Goal: Task Accomplishment & Management: Complete application form

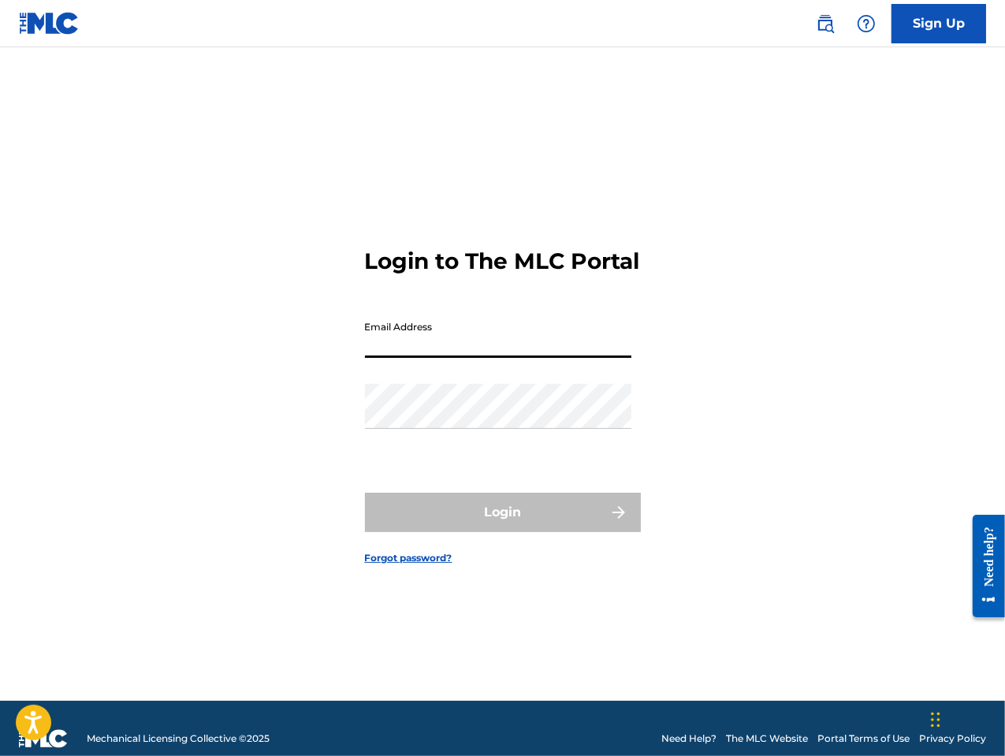
click at [482, 355] on input "Email Address" at bounding box center [498, 335] width 266 height 45
type input "[EMAIL_ADDRESS][DOMAIN_NAME]"
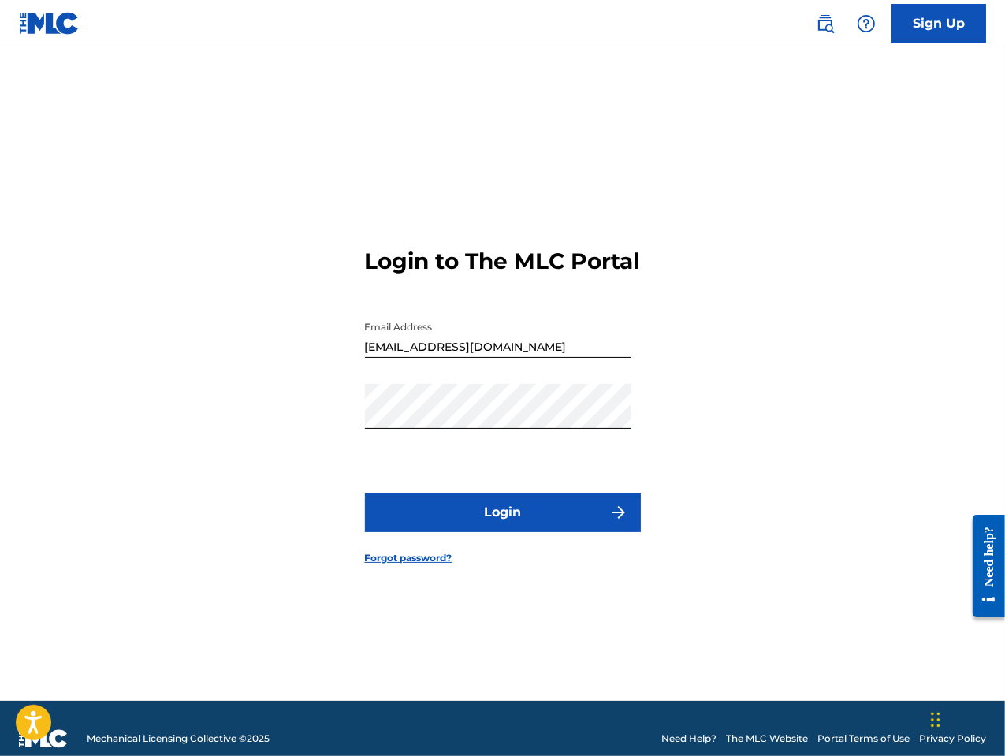
click at [546, 530] on button "Login" at bounding box center [503, 512] width 276 height 39
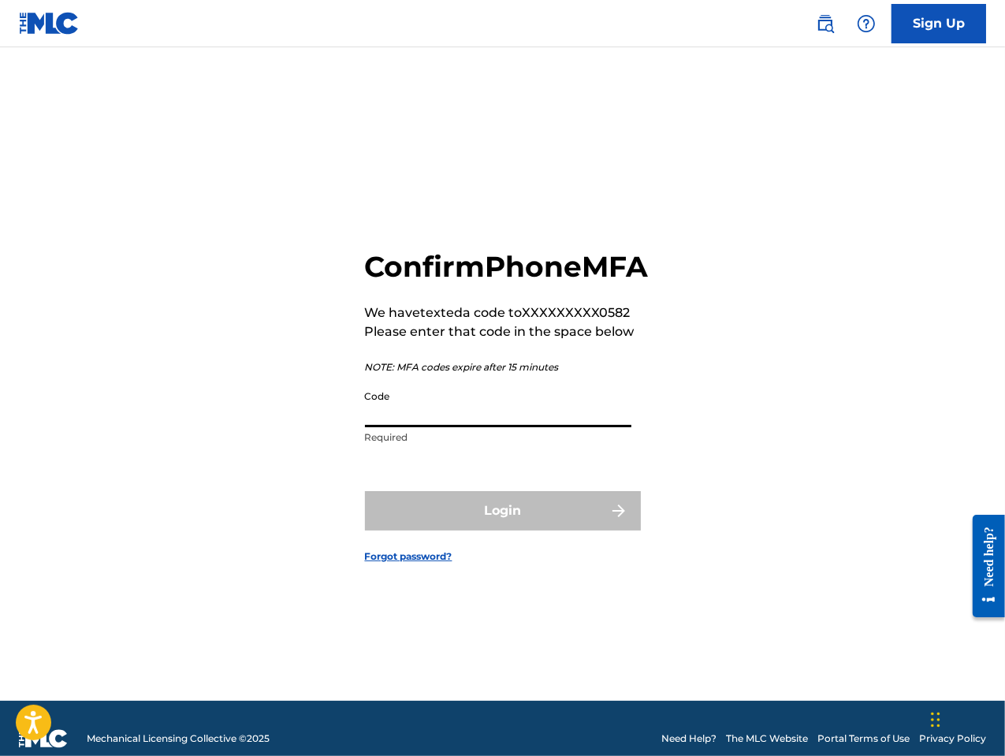
click at [470, 427] on input "Code" at bounding box center [498, 404] width 266 height 45
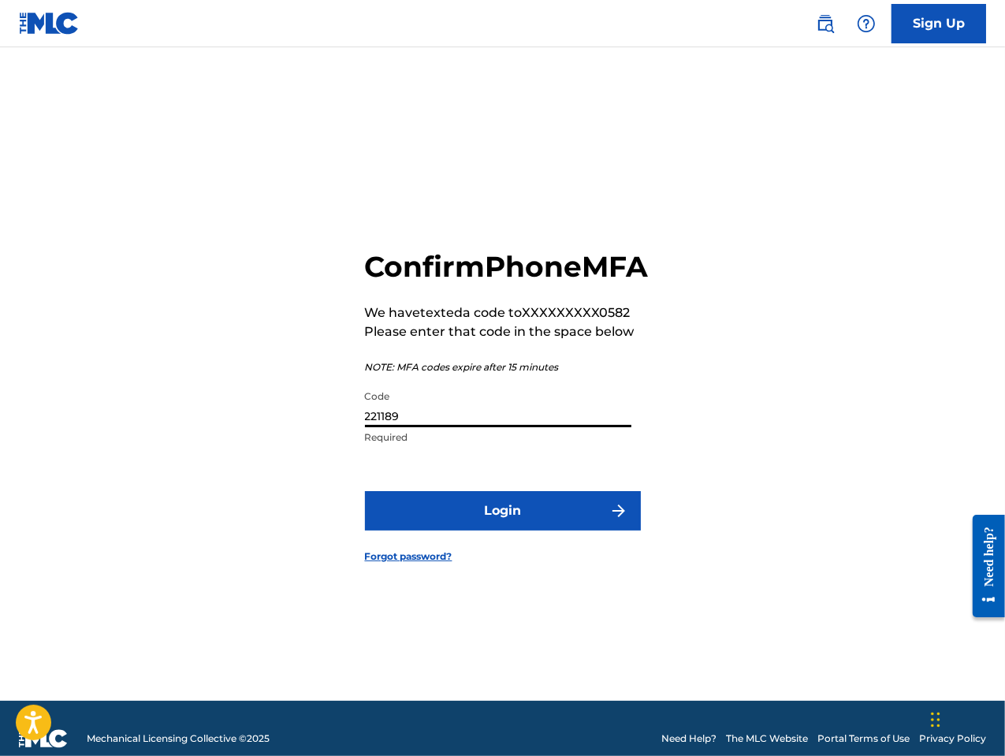
type input "221189"
click at [493, 529] on button "Login" at bounding box center [503, 510] width 276 height 39
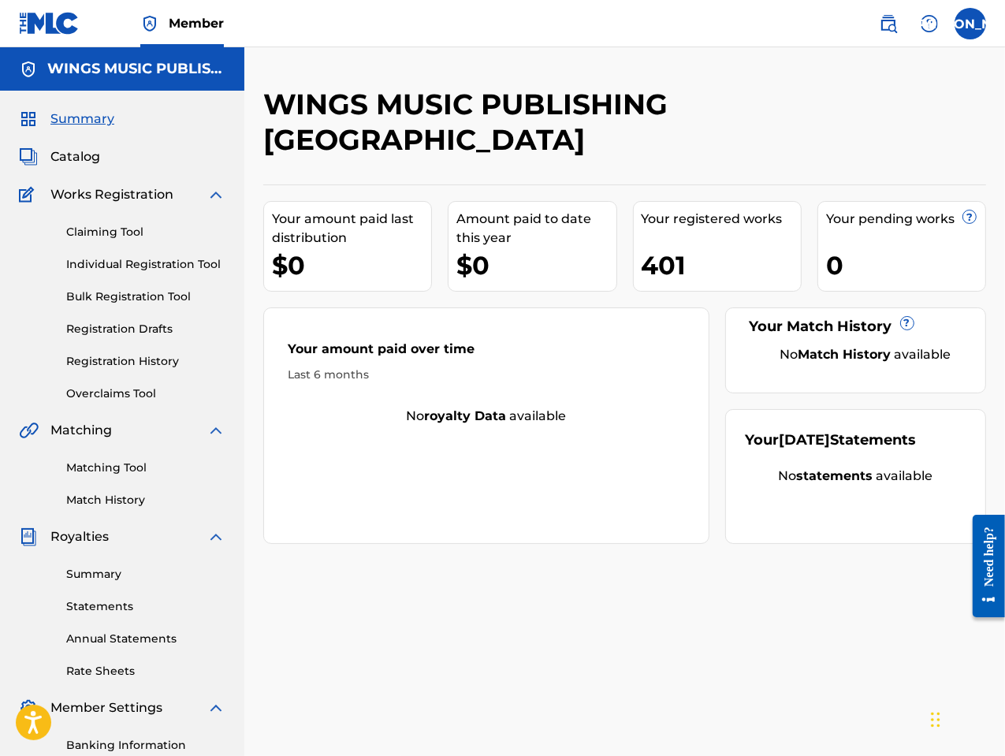
click at [124, 359] on link "Registration History" at bounding box center [145, 361] width 159 height 17
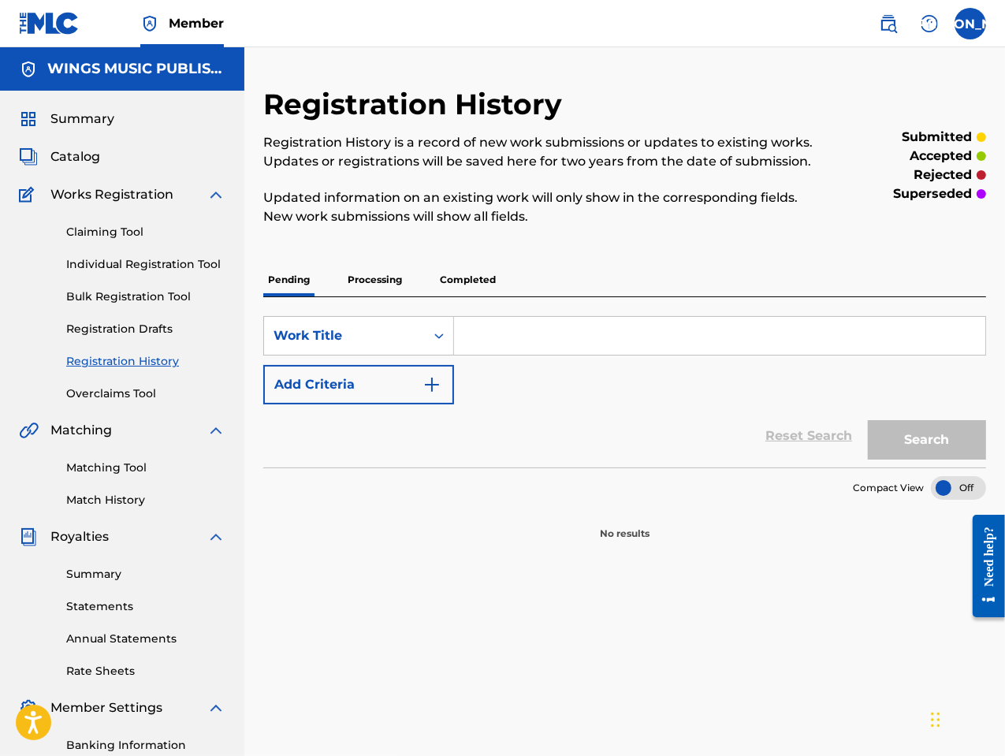
click at [387, 280] on p "Processing" at bounding box center [375, 279] width 64 height 33
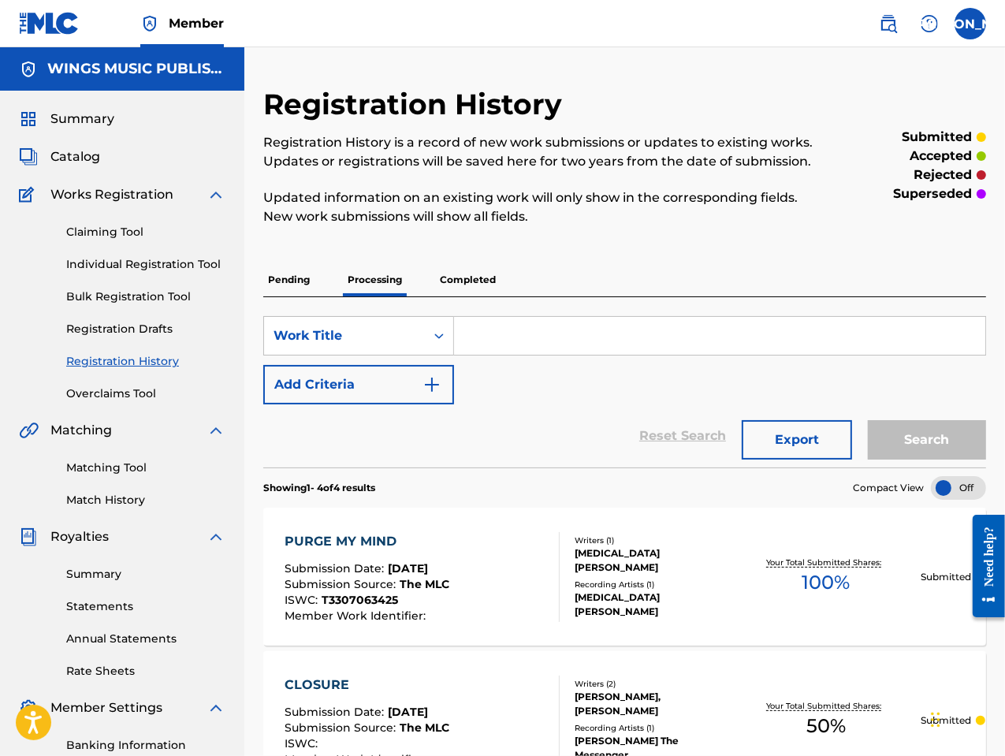
click at [460, 276] on p "Completed" at bounding box center [467, 279] width 65 height 33
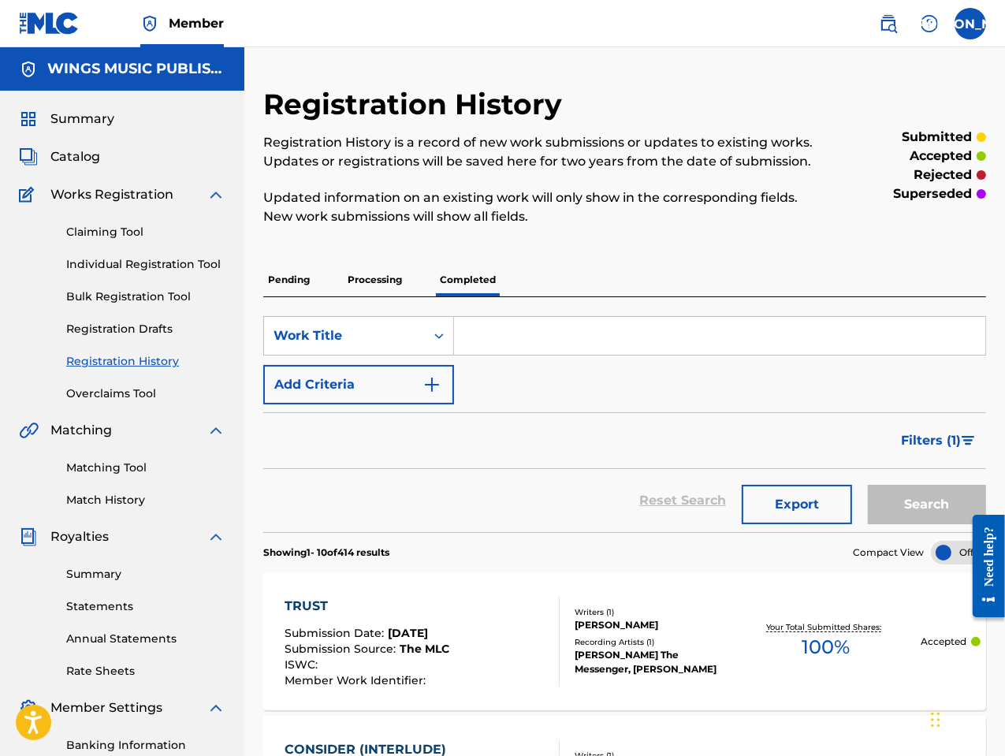
click at [81, 114] on span "Summary" at bounding box center [82, 119] width 64 height 19
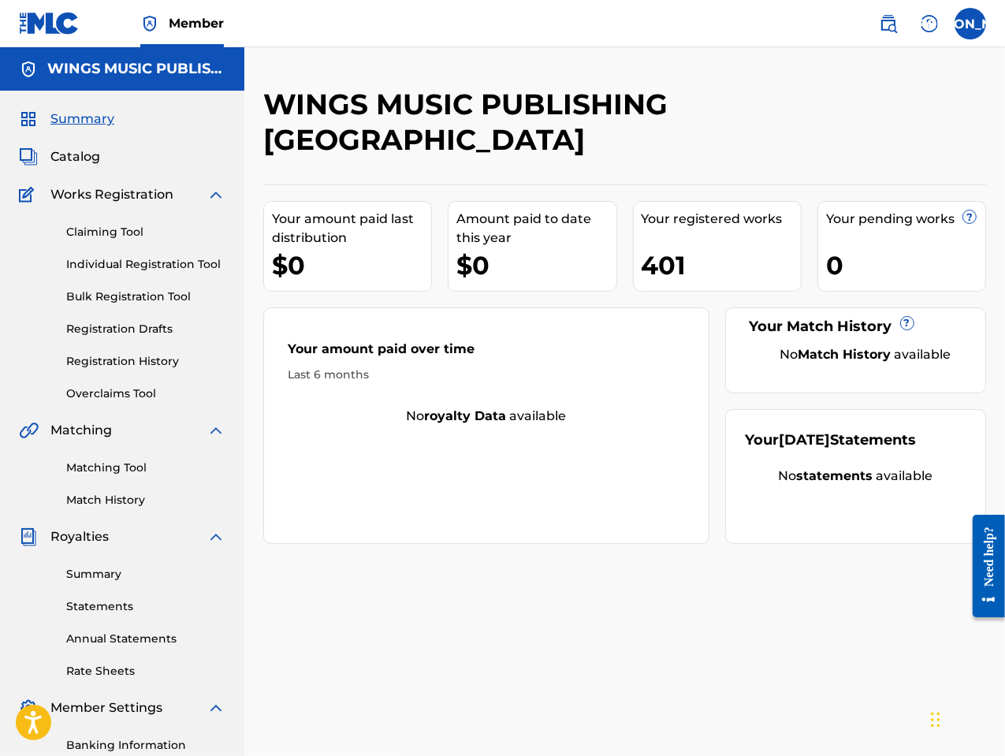
click at [102, 266] on link "Individual Registration Tool" at bounding box center [145, 264] width 159 height 17
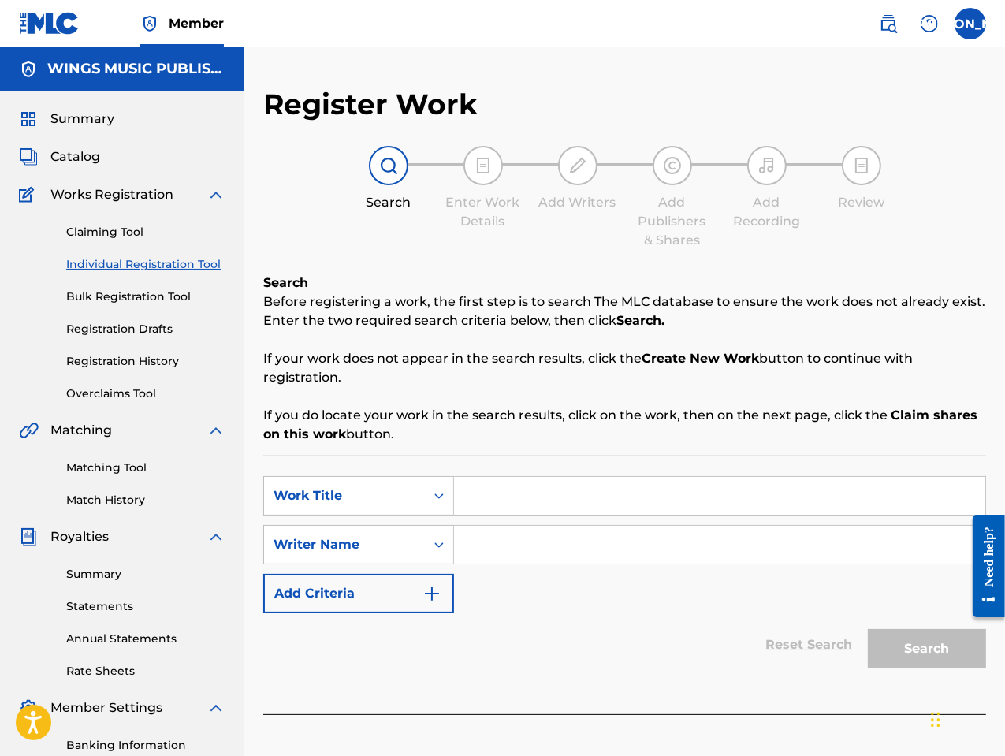
click at [547, 508] on input "Search Form" at bounding box center [719, 496] width 531 height 38
type input "Ashamed"
click at [528, 548] on input "Search Form" at bounding box center [719, 545] width 531 height 38
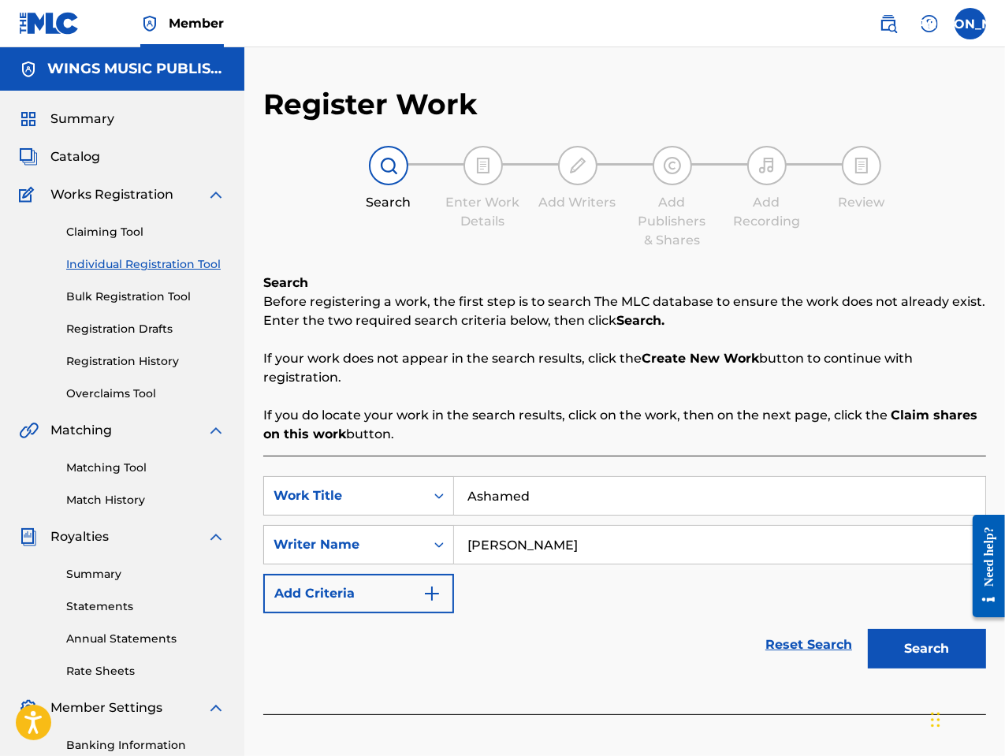
type input "[PERSON_NAME]"
click at [868, 629] on button "Search" at bounding box center [927, 648] width 118 height 39
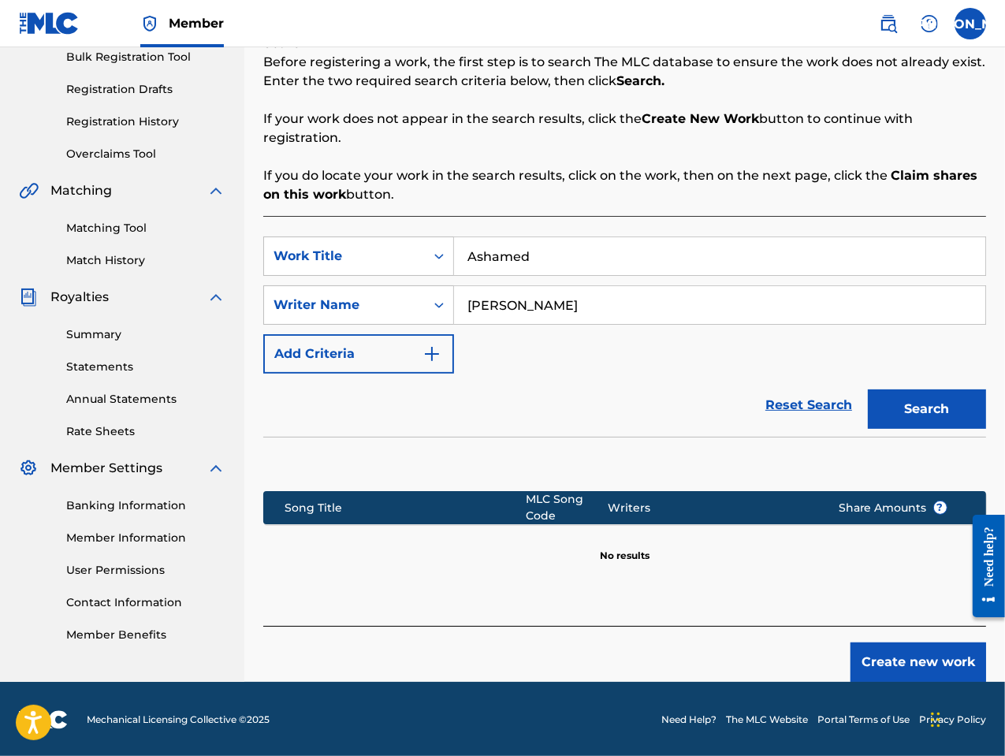
scroll to position [240, 0]
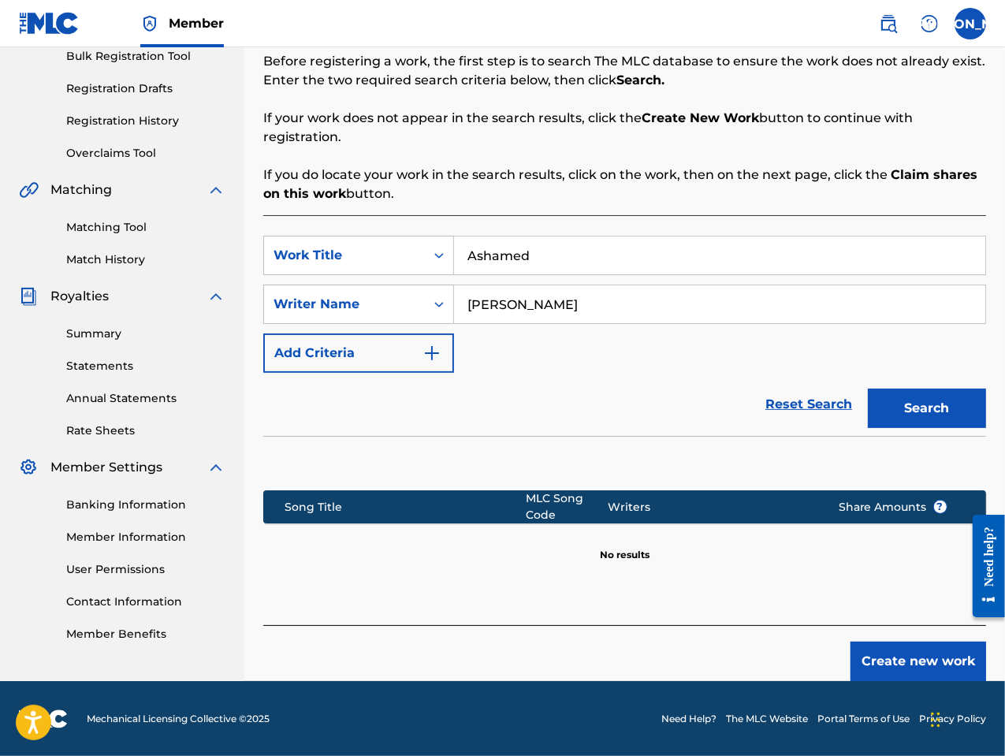
click at [898, 652] on button "Create new work" at bounding box center [918, 661] width 136 height 39
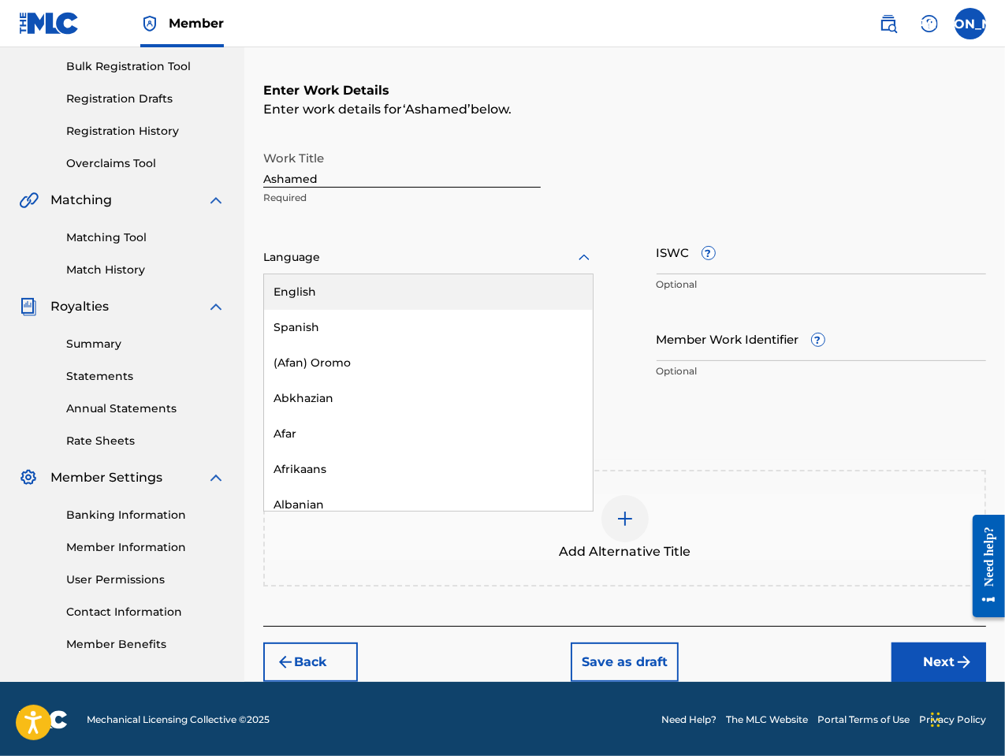
click at [321, 251] on div at bounding box center [428, 258] width 330 height 20
click at [328, 285] on div "English" at bounding box center [428, 291] width 329 height 35
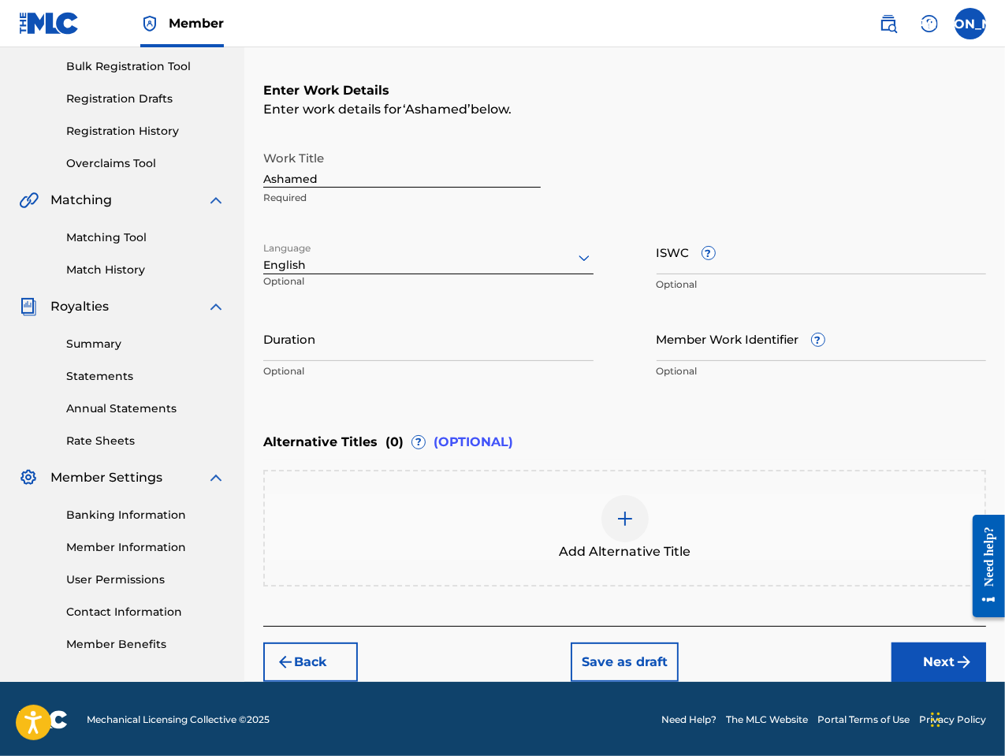
click at [343, 349] on input "Duration" at bounding box center [428, 338] width 330 height 45
type input "03:12"
click at [939, 657] on button "Next" at bounding box center [938, 661] width 95 height 39
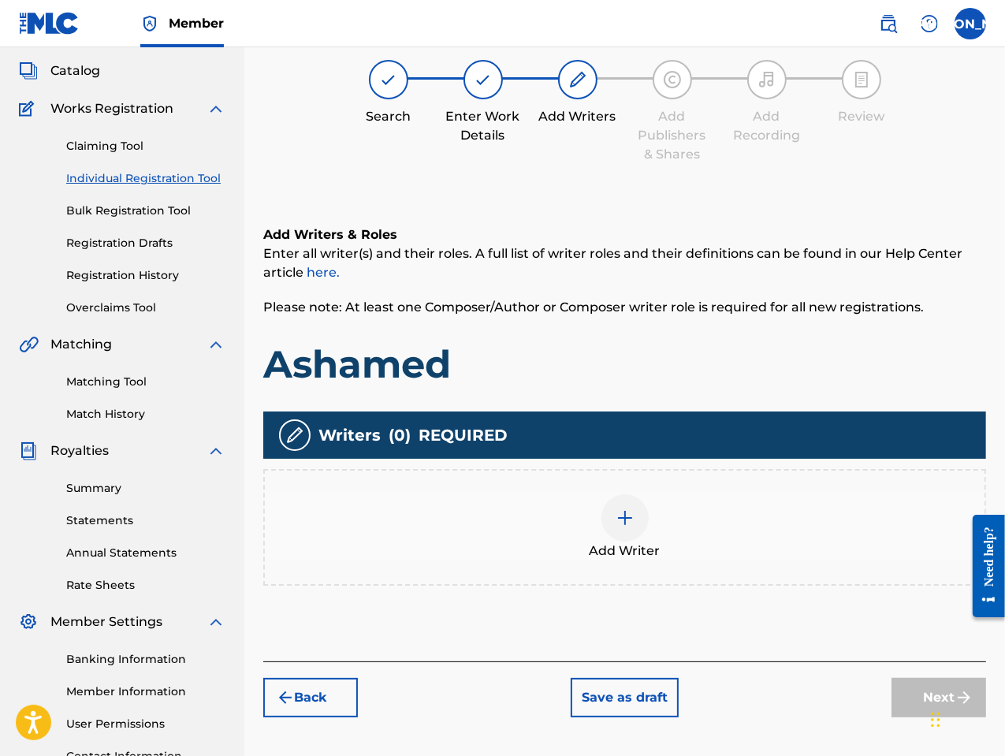
scroll to position [71, 0]
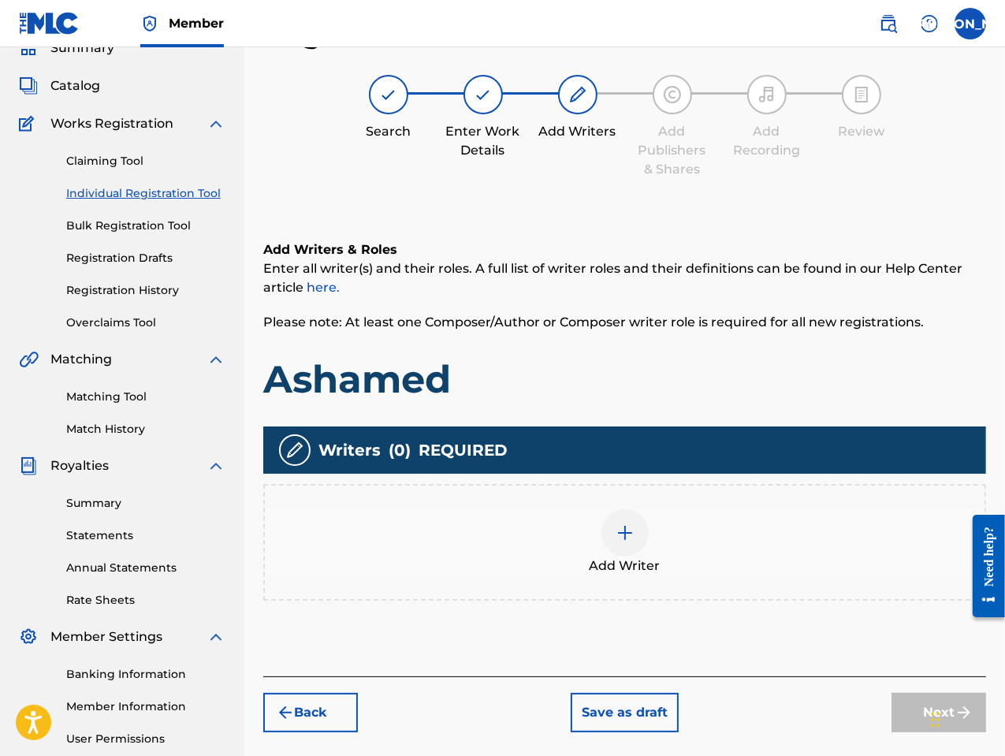
click at [625, 557] on span "Add Writer" at bounding box center [625, 565] width 71 height 19
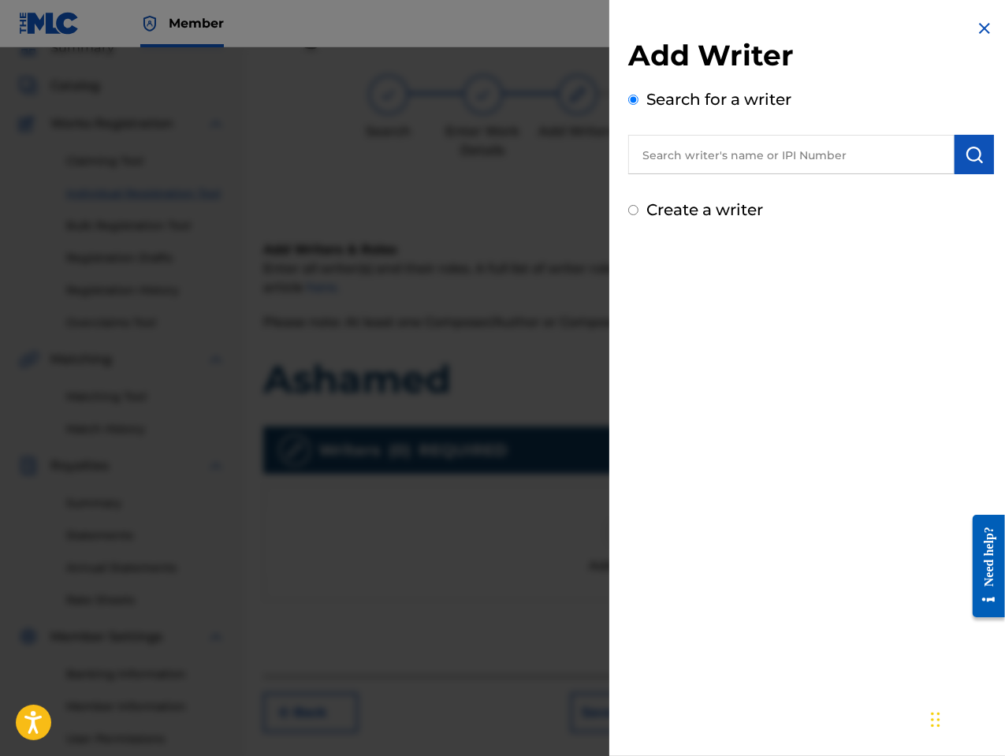
click at [689, 152] on input "text" at bounding box center [791, 154] width 326 height 39
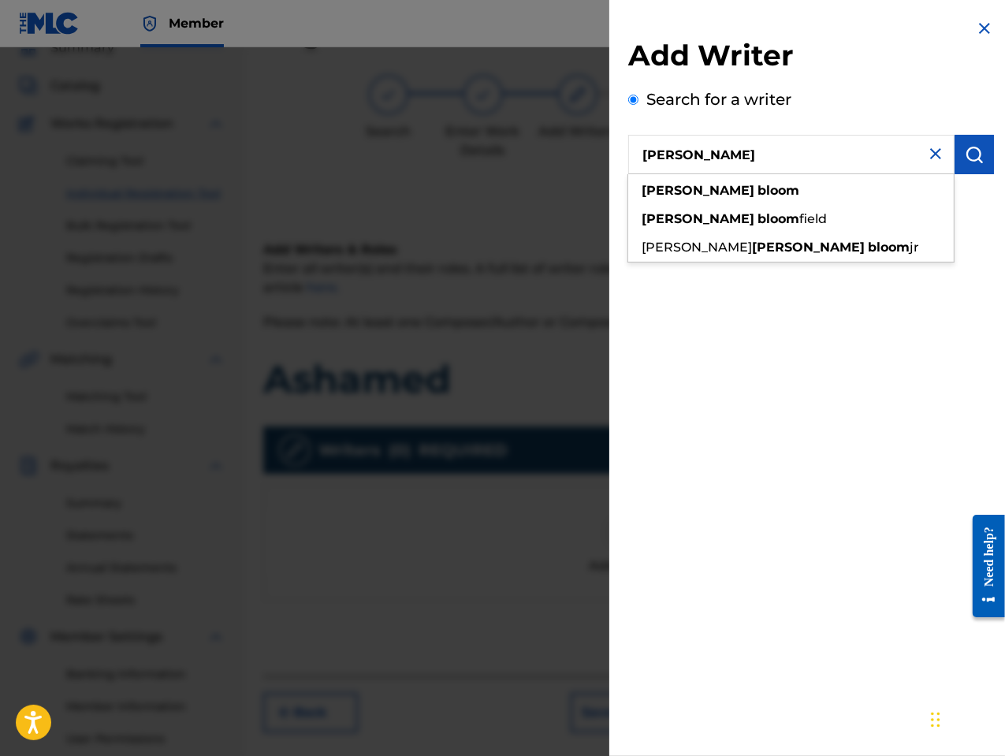
type input "[PERSON_NAME]"
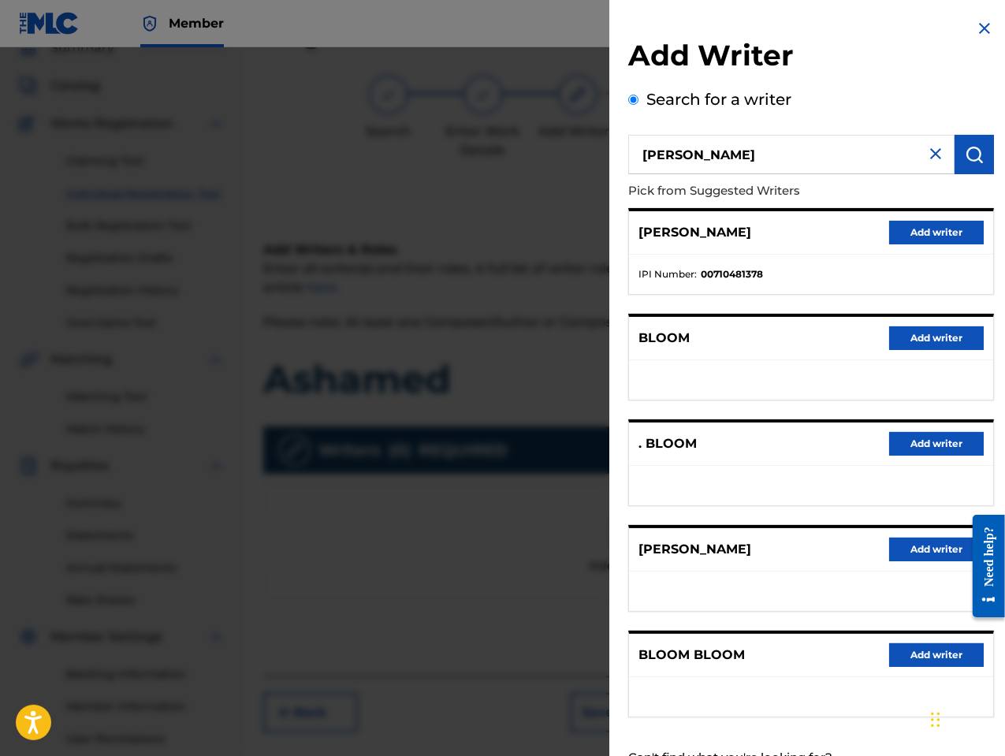
click at [914, 547] on button "Add writer" at bounding box center [936, 550] width 95 height 24
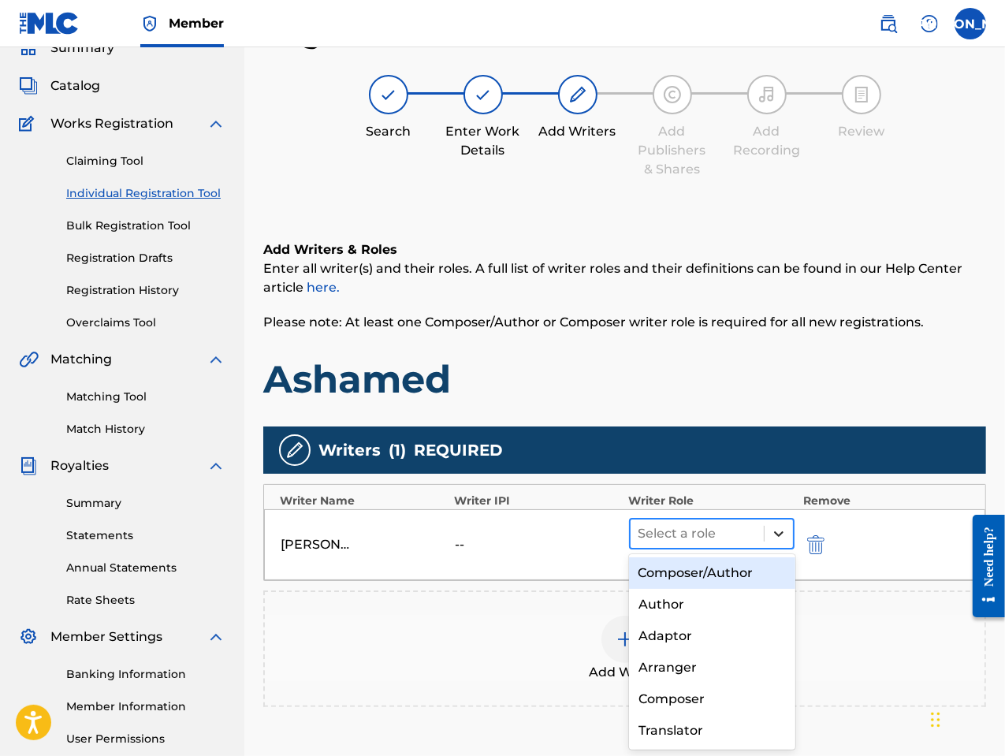
click at [780, 530] on icon at bounding box center [779, 534] width 16 height 16
click at [739, 570] on div "Composer/Author" at bounding box center [712, 573] width 166 height 32
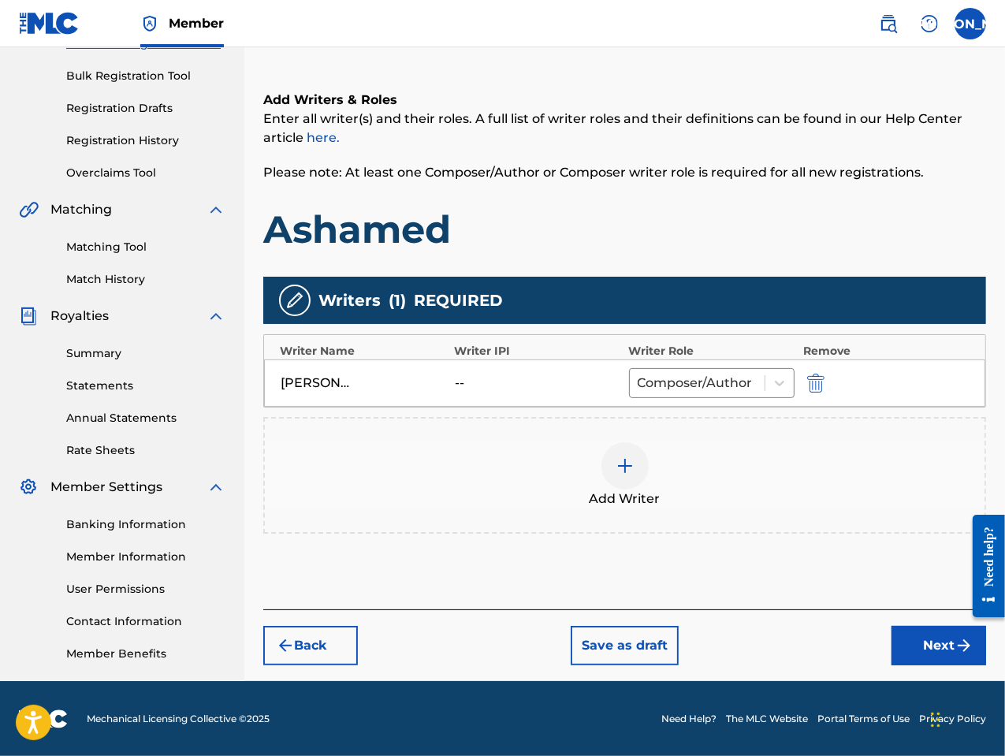
click at [917, 640] on button "Next" at bounding box center [938, 645] width 95 height 39
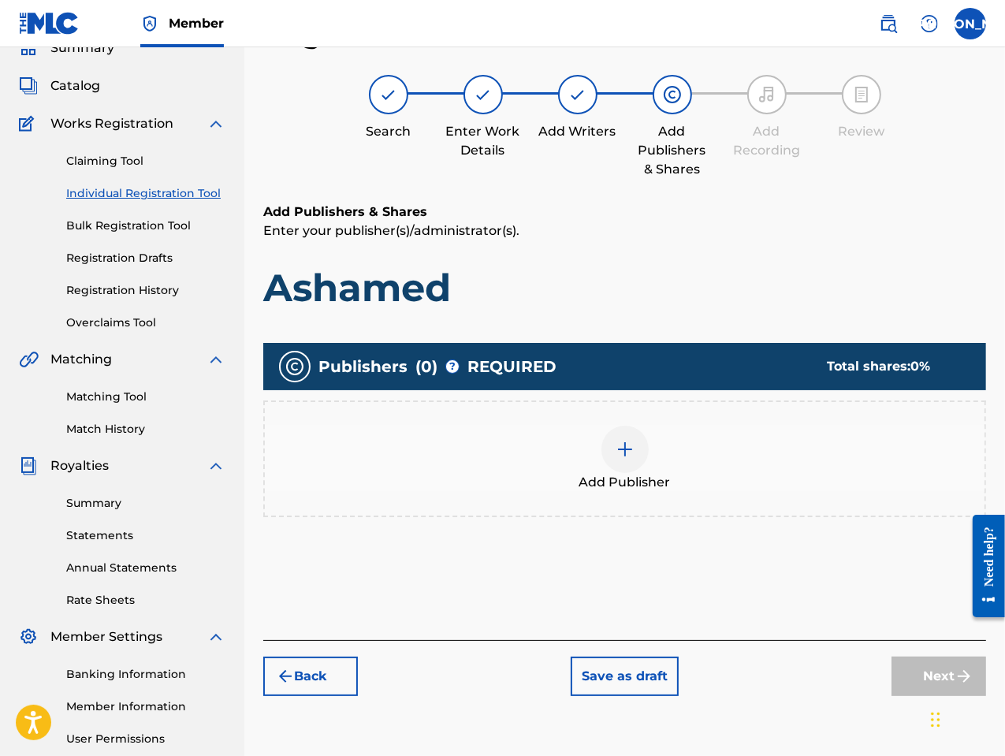
click at [612, 459] on div at bounding box center [624, 449] width 47 height 47
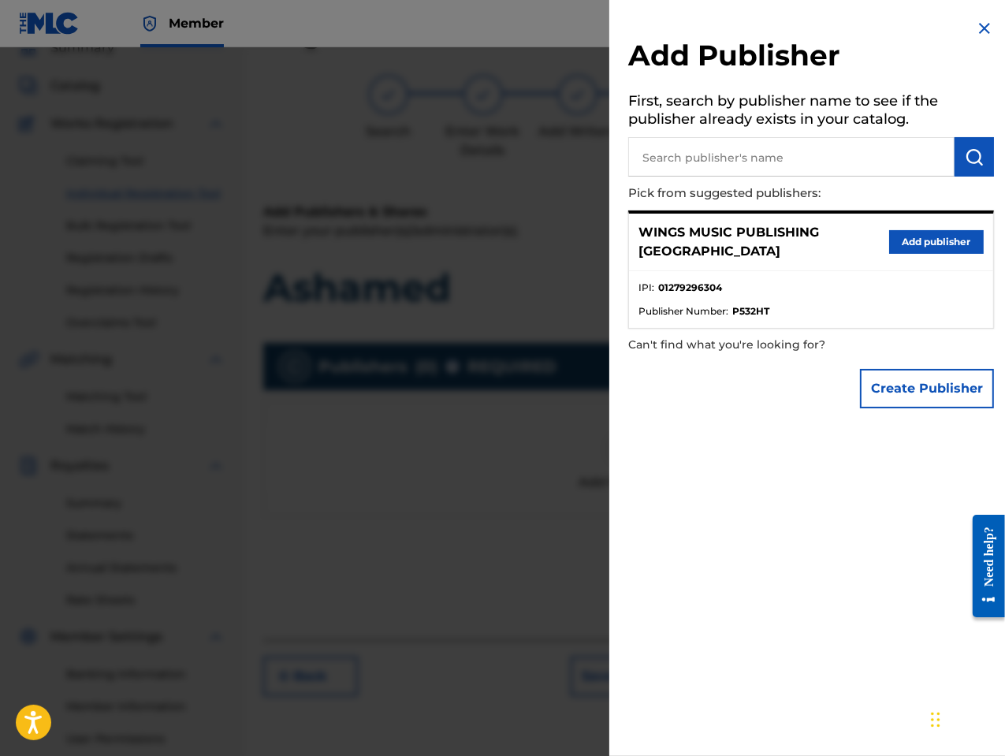
click at [930, 230] on button "Add publisher" at bounding box center [936, 242] width 95 height 24
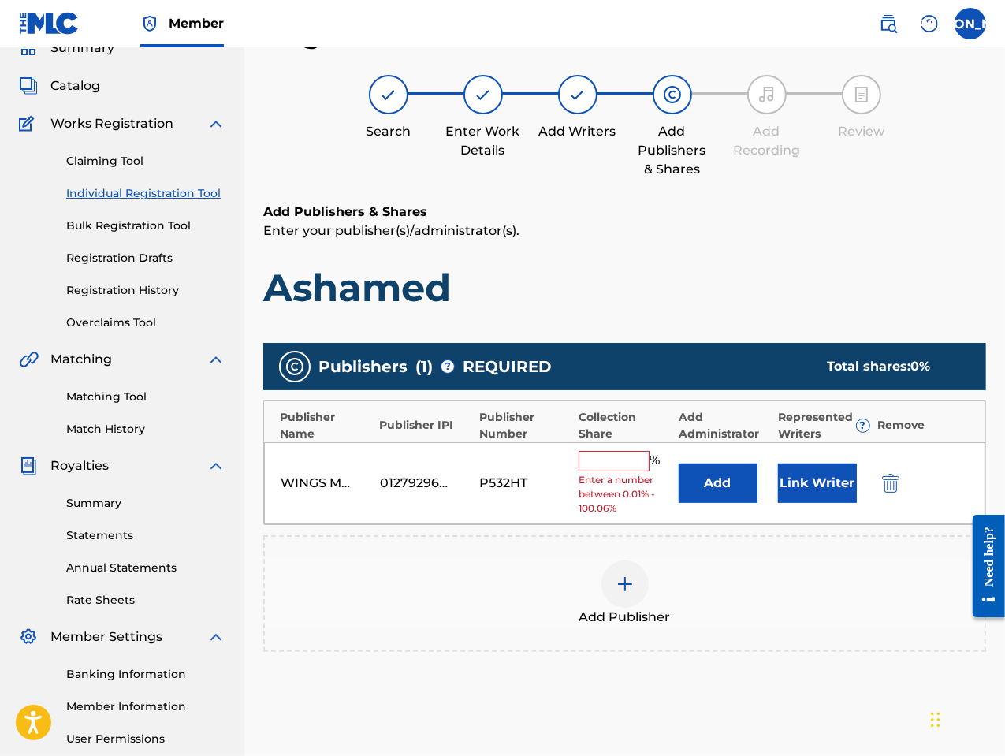
click at [631, 453] on input "text" at bounding box center [614, 461] width 71 height 20
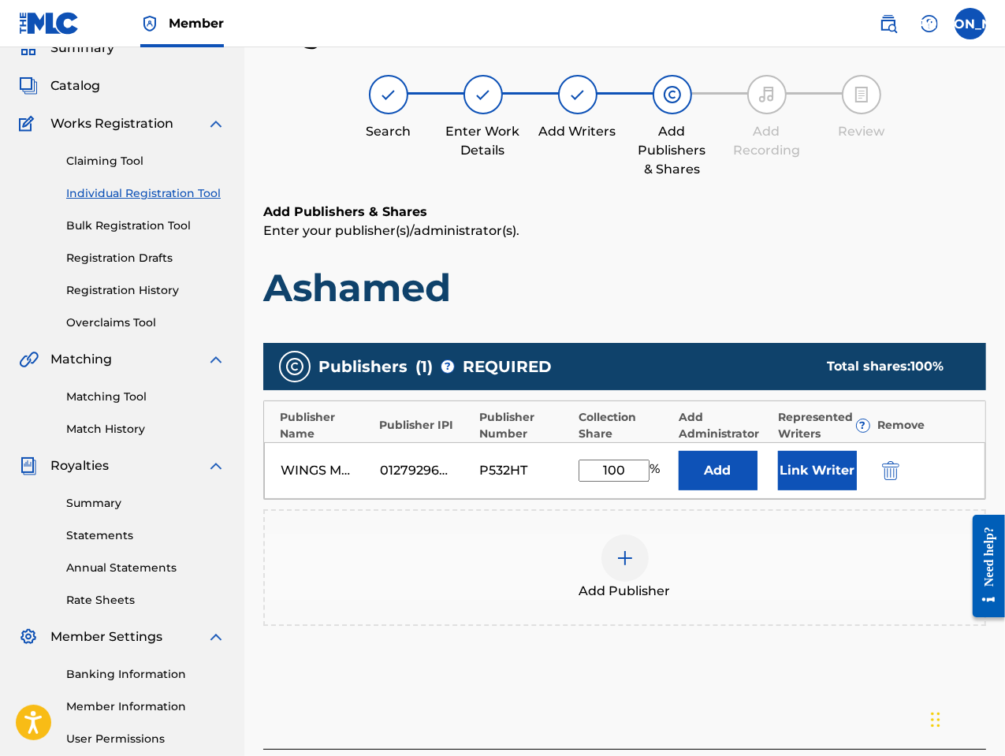
type input "100"
click at [830, 478] on button "Link Writer" at bounding box center [817, 470] width 79 height 39
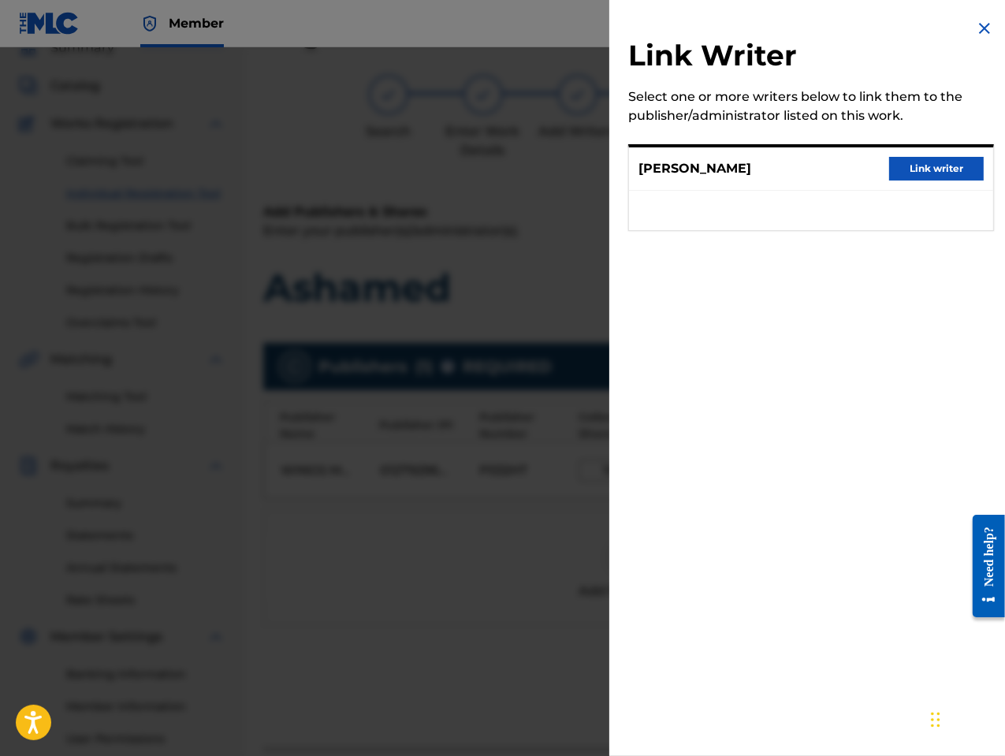
click at [924, 168] on button "Link writer" at bounding box center [936, 169] width 95 height 24
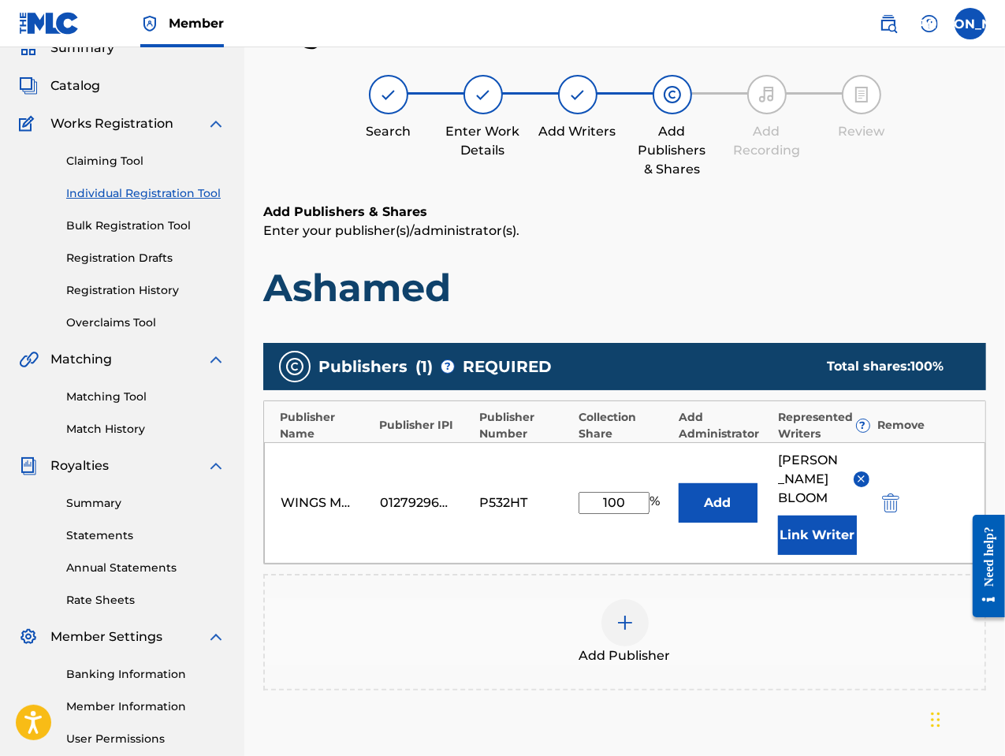
scroll to position [240, 0]
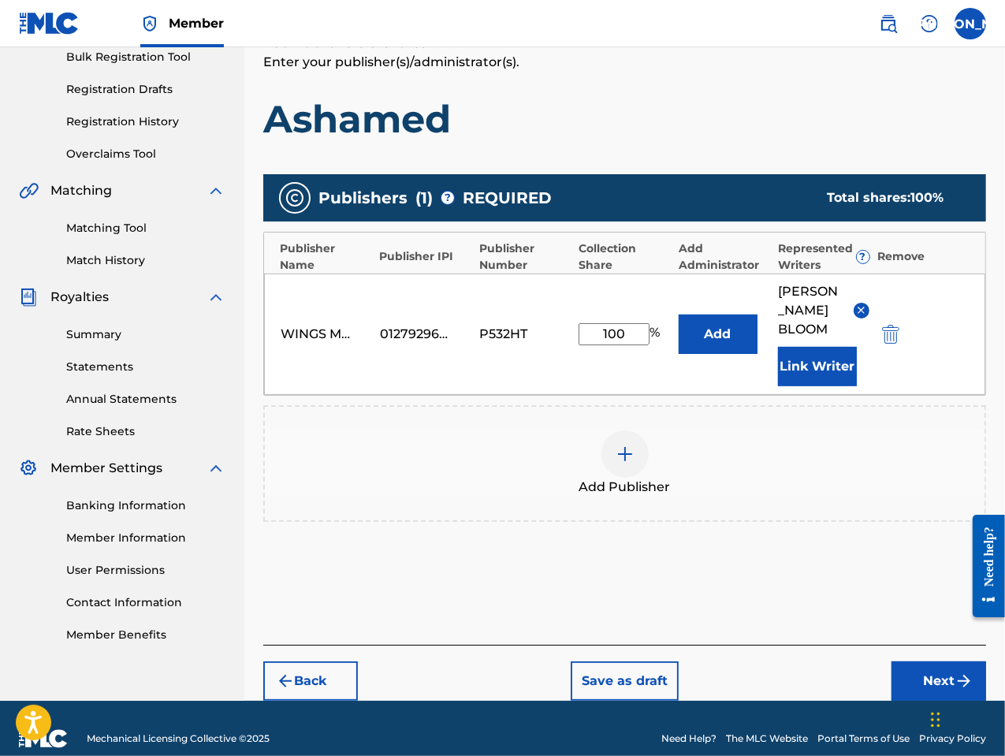
click at [923, 661] on button "Next" at bounding box center [938, 680] width 95 height 39
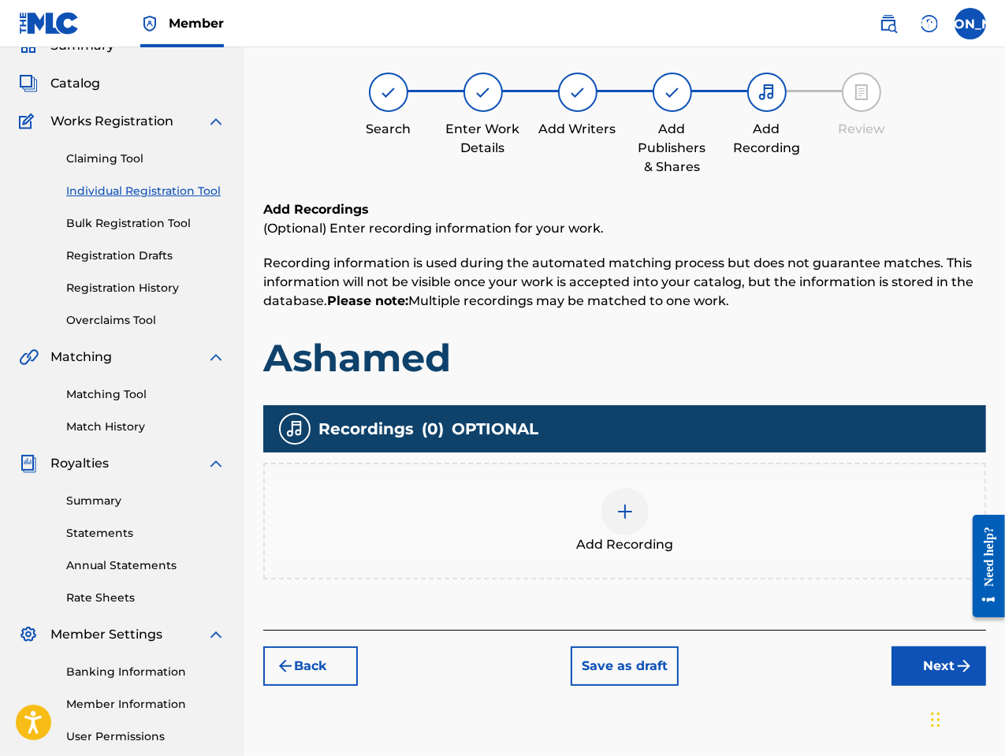
scroll to position [71, 0]
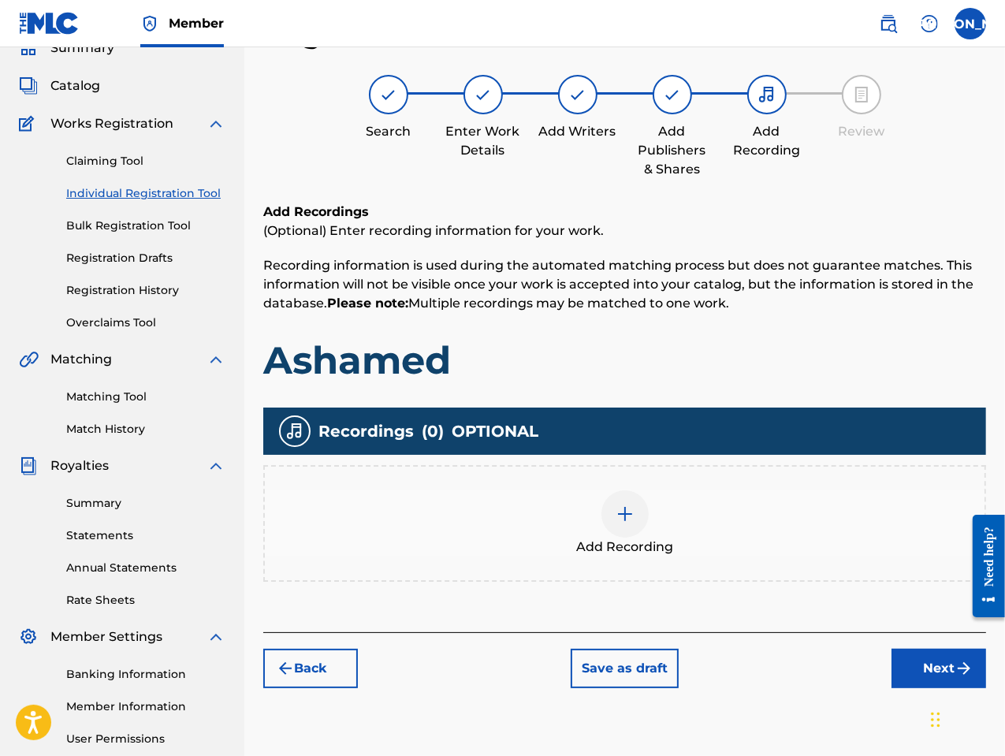
click at [627, 525] on div at bounding box center [624, 513] width 47 height 47
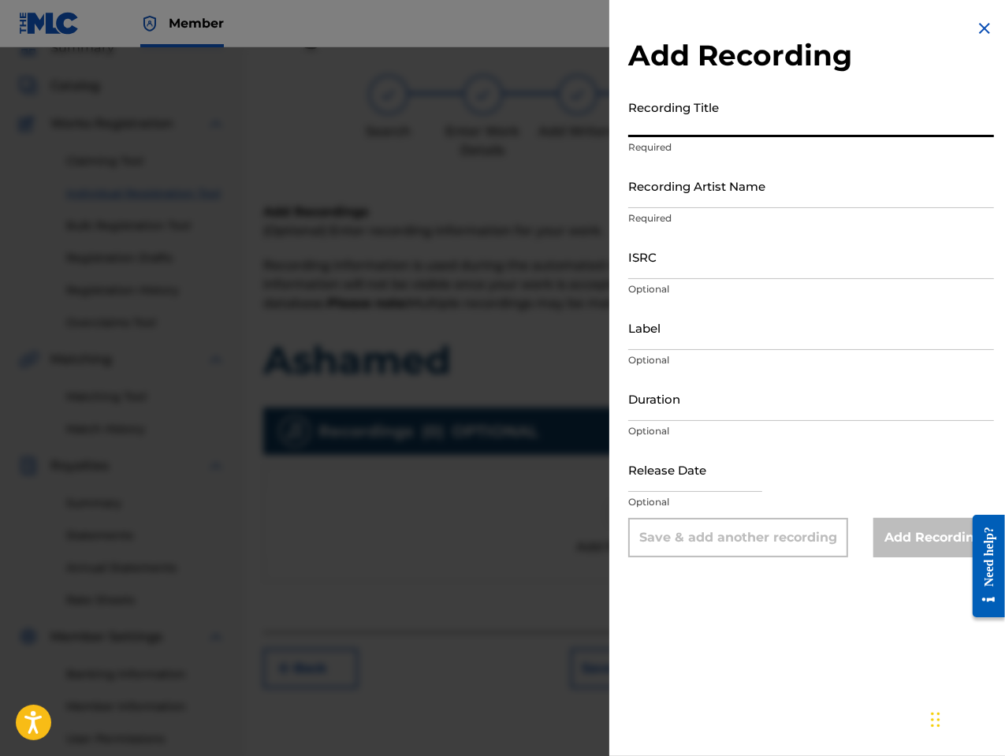
click at [727, 128] on input "Recording Title" at bounding box center [811, 114] width 366 height 45
type input "Ashamed"
click at [709, 200] on input "Recording Artist Name" at bounding box center [811, 185] width 366 height 45
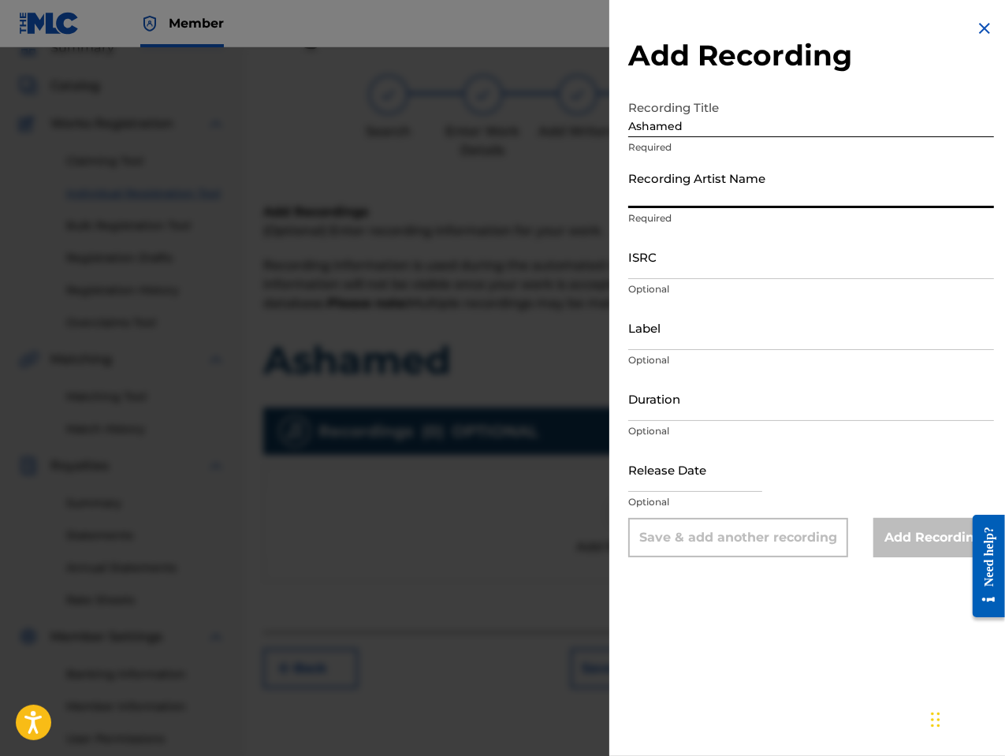
type input "[PERSON_NAME] the Messenger"
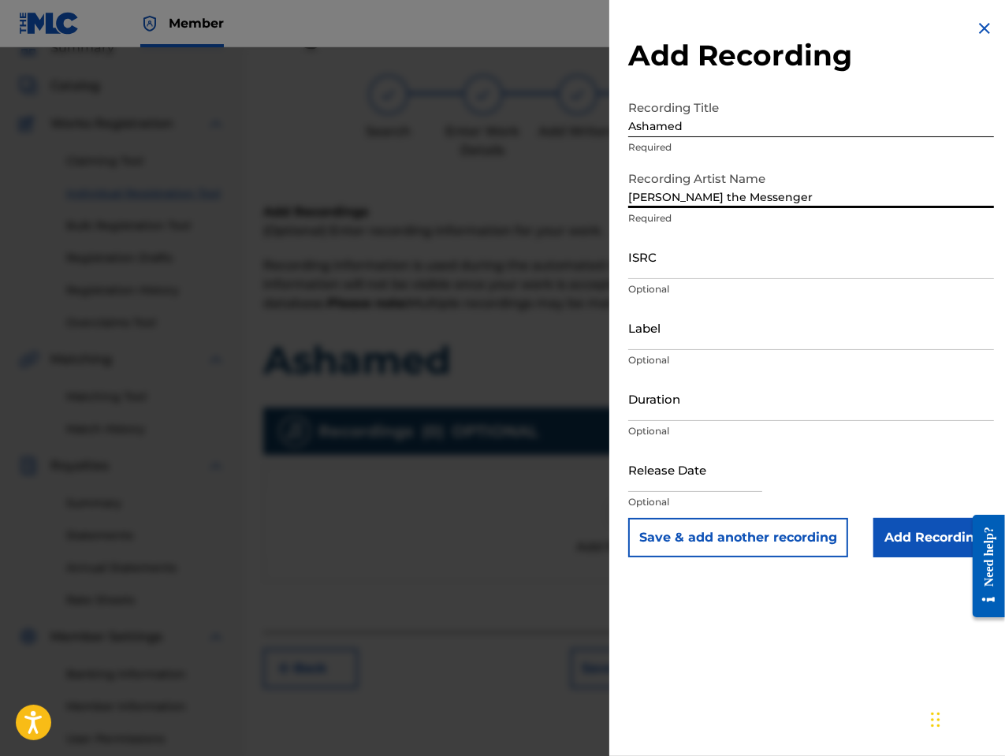
click at [657, 274] on input "ISRC" at bounding box center [811, 256] width 366 height 45
paste input "GBLFP1891269"
type input "GBLFP1891269"
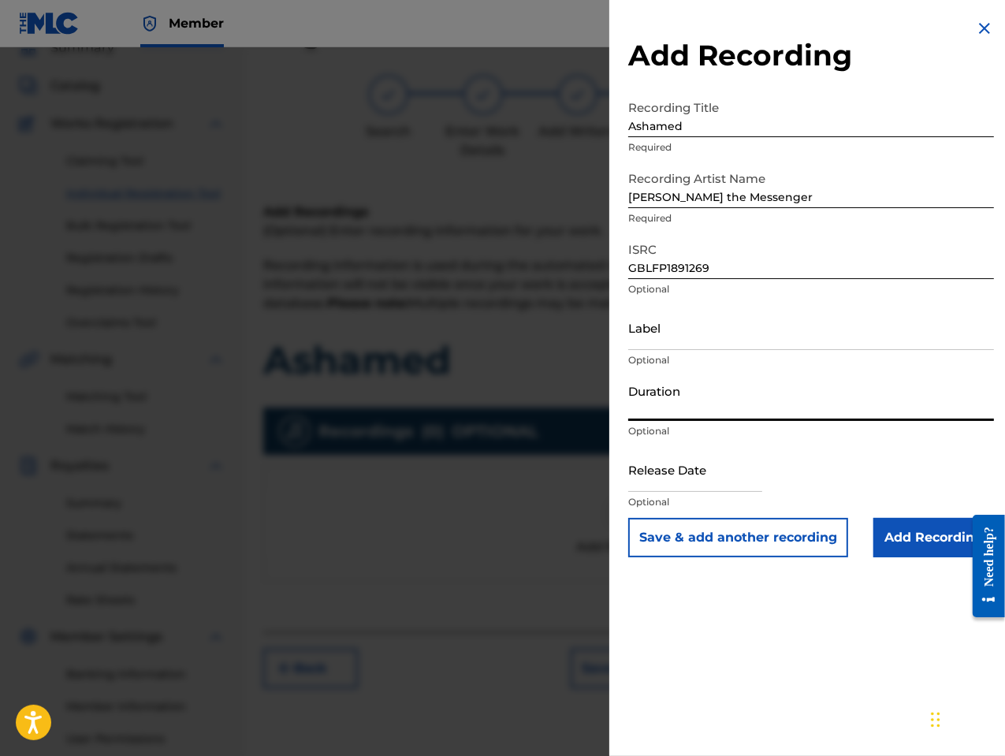
click at [697, 408] on input "Duration" at bounding box center [811, 398] width 366 height 45
type input "03:12"
click at [711, 486] on input "text" at bounding box center [695, 469] width 134 height 45
select select "7"
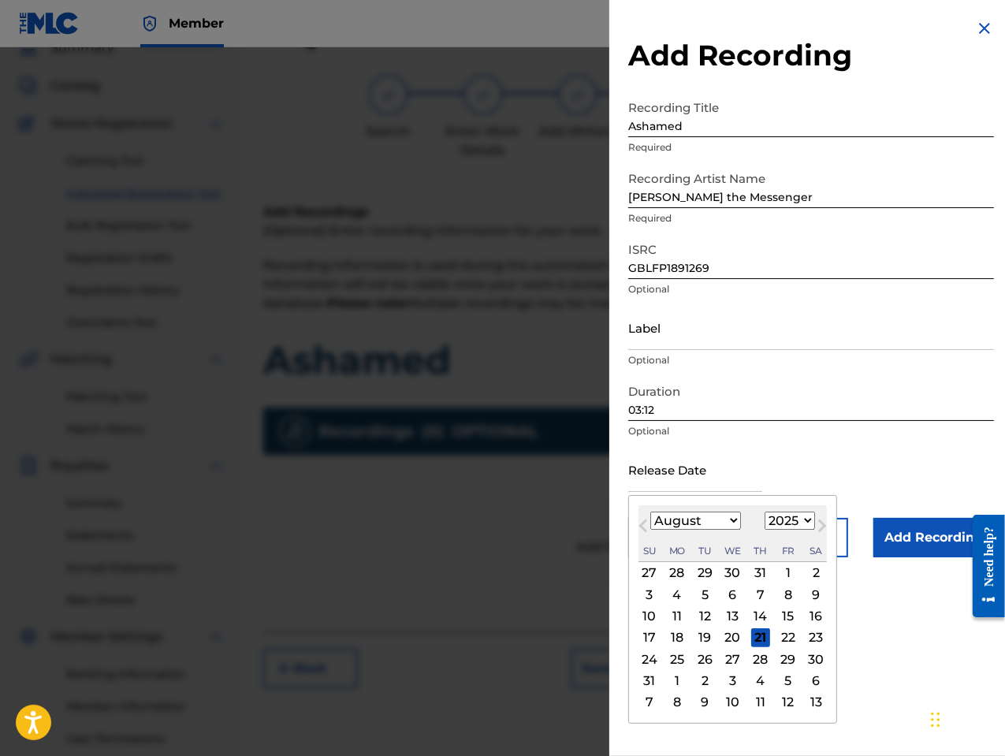
click at [642, 542] on div "Su" at bounding box center [649, 551] width 19 height 19
click at [787, 523] on select "1900 1901 1902 1903 1904 1905 1906 1907 1908 1909 1910 1911 1912 1913 1914 1915…" at bounding box center [790, 521] width 50 height 18
select select "2018"
click at [765, 512] on select "1900 1901 1902 1903 1904 1905 1906 1907 1908 1909 1910 1911 1912 1913 1914 1915…" at bounding box center [790, 521] width 50 height 18
click at [782, 592] on div "10" at bounding box center [788, 594] width 19 height 19
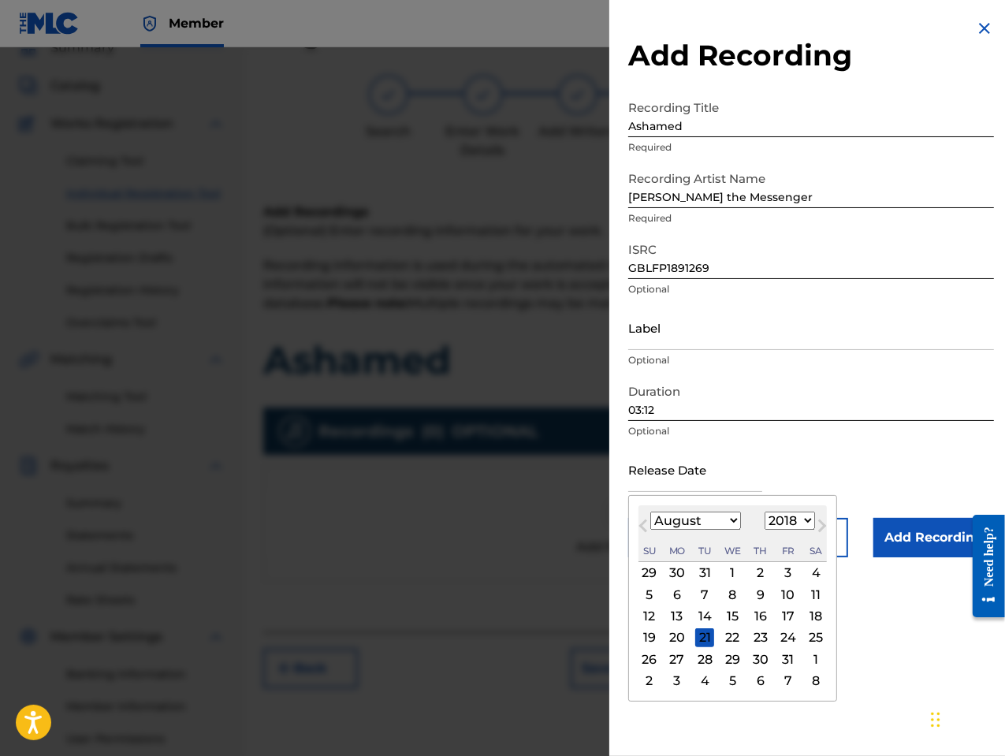
type input "[DATE]"
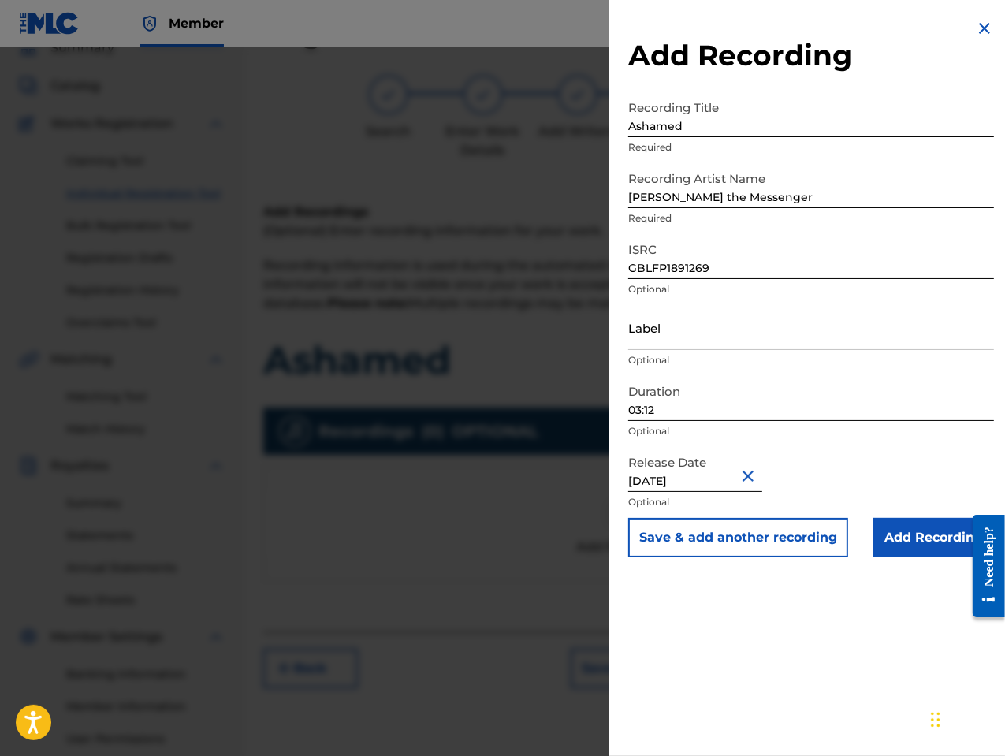
click at [894, 539] on input "Add Recording" at bounding box center [933, 537] width 121 height 39
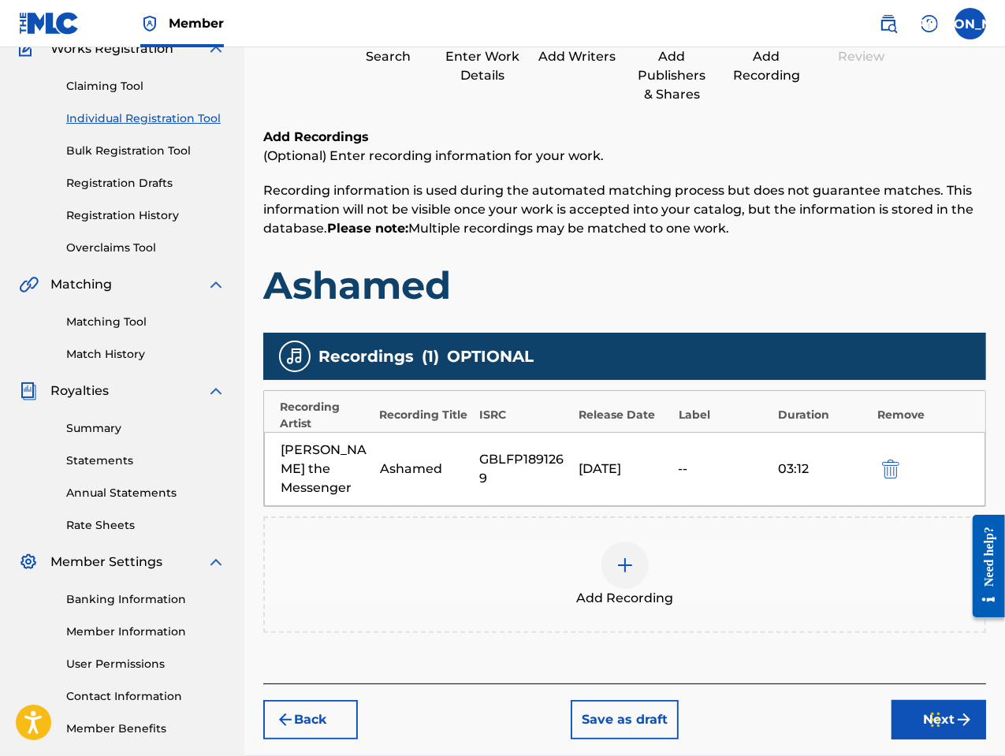
scroll to position [221, 0]
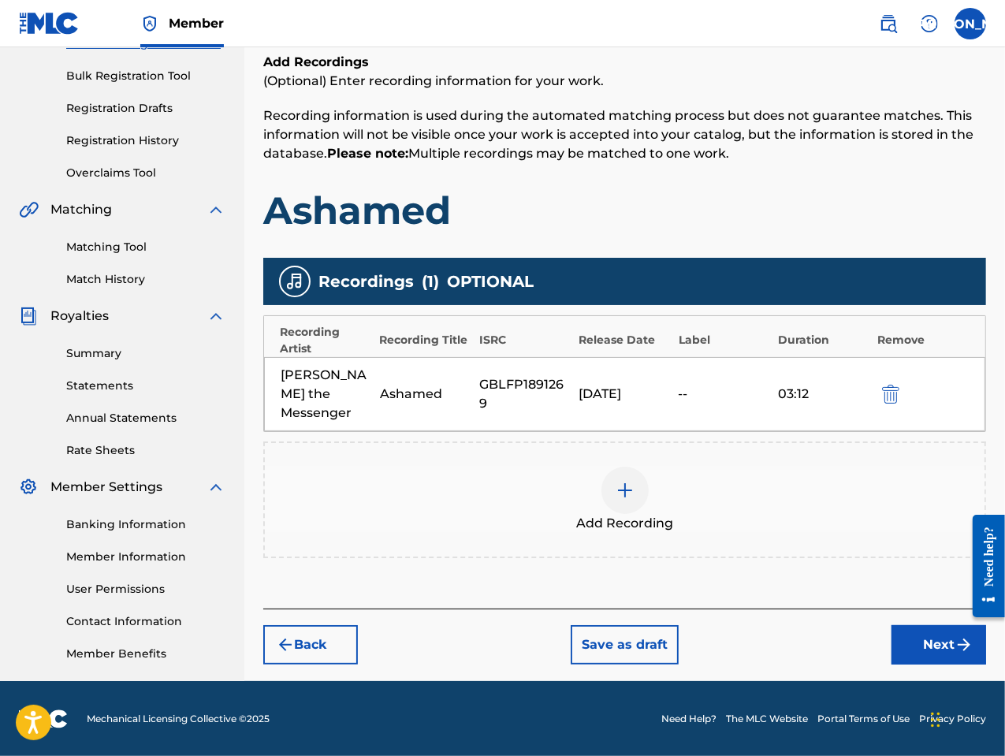
click at [914, 627] on button "Next" at bounding box center [938, 644] width 95 height 39
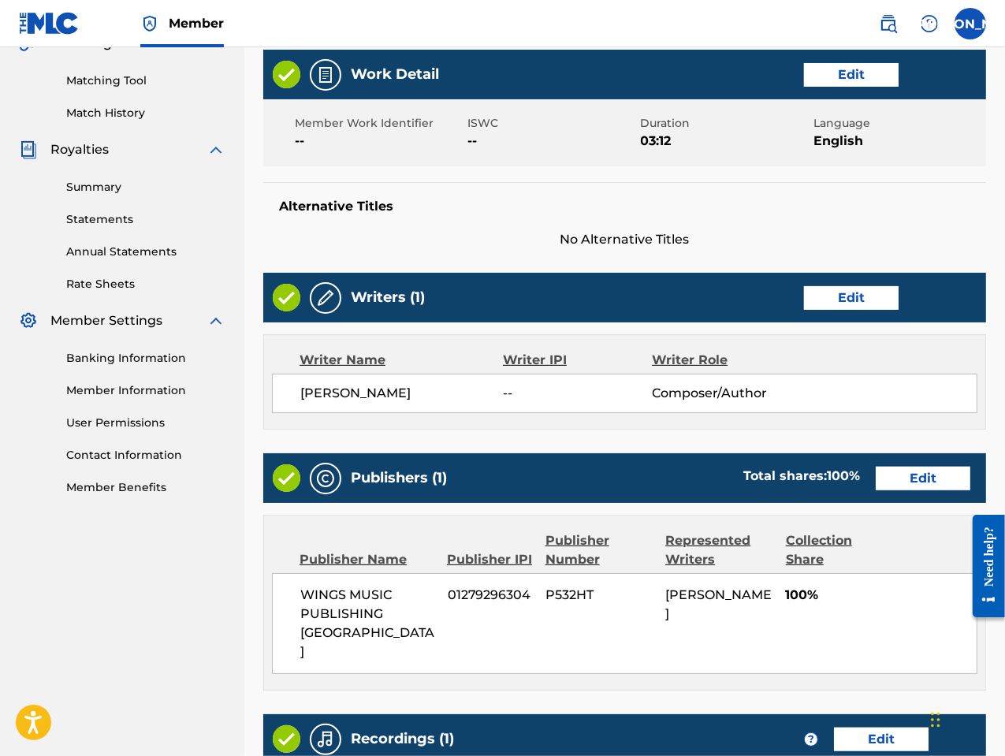
scroll to position [612, 0]
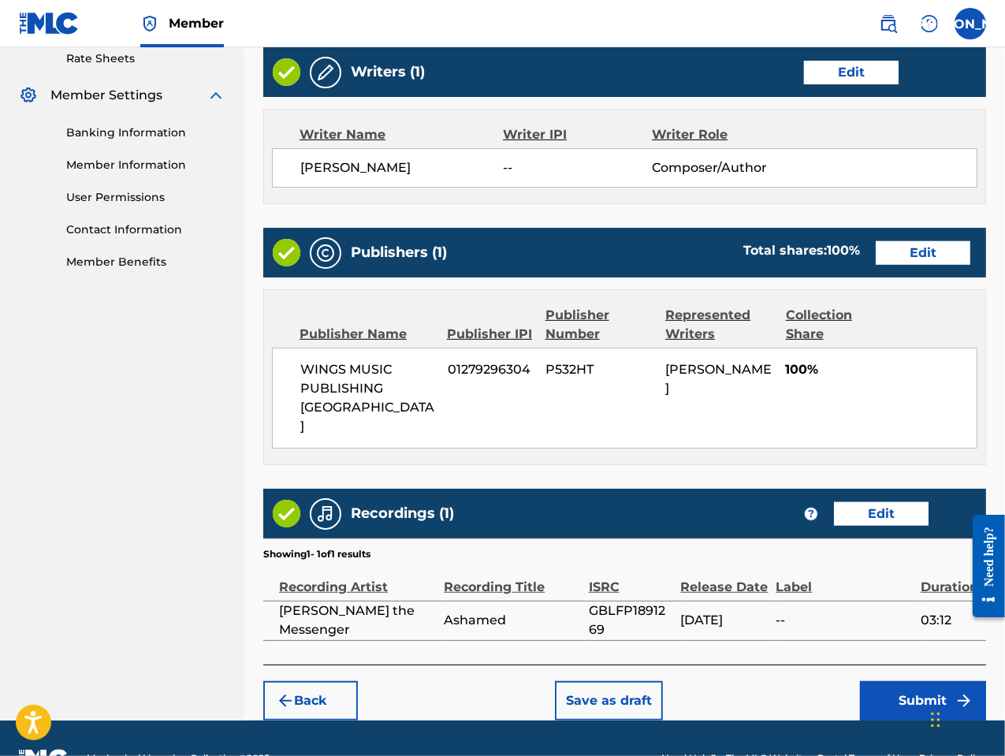
click at [899, 681] on button "Submit" at bounding box center [923, 700] width 126 height 39
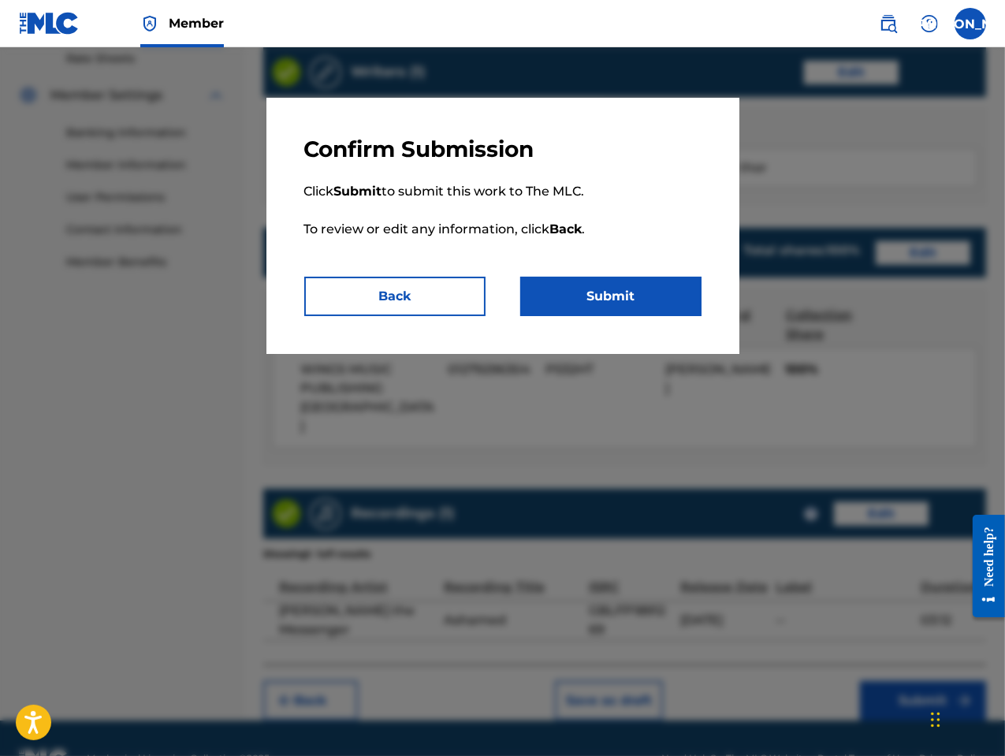
click at [607, 285] on button "Submit" at bounding box center [610, 296] width 181 height 39
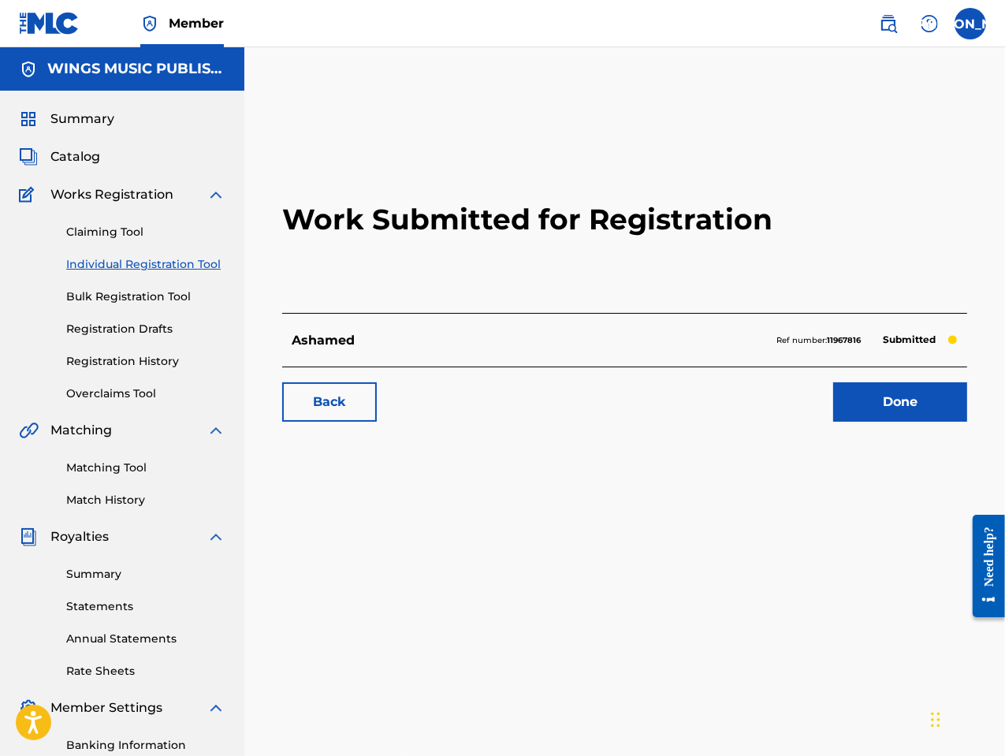
click at [888, 400] on link "Done" at bounding box center [900, 401] width 134 height 39
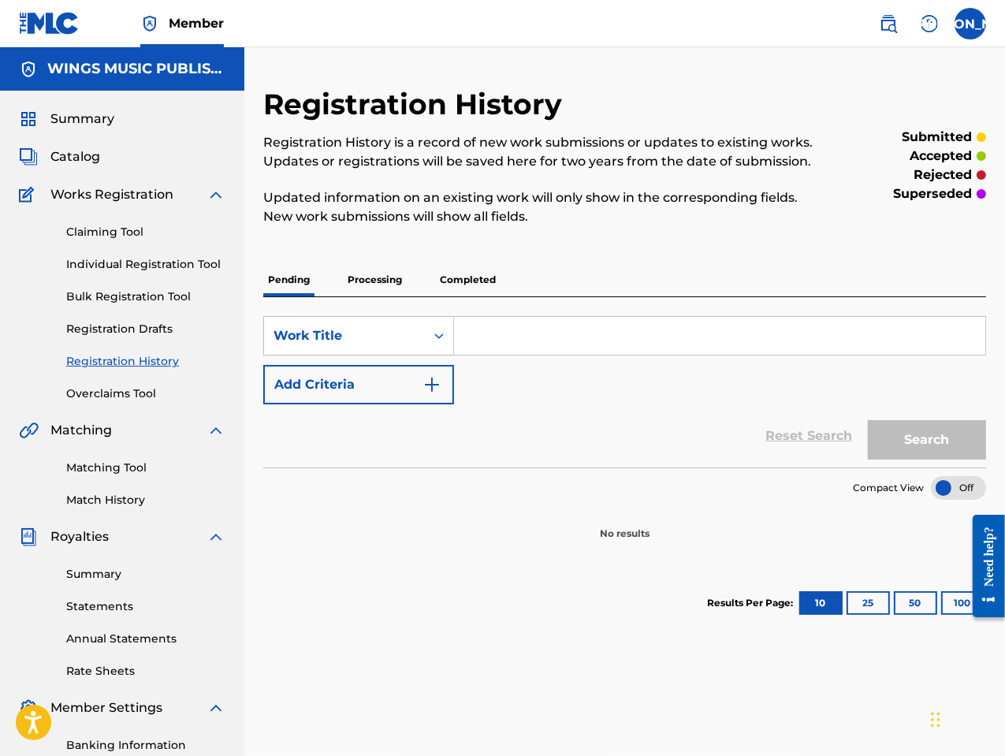
click at [533, 323] on input "Search Form" at bounding box center [719, 336] width 531 height 38
drag, startPoint x: 535, startPoint y: 335, endPoint x: 471, endPoint y: 322, distance: 65.1
click at [472, 326] on input "saviour" at bounding box center [719, 336] width 531 height 38
type input "s"
click at [373, 287] on p "Processing" at bounding box center [375, 279] width 64 height 33
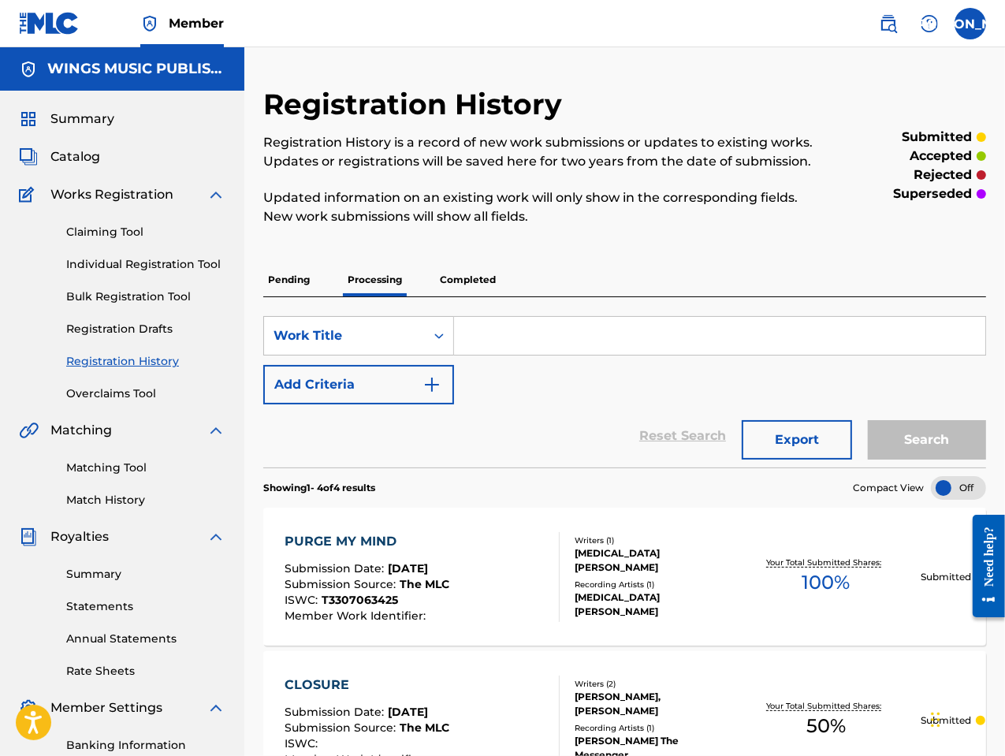
click at [461, 279] on p "Completed" at bounding box center [467, 279] width 65 height 33
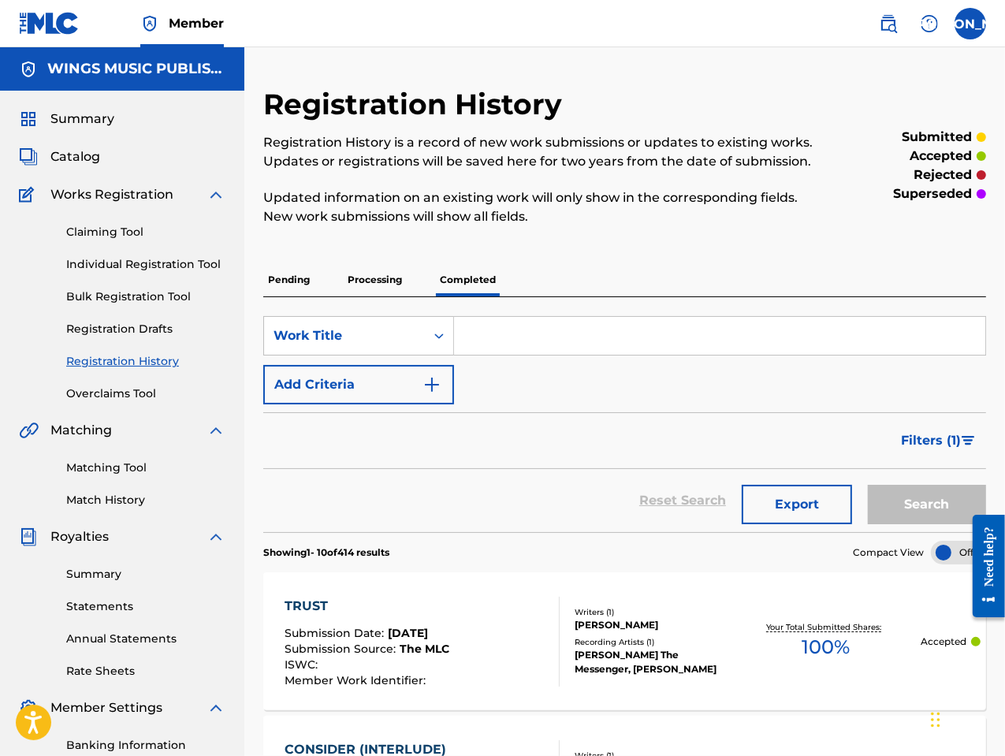
click at [125, 257] on link "Individual Registration Tool" at bounding box center [145, 264] width 159 height 17
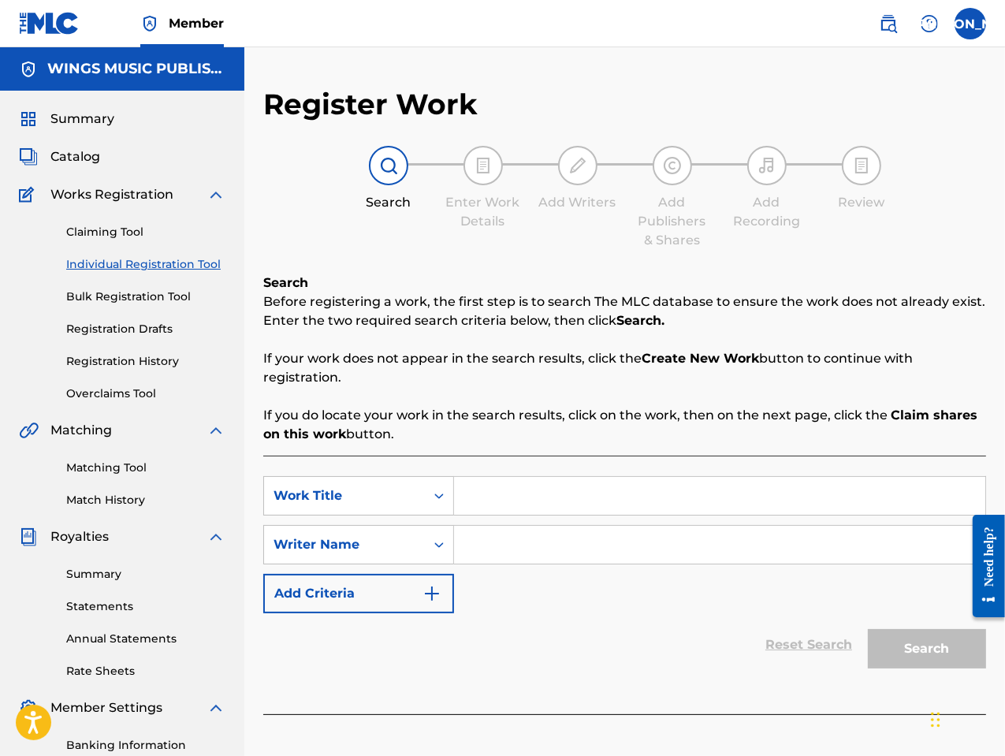
click at [514, 493] on input "Search Form" at bounding box center [719, 496] width 531 height 38
type input "Saviour"
click at [494, 542] on input "Search Form" at bounding box center [719, 545] width 531 height 38
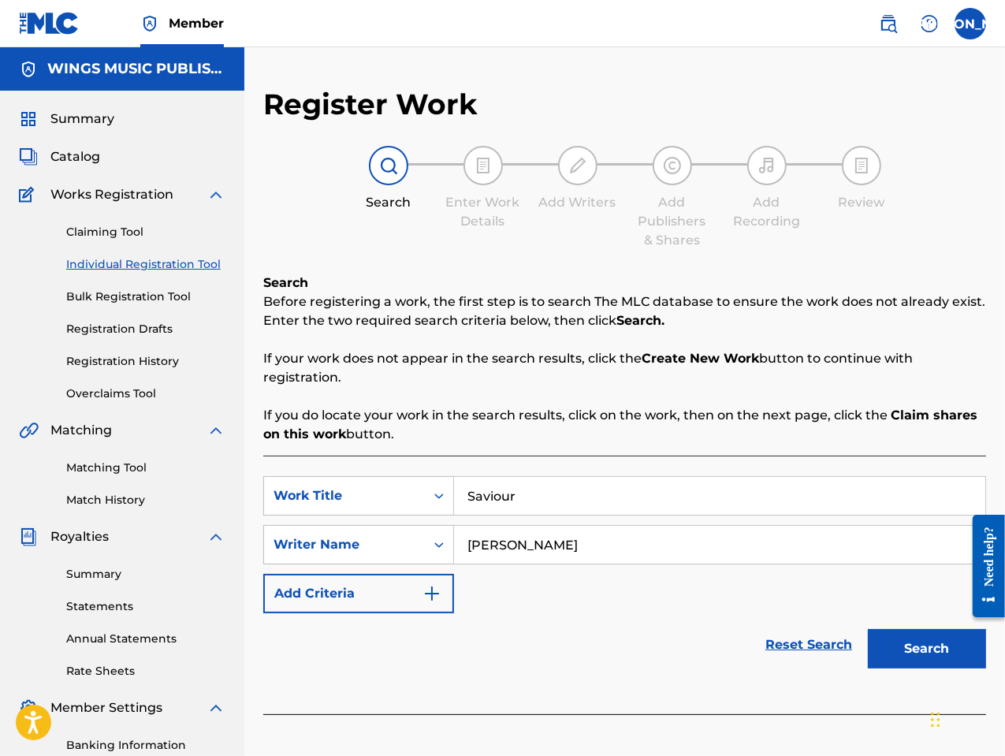
type input "[PERSON_NAME]"
click at [915, 655] on button "Search" at bounding box center [927, 648] width 118 height 39
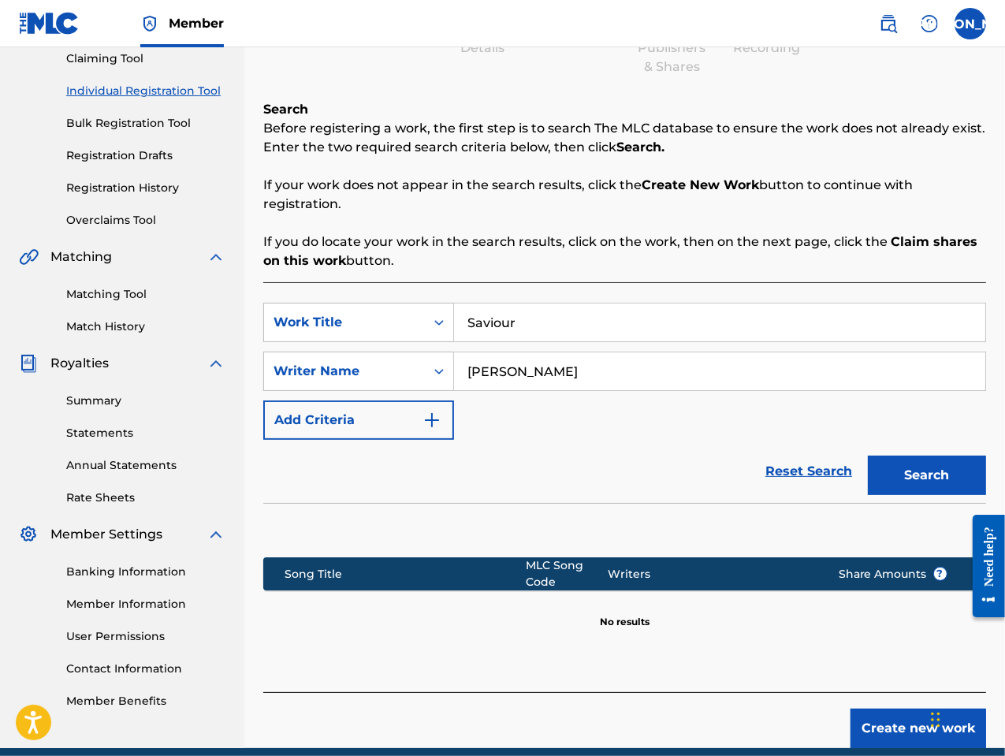
scroll to position [240, 0]
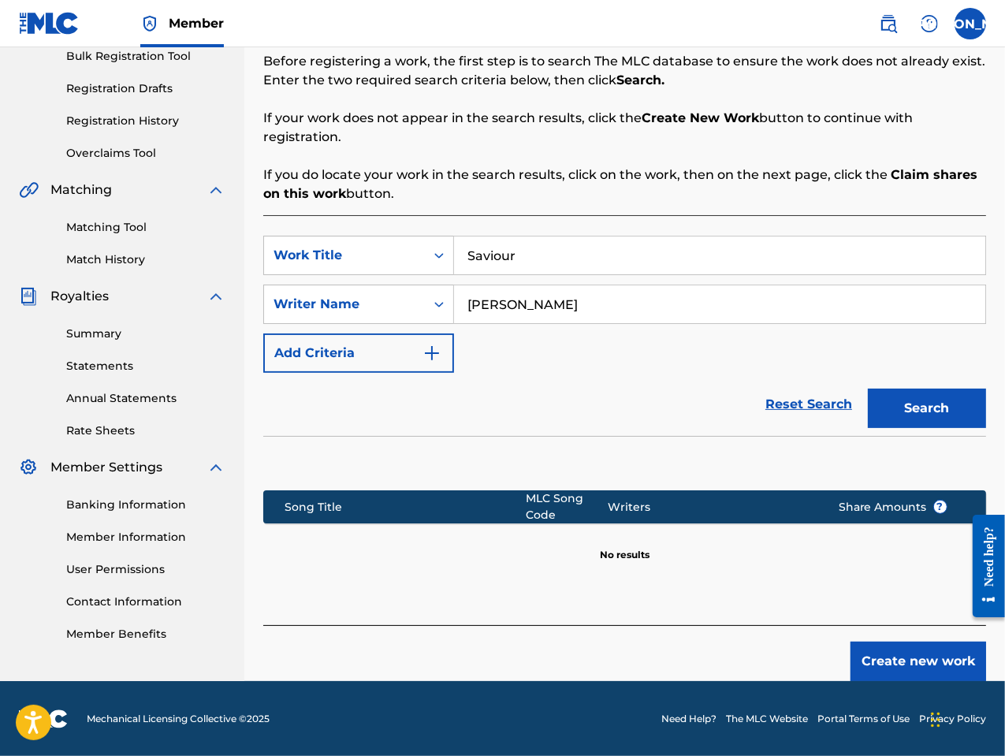
click at [907, 655] on button "Create new work" at bounding box center [918, 661] width 136 height 39
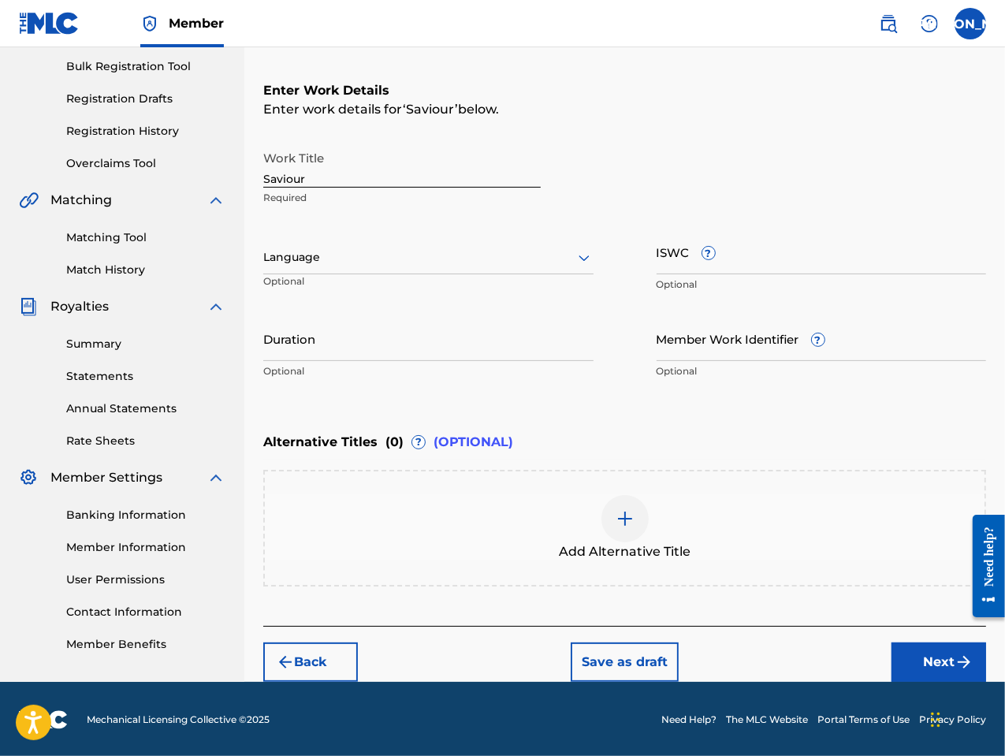
click at [407, 255] on div at bounding box center [428, 258] width 330 height 20
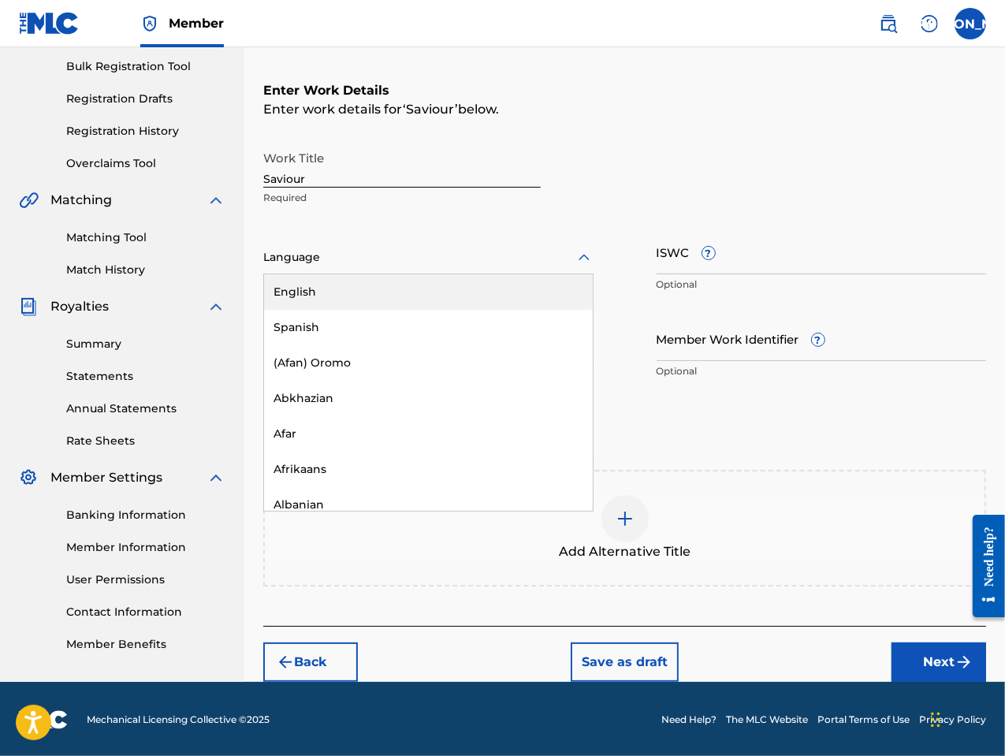
click at [397, 281] on div "English" at bounding box center [428, 291] width 329 height 35
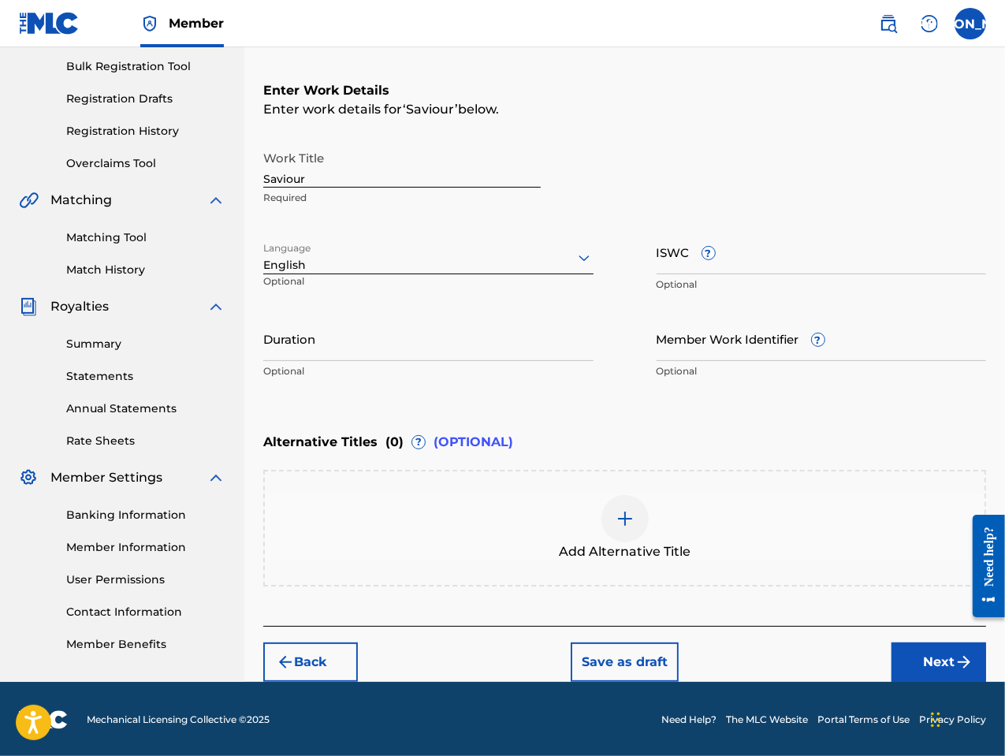
click at [347, 352] on input "Duration" at bounding box center [428, 338] width 330 height 45
type input "03:00"
click at [946, 661] on button "Next" at bounding box center [938, 661] width 95 height 39
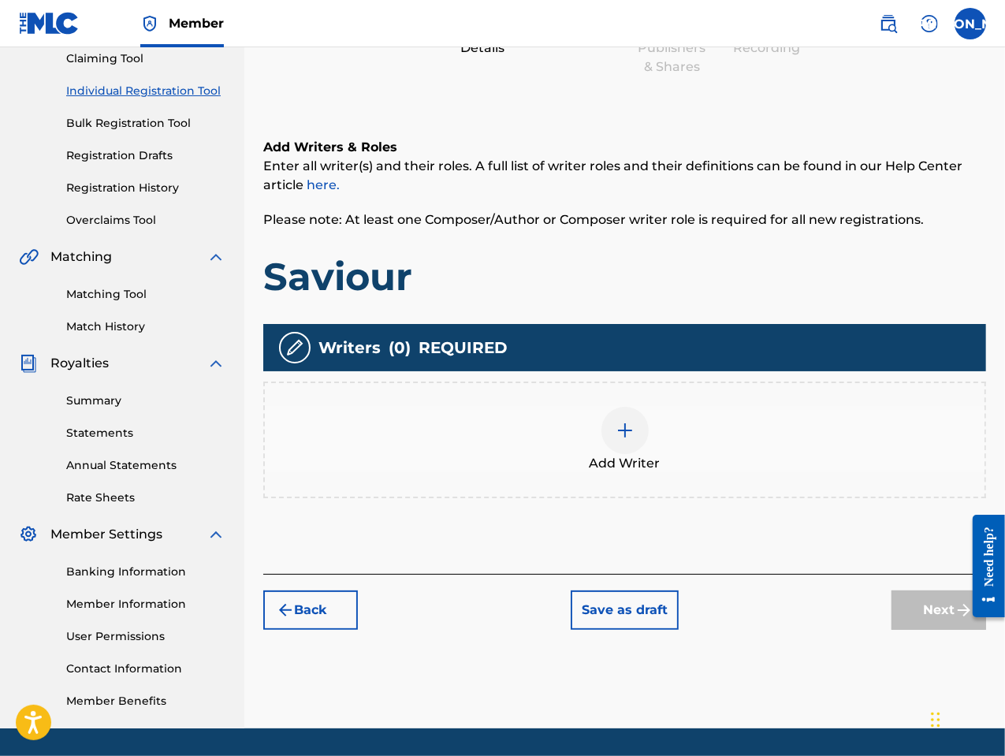
scroll to position [71, 0]
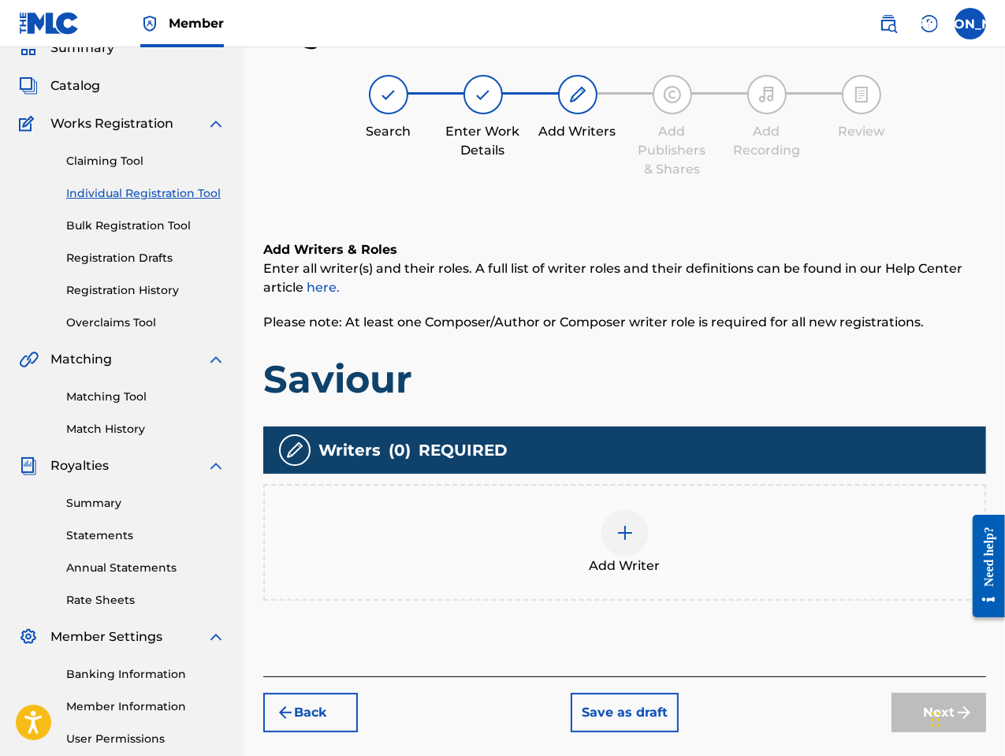
click at [645, 551] on div "Add Writer" at bounding box center [625, 542] width 720 height 66
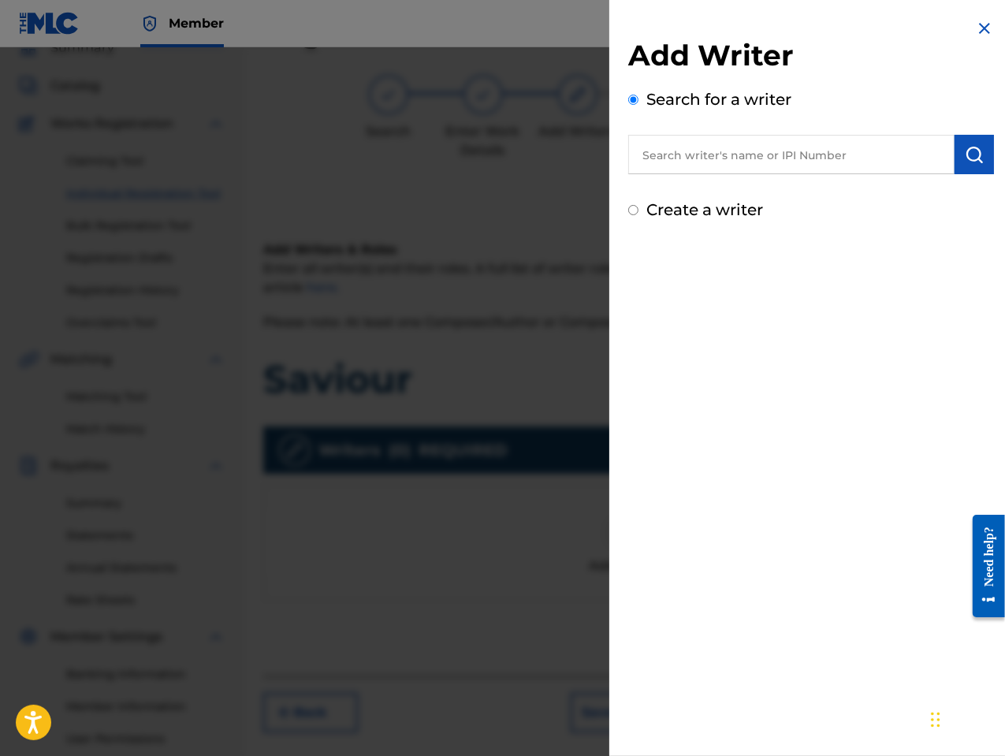
click at [697, 163] on input "text" at bounding box center [791, 154] width 326 height 39
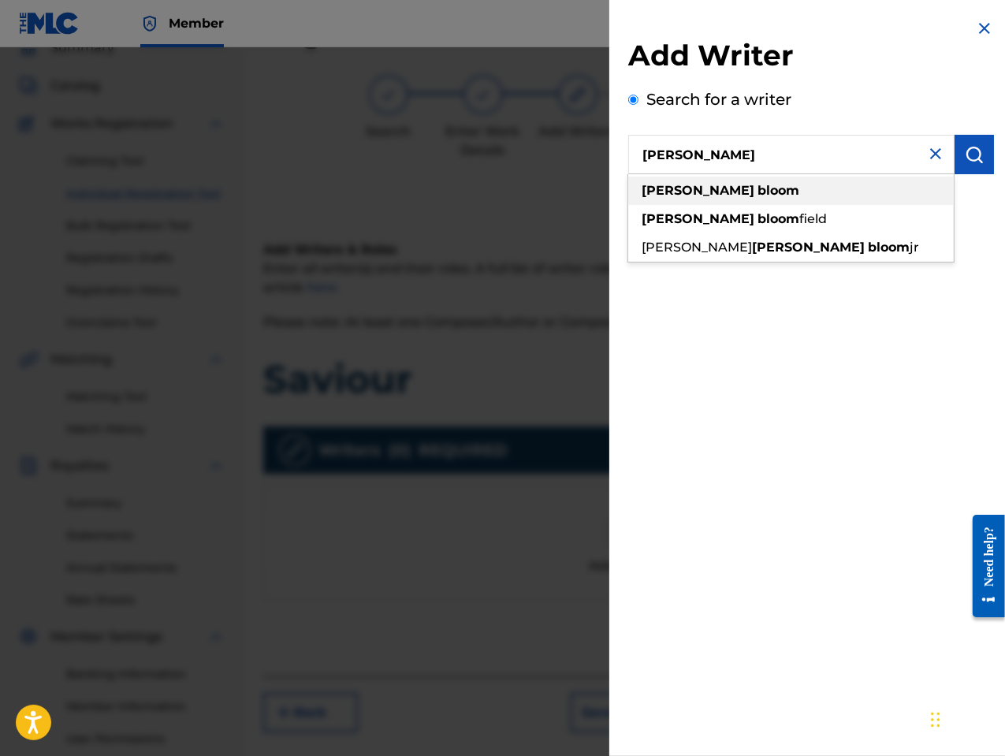
click at [757, 185] on strong "bloom" at bounding box center [778, 190] width 42 height 15
type input "[PERSON_NAME]"
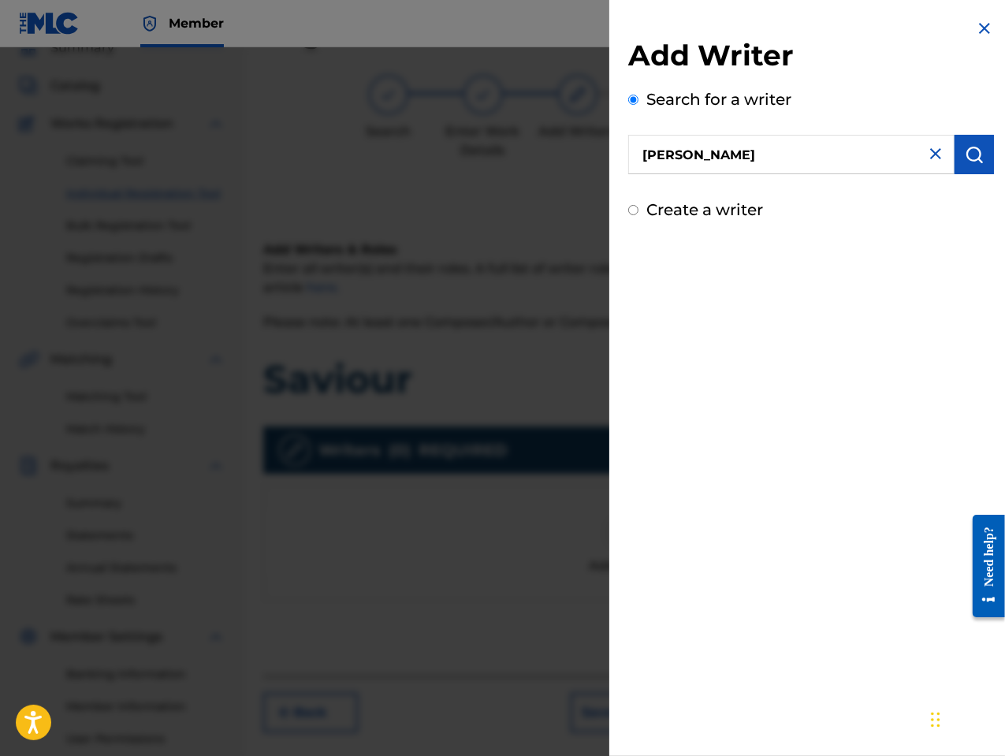
click at [976, 155] on img "submit" at bounding box center [974, 154] width 19 height 19
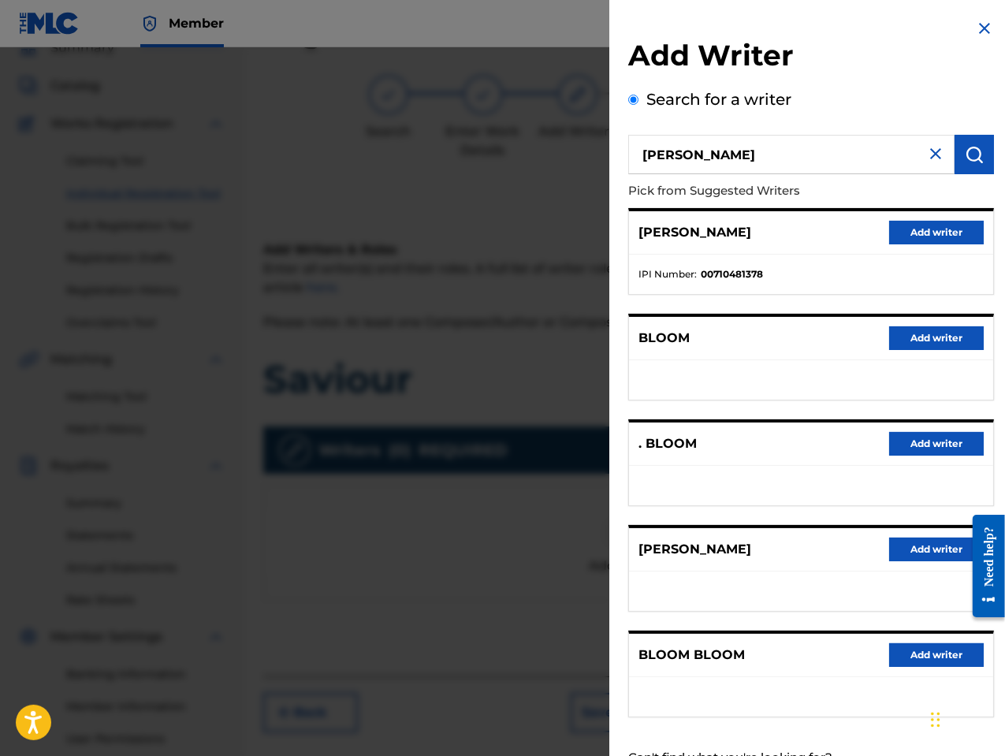
click at [928, 545] on button "Add writer" at bounding box center [936, 550] width 95 height 24
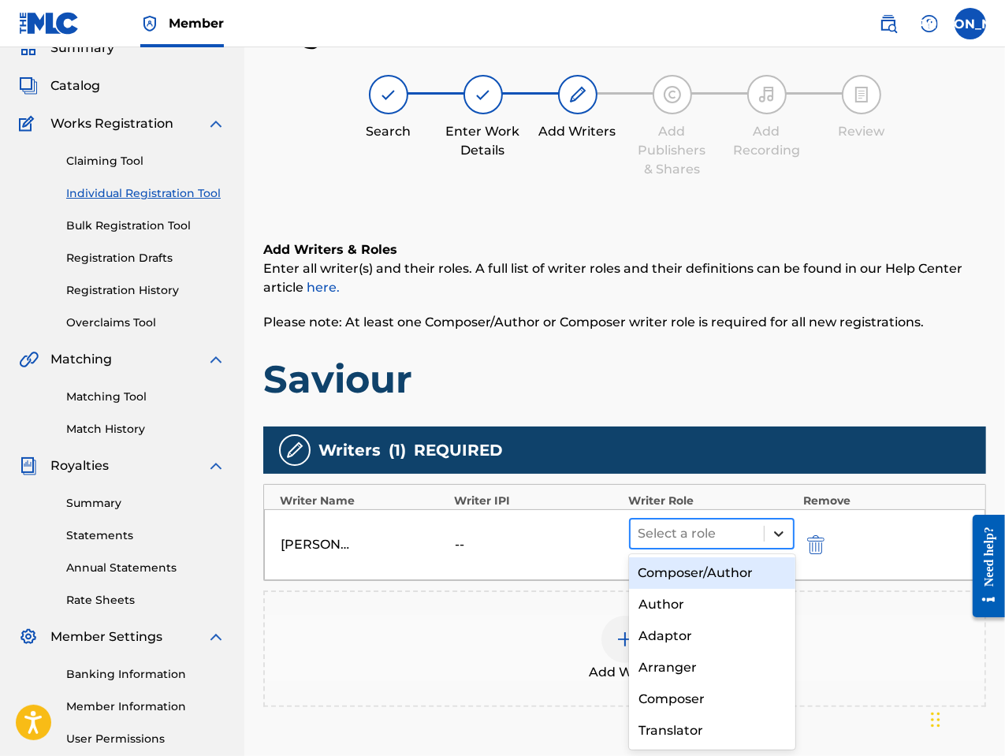
click at [772, 526] on icon at bounding box center [779, 534] width 16 height 16
click at [735, 570] on div "Composer/Author" at bounding box center [712, 573] width 166 height 32
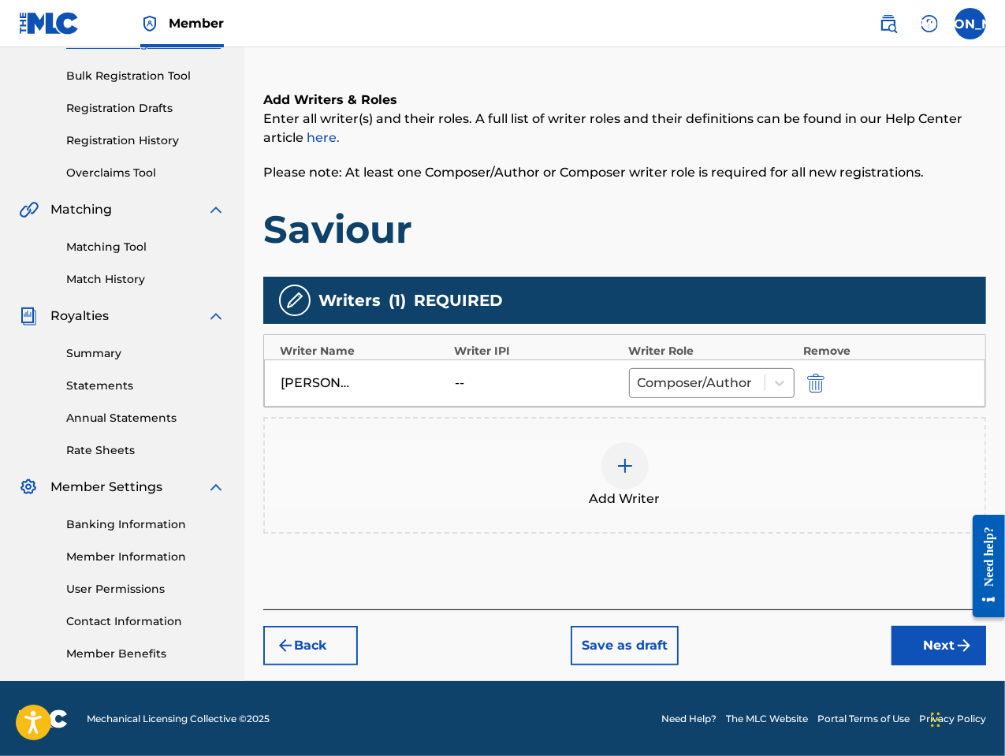
click at [936, 639] on button "Next" at bounding box center [938, 645] width 95 height 39
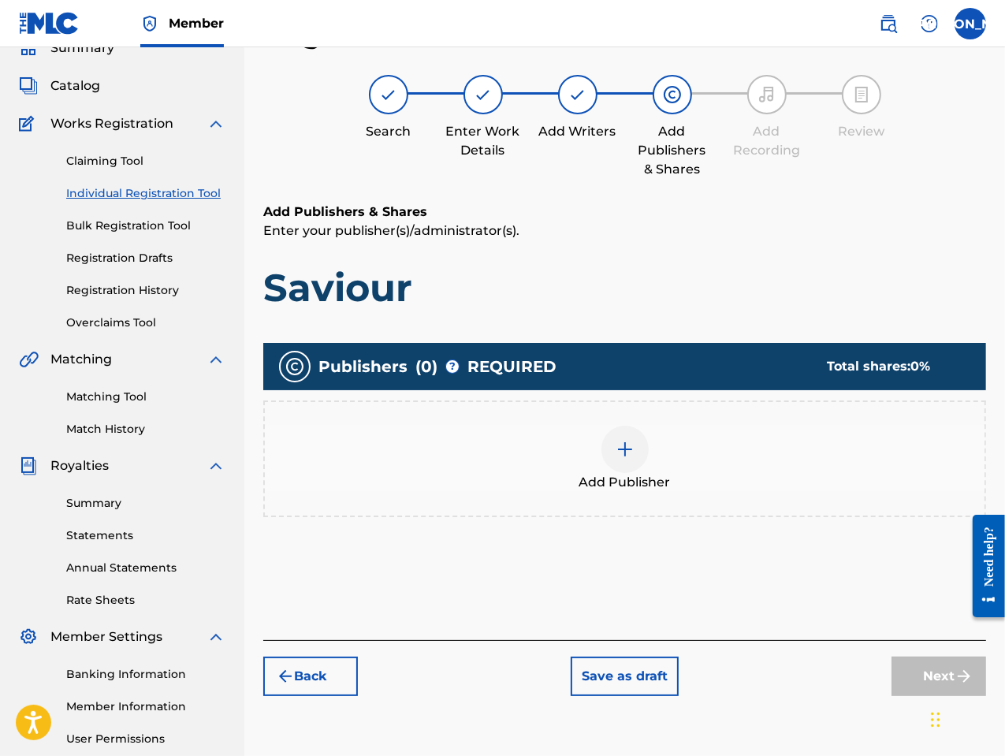
click at [627, 459] on div at bounding box center [624, 449] width 47 height 47
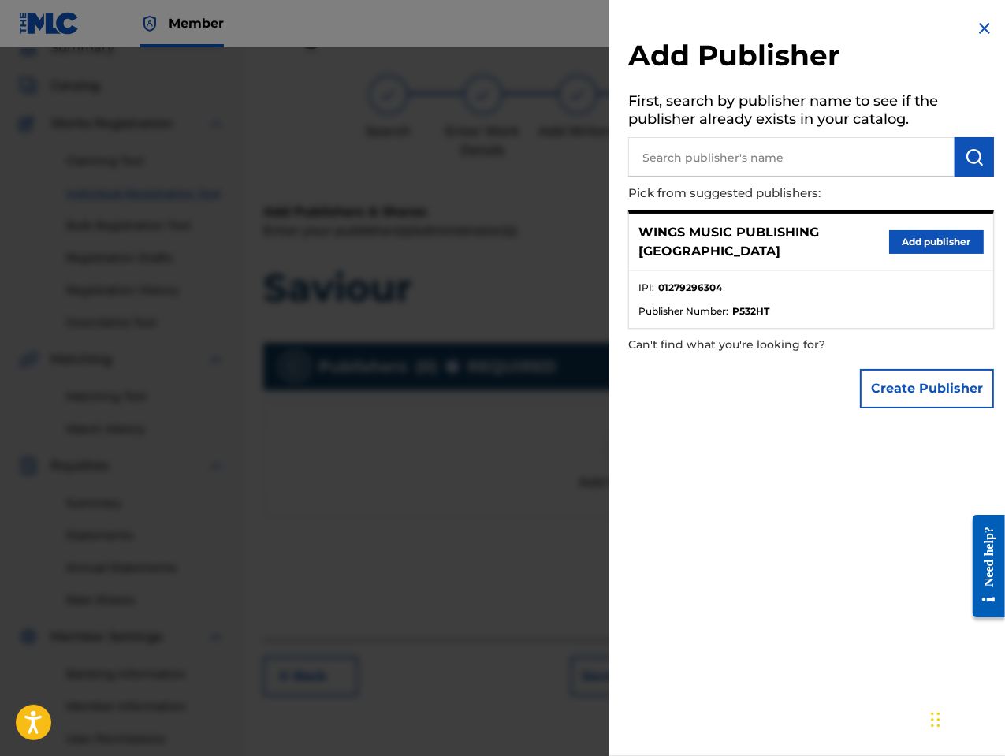
click at [916, 236] on button "Add publisher" at bounding box center [936, 242] width 95 height 24
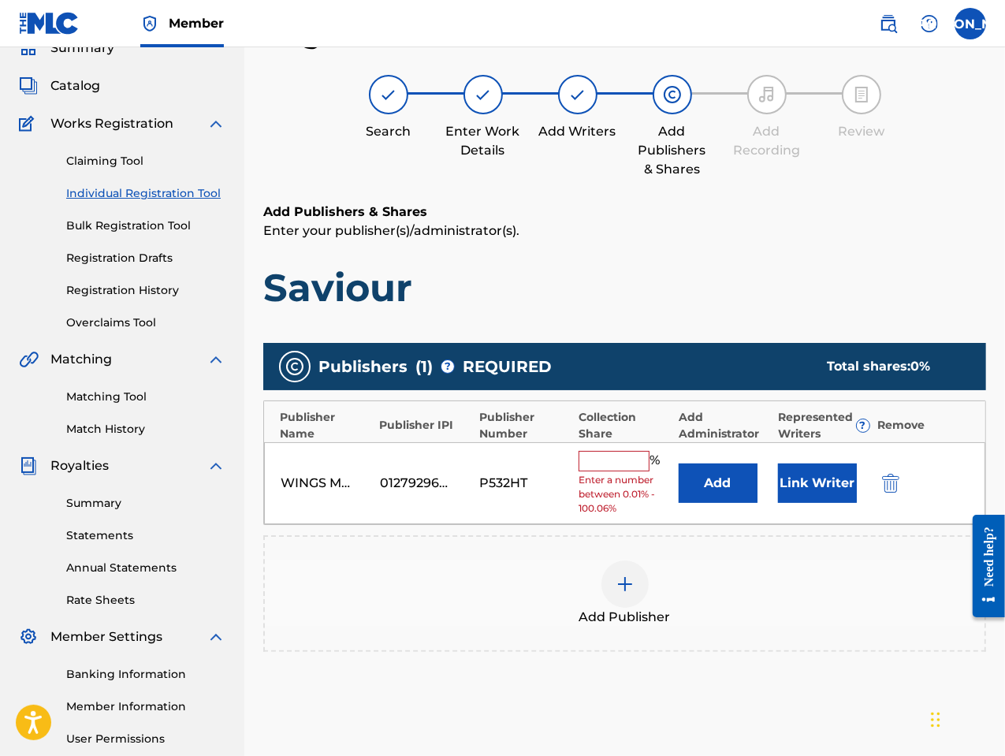
click at [635, 460] on input "text" at bounding box center [614, 461] width 71 height 20
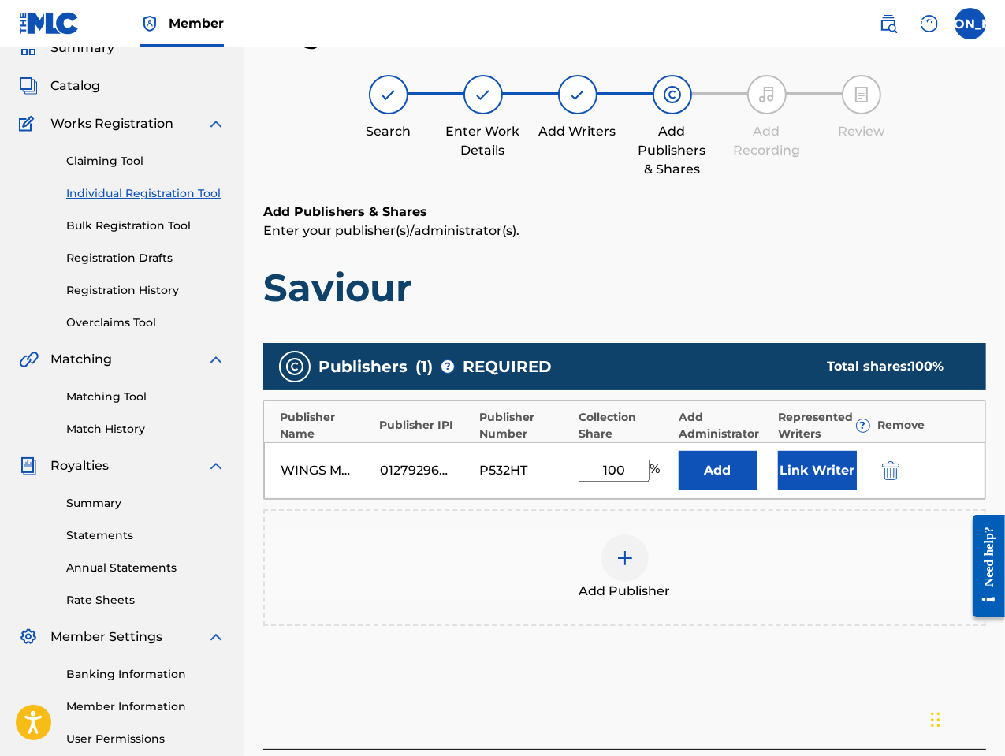
type input "100"
click at [816, 467] on button "Link Writer" at bounding box center [817, 470] width 79 height 39
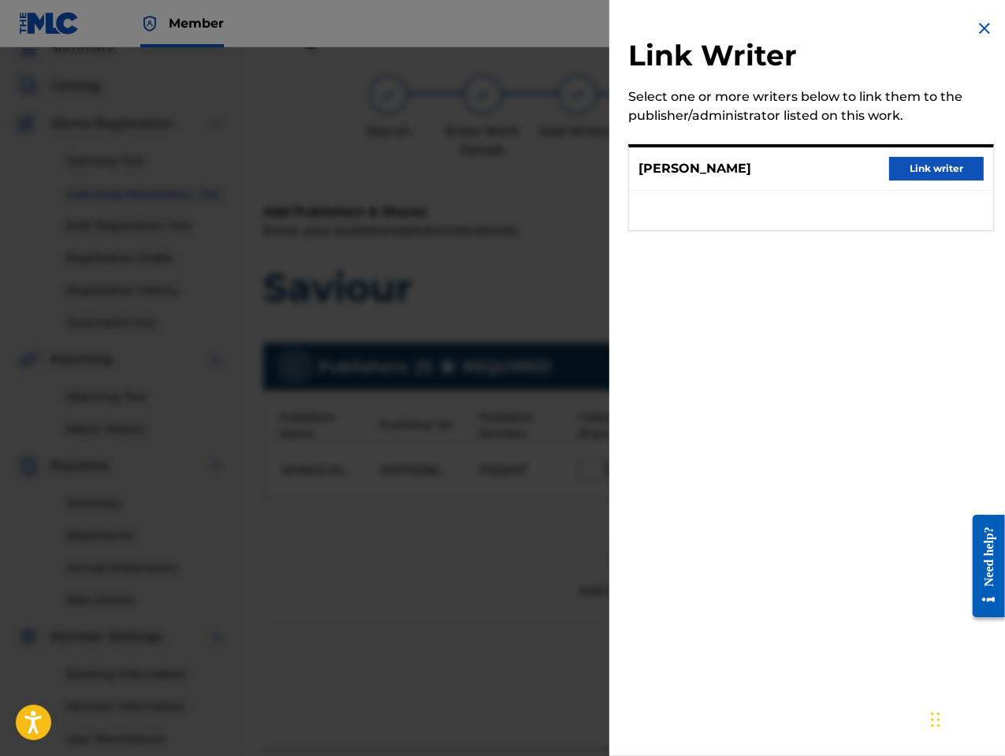
click at [934, 166] on button "Link writer" at bounding box center [936, 169] width 95 height 24
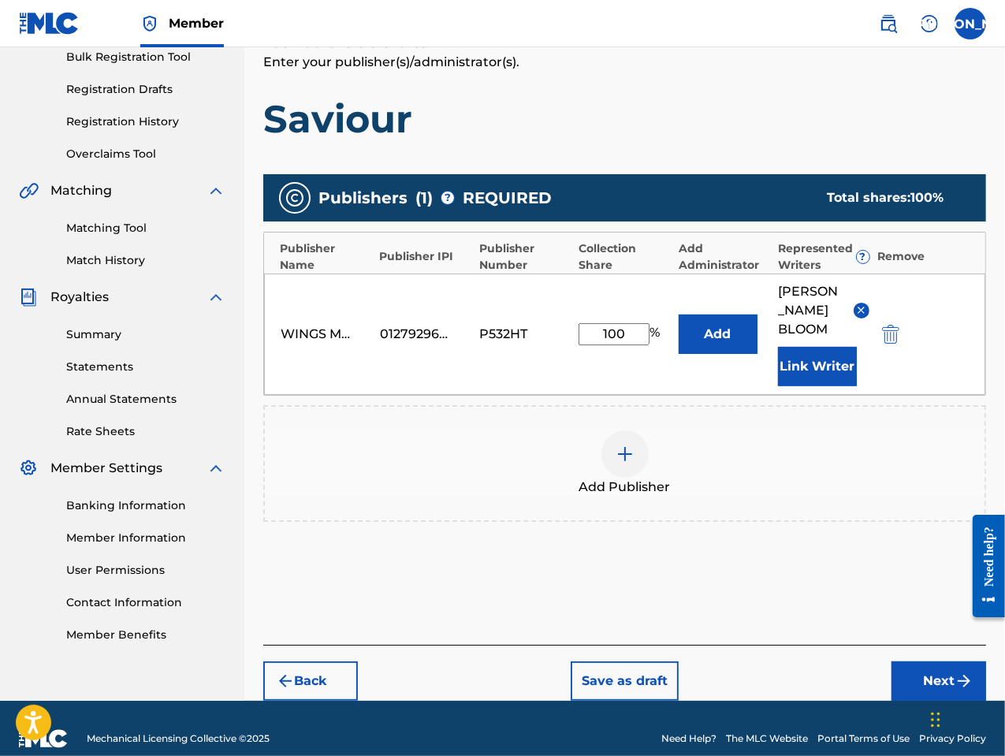
click at [933, 661] on button "Next" at bounding box center [938, 680] width 95 height 39
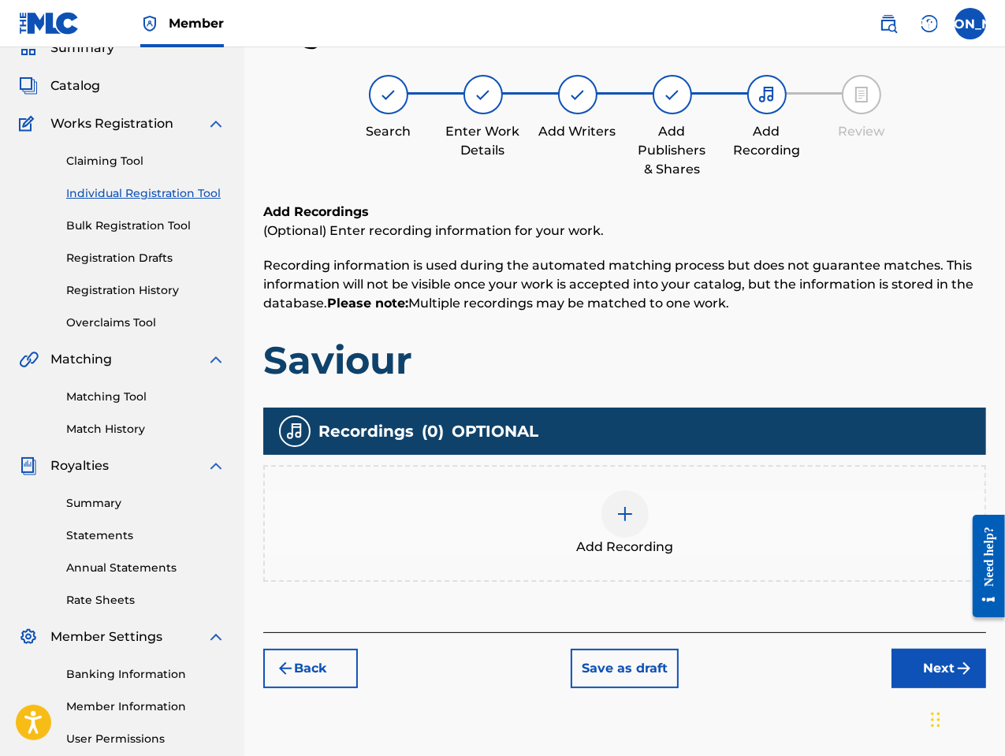
click at [625, 540] on span "Add Recording" at bounding box center [624, 547] width 97 height 19
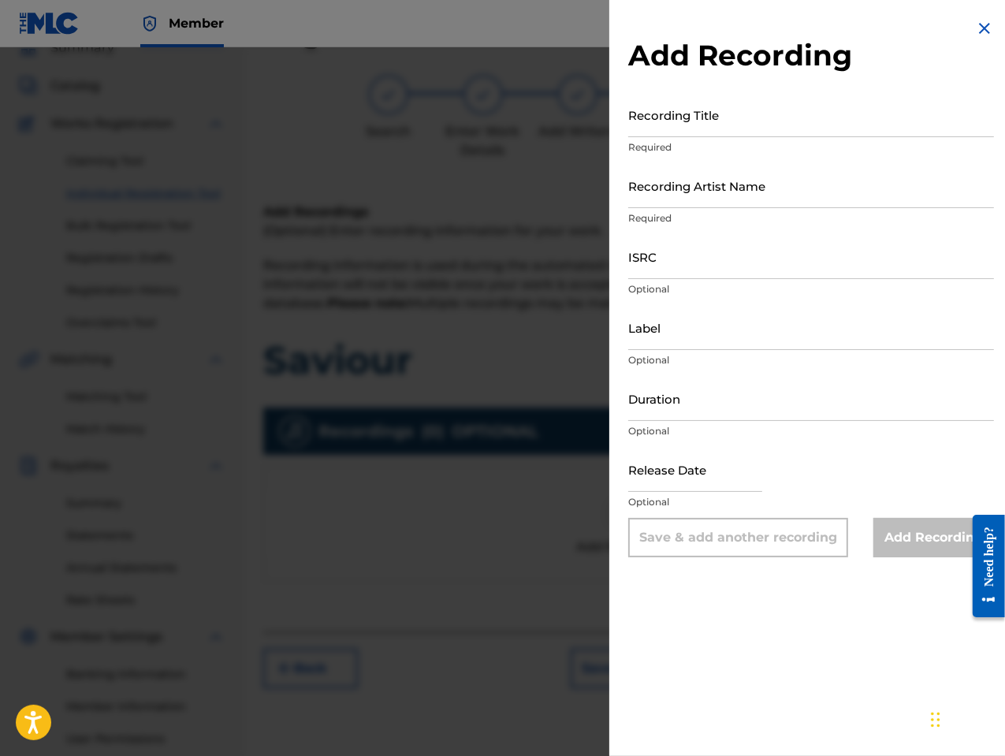
click at [702, 127] on input "Recording Title" at bounding box center [811, 114] width 366 height 45
type input "Saviour"
click at [647, 199] on input "Recording Artist Name" at bounding box center [811, 185] width 366 height 45
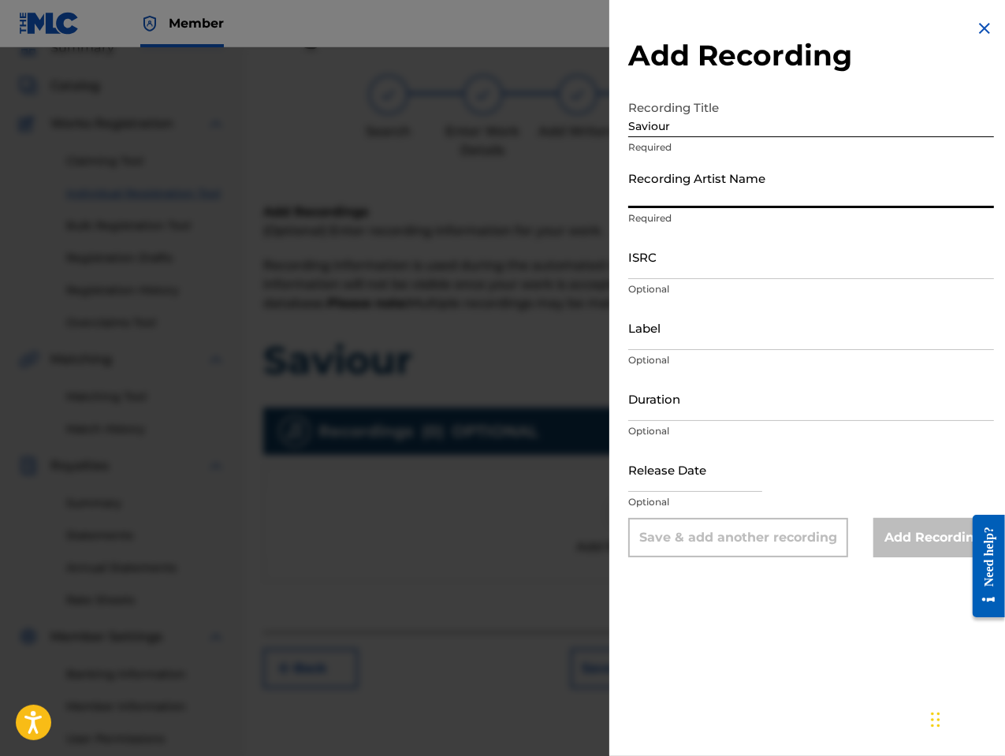
type input "[PERSON_NAME] the Messenger"
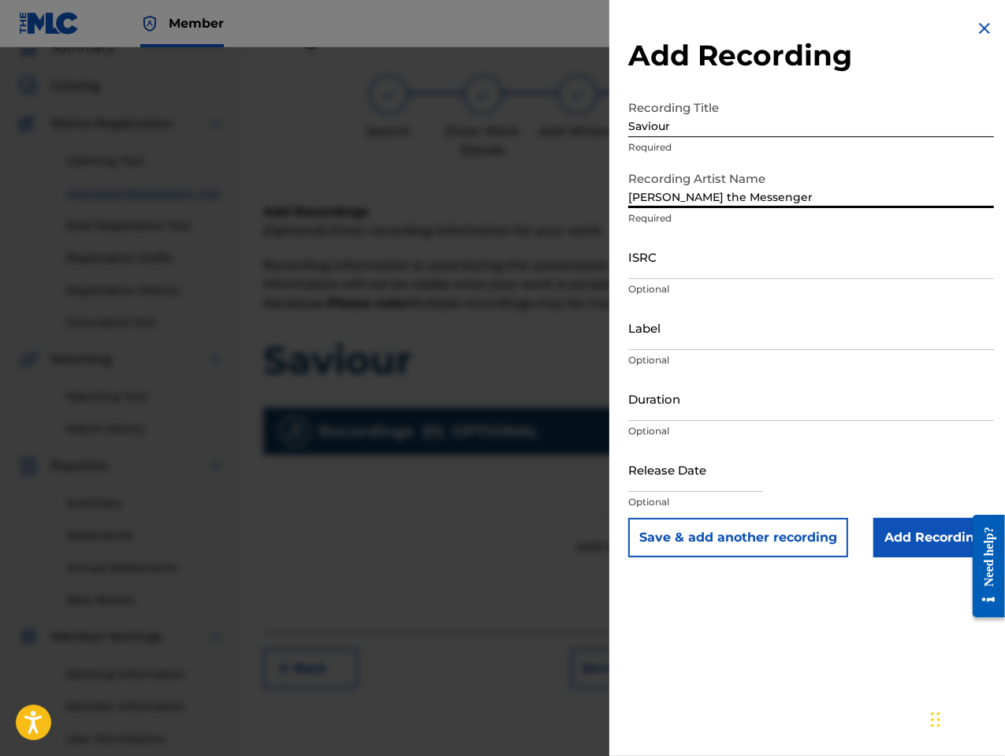
click at [675, 413] on input "Duration" at bounding box center [811, 398] width 366 height 45
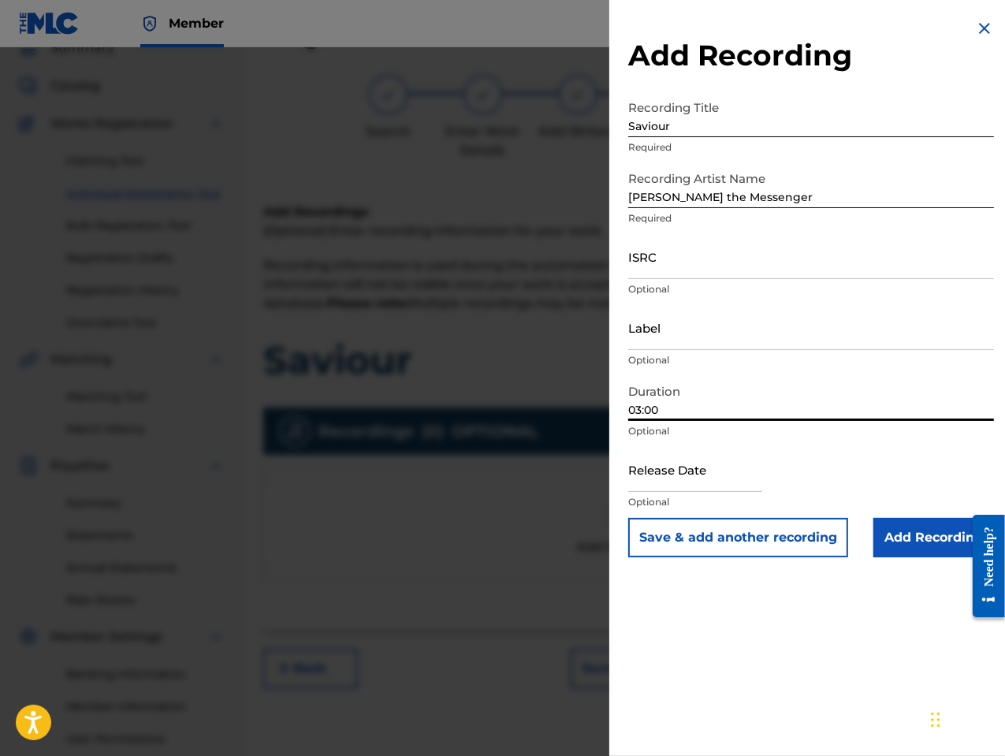
type input "03:00"
select select "7"
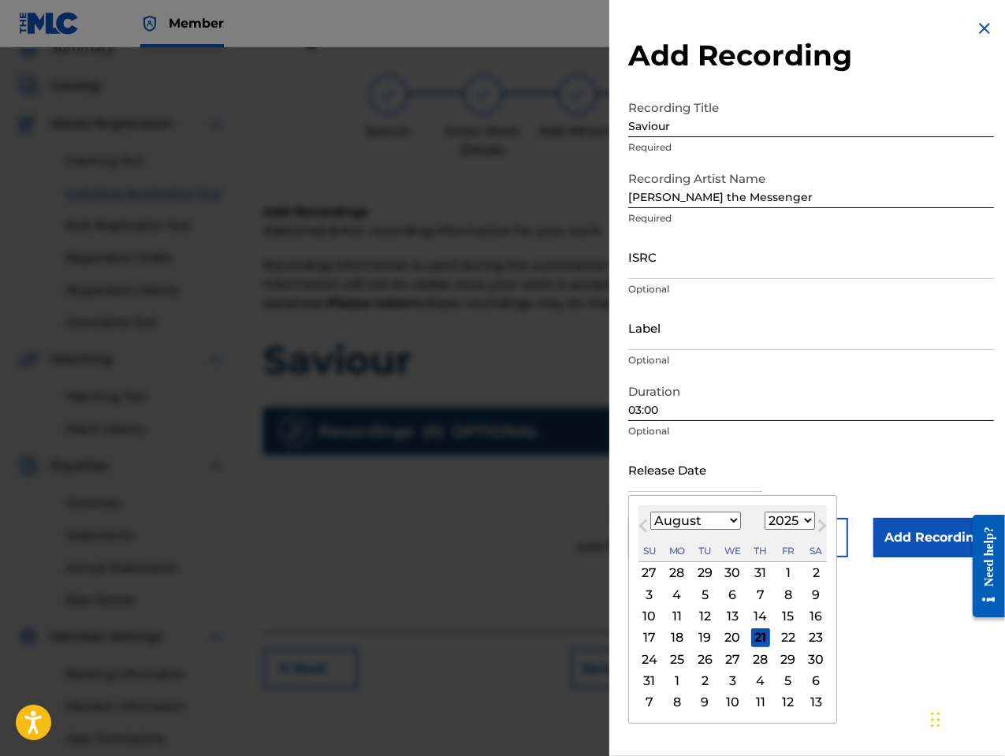
click at [741, 484] on input "text" at bounding box center [695, 469] width 134 height 45
click at [657, 540] on div "Su Mo Tu We Th Fr Sa" at bounding box center [732, 550] width 188 height 21
click at [782, 519] on select "1900 1901 1902 1903 1904 1905 1906 1907 1908 1909 1910 1911 1912 1913 1914 1915…" at bounding box center [790, 521] width 50 height 18
select select "2018"
click at [765, 512] on select "1900 1901 1902 1903 1904 1905 1906 1907 1908 1909 1910 1911 1912 1913 1914 1915…" at bounding box center [790, 521] width 50 height 18
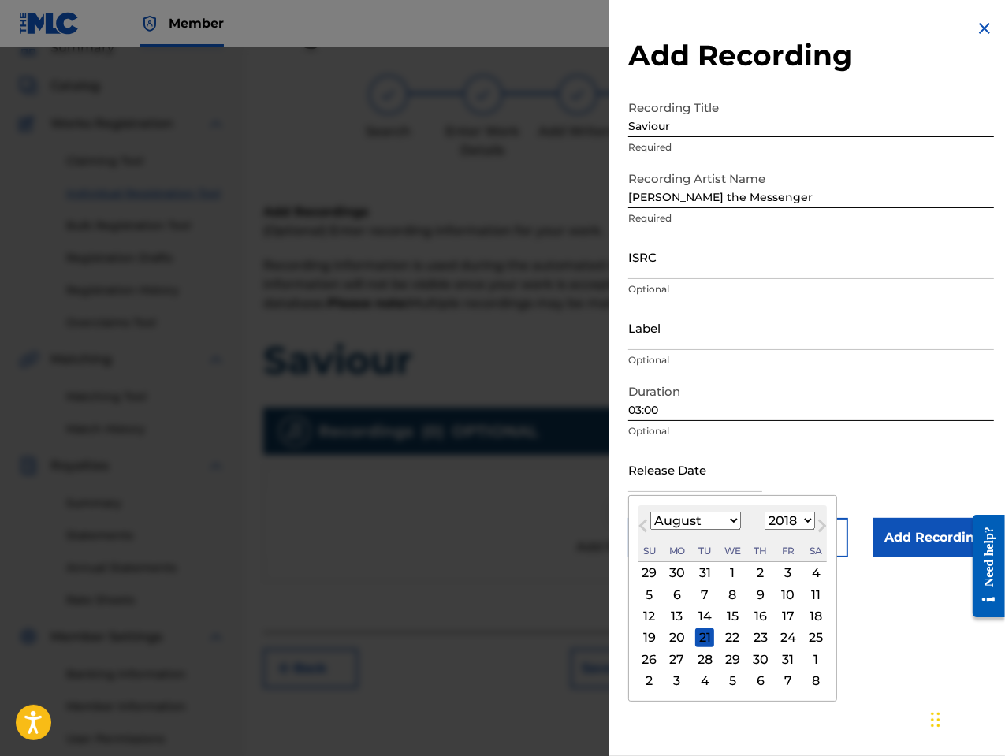
click at [785, 589] on div "10" at bounding box center [788, 594] width 19 height 19
type input "[DATE]"
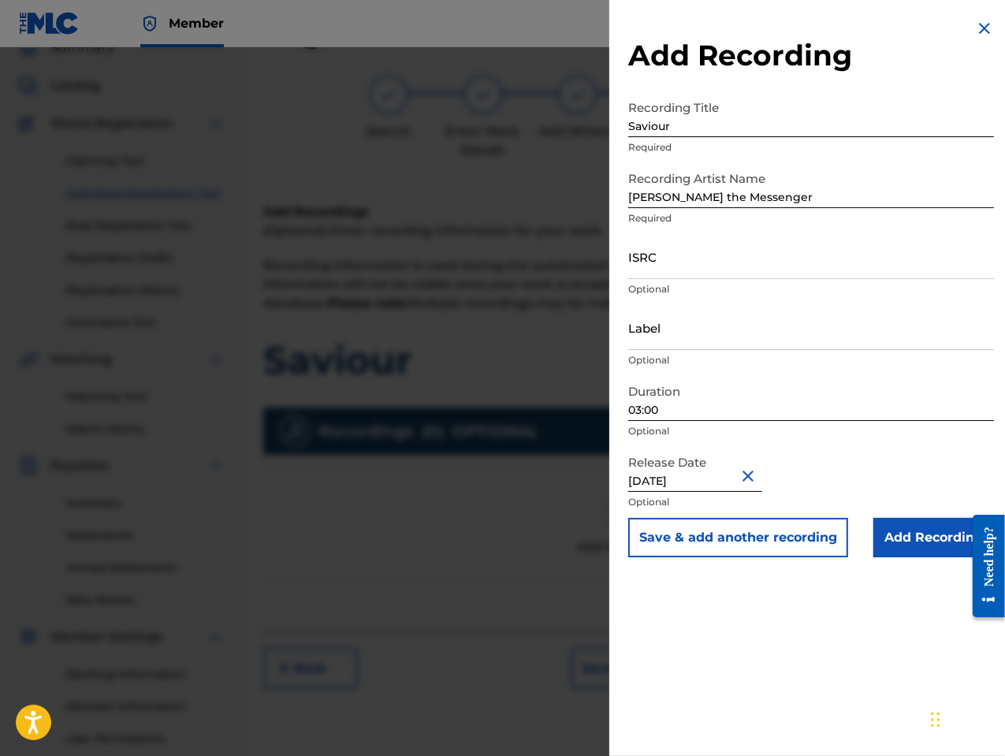
click at [922, 534] on input "Add Recording" at bounding box center [933, 537] width 121 height 39
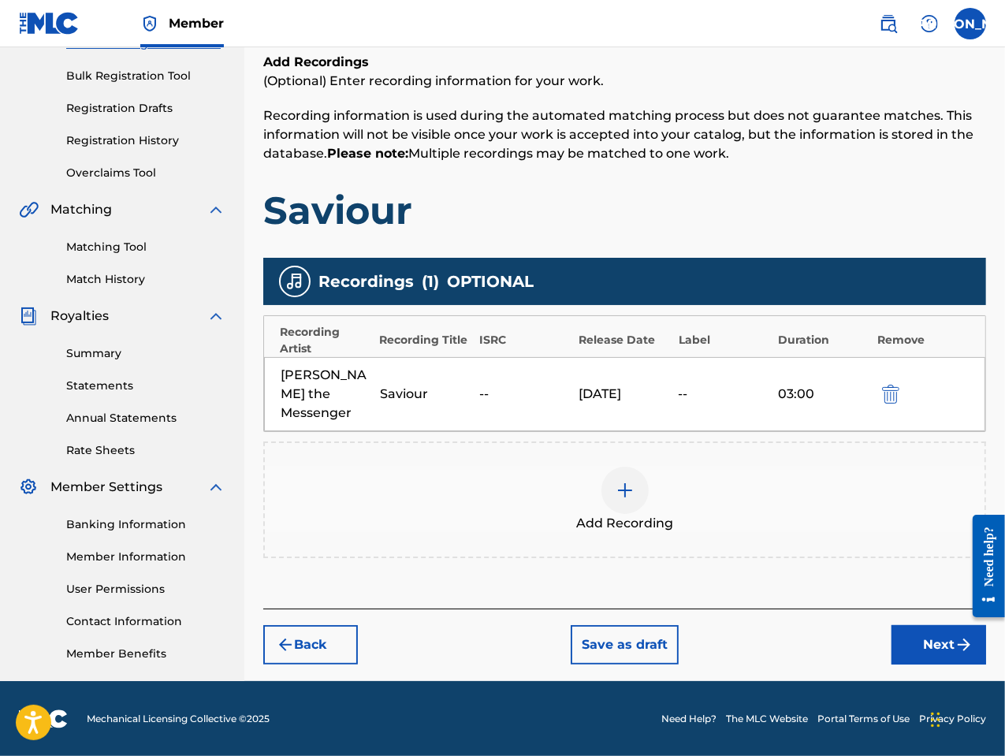
click at [922, 626] on button "Next" at bounding box center [938, 644] width 95 height 39
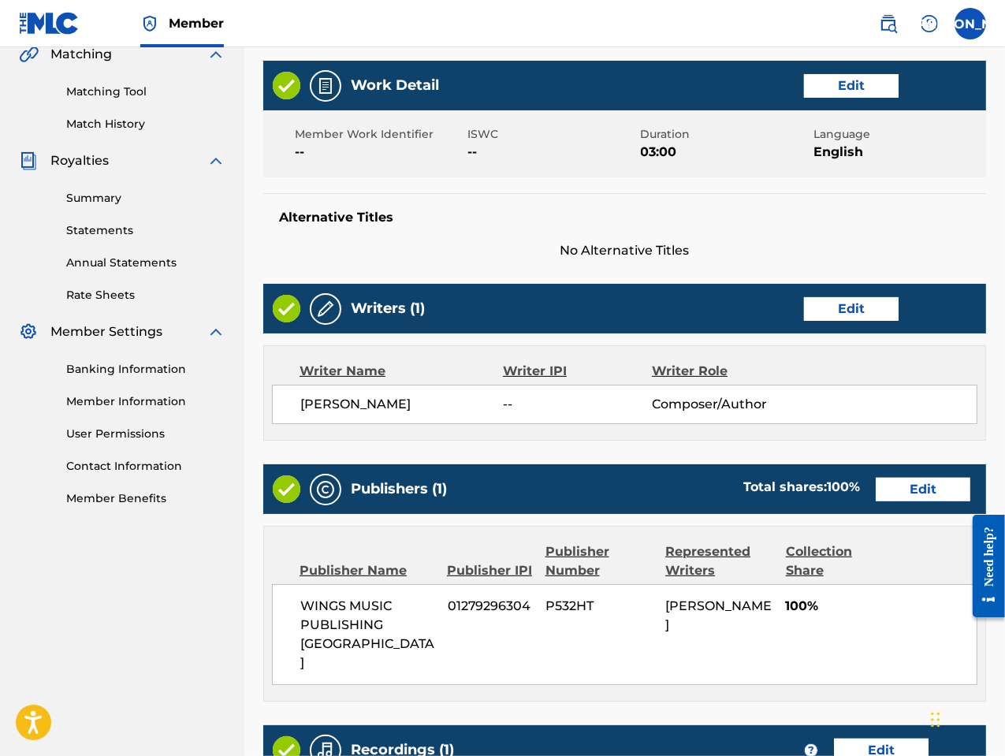
scroll to position [612, 0]
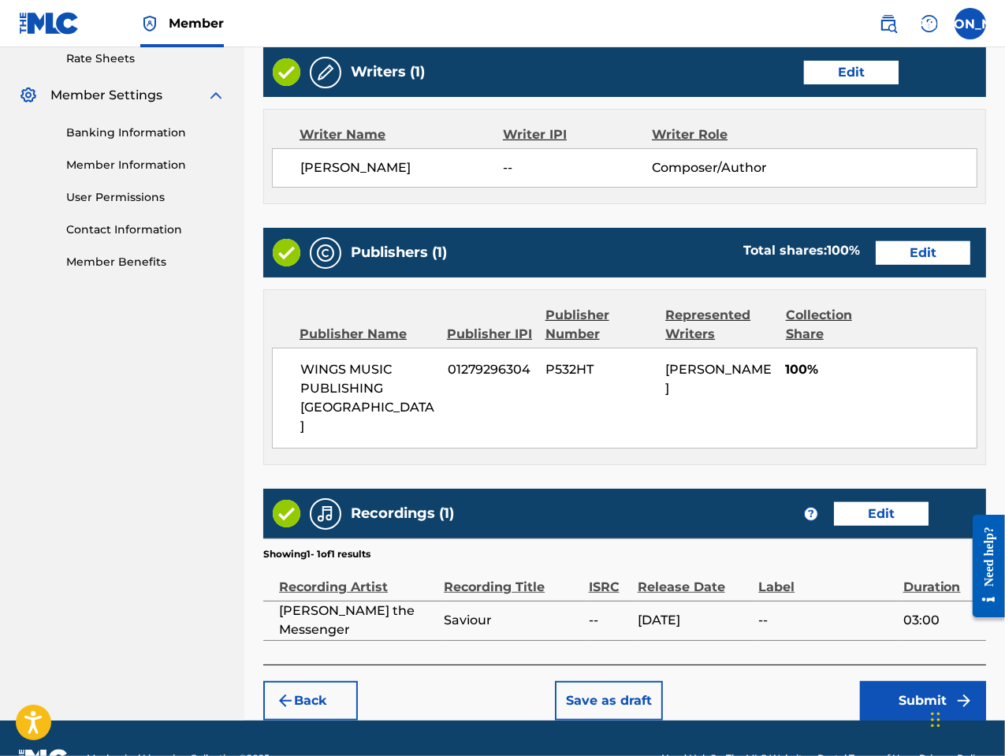
click at [932, 681] on button "Submit" at bounding box center [923, 700] width 126 height 39
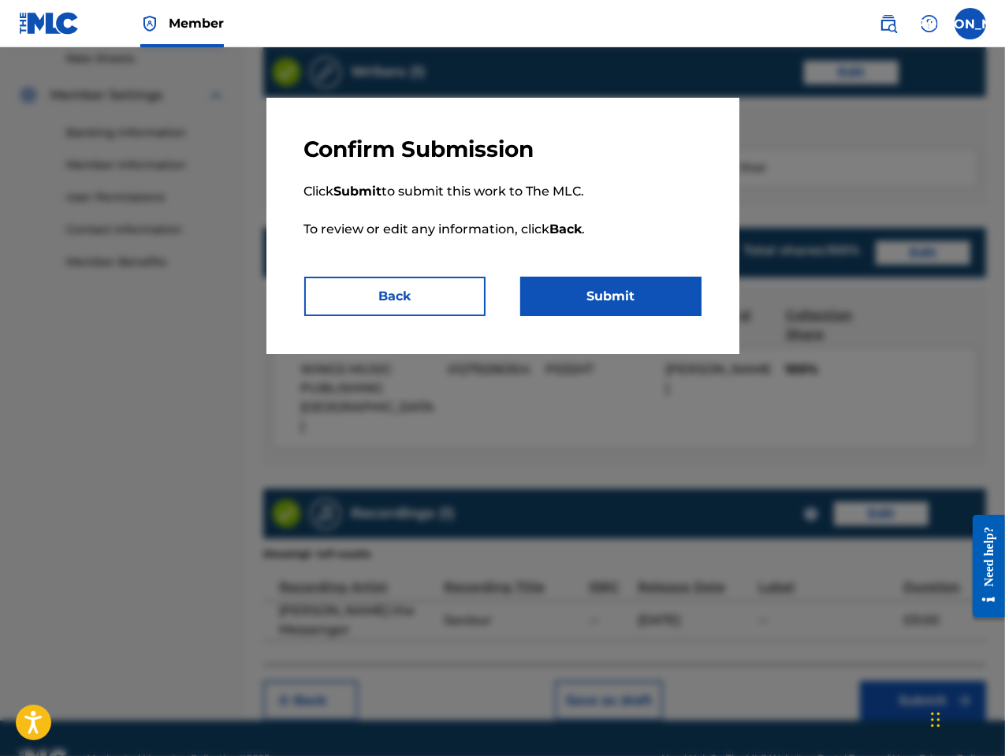
click at [620, 298] on button "Submit" at bounding box center [610, 296] width 181 height 39
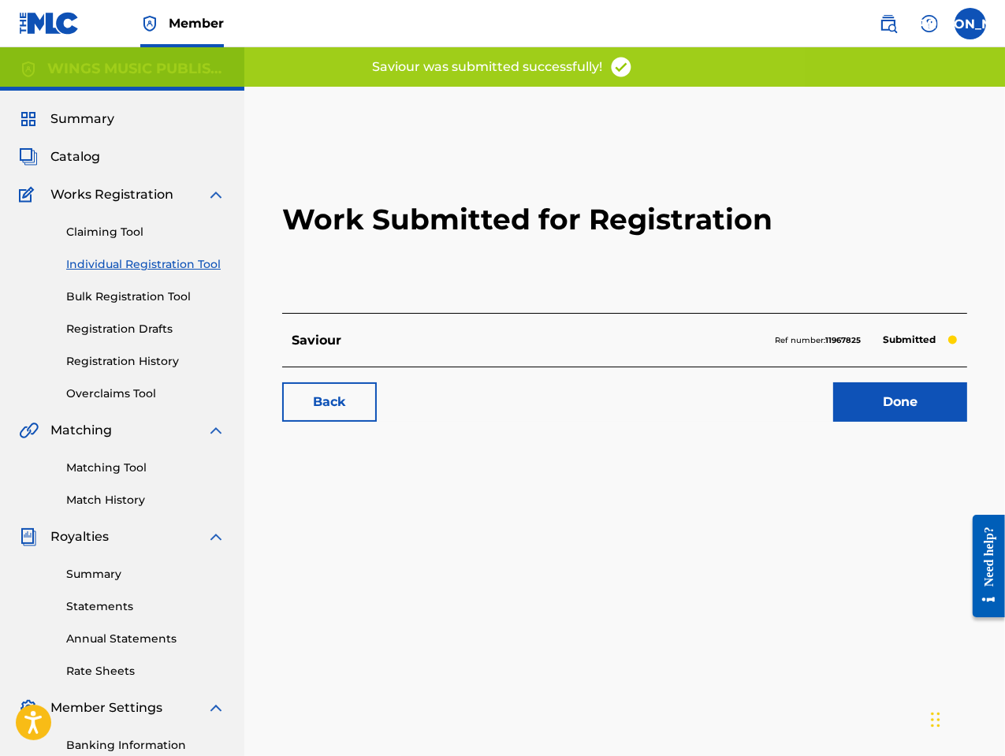
click at [903, 403] on link "Done" at bounding box center [900, 401] width 134 height 39
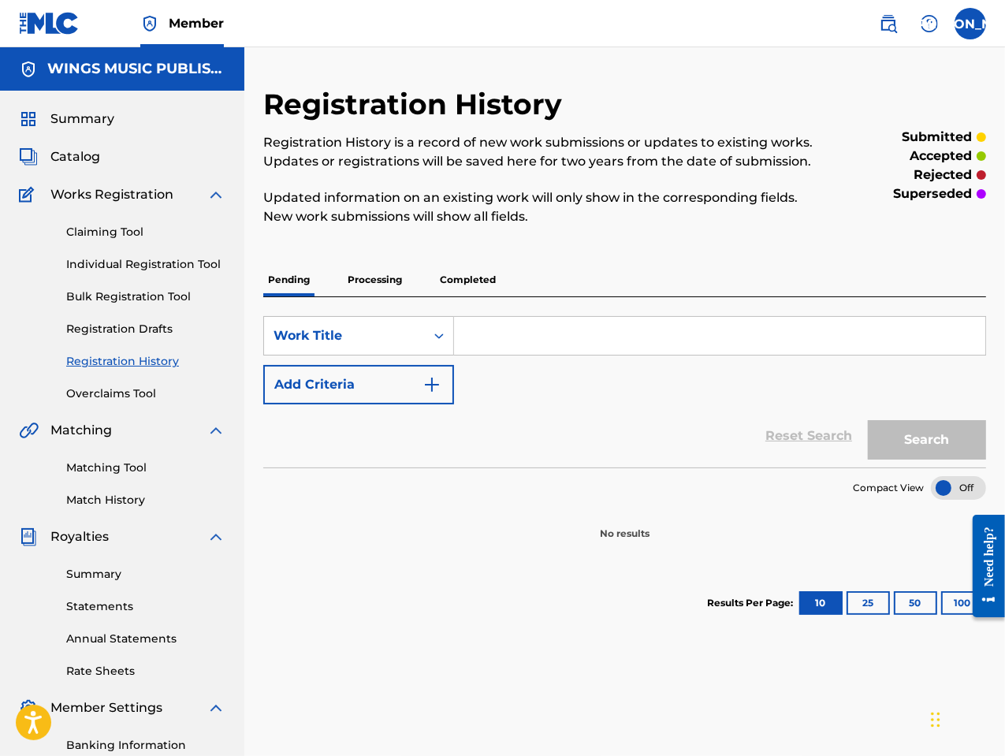
click at [104, 263] on link "Individual Registration Tool" at bounding box center [145, 264] width 159 height 17
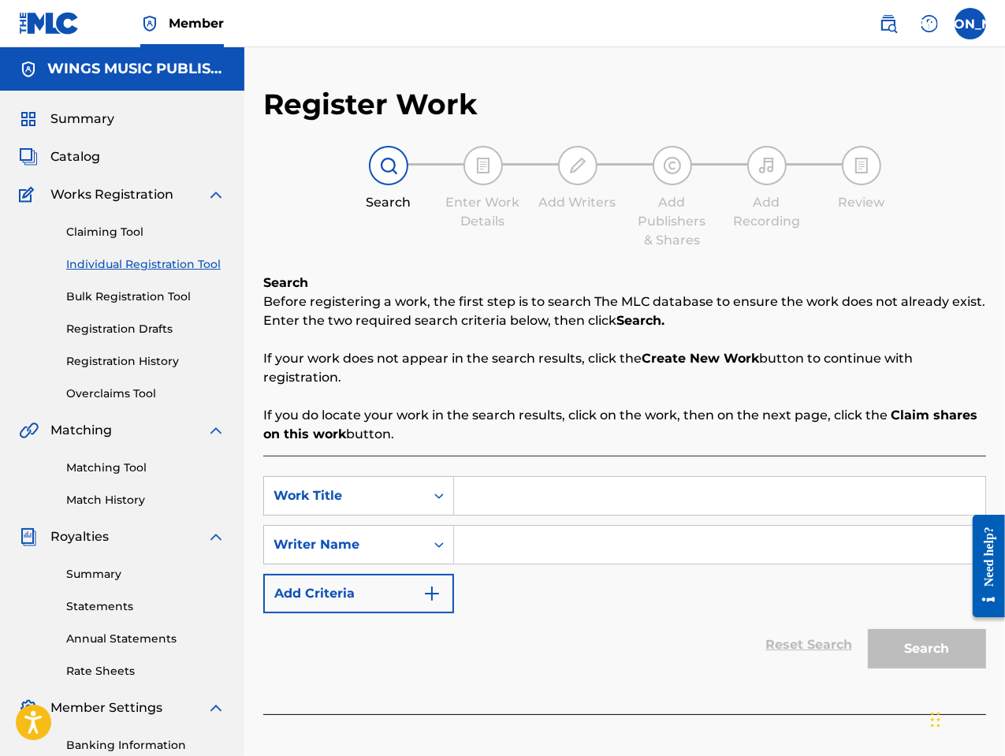
click at [478, 486] on input "Search Form" at bounding box center [719, 496] width 531 height 38
drag, startPoint x: 964, startPoint y: 213, endPoint x: 1159, endPoint y: 87, distance: 232.6
click at [490, 493] on input "Search Form" at bounding box center [719, 496] width 531 height 38
type input "This Is Me"
click at [489, 542] on input "Search Form" at bounding box center [719, 545] width 531 height 38
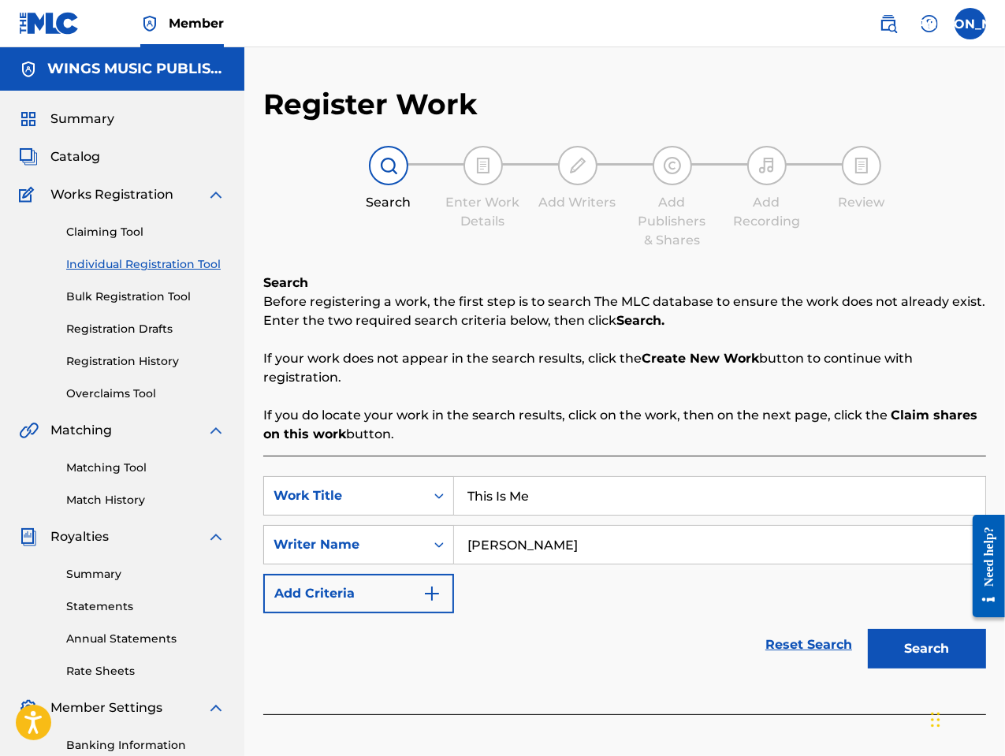
type input "[PERSON_NAME]"
click at [922, 652] on button "Search" at bounding box center [927, 648] width 118 height 39
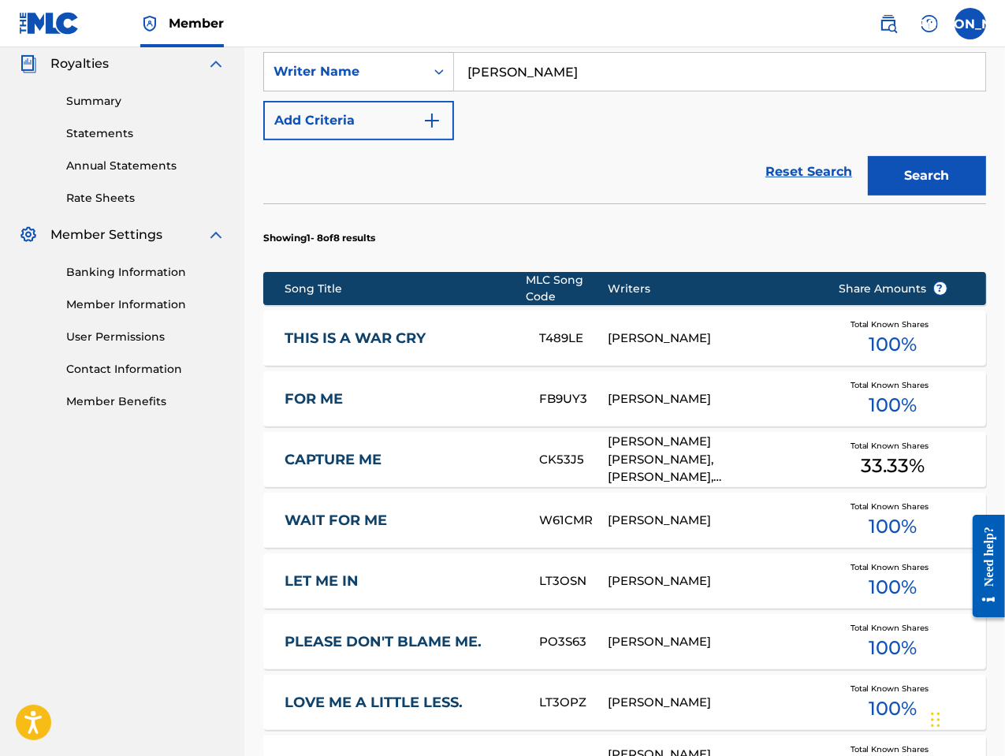
scroll to position [776, 0]
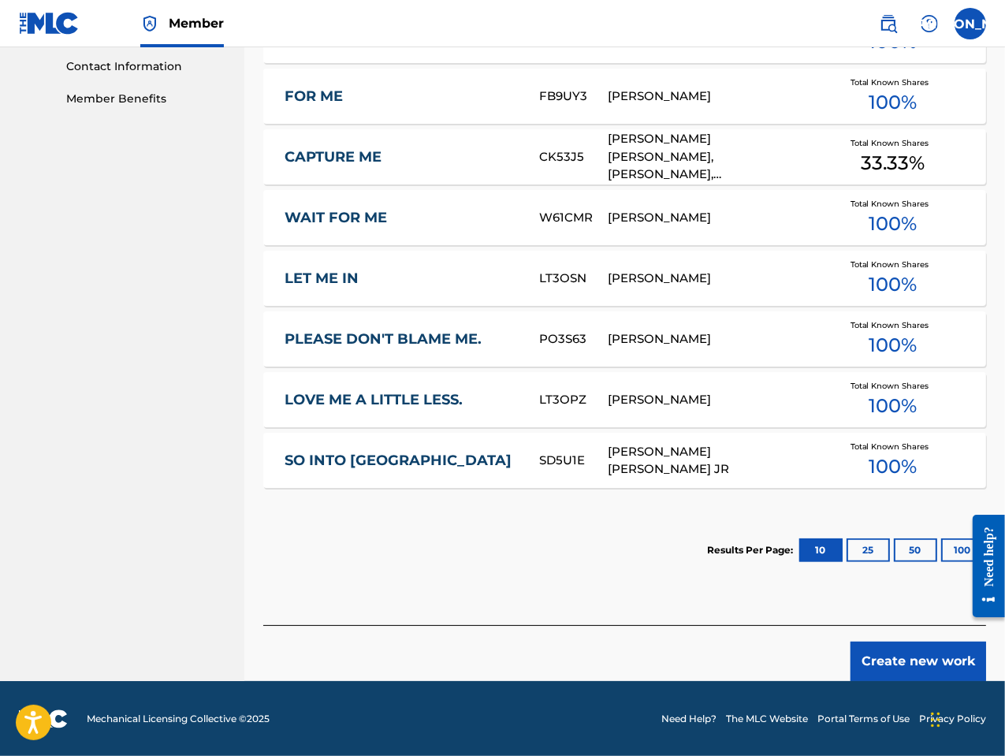
click at [905, 656] on button "Create new work" at bounding box center [918, 661] width 136 height 39
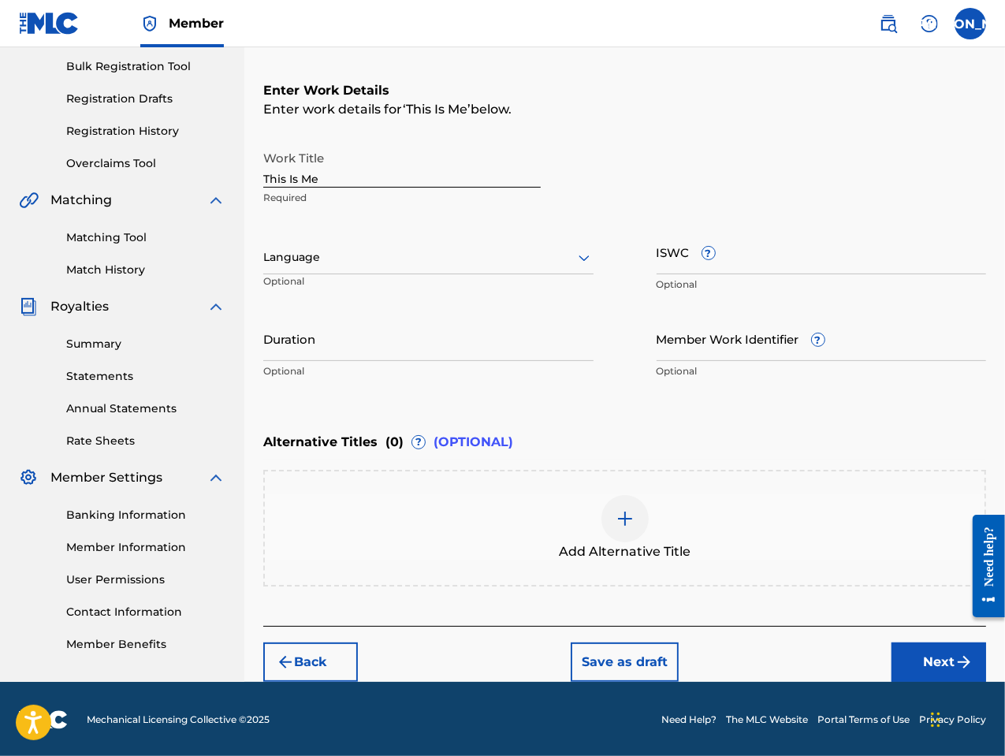
click at [354, 261] on div at bounding box center [428, 258] width 330 height 20
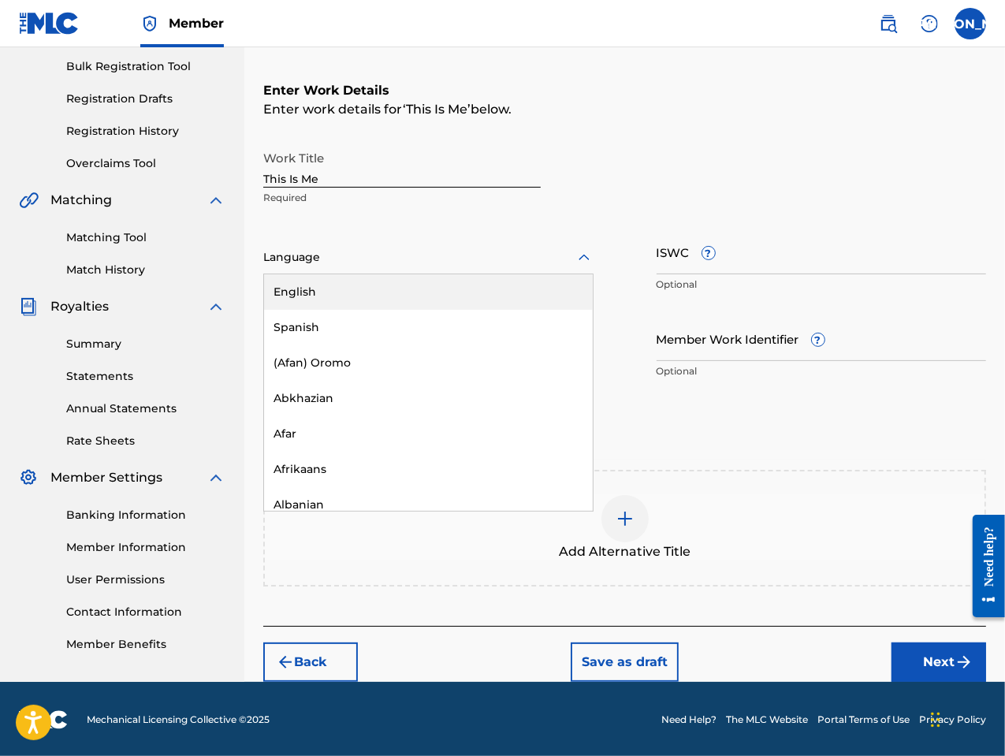
click at [355, 296] on div "English" at bounding box center [428, 291] width 329 height 35
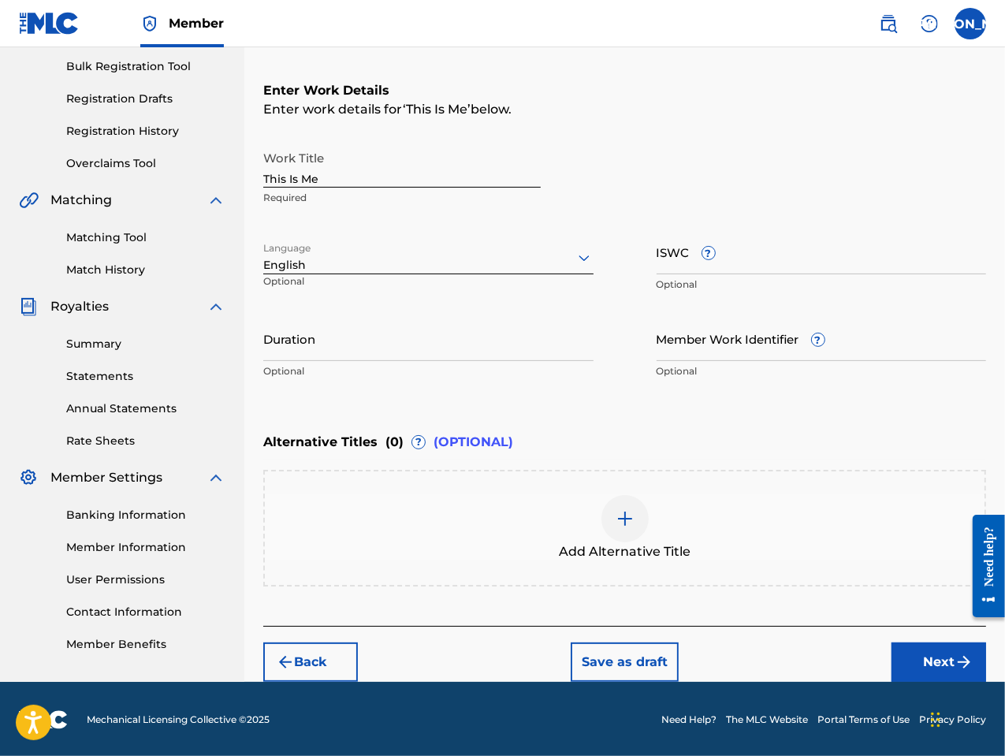
click at [359, 359] on input "Duration" at bounding box center [428, 338] width 330 height 45
type input "03:29"
click at [945, 654] on button "Next" at bounding box center [938, 661] width 95 height 39
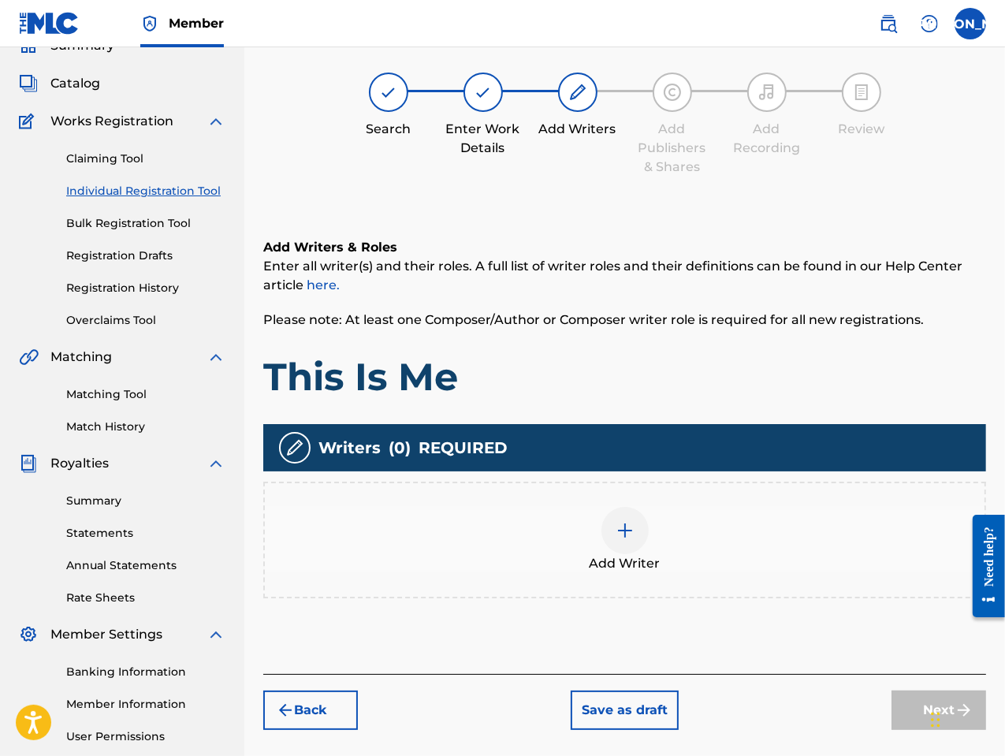
scroll to position [71, 0]
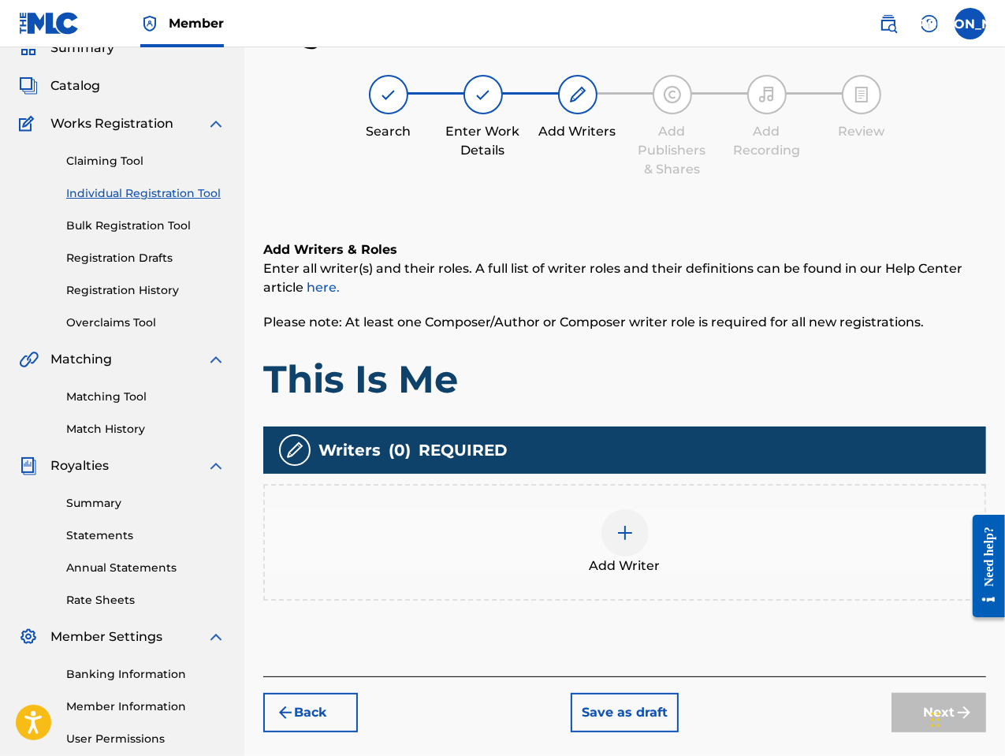
click at [612, 526] on div at bounding box center [624, 532] width 47 height 47
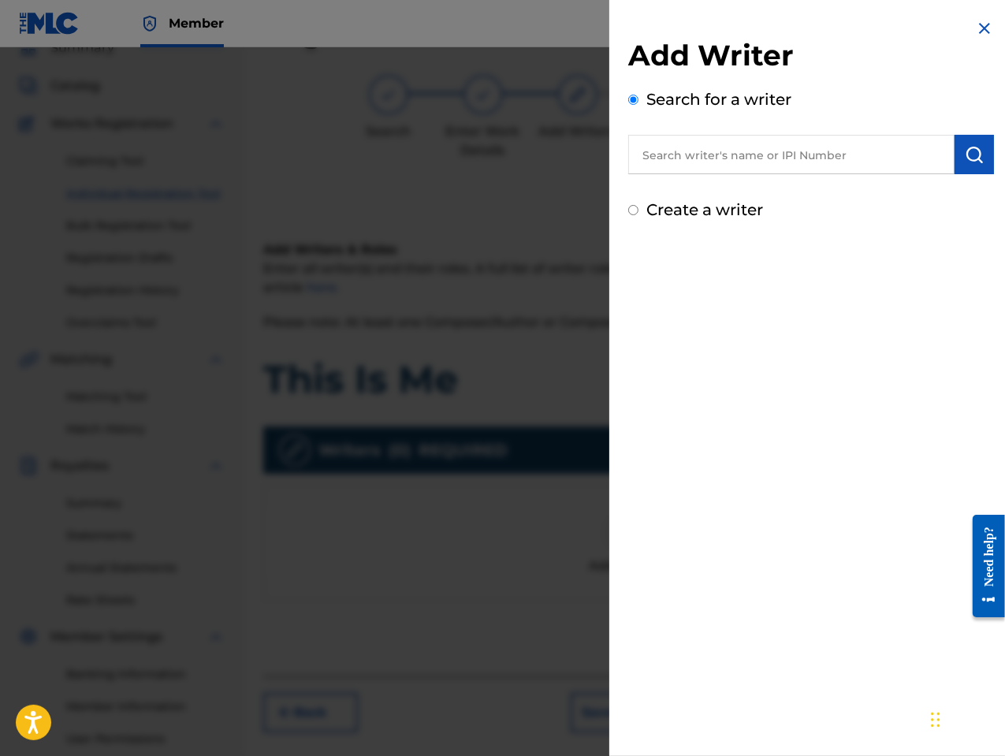
click at [661, 170] on input "text" at bounding box center [791, 154] width 326 height 39
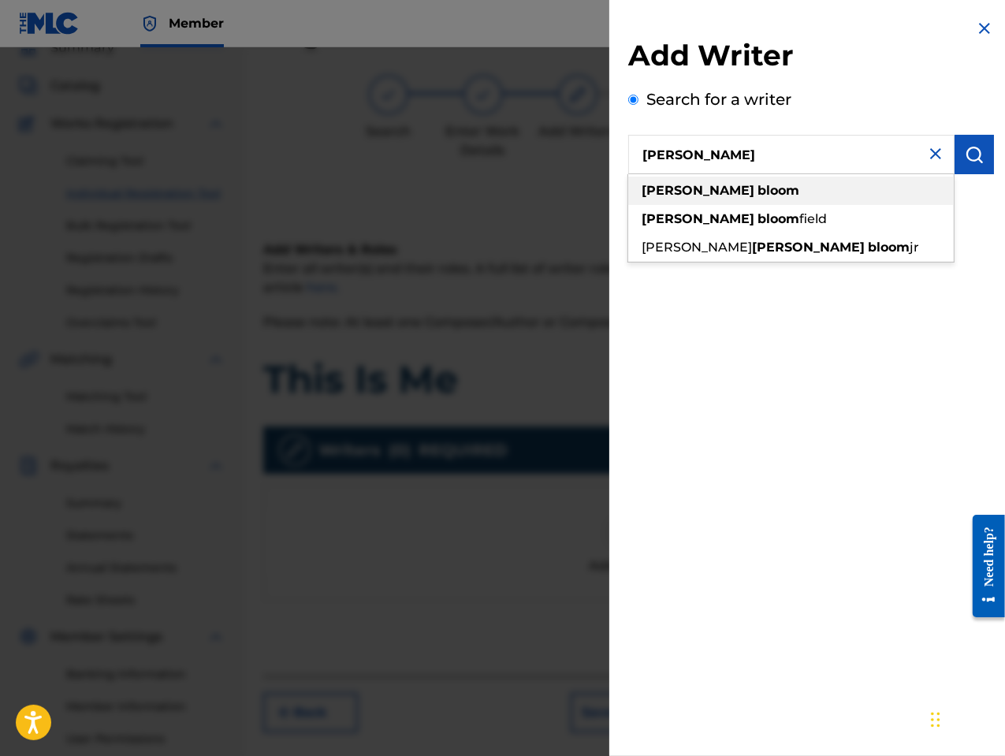
click at [757, 188] on strong "bloom" at bounding box center [778, 190] width 42 height 15
type input "[PERSON_NAME]"
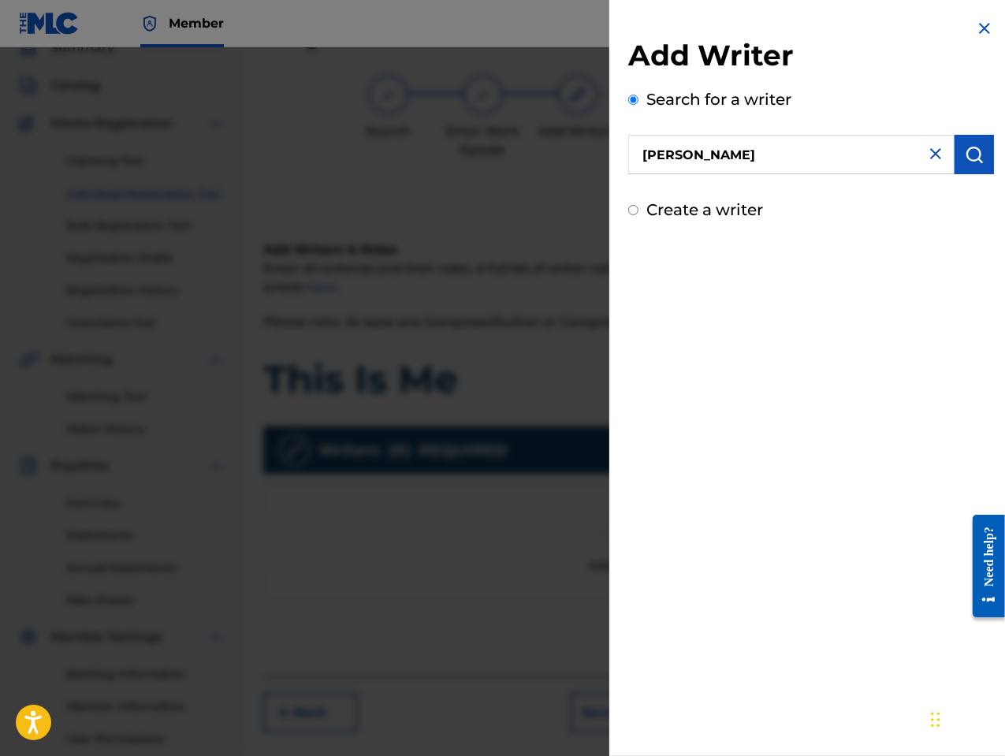
click at [974, 148] on img "submit" at bounding box center [974, 154] width 19 height 19
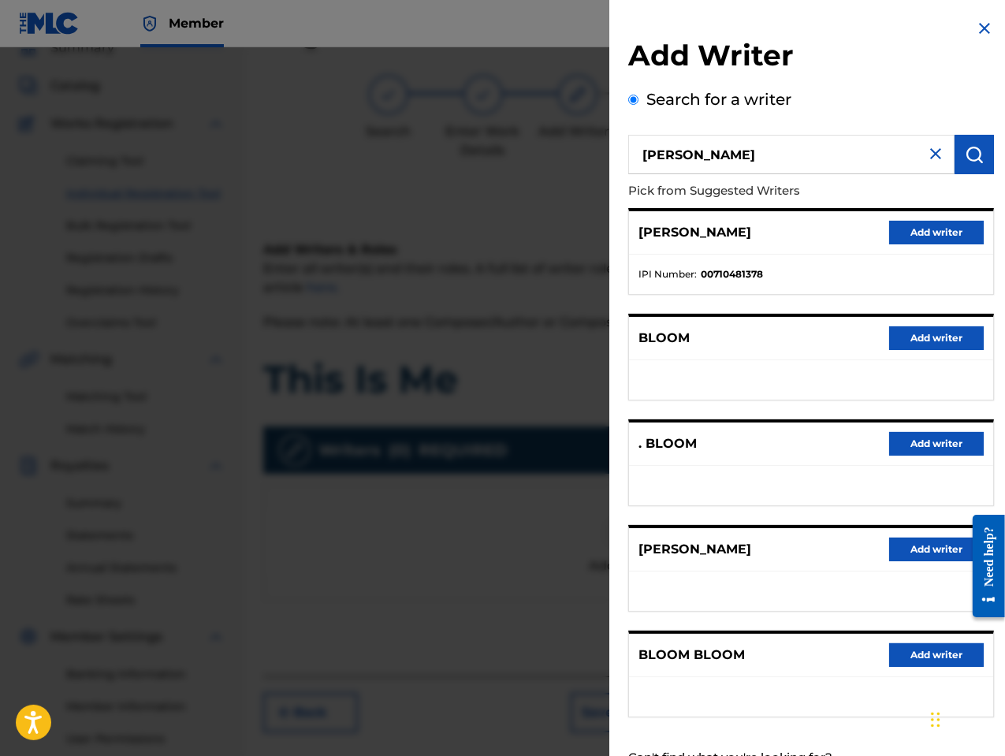
click at [932, 546] on button "Add writer" at bounding box center [936, 550] width 95 height 24
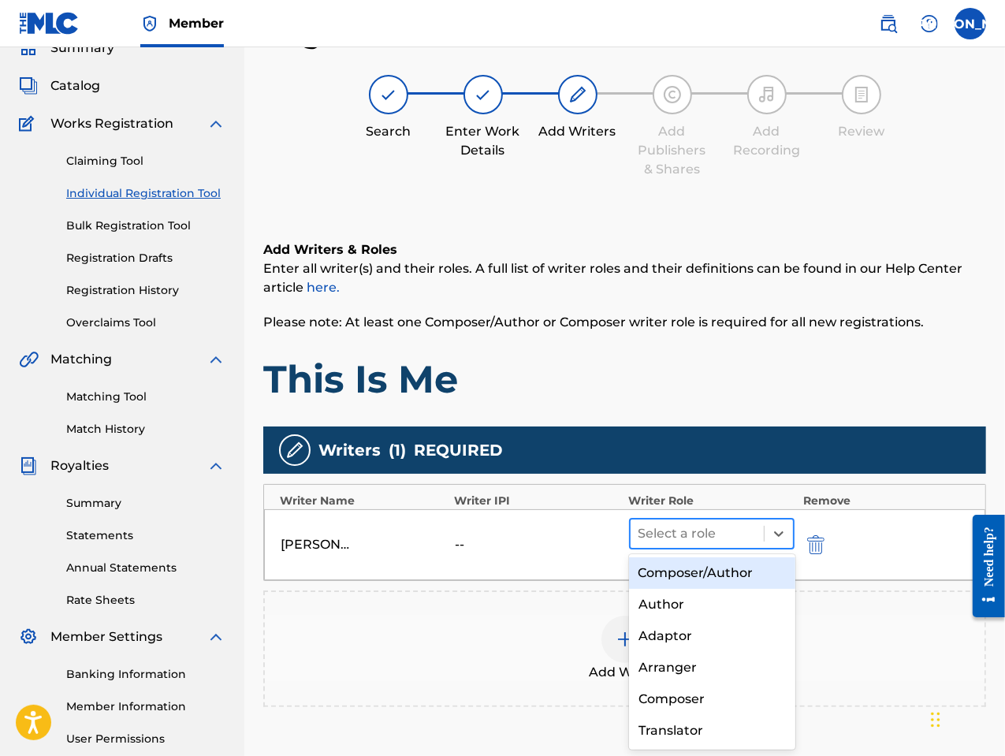
click at [659, 530] on div at bounding box center [697, 534] width 118 height 22
click at [665, 573] on div "Composer/Author" at bounding box center [712, 573] width 166 height 32
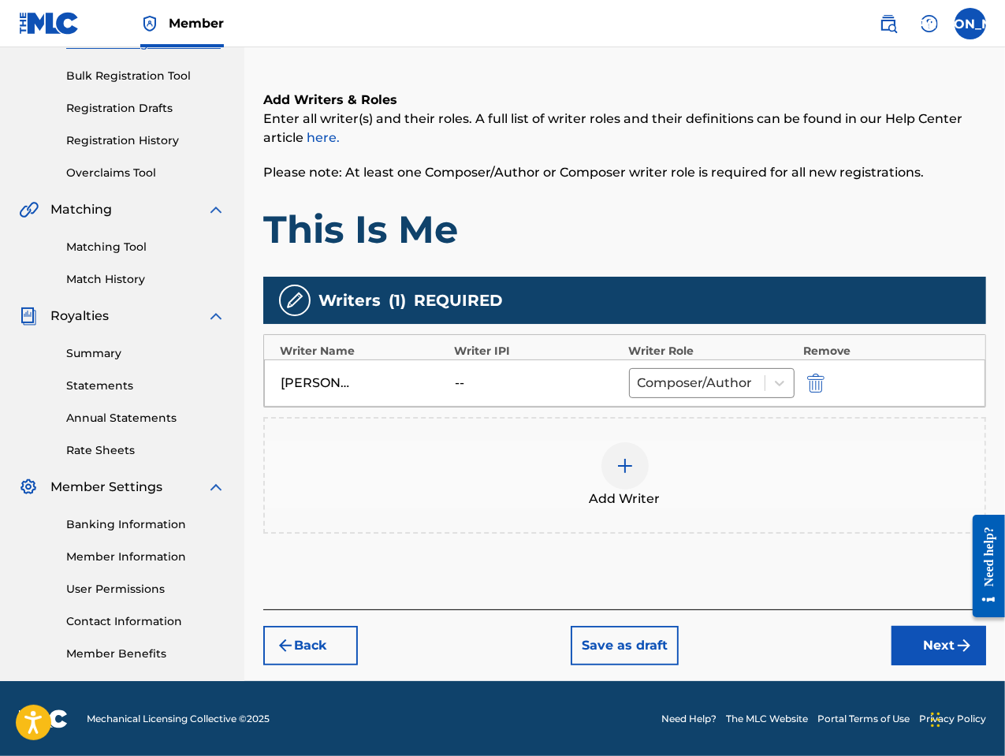
click at [924, 644] on button "Next" at bounding box center [938, 645] width 95 height 39
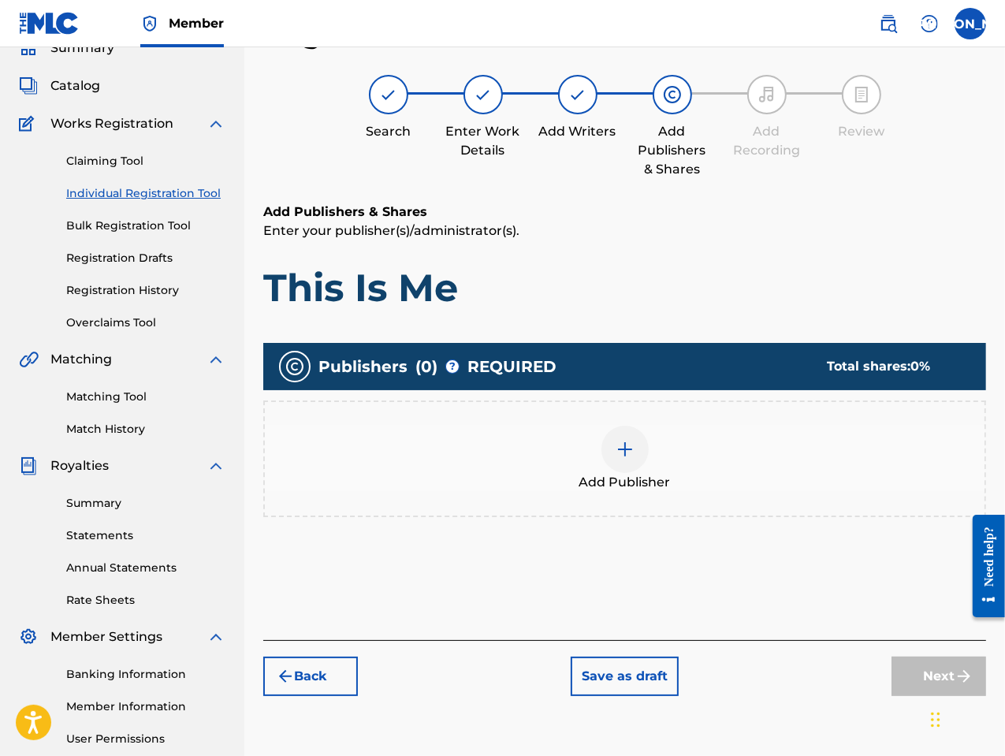
click at [627, 467] on div at bounding box center [624, 449] width 47 height 47
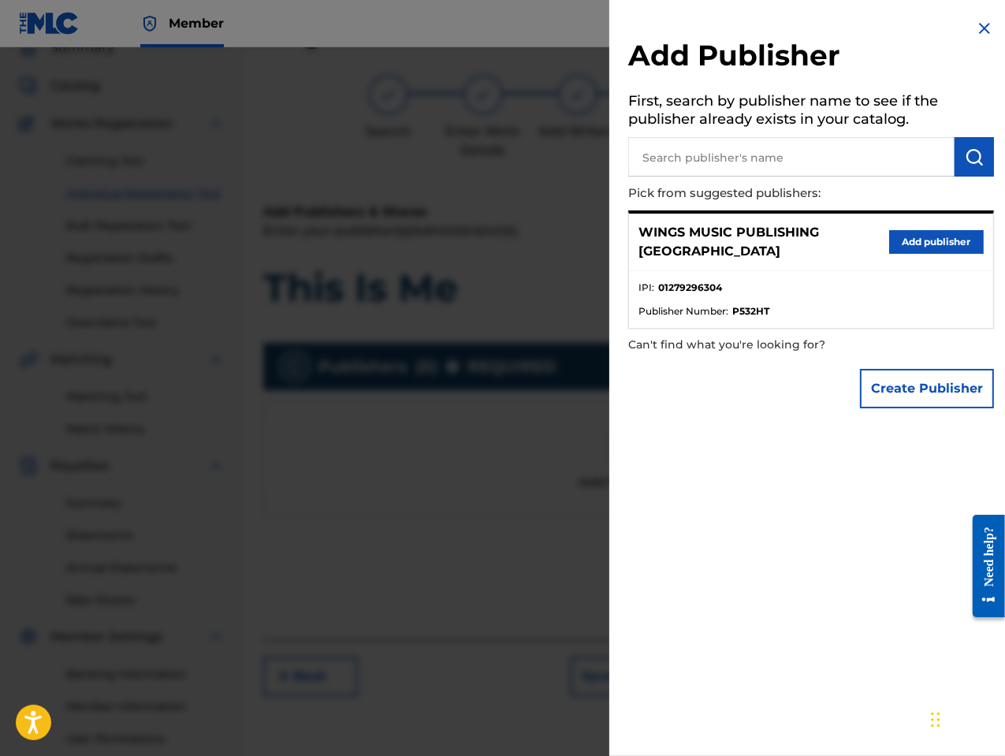
click at [942, 236] on button "Add publisher" at bounding box center [936, 242] width 95 height 24
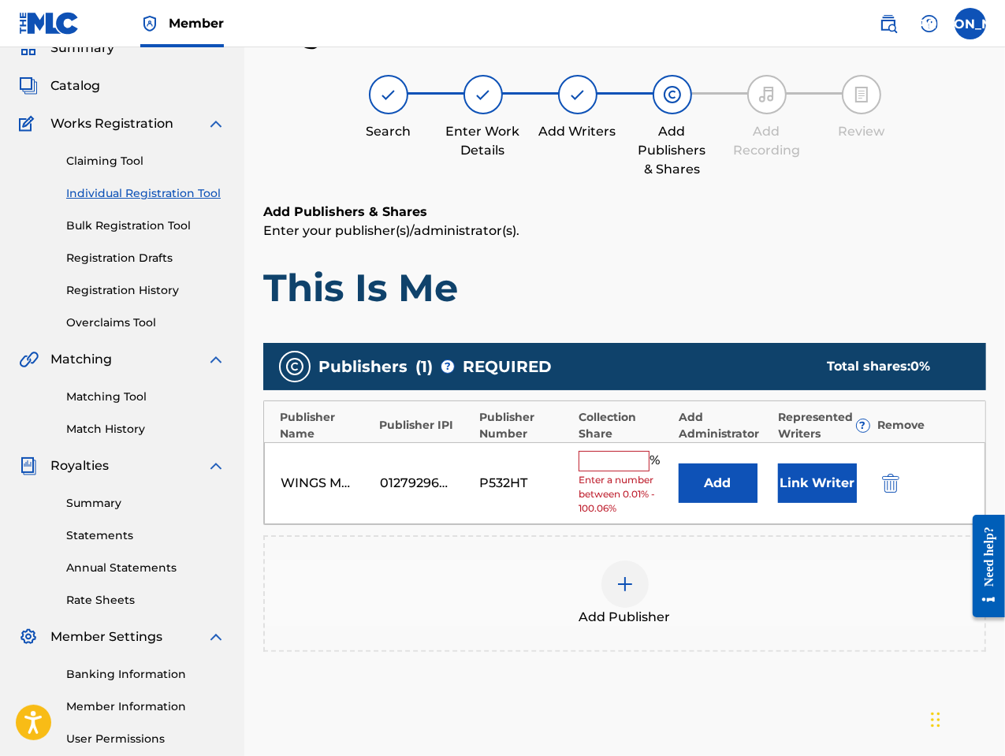
click at [605, 456] on input "text" at bounding box center [614, 461] width 71 height 20
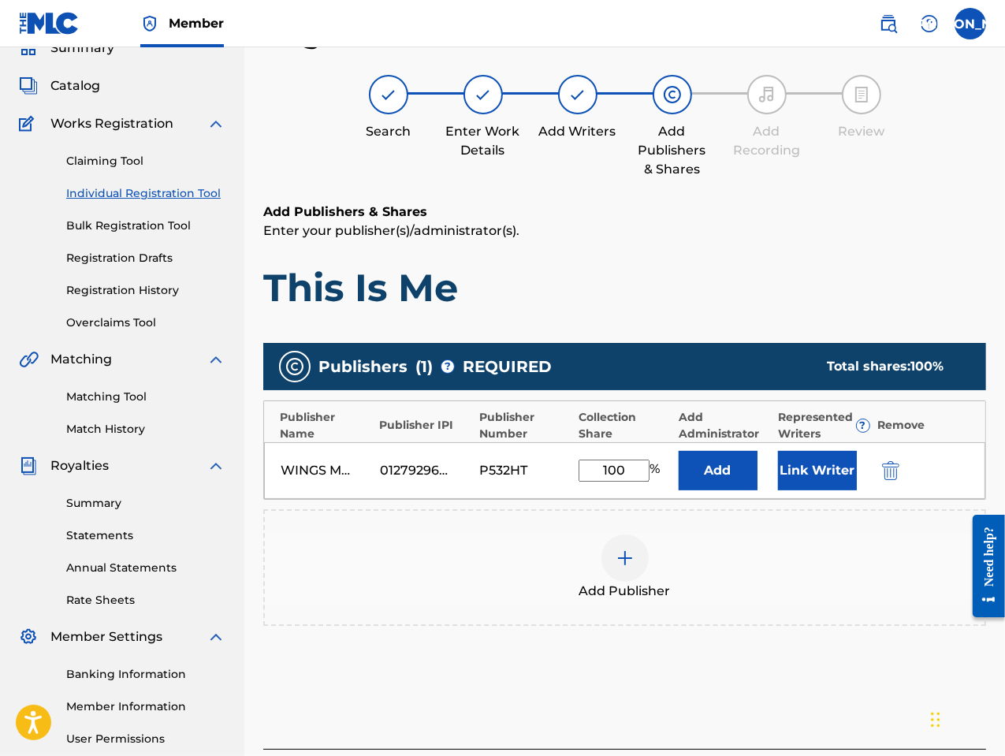
type input "100"
click at [802, 456] on button "Link Writer" at bounding box center [817, 470] width 79 height 39
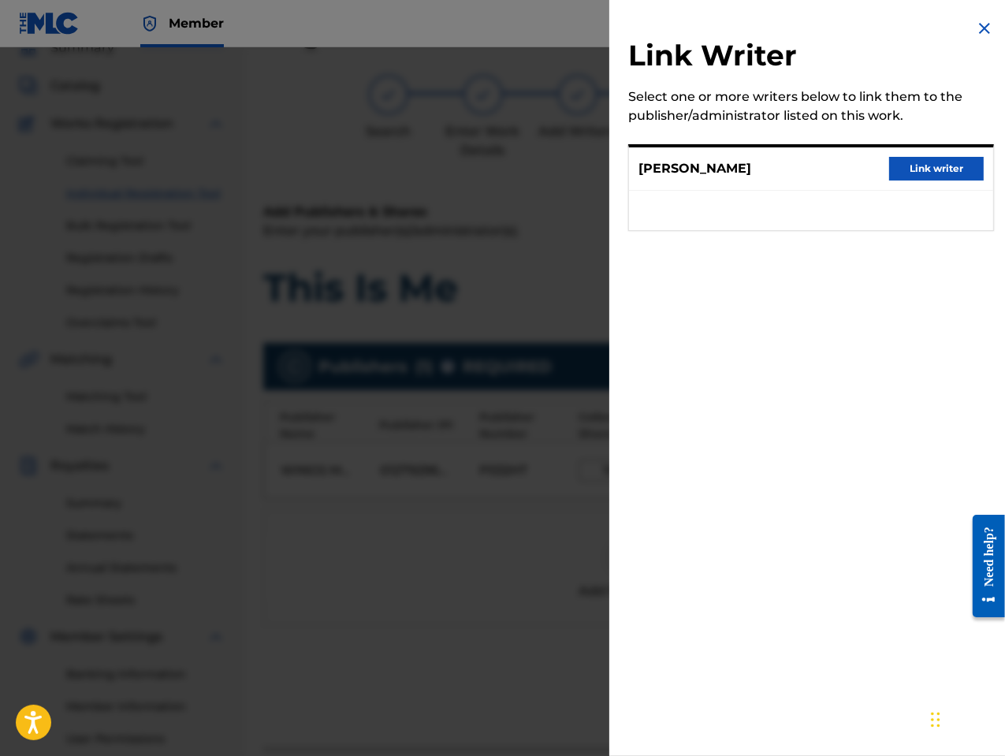
click at [936, 169] on button "Link writer" at bounding box center [936, 169] width 95 height 24
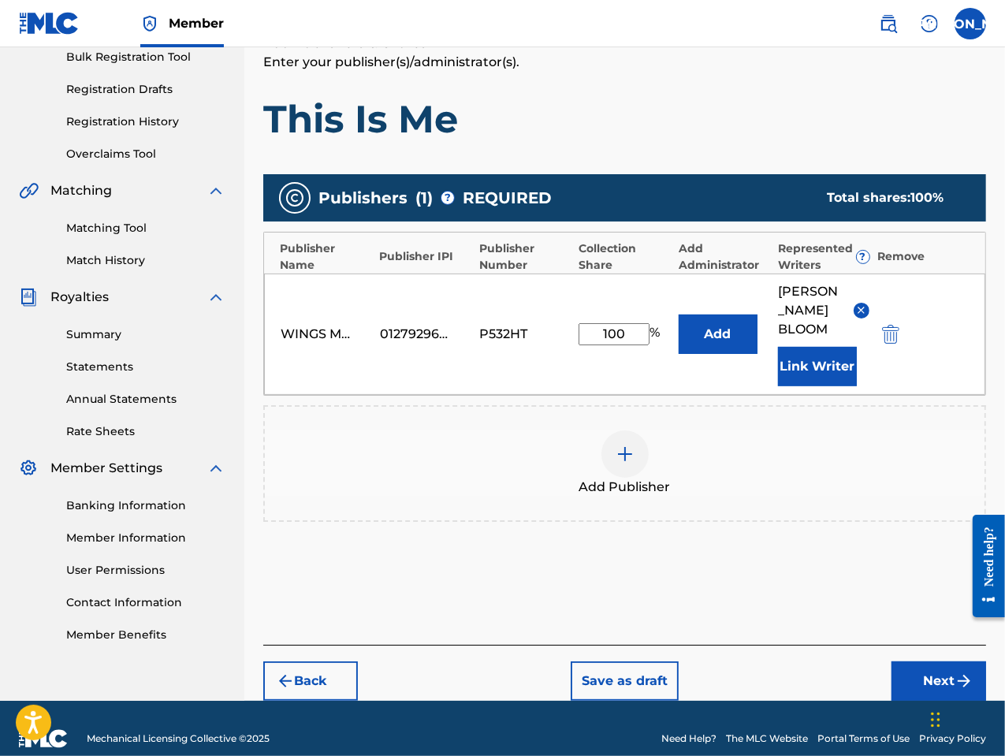
click at [930, 667] on button "Next" at bounding box center [938, 680] width 95 height 39
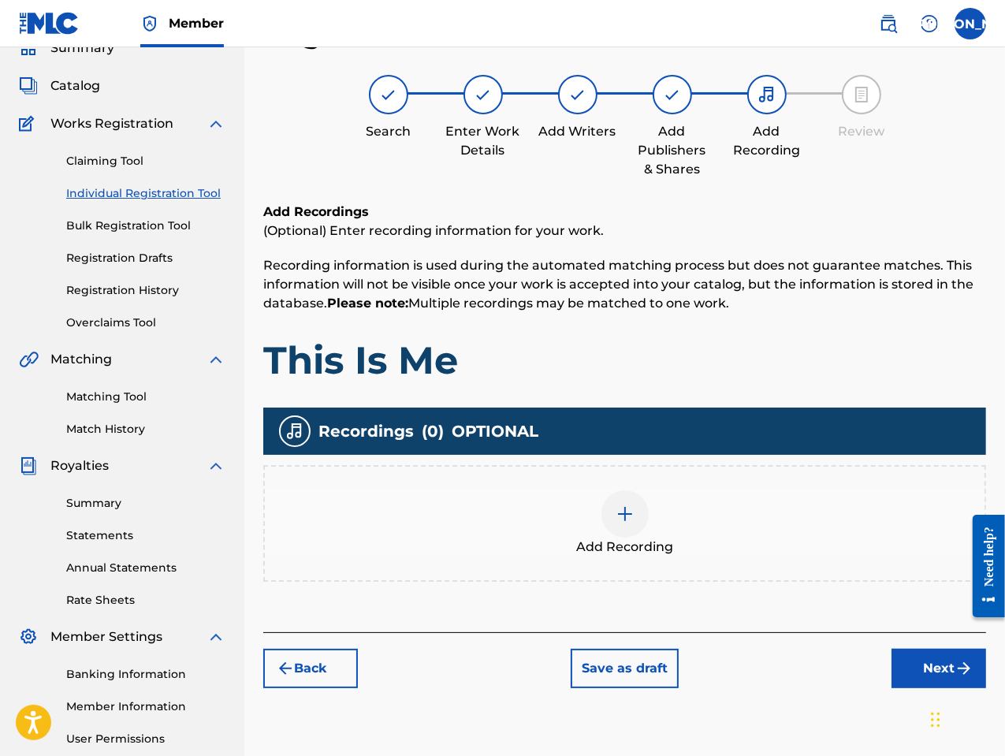
click at [623, 533] on div at bounding box center [624, 513] width 47 height 47
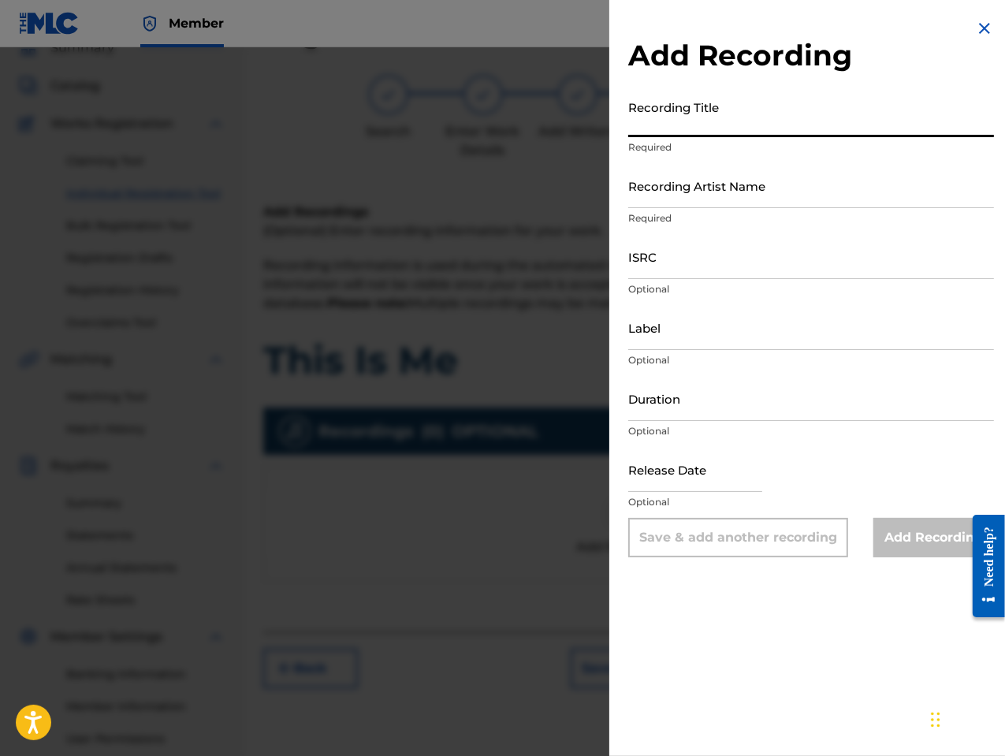
click at [659, 126] on input "Recording Title" at bounding box center [811, 114] width 366 height 45
type input "This Is Me"
click at [656, 196] on input "Recording Artist Name" at bounding box center [811, 185] width 366 height 45
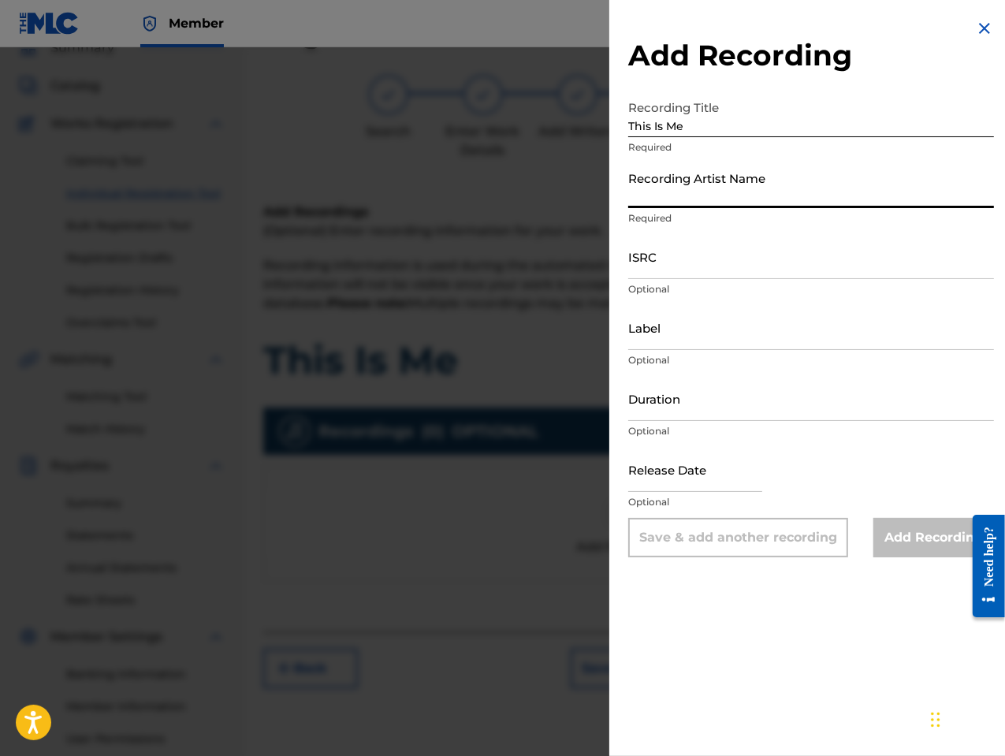
type input "[PERSON_NAME] the Messenger"
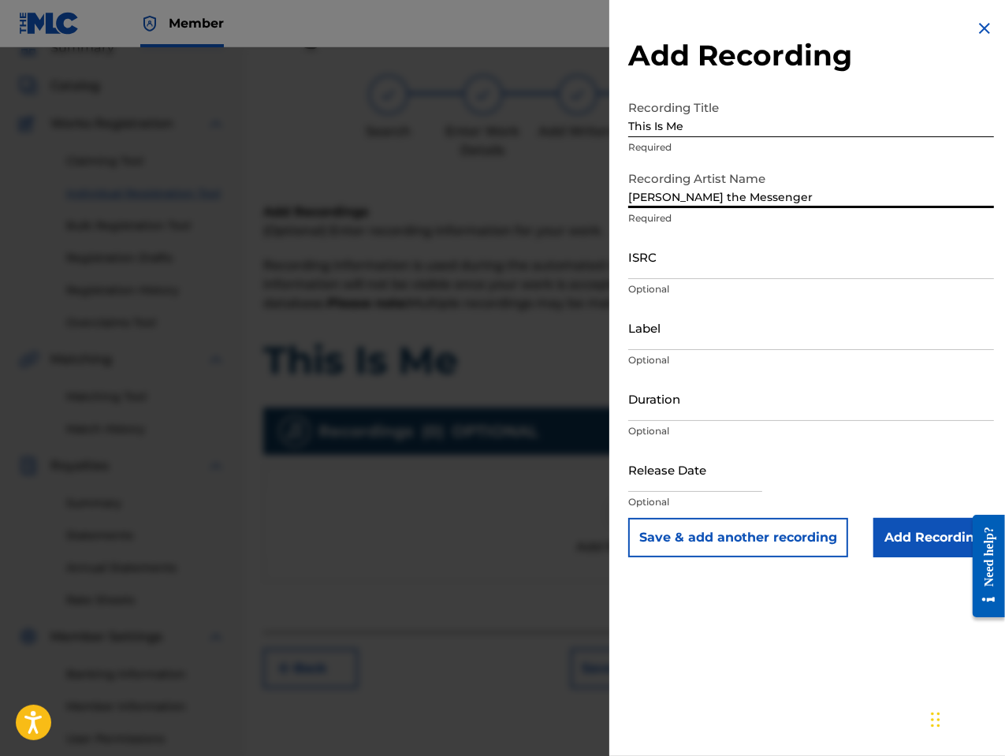
click at [657, 268] on input "ISRC" at bounding box center [811, 256] width 366 height 45
paste input "GBLFP1860803"
type input "GBLFP1860803"
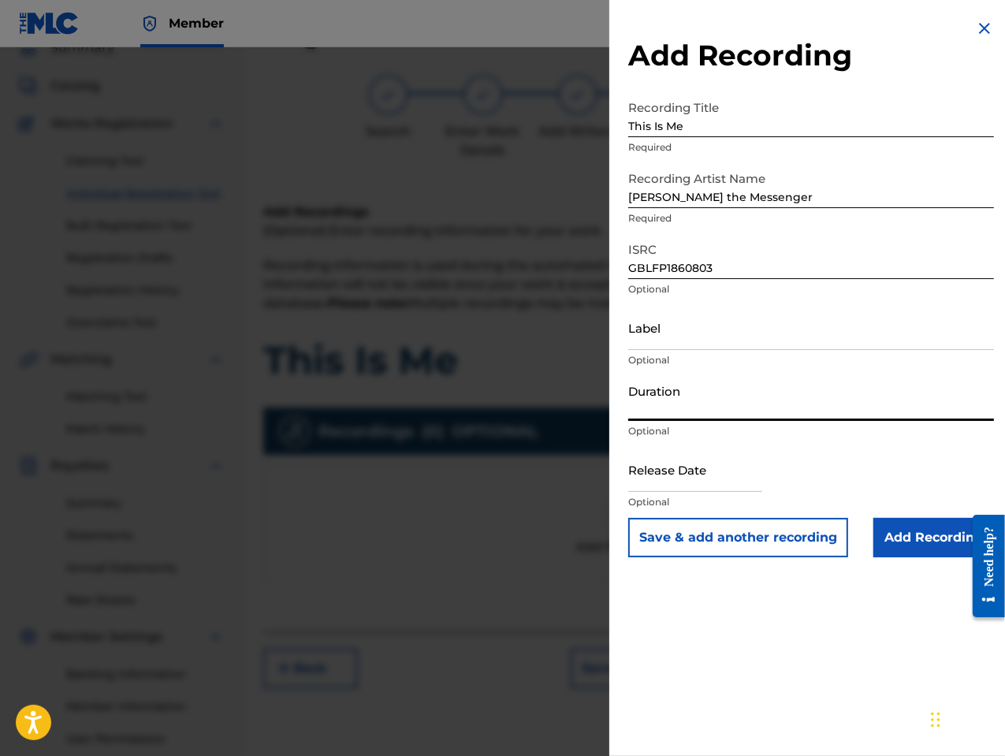
click at [700, 419] on input "Duration" at bounding box center [811, 398] width 366 height 45
type input "03:29"
click at [746, 473] on input "text" at bounding box center [695, 469] width 134 height 45
select select "7"
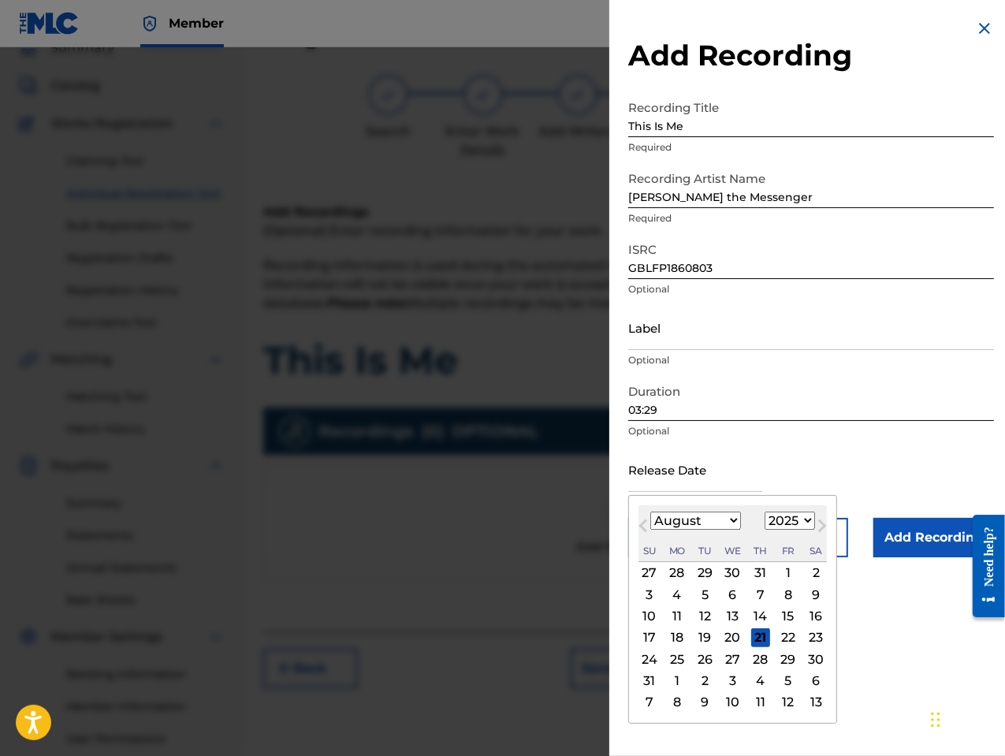
click at [827, 511] on div "Previous Month Next Month August [DATE] February March April May June July Augu…" at bounding box center [732, 609] width 209 height 229
click at [787, 520] on select "1900 1901 1902 1903 1904 1905 1906 1907 1908 1909 1910 1911 1912 1913 1914 1915…" at bounding box center [790, 521] width 50 height 18
select select "2018"
click at [765, 512] on select "1900 1901 1902 1903 1904 1905 1906 1907 1908 1909 1910 1911 1912 1913 1914 1915…" at bounding box center [790, 521] width 50 height 18
click at [782, 594] on div "10" at bounding box center [788, 594] width 19 height 19
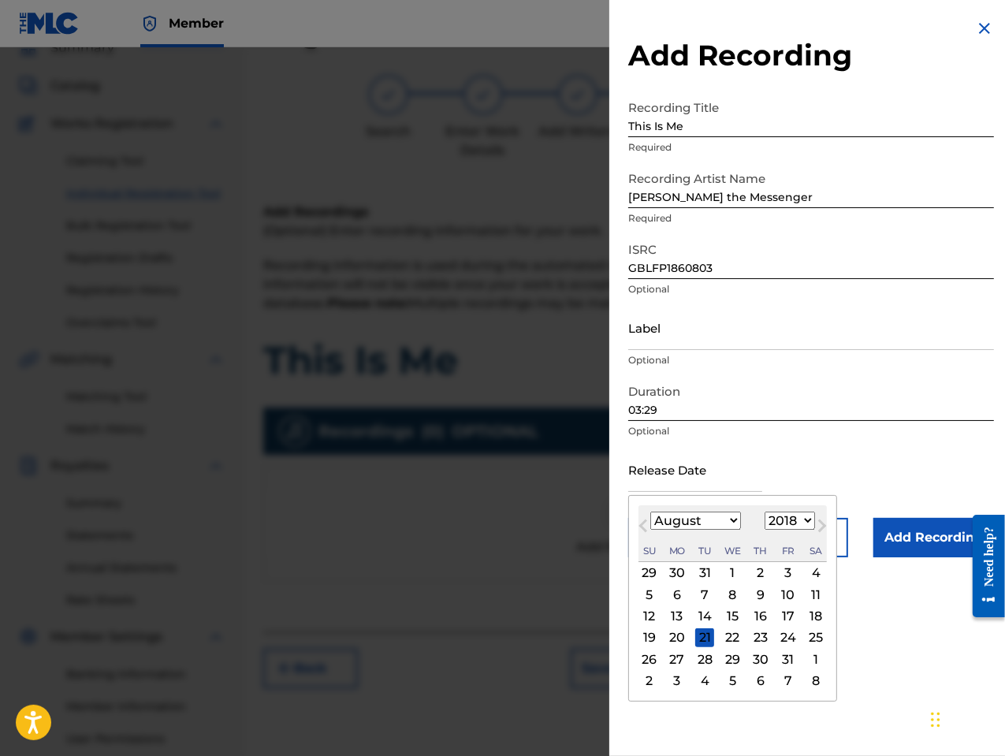
type input "[DATE]"
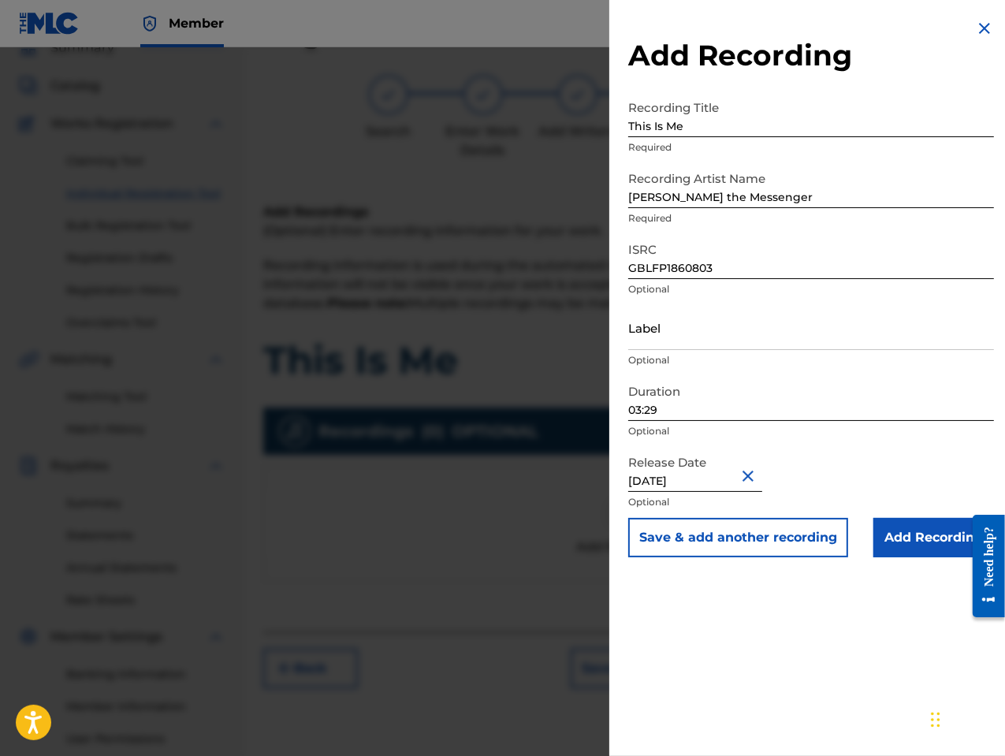
click at [910, 534] on input "Add Recording" at bounding box center [933, 537] width 121 height 39
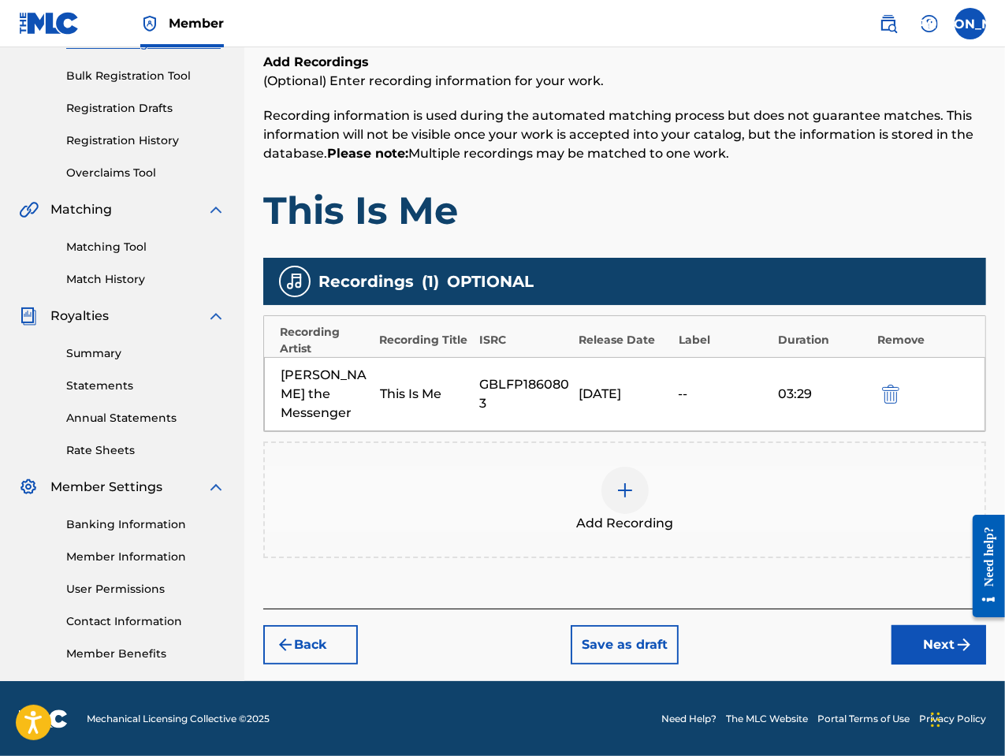
click at [910, 625] on button "Next" at bounding box center [938, 644] width 95 height 39
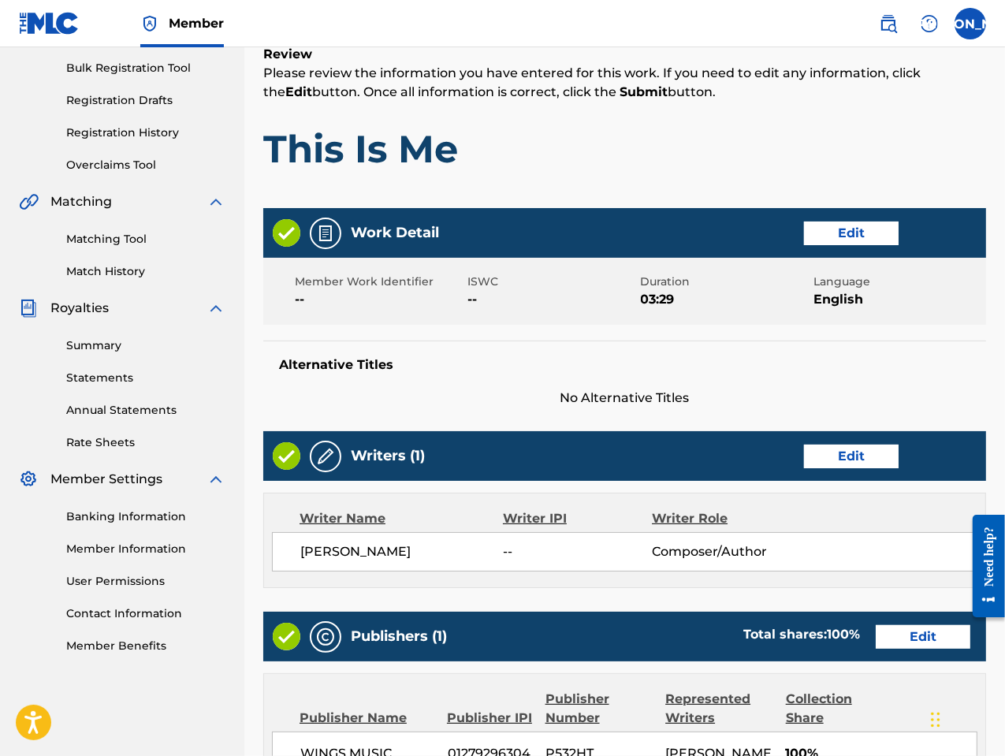
scroll to position [612, 0]
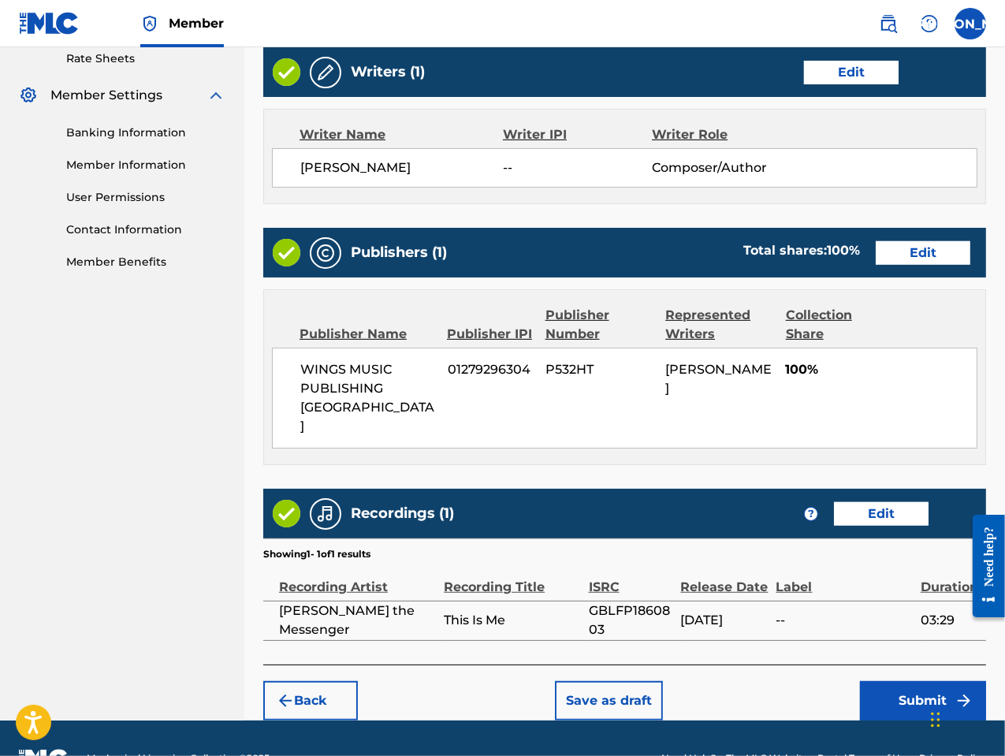
click at [899, 681] on button "Submit" at bounding box center [923, 700] width 126 height 39
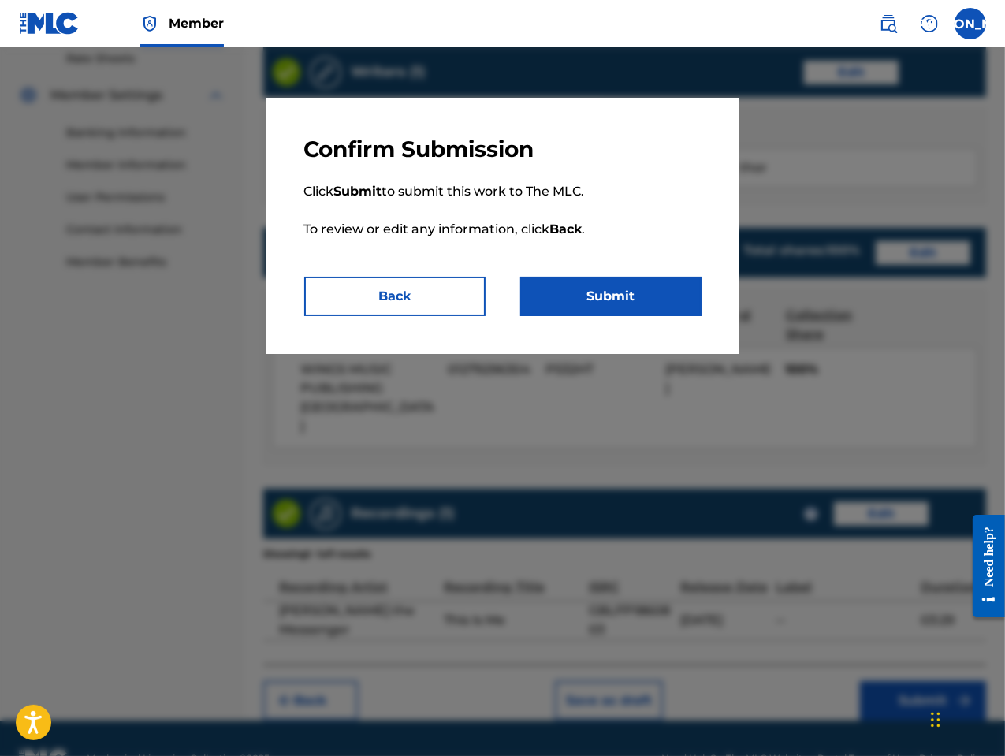
click at [606, 300] on button "Submit" at bounding box center [610, 296] width 181 height 39
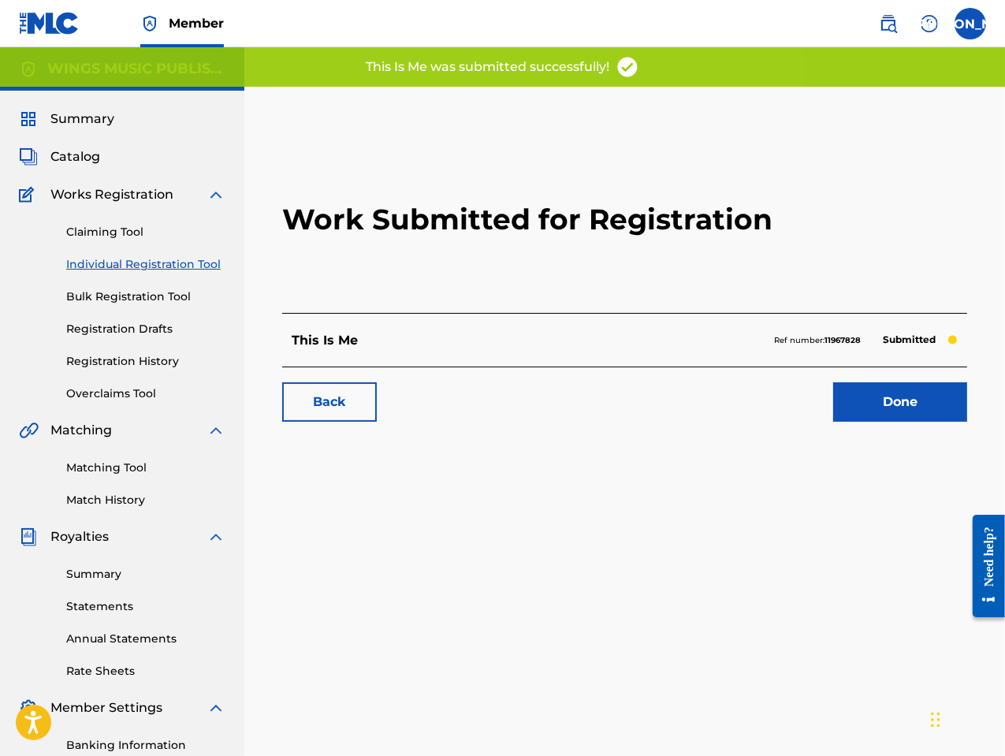
click at [920, 400] on link "Done" at bounding box center [900, 401] width 134 height 39
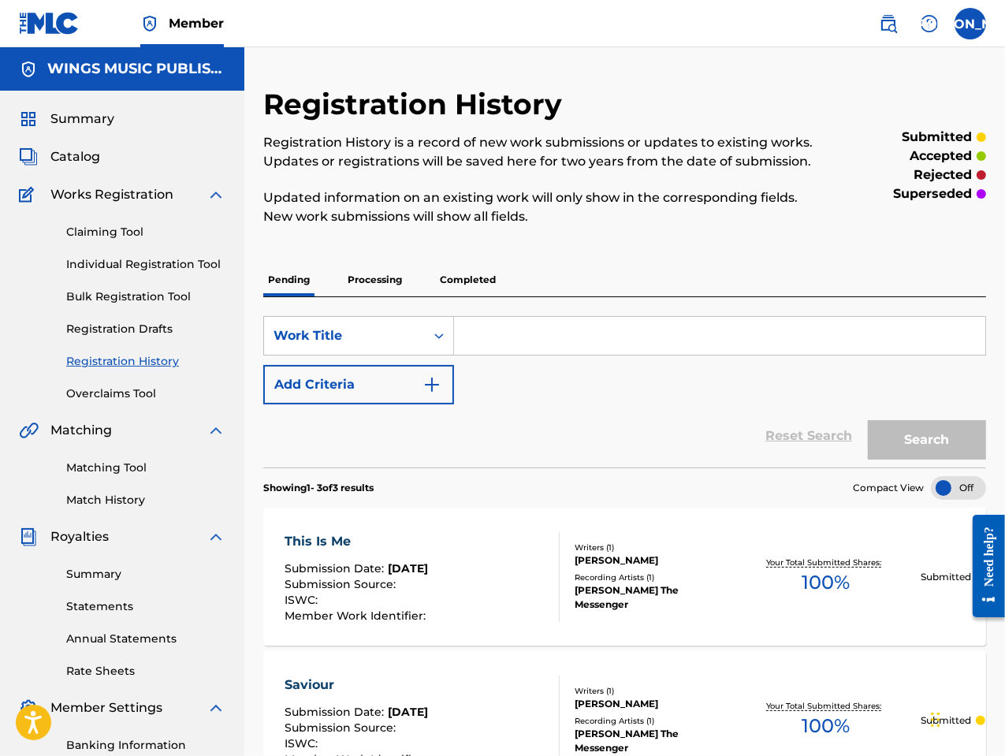
click at [121, 262] on link "Individual Registration Tool" at bounding box center [145, 264] width 159 height 17
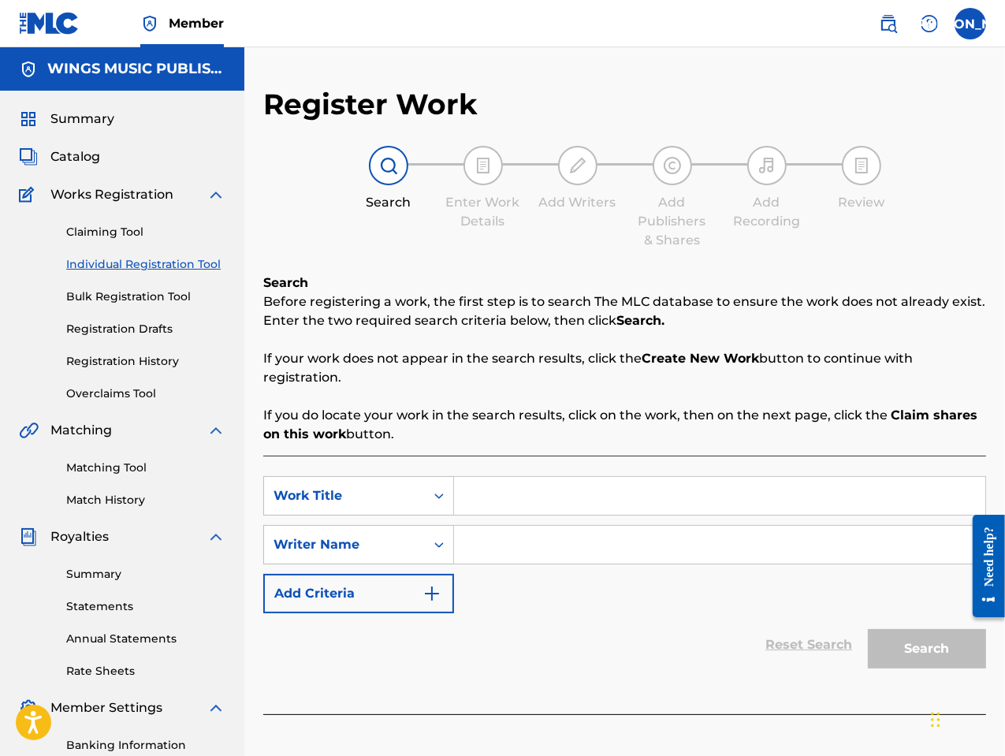
click at [515, 494] on input "Search Form" at bounding box center [719, 496] width 531 height 38
type input "Curtains"
click at [492, 552] on input "Search Form" at bounding box center [719, 545] width 531 height 38
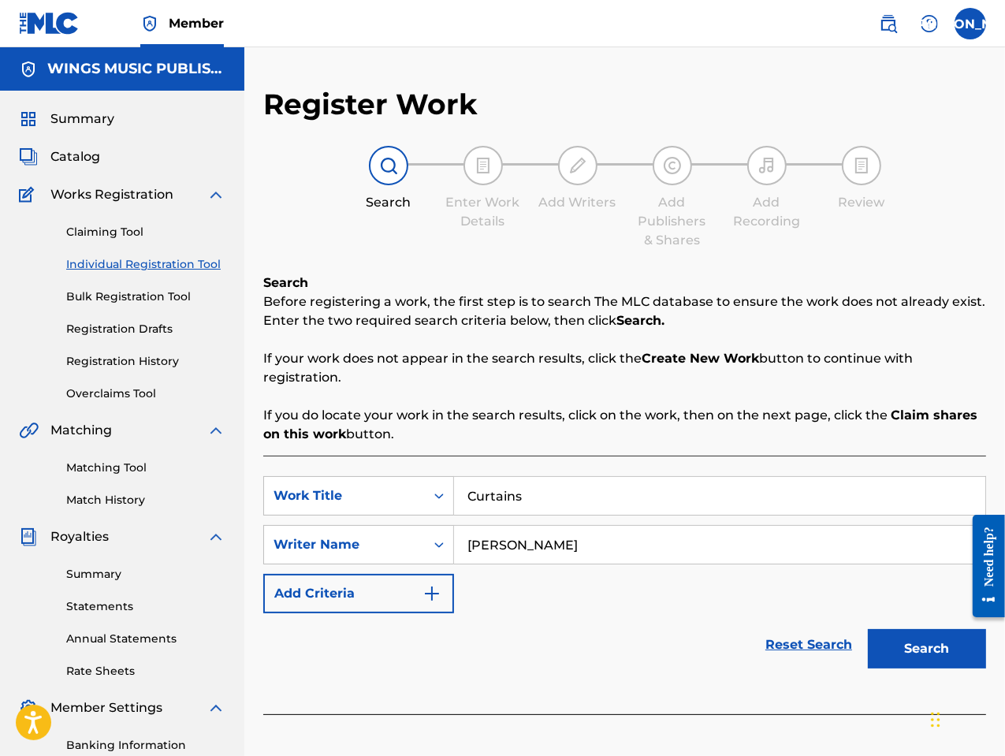
type input "[PERSON_NAME]"
click at [868, 629] on button "Search" at bounding box center [927, 648] width 118 height 39
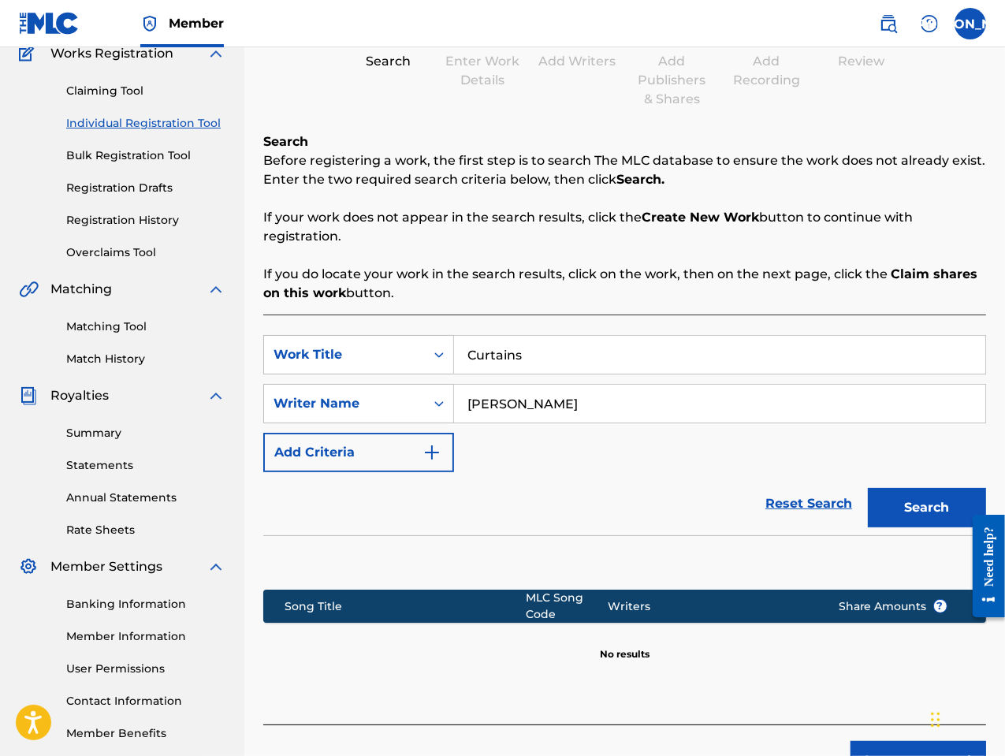
scroll to position [240, 0]
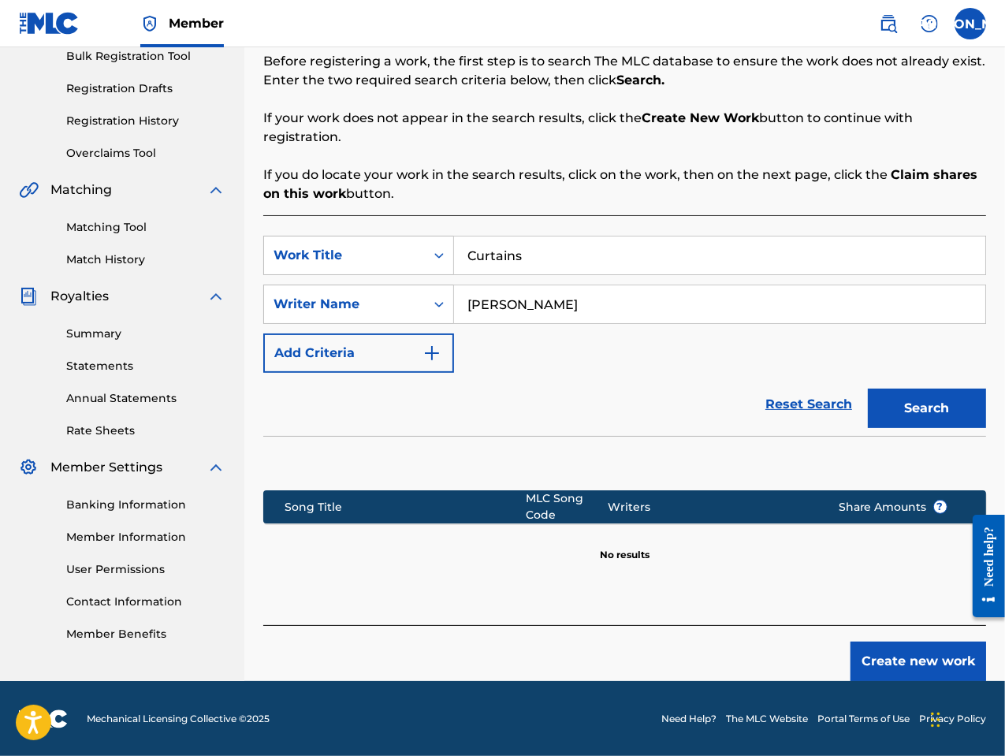
click at [905, 662] on button "Create new work" at bounding box center [918, 661] width 136 height 39
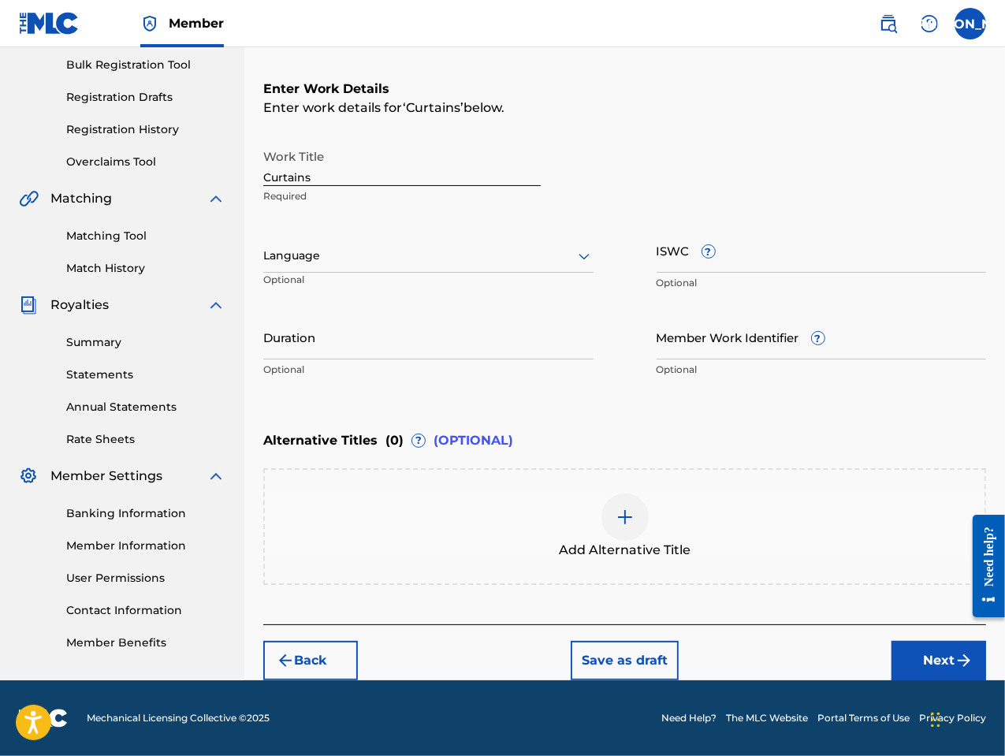
scroll to position [230, 0]
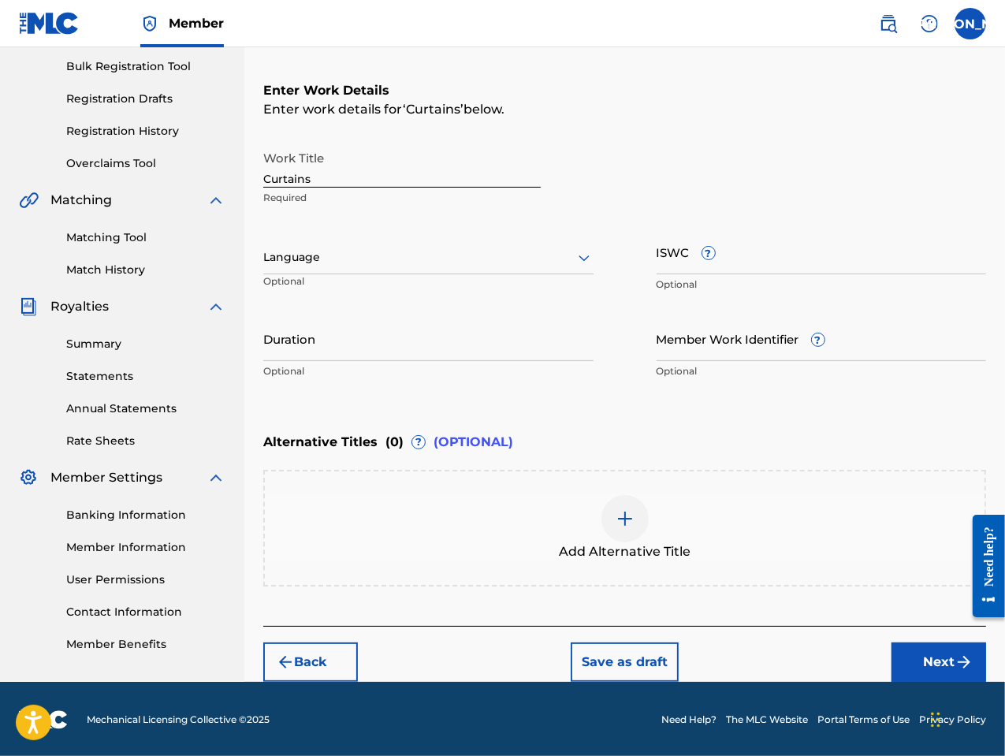
click at [309, 264] on div at bounding box center [428, 258] width 330 height 20
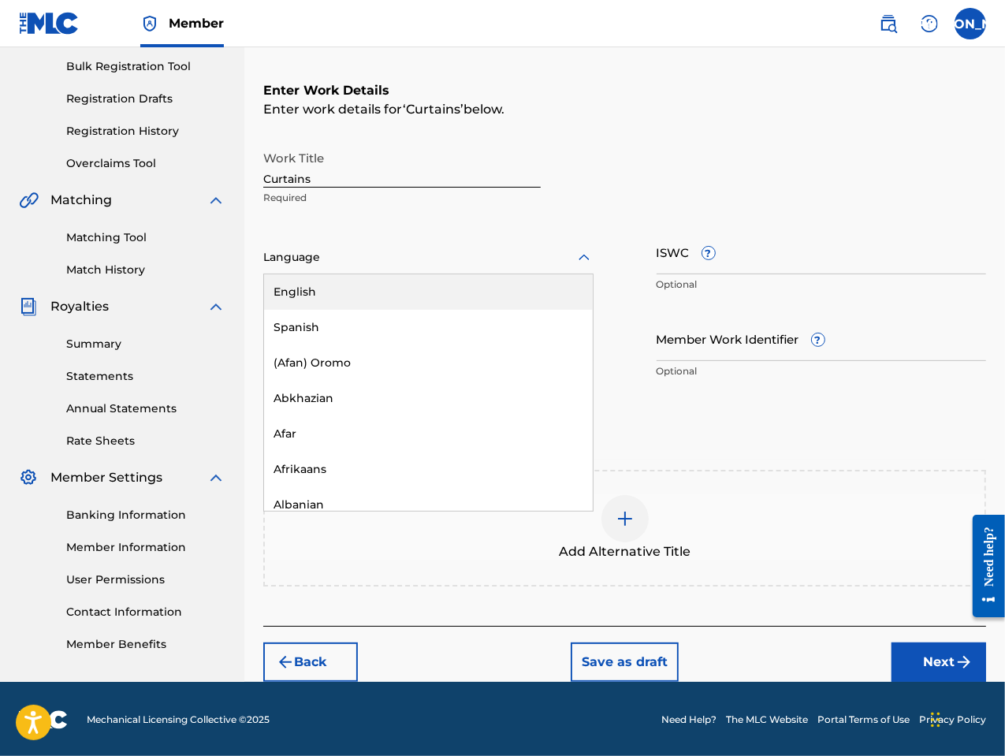
click at [317, 293] on div "English" at bounding box center [428, 291] width 329 height 35
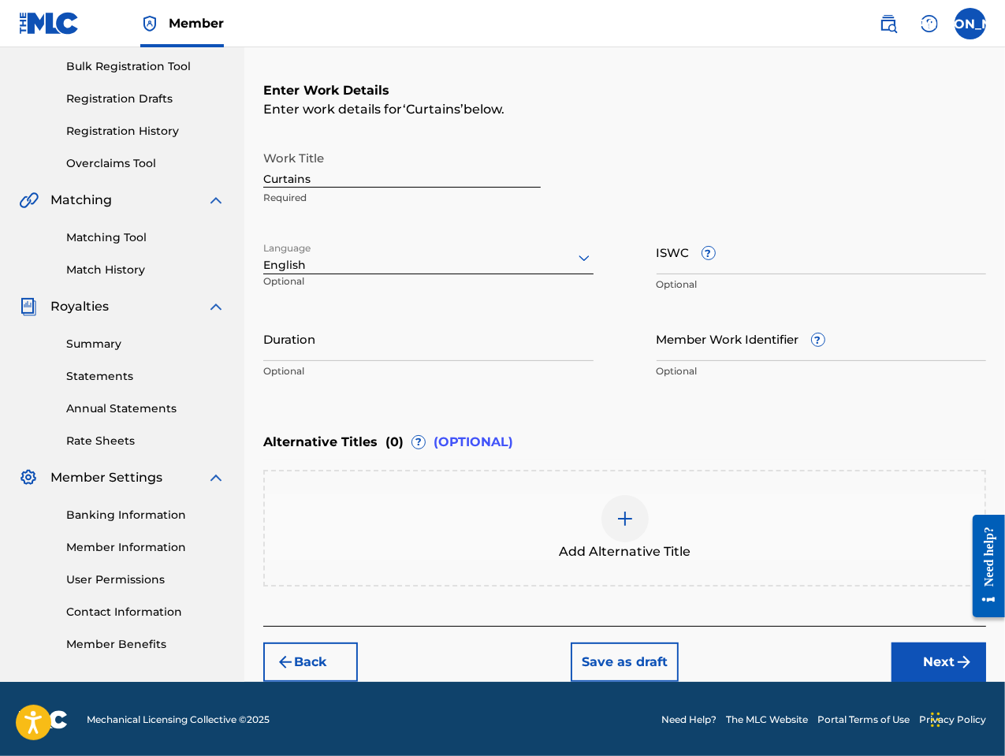
click at [345, 354] on input "Duration" at bounding box center [428, 338] width 330 height 45
type input "04:36"
click at [920, 648] on button "Next" at bounding box center [938, 661] width 95 height 39
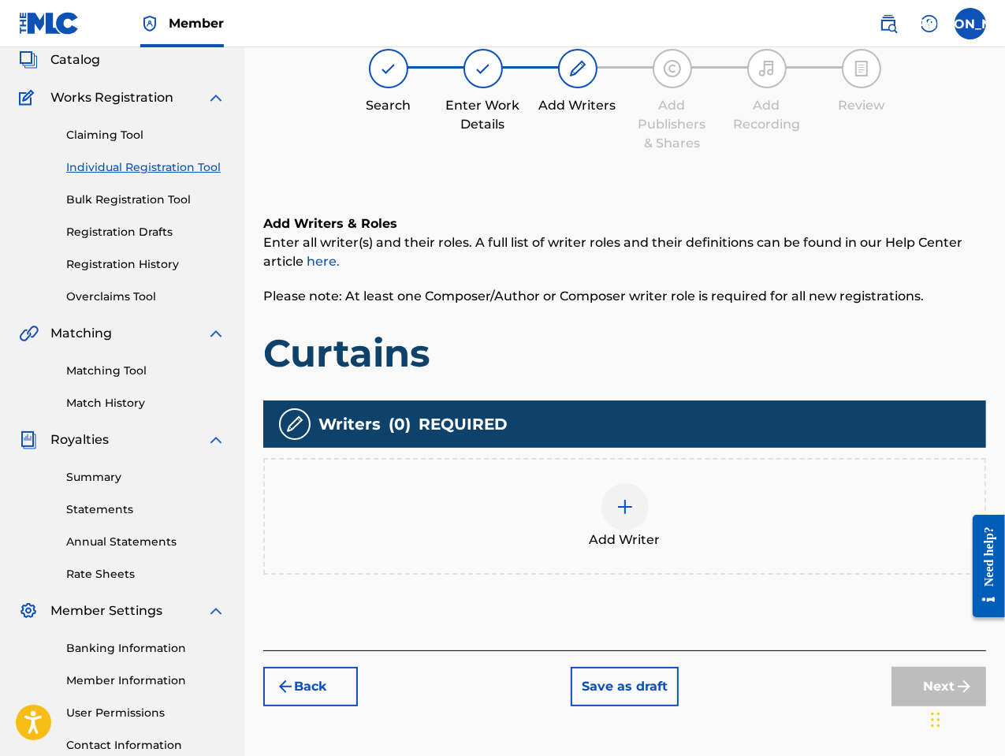
scroll to position [71, 0]
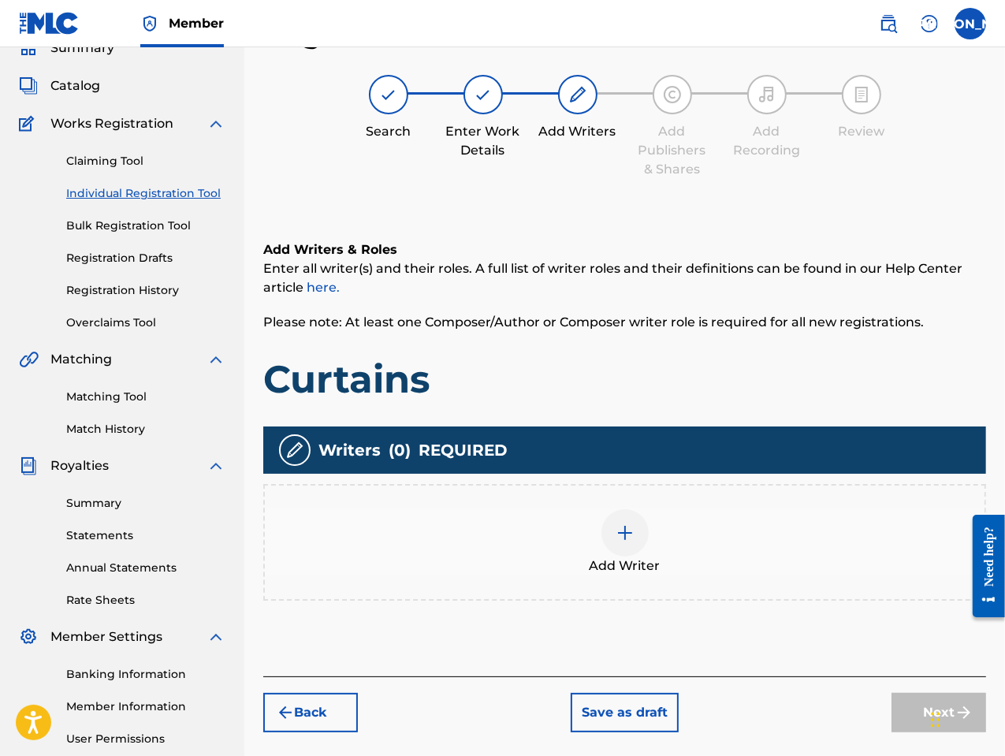
click at [624, 551] on div at bounding box center [624, 532] width 47 height 47
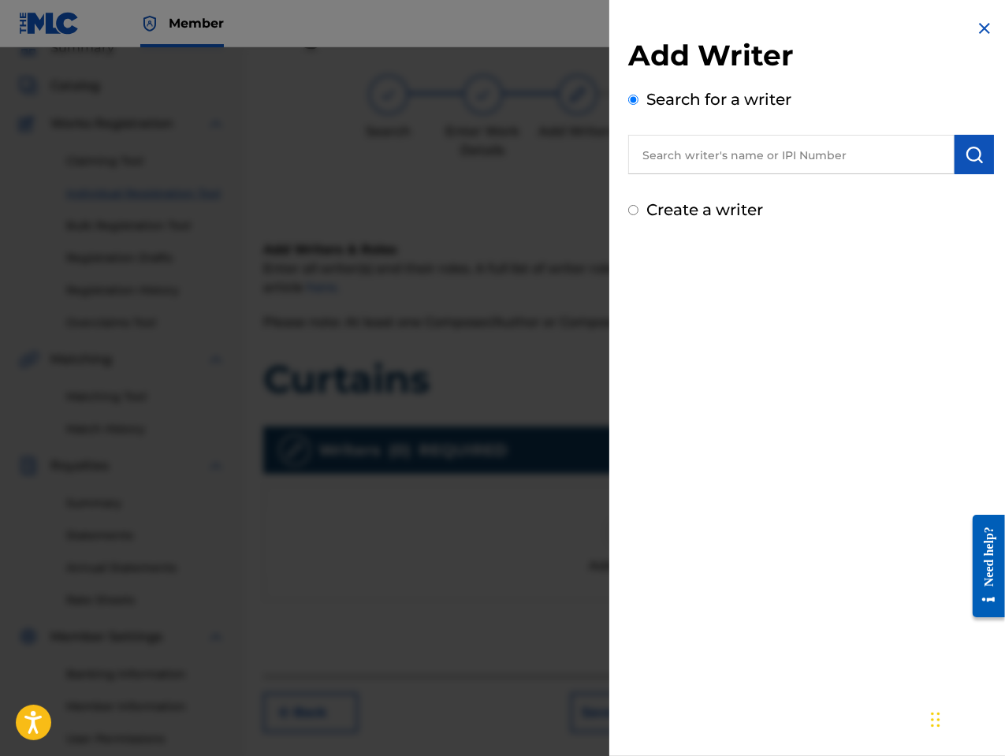
click at [694, 154] on input "text" at bounding box center [791, 154] width 326 height 39
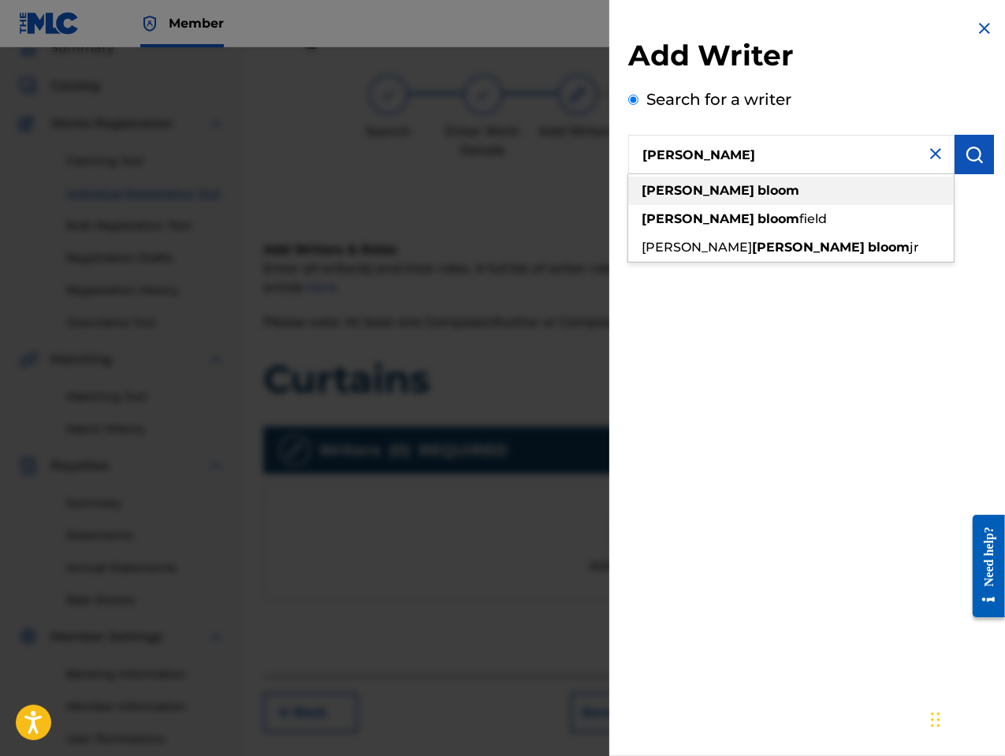
click at [757, 189] on strong "bloom" at bounding box center [778, 190] width 42 height 15
type input "[PERSON_NAME]"
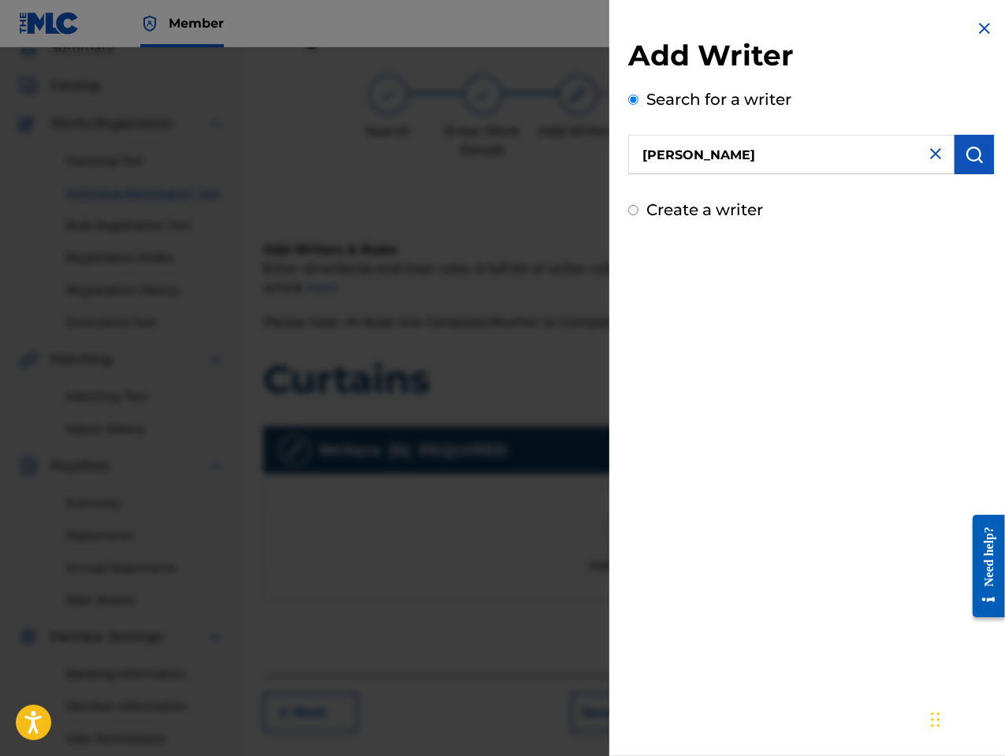
click at [966, 157] on img "submit" at bounding box center [974, 154] width 19 height 19
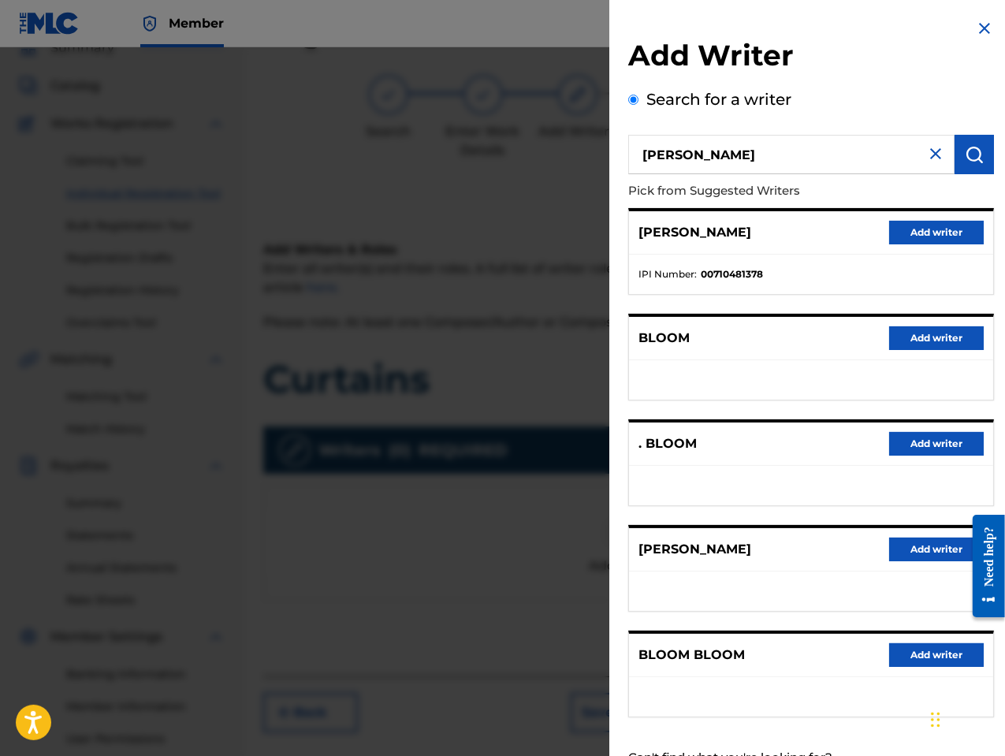
click at [927, 547] on button "Add writer" at bounding box center [936, 550] width 95 height 24
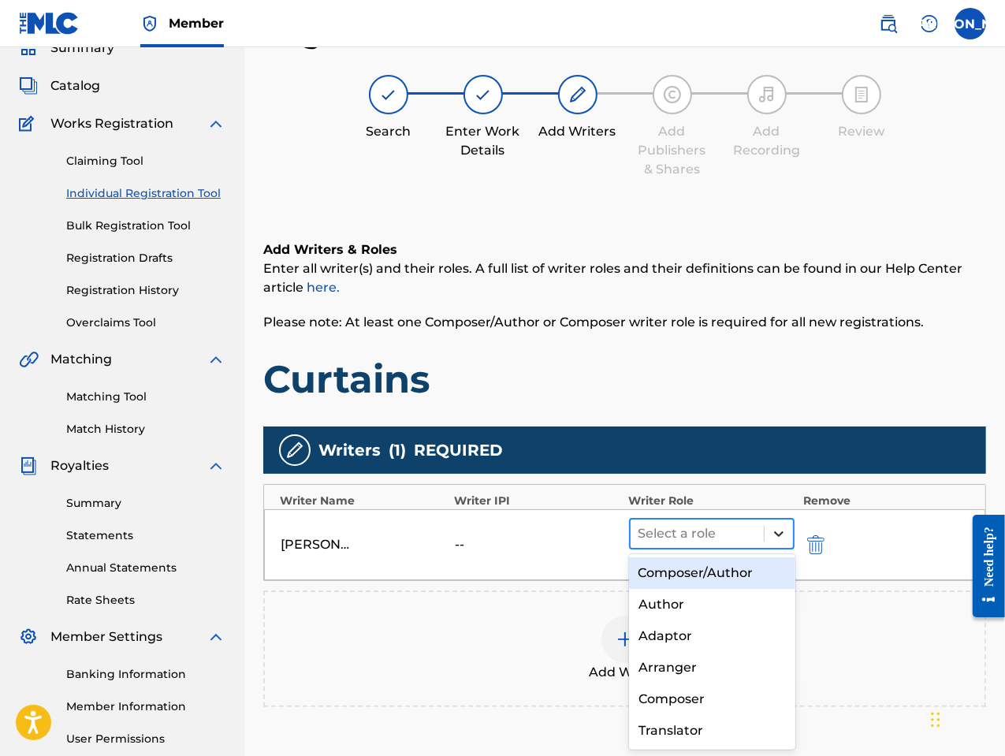
click at [770, 534] on div at bounding box center [779, 533] width 28 height 28
click at [739, 568] on div "Composer/Author" at bounding box center [712, 573] width 166 height 32
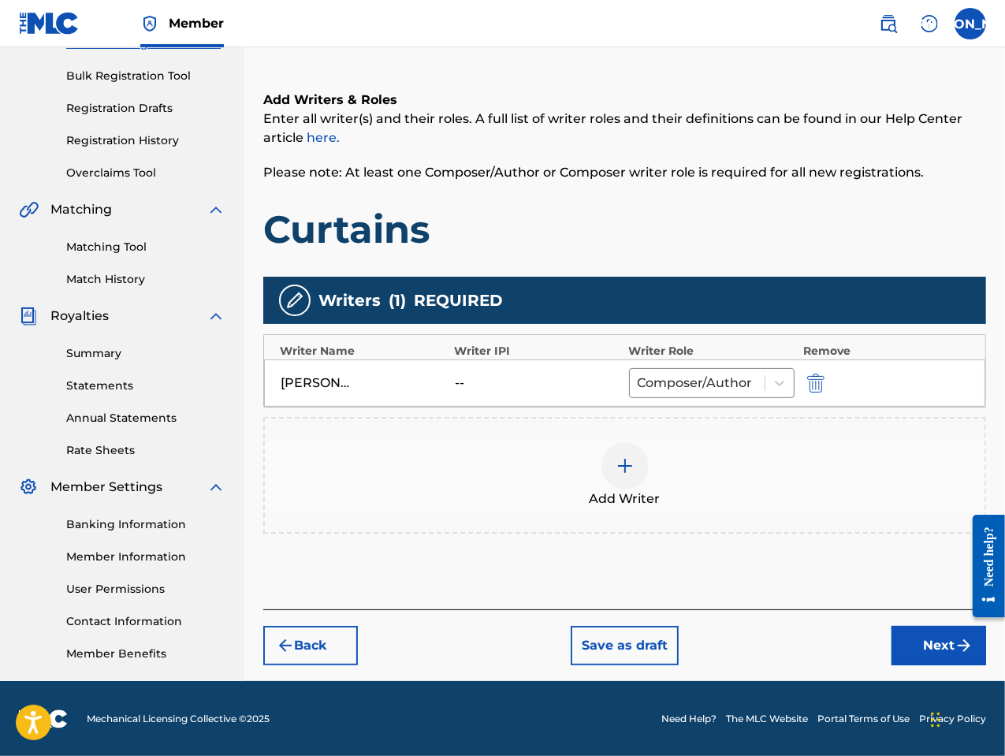
click at [941, 646] on button "Next" at bounding box center [938, 645] width 95 height 39
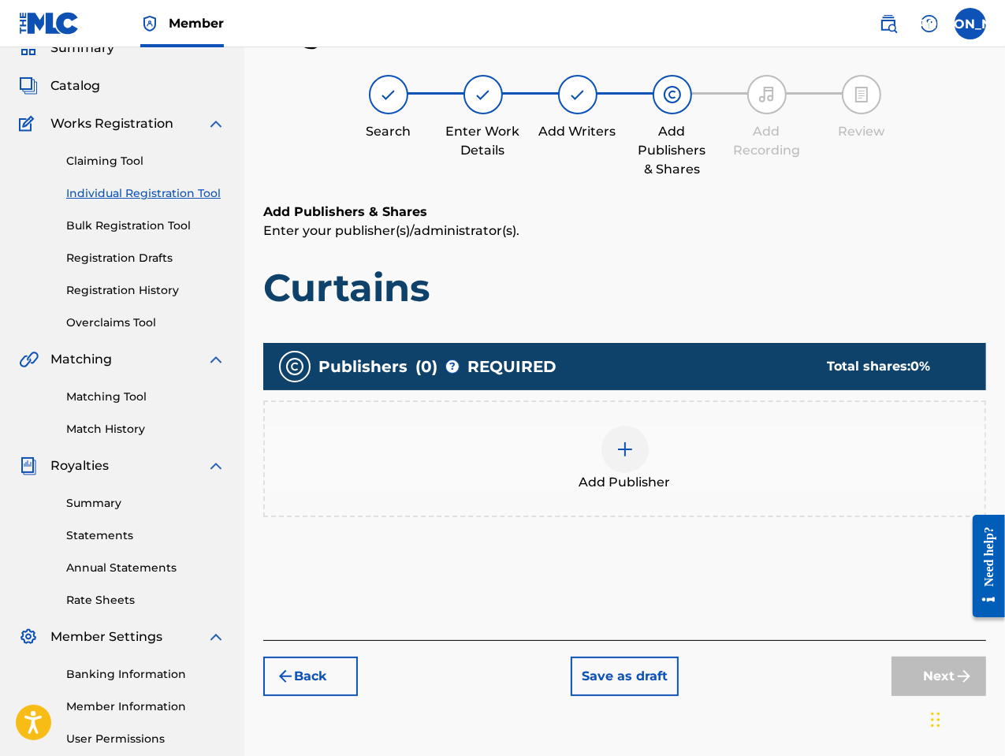
click at [621, 475] on span "Add Publisher" at bounding box center [624, 482] width 91 height 19
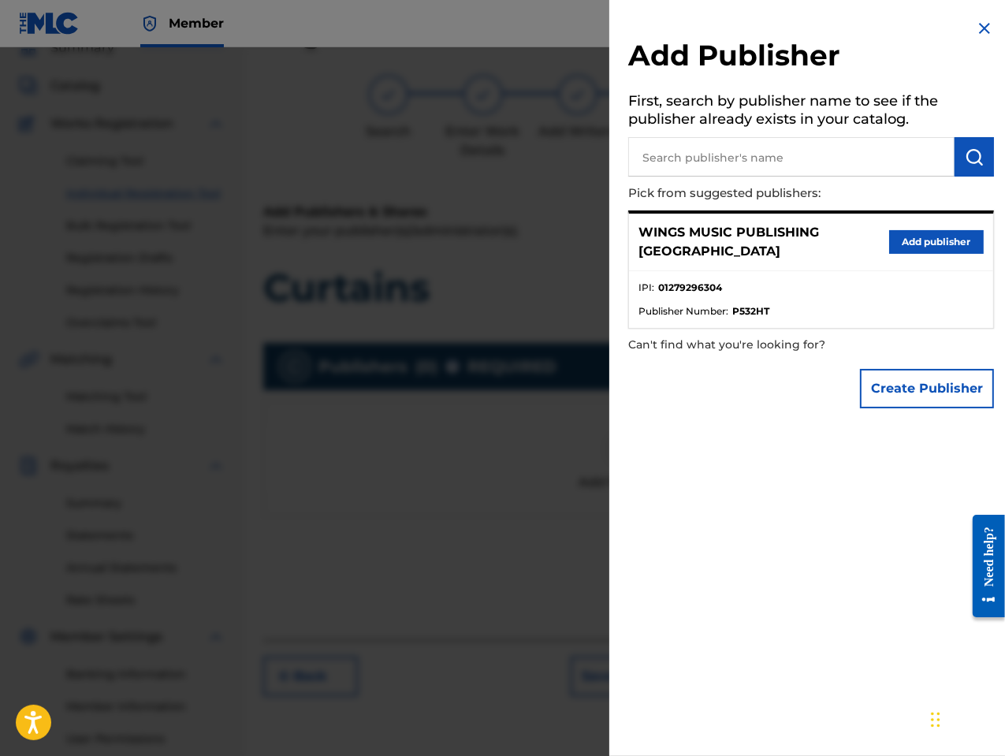
click at [928, 241] on button "Add publisher" at bounding box center [936, 242] width 95 height 24
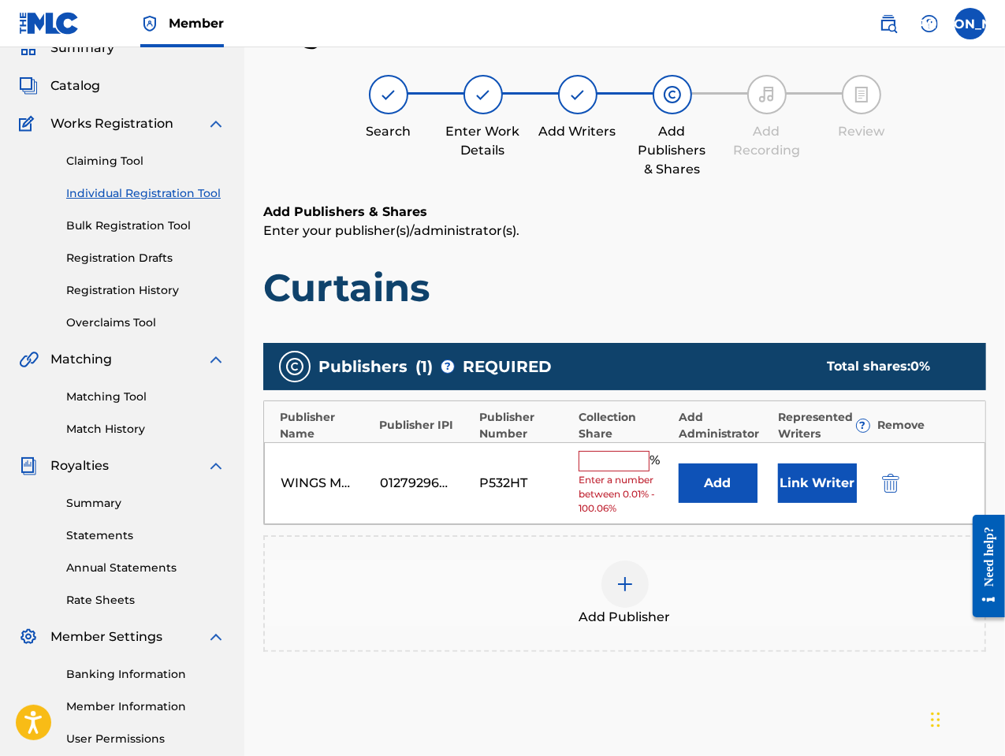
click at [605, 465] on input "text" at bounding box center [614, 461] width 71 height 20
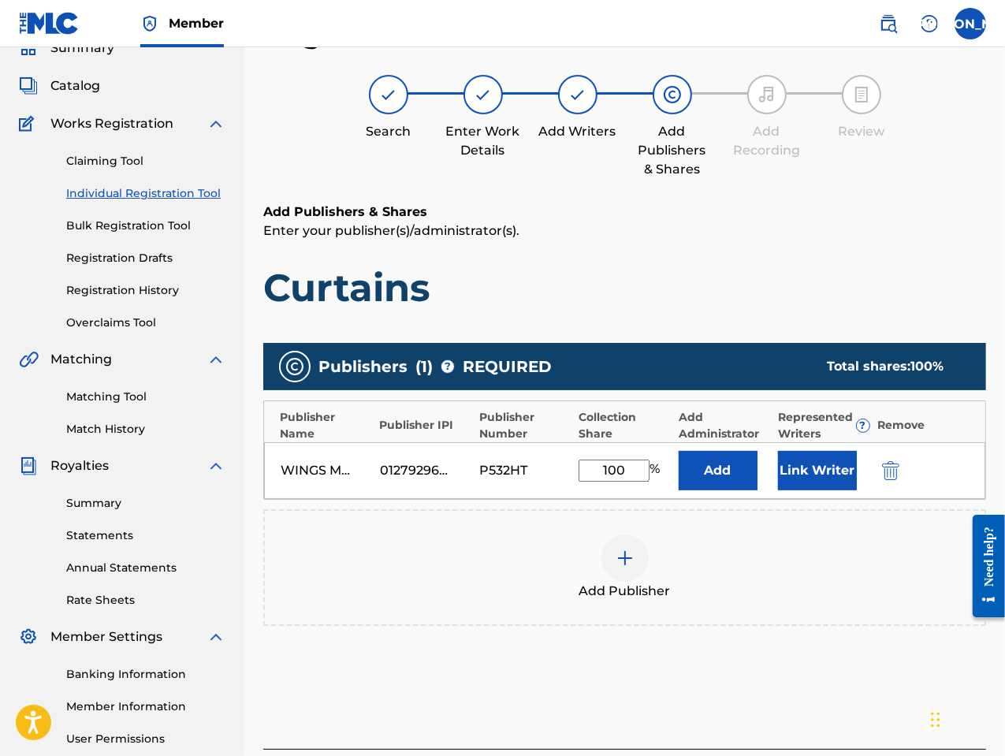
type input "100"
click at [822, 454] on button "Link Writer" at bounding box center [817, 470] width 79 height 39
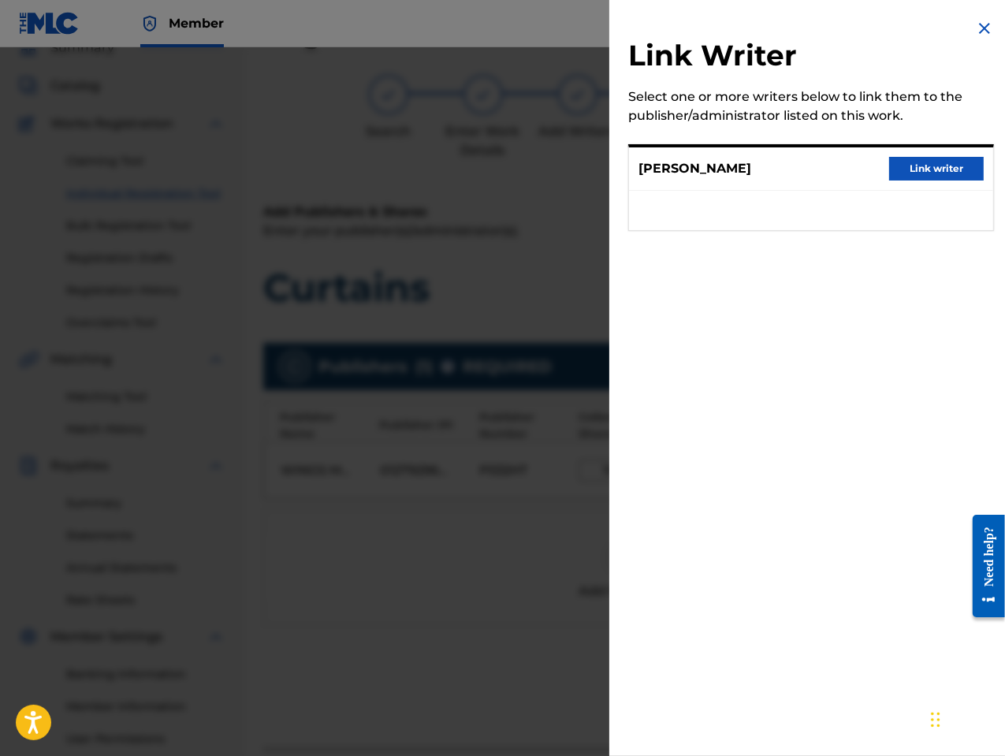
click at [936, 173] on button "Link writer" at bounding box center [936, 169] width 95 height 24
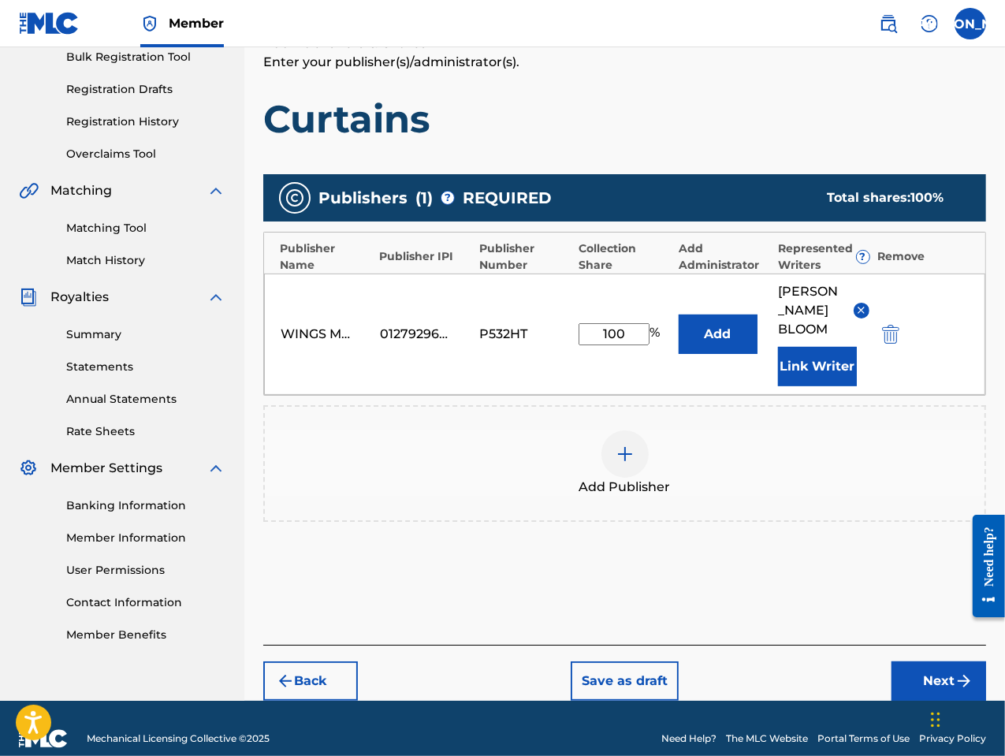
click at [930, 661] on button "Next" at bounding box center [938, 680] width 95 height 39
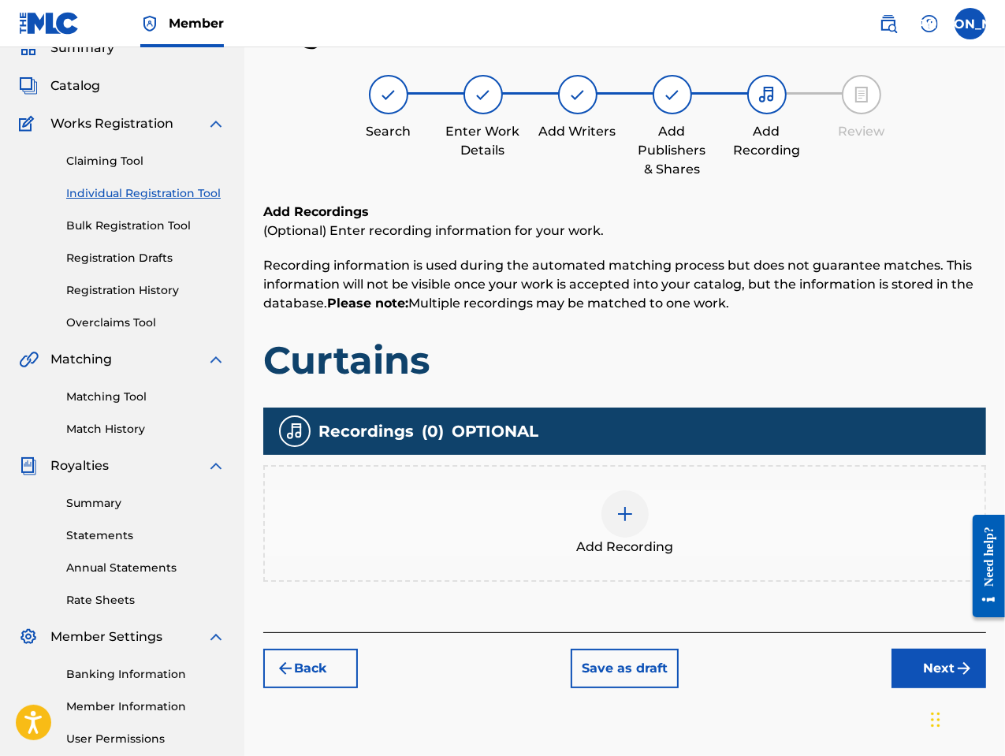
click at [616, 517] on img at bounding box center [625, 513] width 19 height 19
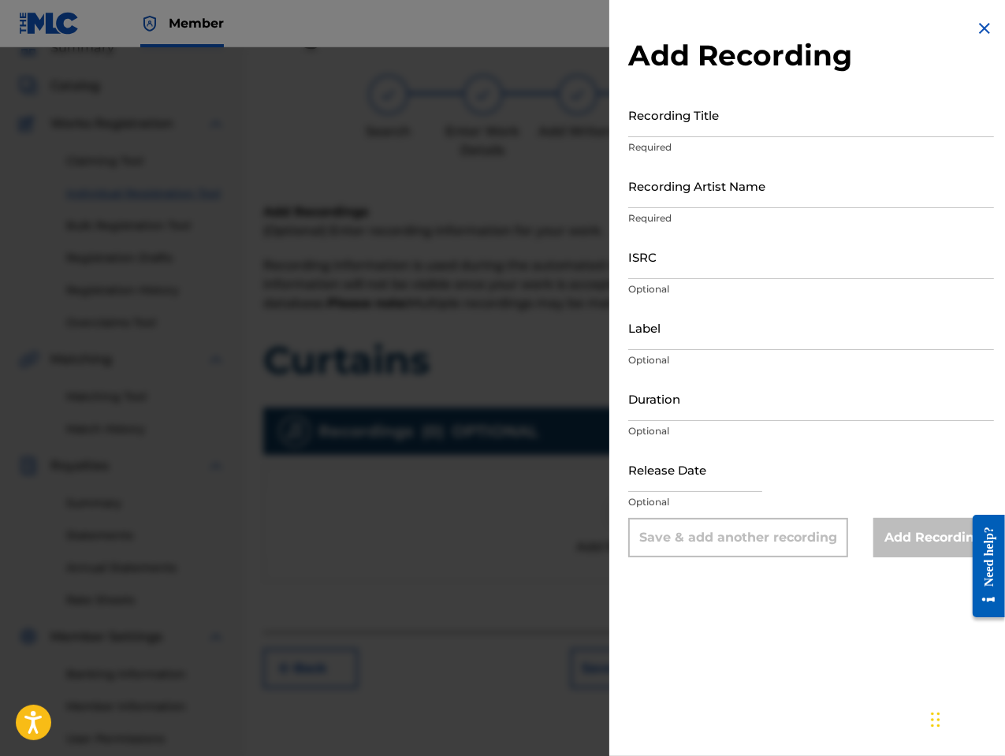
click at [679, 132] on input "Recording Title" at bounding box center [811, 114] width 366 height 45
type input "Curtains"
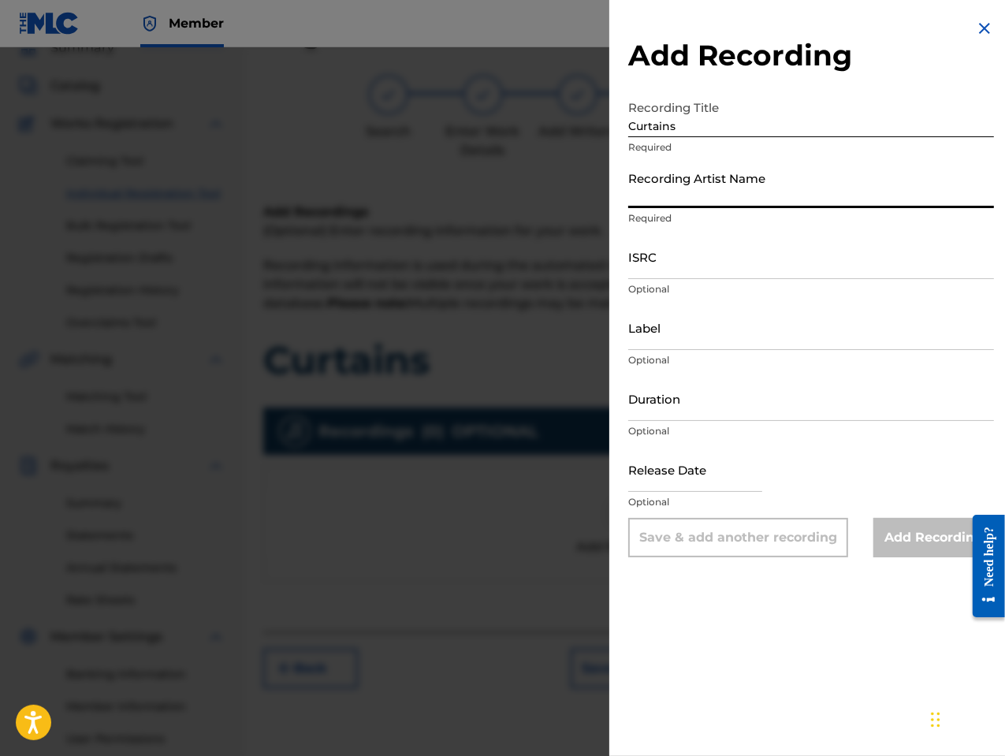
click at [660, 198] on input "Recording Artist Name" at bounding box center [811, 185] width 366 height 45
type input "[PERSON_NAME] the Messenger"
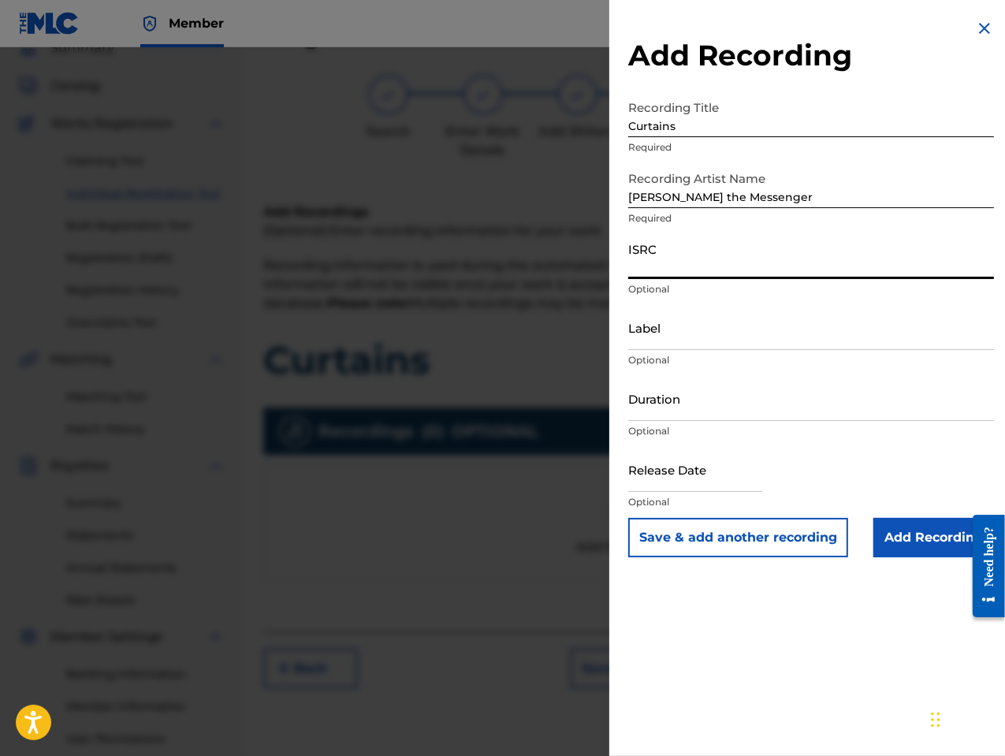
click at [649, 270] on input "ISRC" at bounding box center [811, 256] width 366 height 45
paste input "GBLFP1891247"
type input "GBLFP1891247"
click at [713, 417] on input "Duration" at bounding box center [811, 398] width 366 height 45
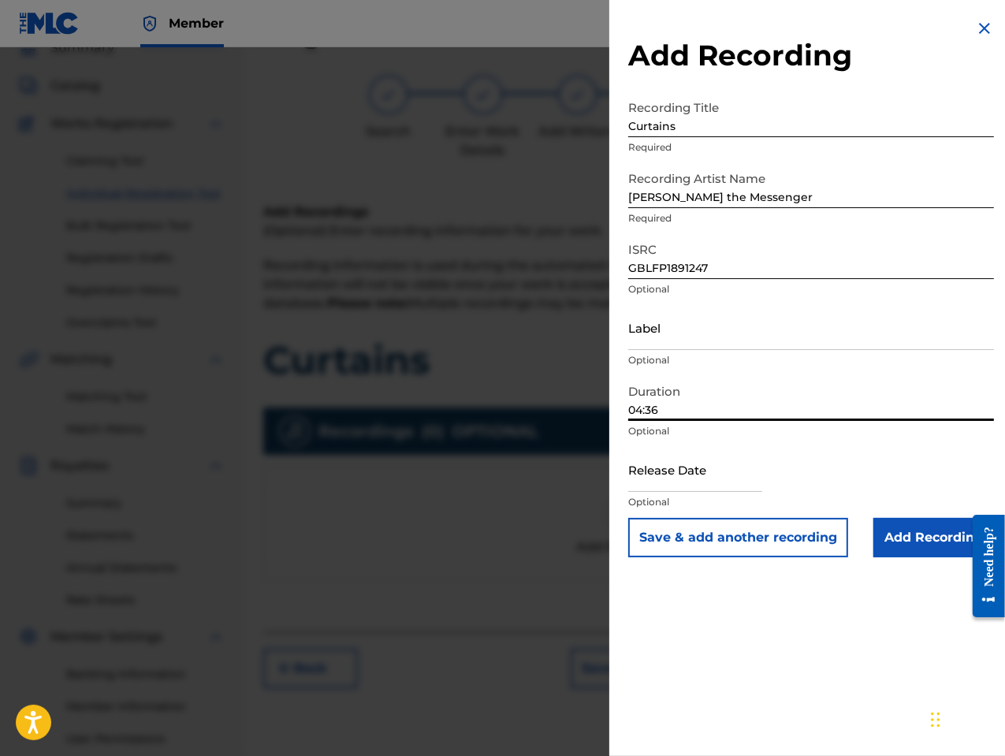
type input "04:36"
click at [745, 480] on input "text" at bounding box center [695, 469] width 134 height 45
select select "7"
select select "2025"
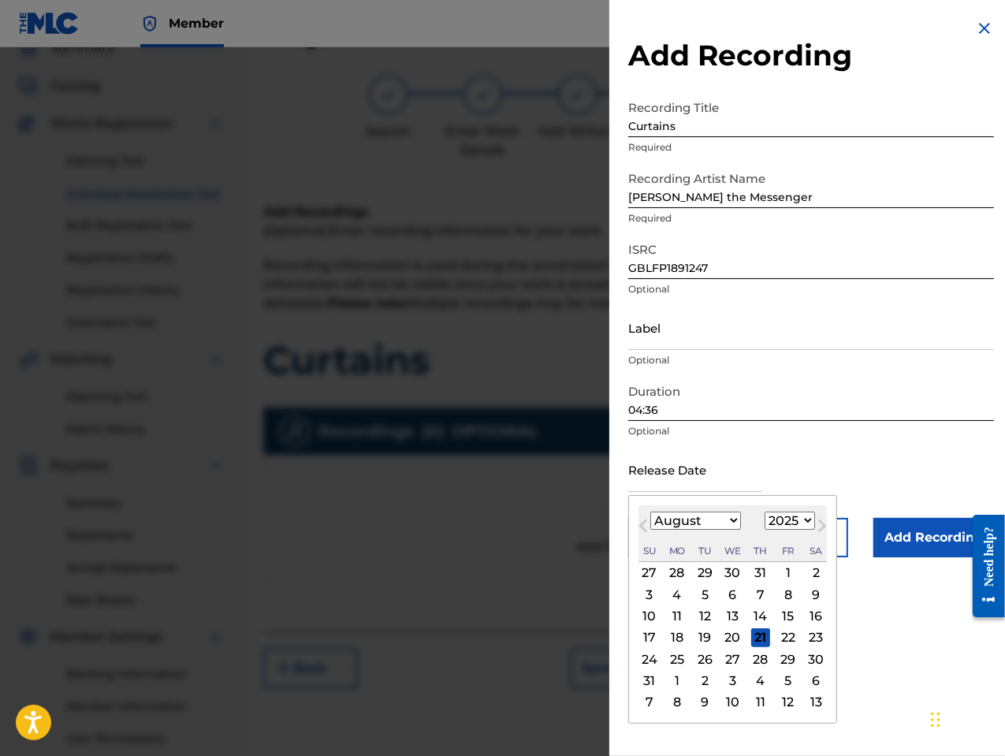
click at [655, 536] on button "Previous Month" at bounding box center [643, 528] width 25 height 25
select select "6"
click at [804, 524] on select "1900 1901 1902 1903 1904 1905 1906 1907 1908 1909 1910 1911 1912 1913 1914 1915…" at bounding box center [790, 521] width 50 height 18
select select "2018"
click at [765, 512] on select "1900 1901 1902 1903 1904 1905 1906 1907 1908 1909 1910 1911 1912 1913 1914 1915…" at bounding box center [790, 521] width 50 height 18
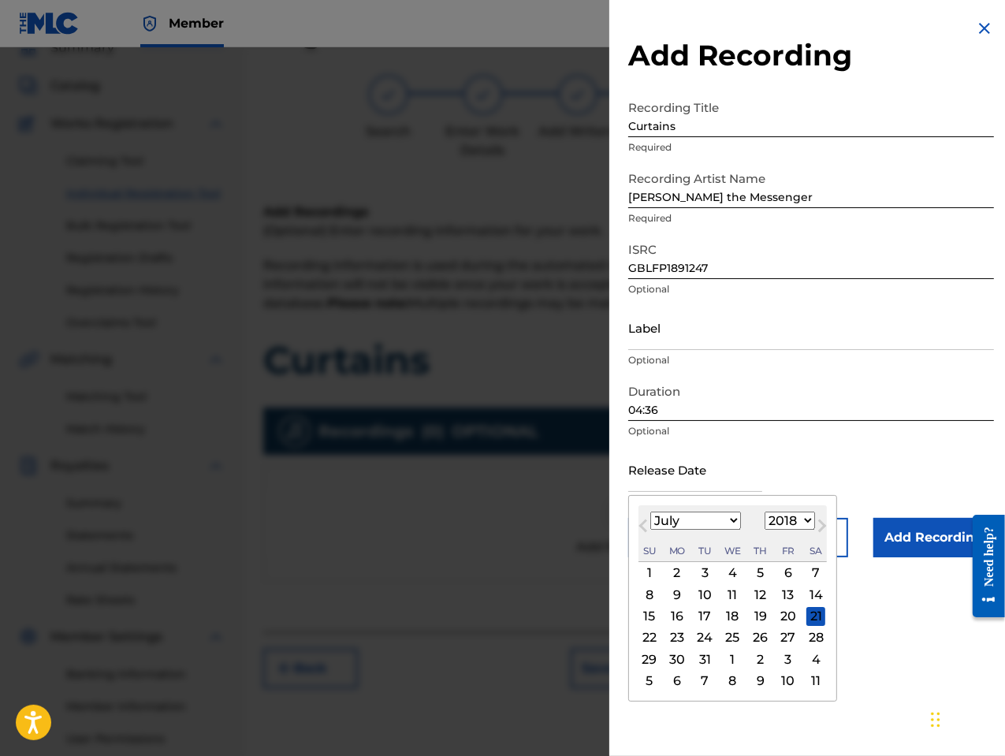
click at [724, 523] on select "January February March April May June July August September October November De…" at bounding box center [695, 521] width 91 height 18
select select "7"
click at [650, 512] on select "January February March April May June July August September October November De…" at bounding box center [695, 521] width 91 height 18
click at [790, 589] on div "10" at bounding box center [788, 594] width 19 height 19
type input "[DATE]"
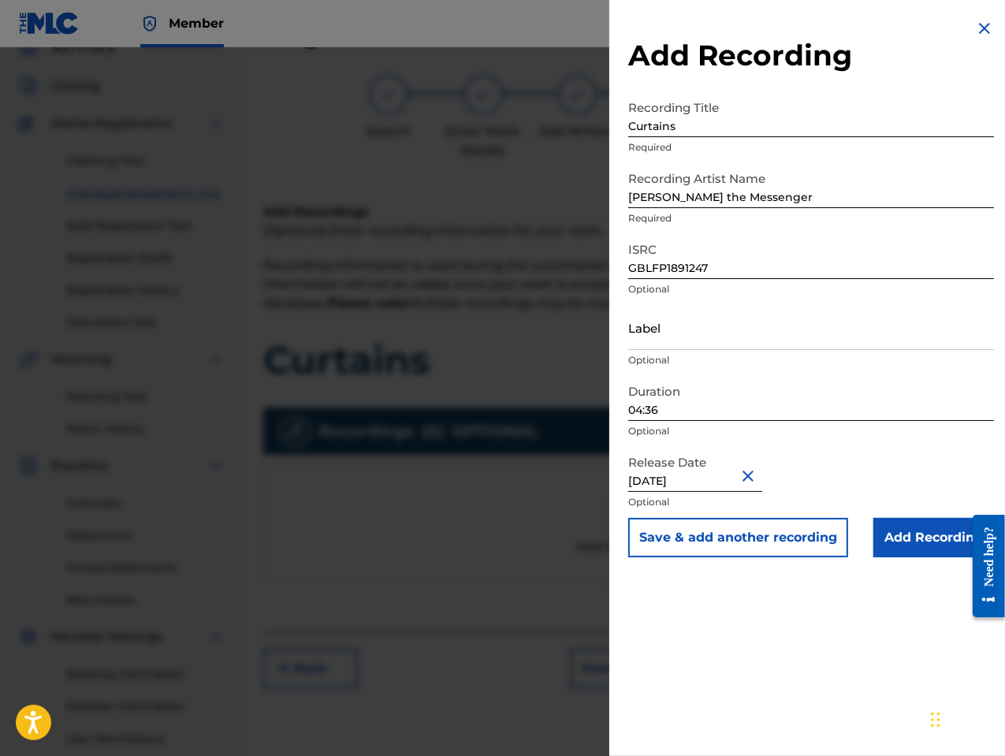
click at [890, 536] on input "Add Recording" at bounding box center [933, 537] width 121 height 39
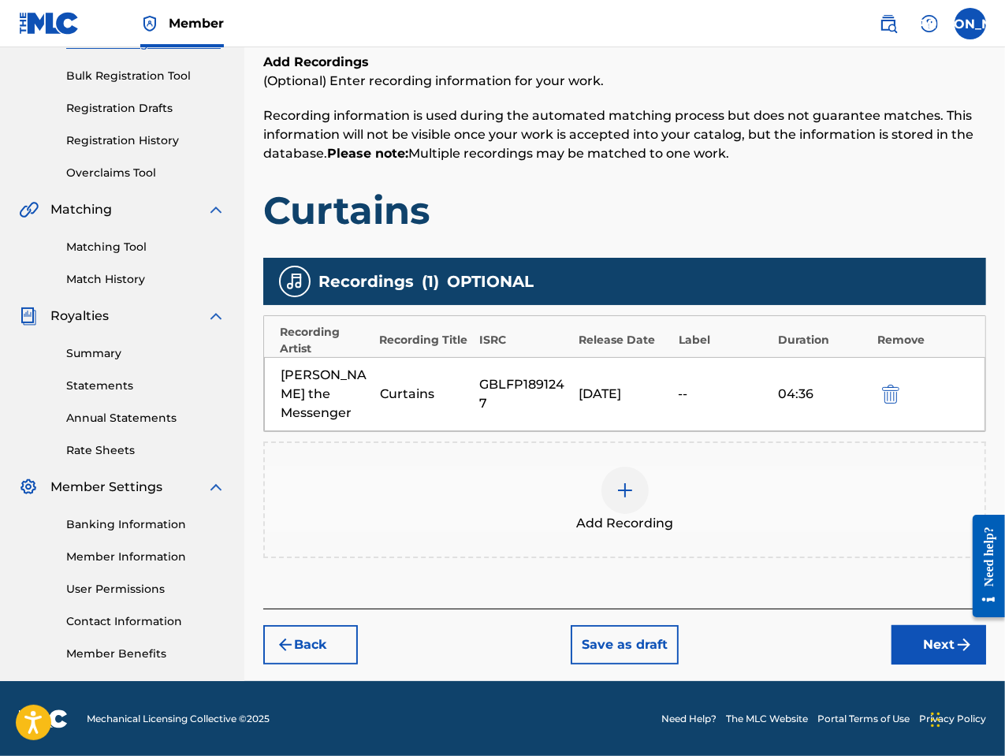
click at [943, 625] on button "Next" at bounding box center [938, 644] width 95 height 39
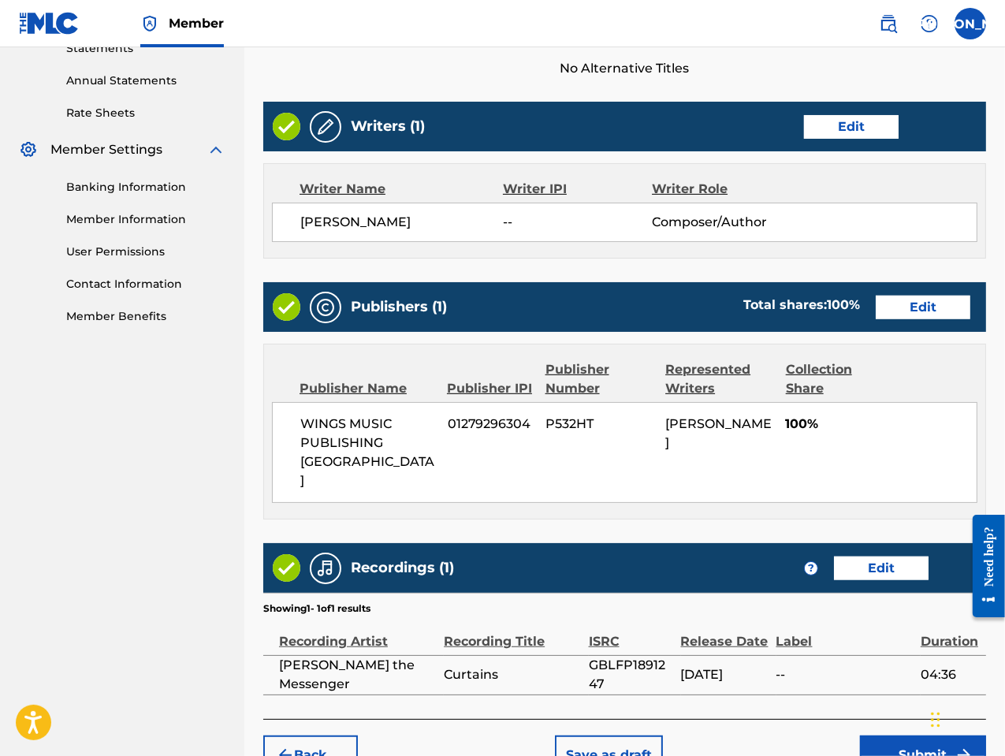
scroll to position [612, 0]
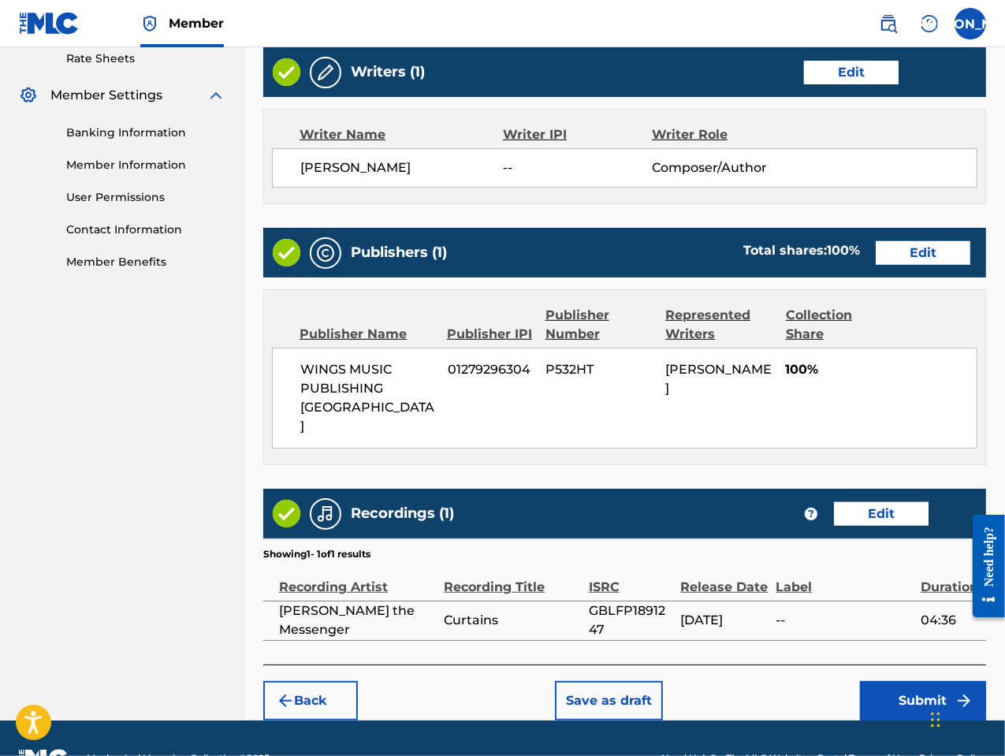
click at [917, 681] on button "Submit" at bounding box center [923, 700] width 126 height 39
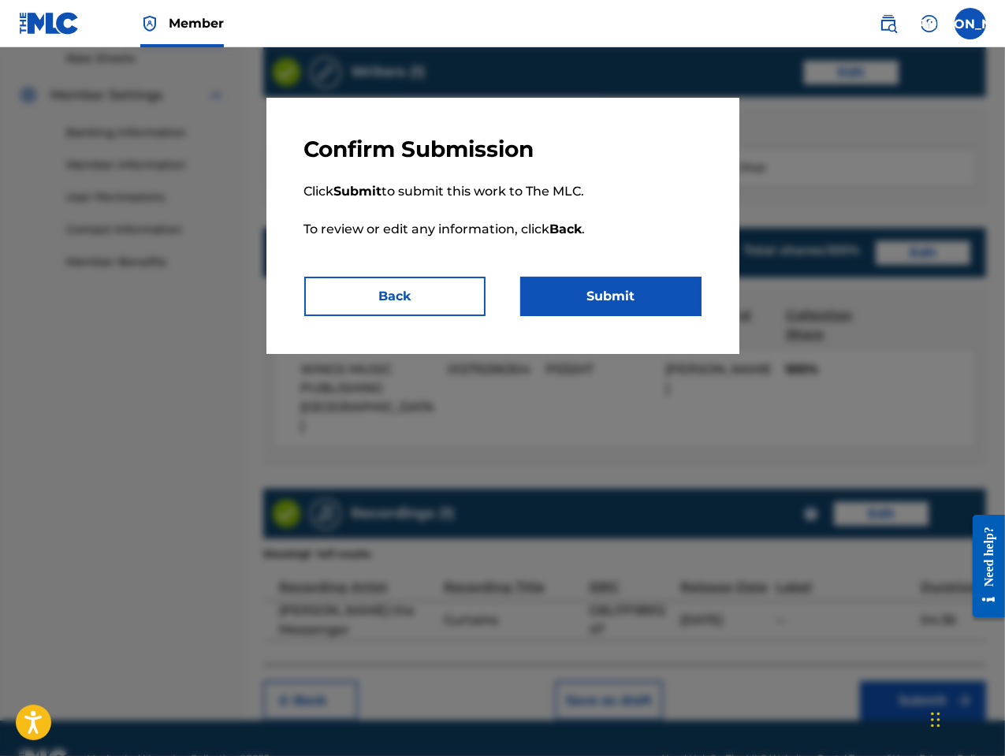
click at [640, 305] on button "Submit" at bounding box center [610, 296] width 181 height 39
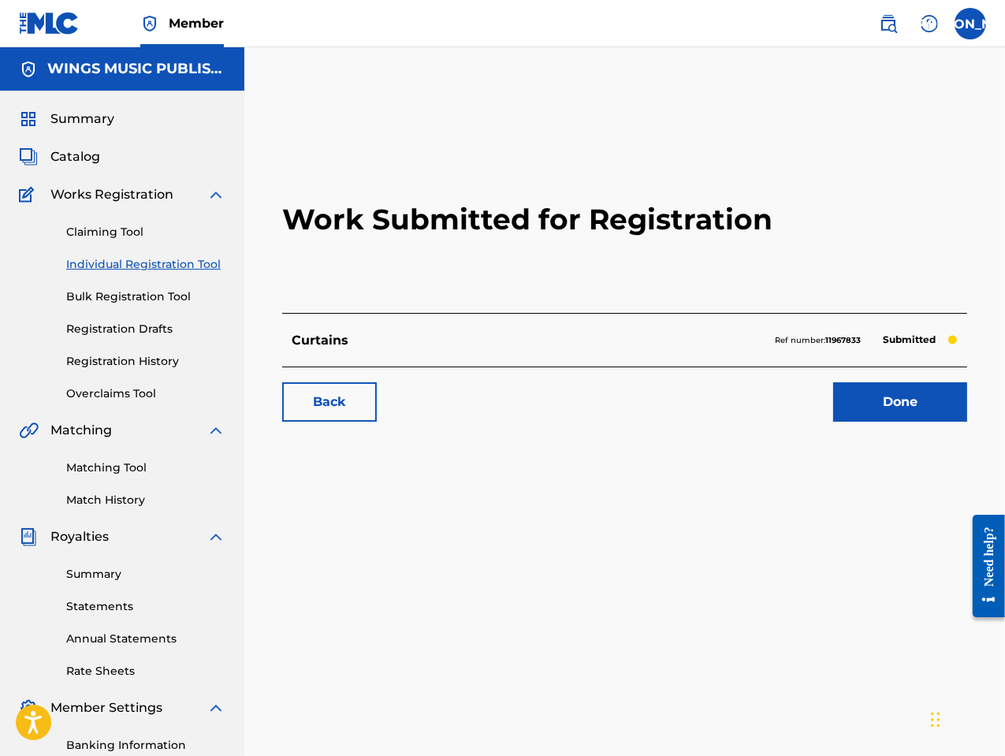
click at [884, 396] on link "Done" at bounding box center [900, 401] width 134 height 39
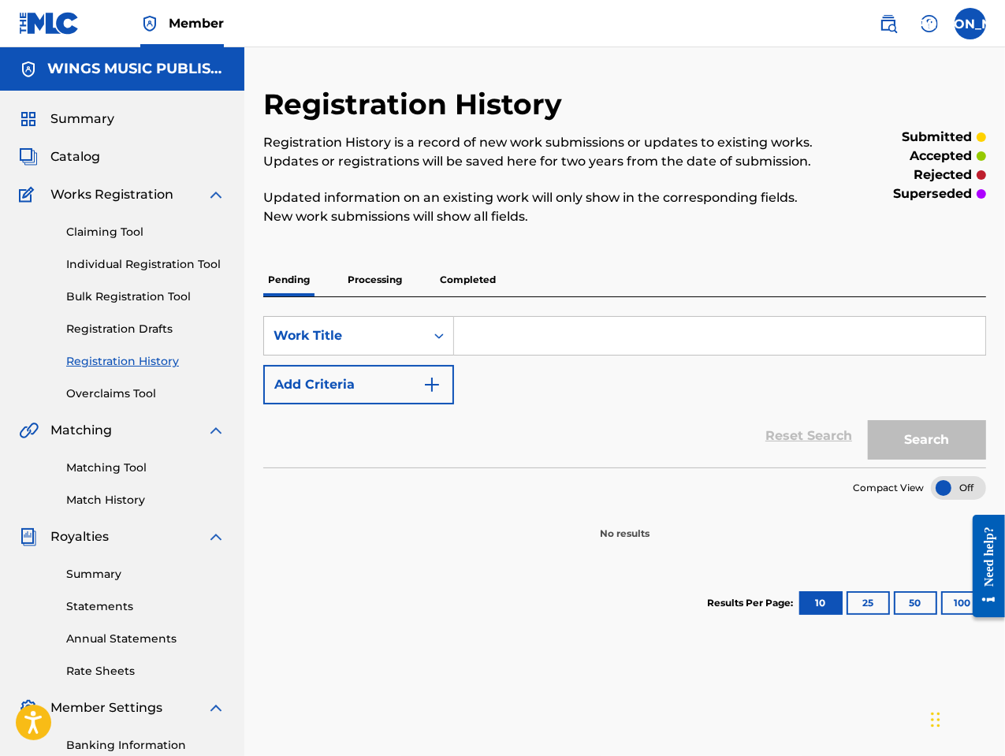
click at [126, 263] on link "Individual Registration Tool" at bounding box center [145, 264] width 159 height 17
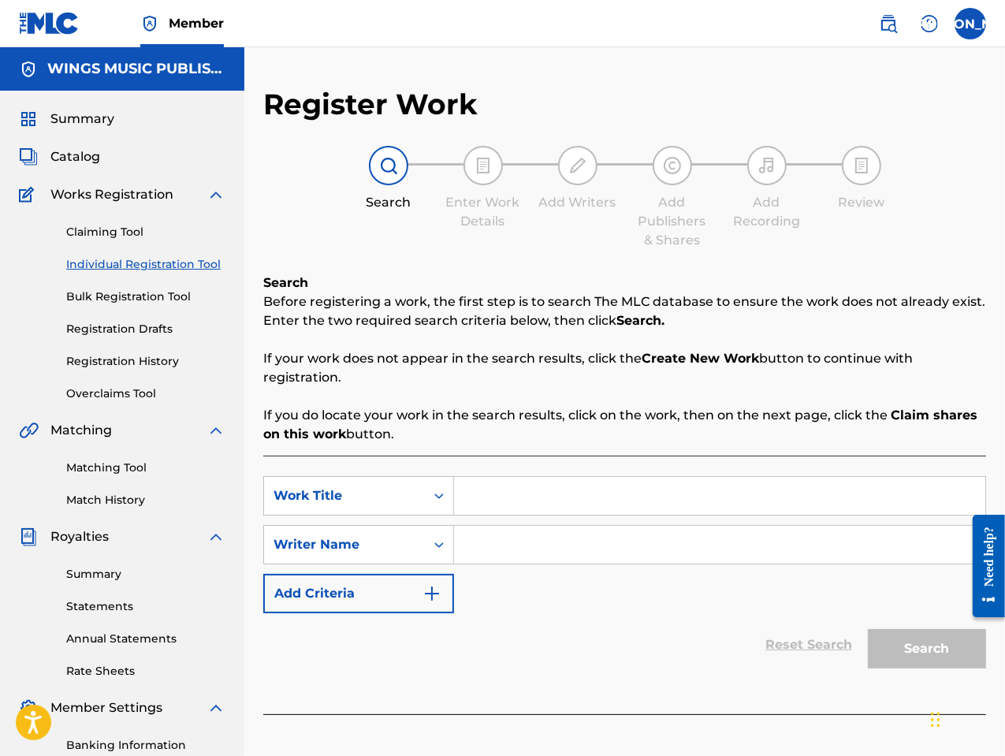
click at [486, 506] on input "Search Form" at bounding box center [719, 496] width 531 height 38
type input "T"
type input "Right on Time"
click at [477, 541] on input "Search Form" at bounding box center [719, 545] width 531 height 38
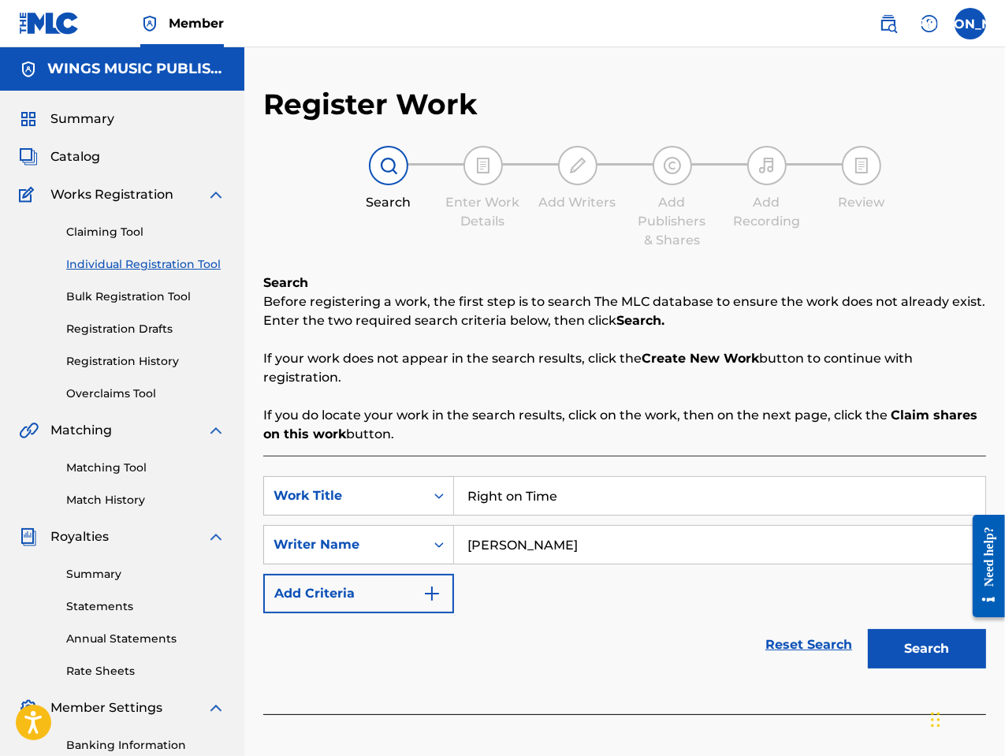
type input "[PERSON_NAME]"
click at [868, 629] on button "Search" at bounding box center [927, 648] width 118 height 39
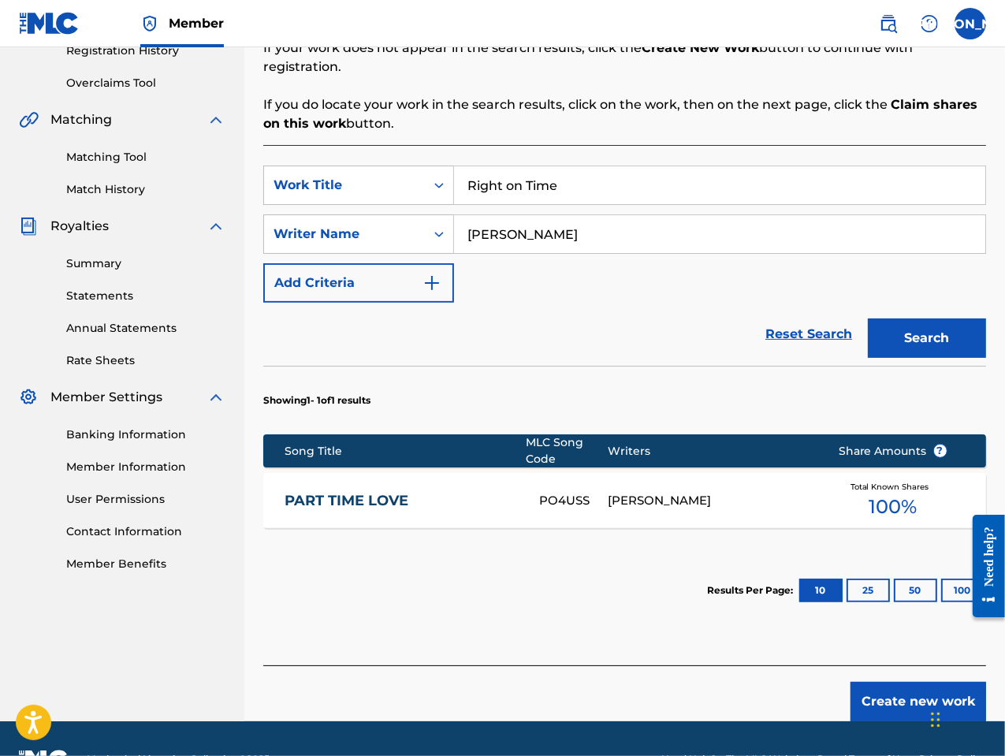
scroll to position [315, 0]
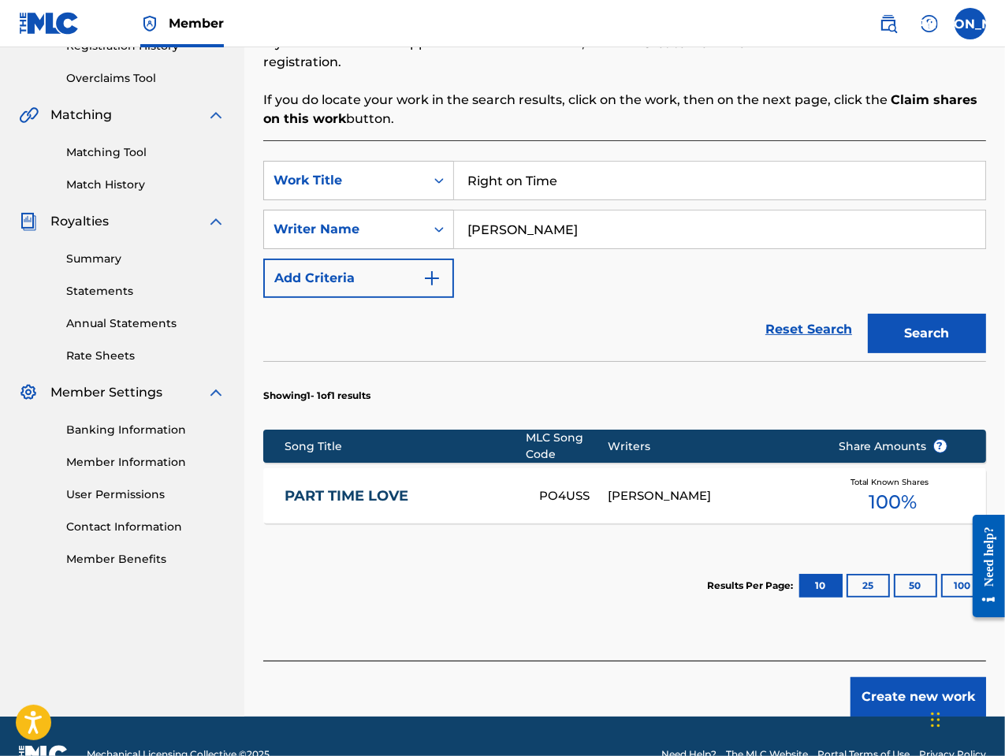
click at [884, 695] on button "Create new work" at bounding box center [918, 696] width 136 height 39
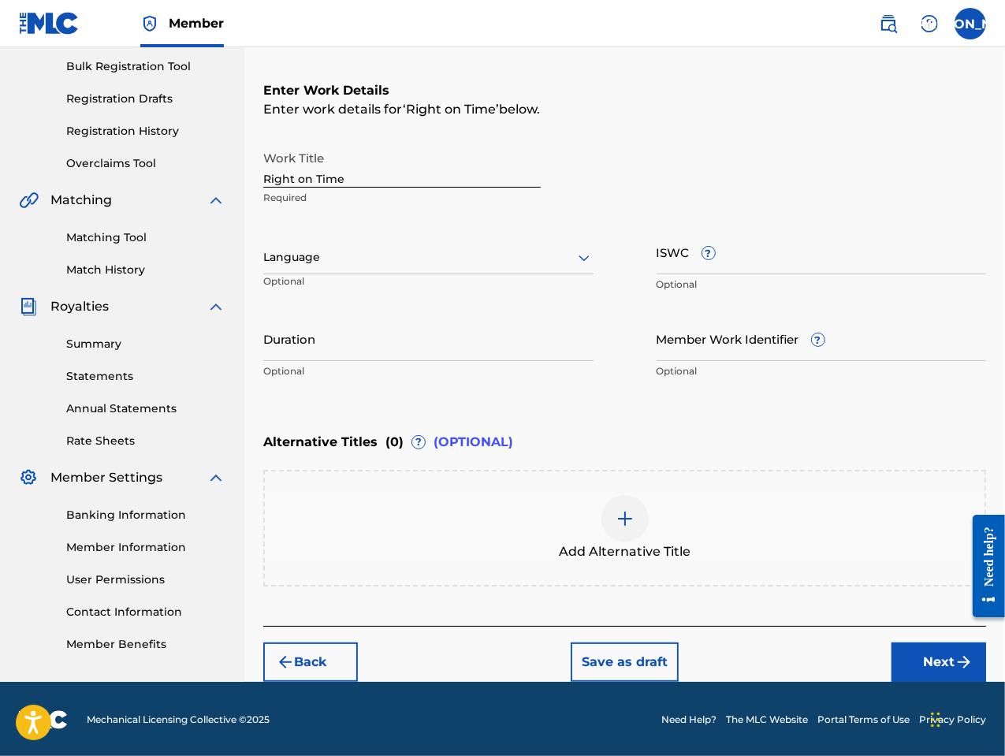
click at [370, 265] on div at bounding box center [428, 258] width 330 height 20
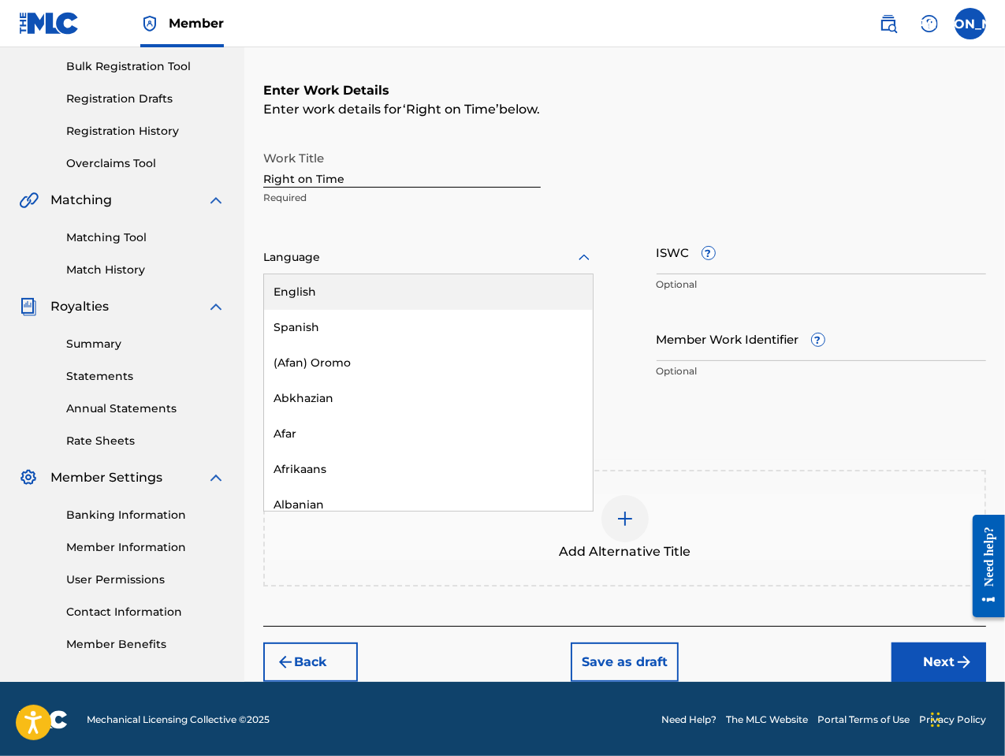
click at [371, 281] on div "English" at bounding box center [428, 291] width 329 height 35
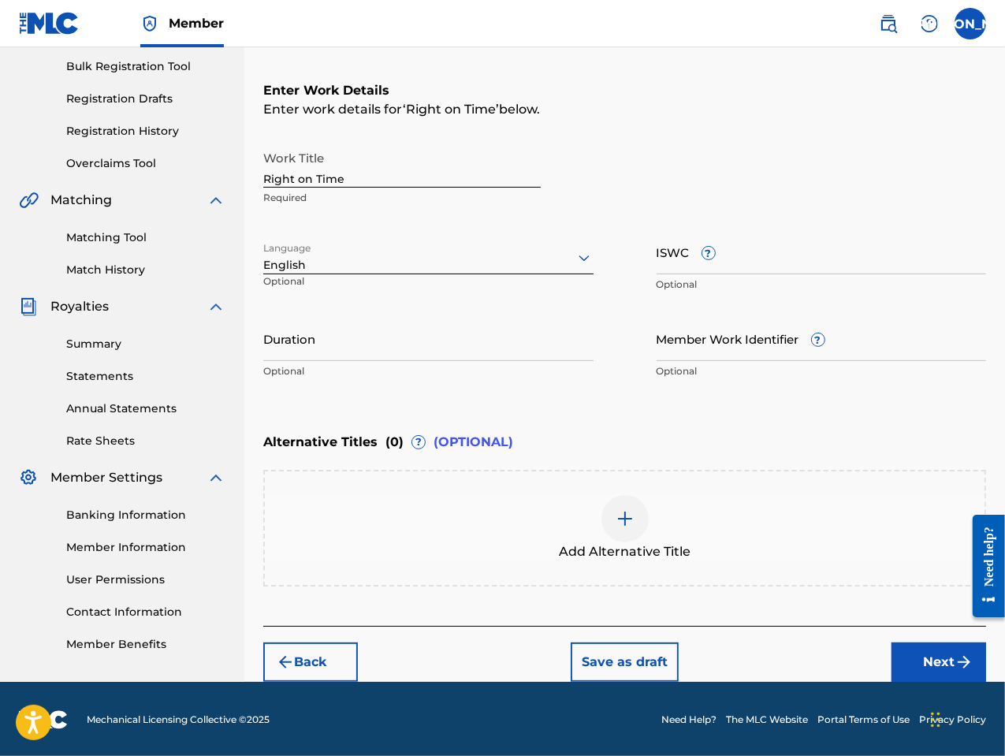
click at [341, 343] on input "Duration" at bounding box center [428, 338] width 330 height 45
type input "03:01"
click at [937, 664] on button "Next" at bounding box center [938, 661] width 95 height 39
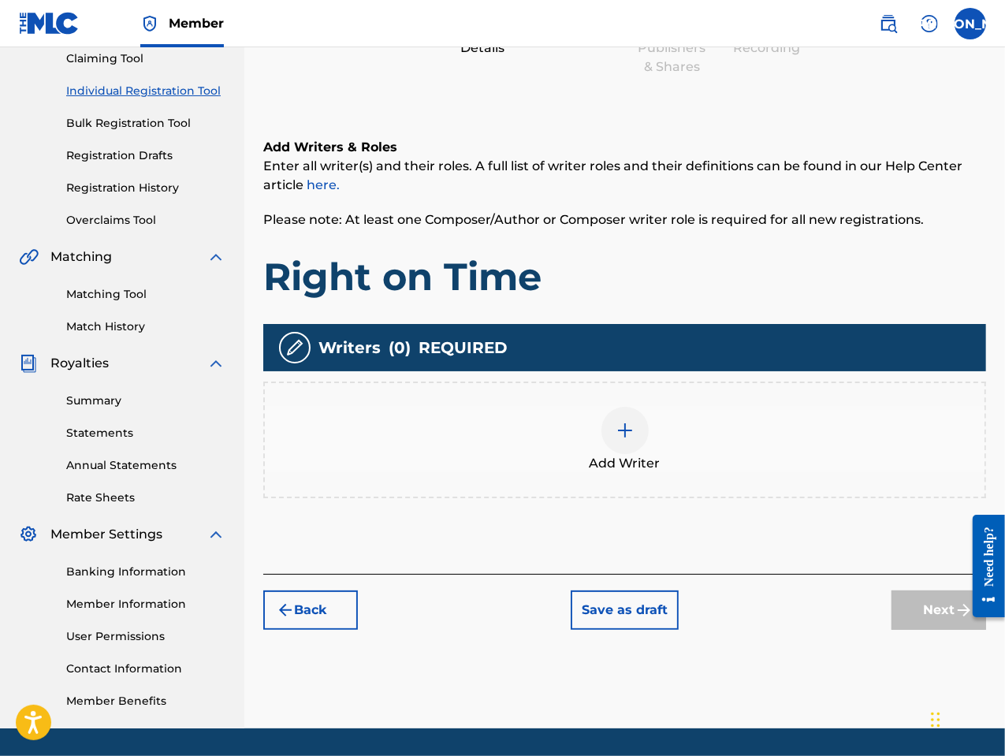
scroll to position [71, 0]
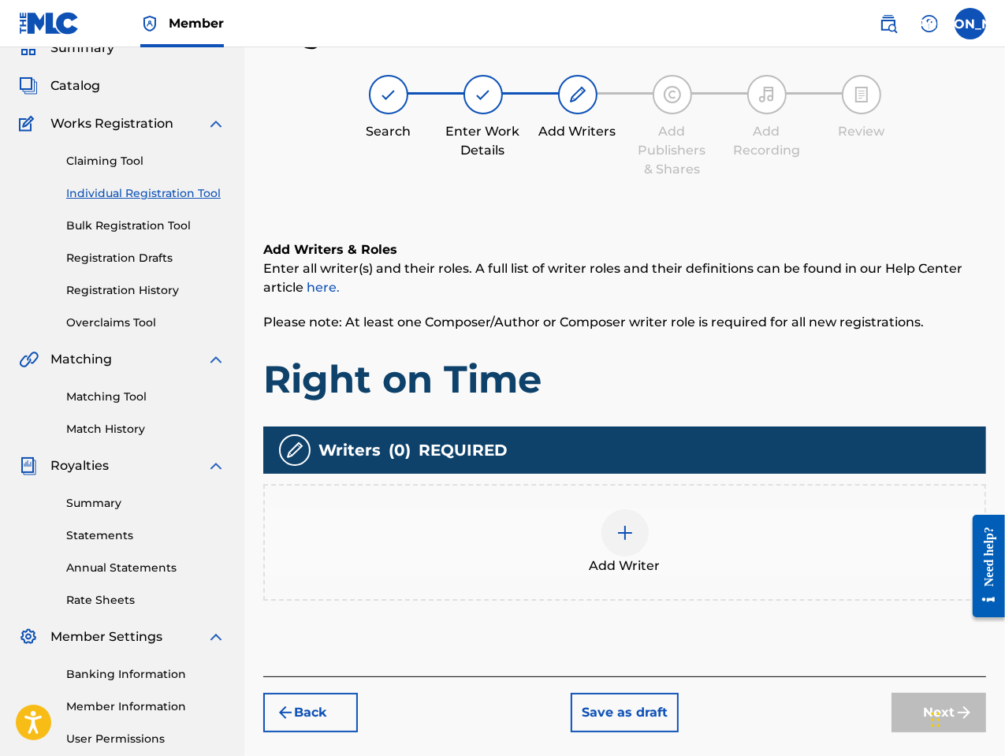
click at [631, 544] on div at bounding box center [624, 532] width 47 height 47
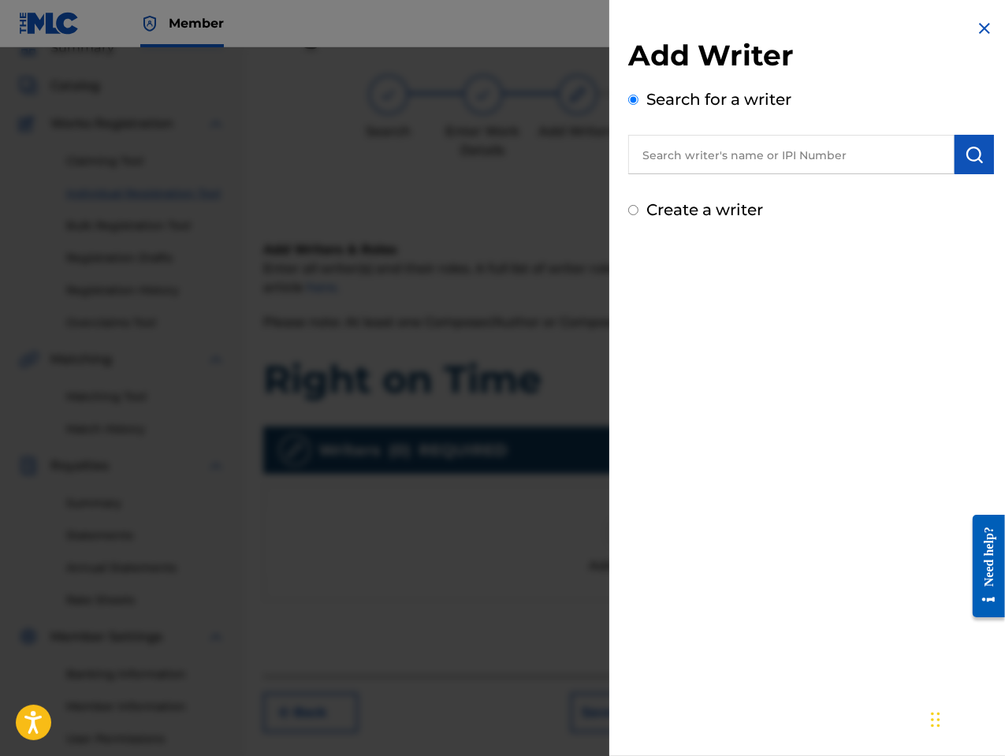
click at [659, 153] on input "text" at bounding box center [791, 154] width 326 height 39
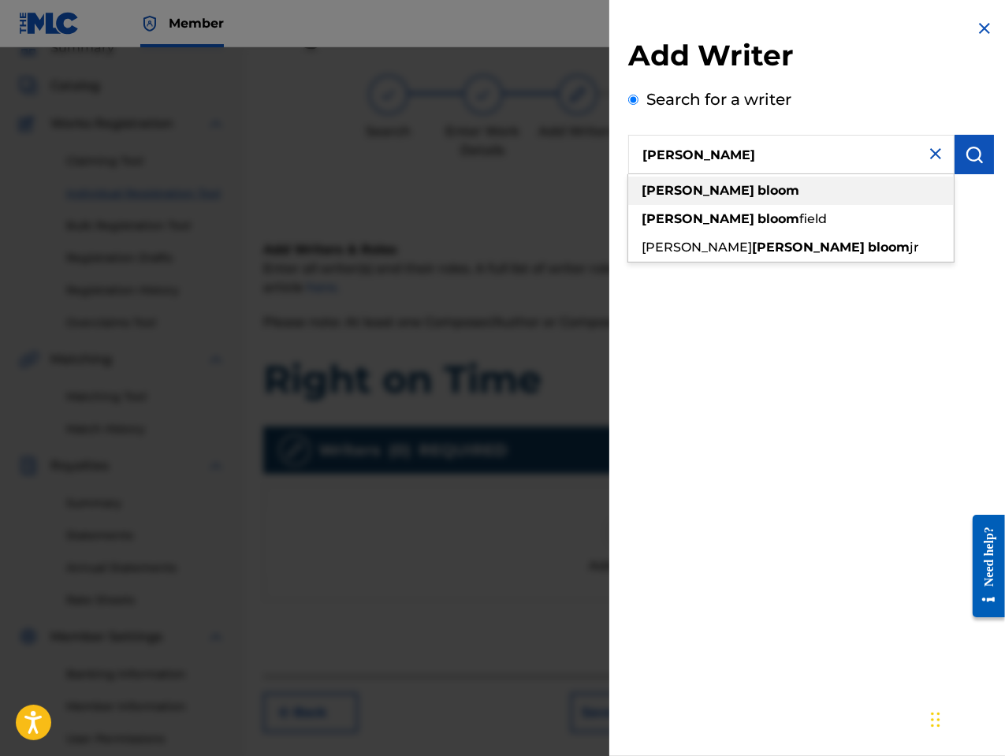
click at [757, 196] on strong "bloom" at bounding box center [778, 190] width 42 height 15
type input "[PERSON_NAME]"
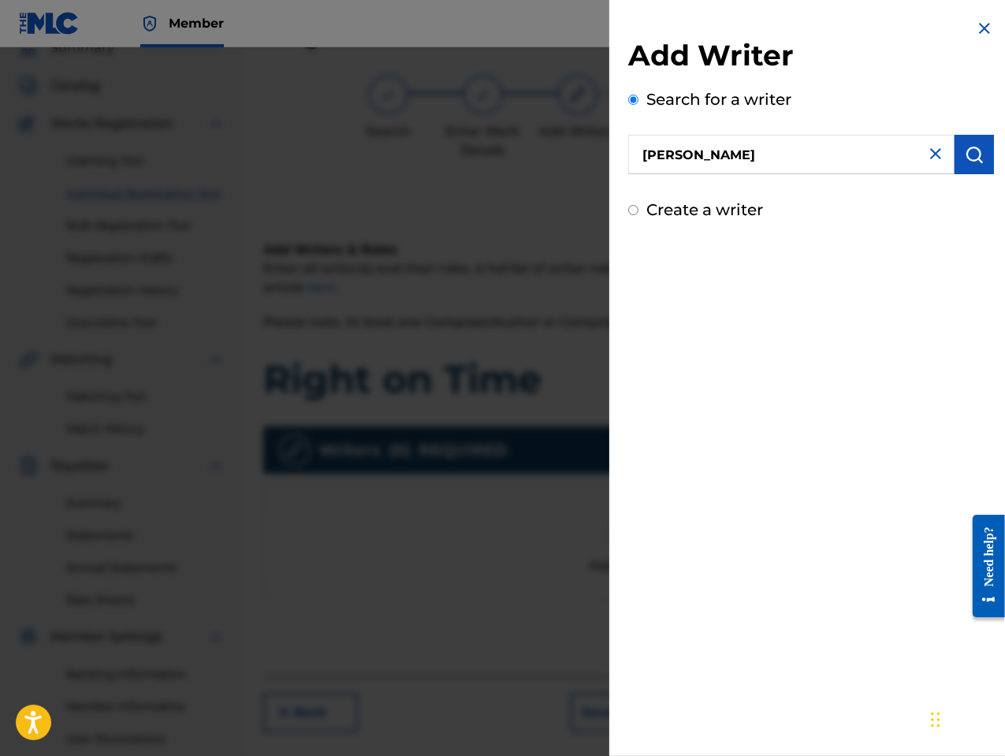
click at [970, 157] on img "submit" at bounding box center [974, 154] width 19 height 19
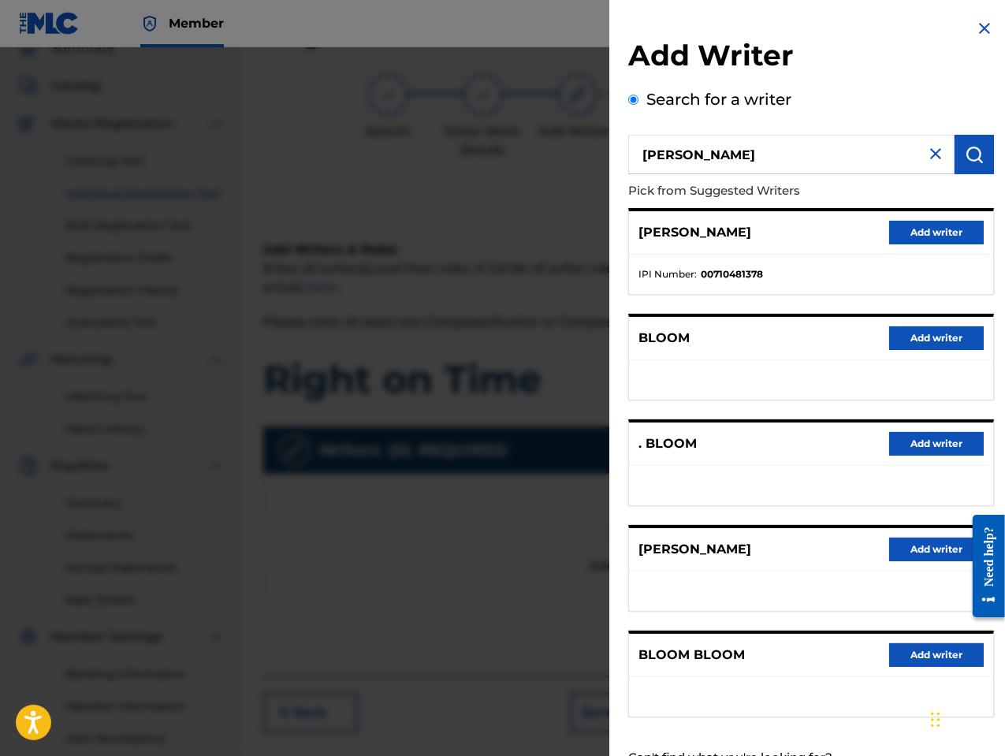
click at [908, 543] on button "Add writer" at bounding box center [936, 550] width 95 height 24
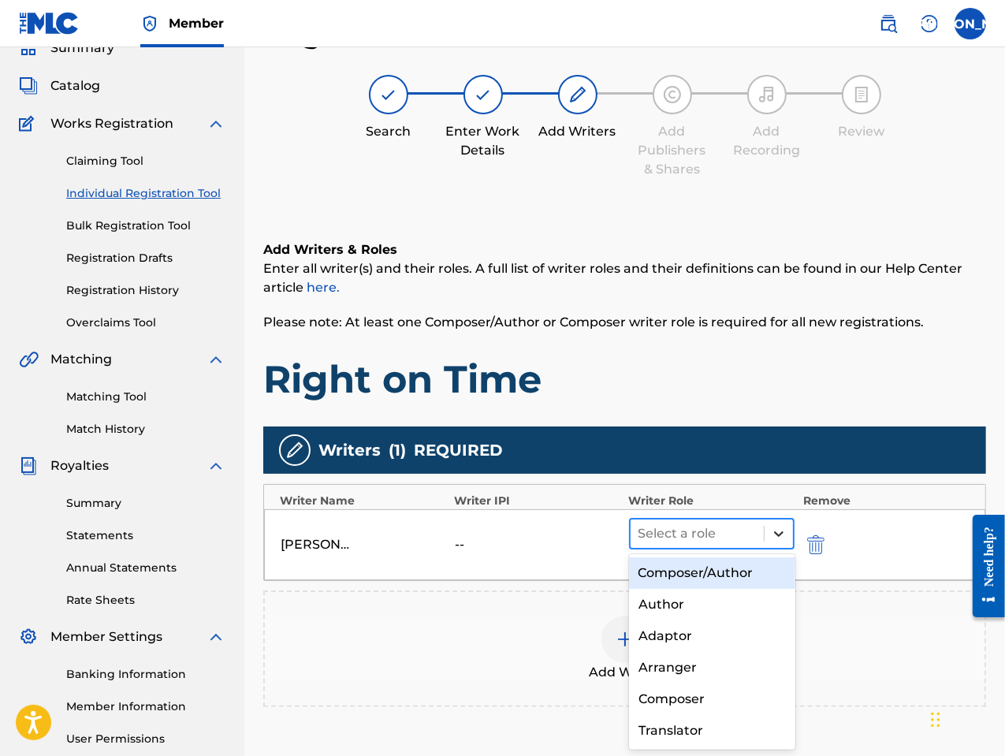
click at [771, 538] on icon at bounding box center [779, 534] width 16 height 16
click at [728, 568] on div "Composer/Author" at bounding box center [712, 573] width 166 height 32
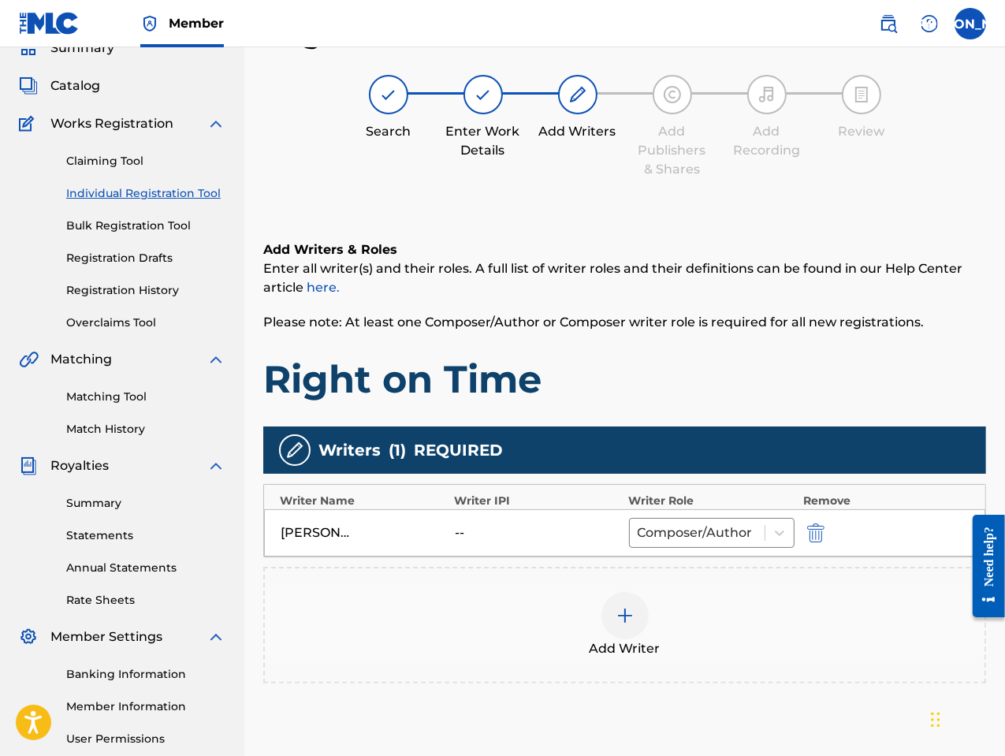
scroll to position [221, 0]
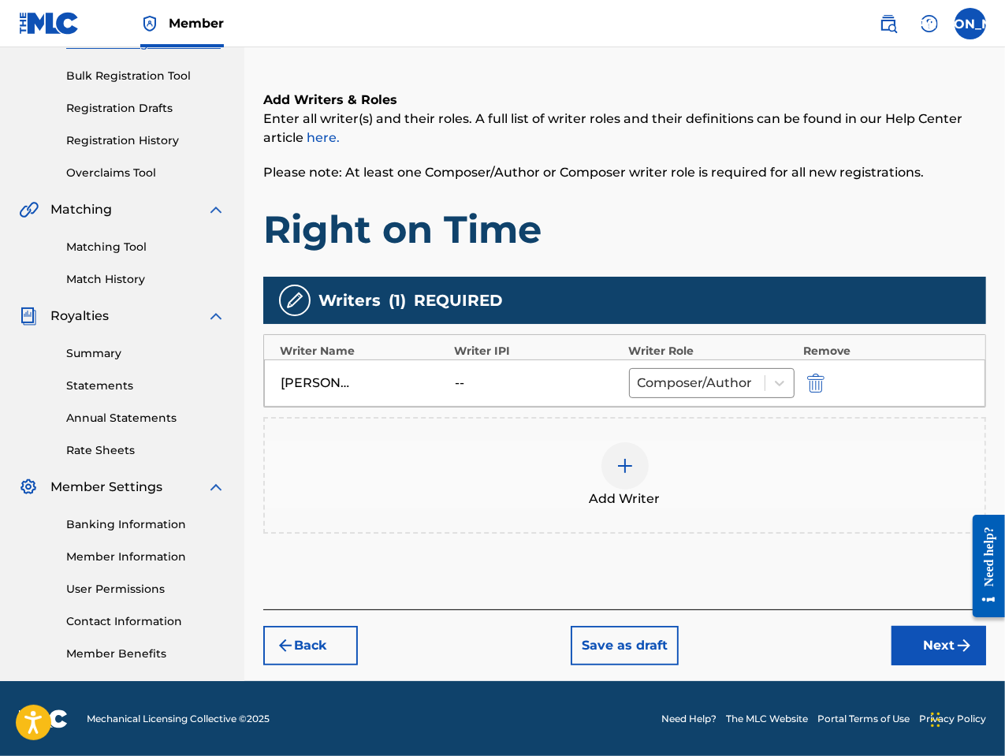
click at [942, 642] on button "Next" at bounding box center [938, 645] width 95 height 39
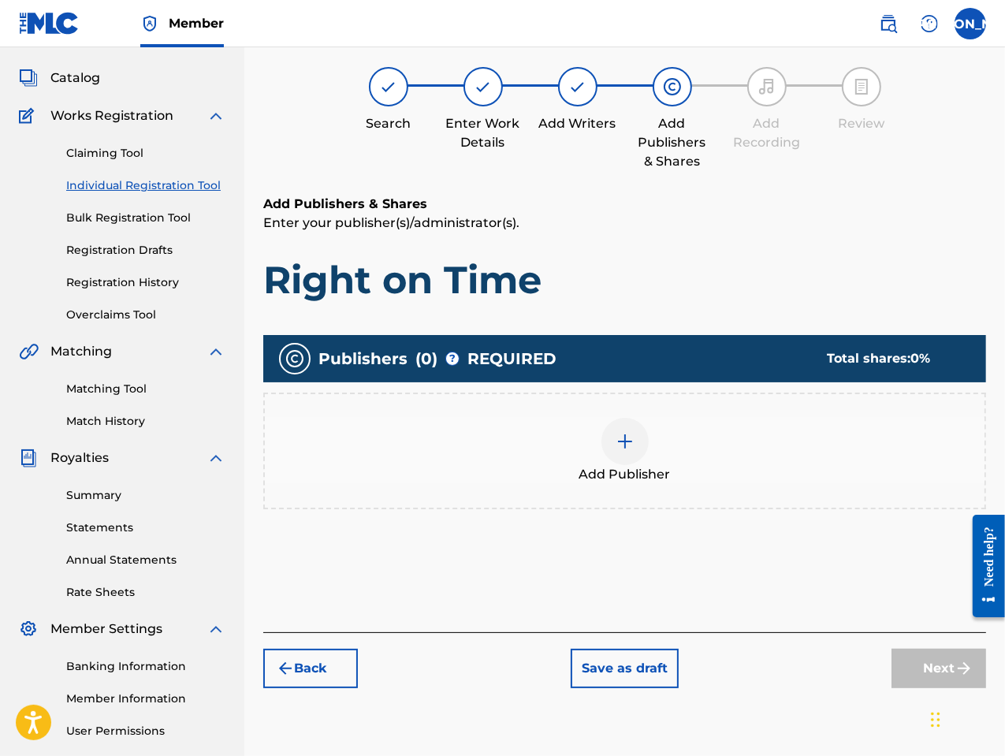
scroll to position [71, 0]
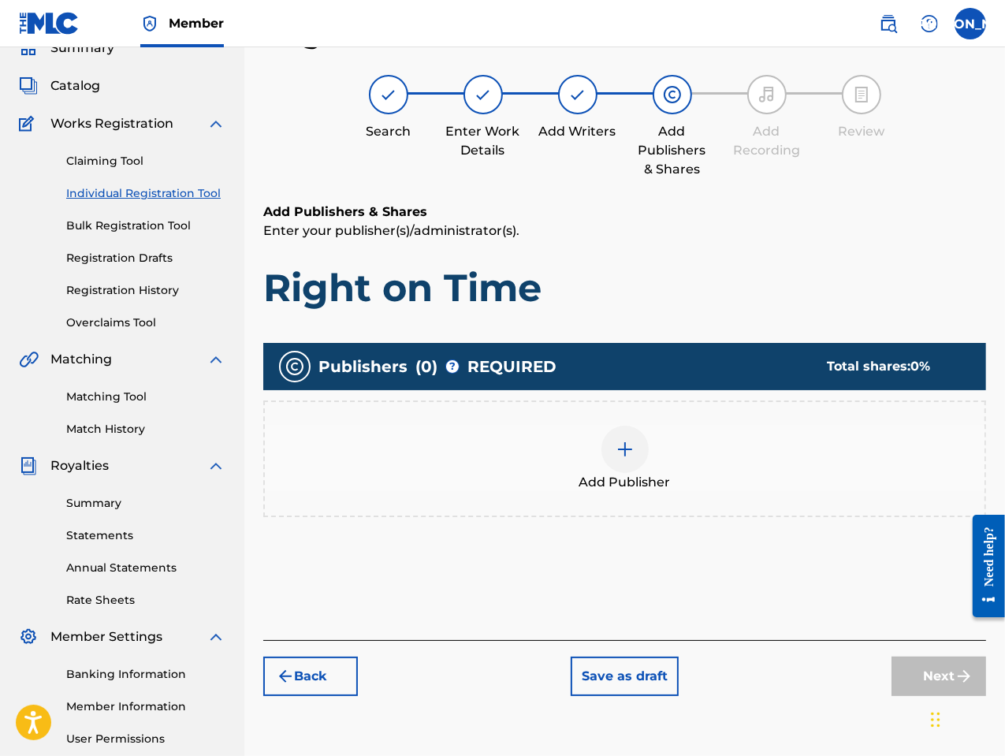
click at [646, 477] on span "Add Publisher" at bounding box center [624, 482] width 91 height 19
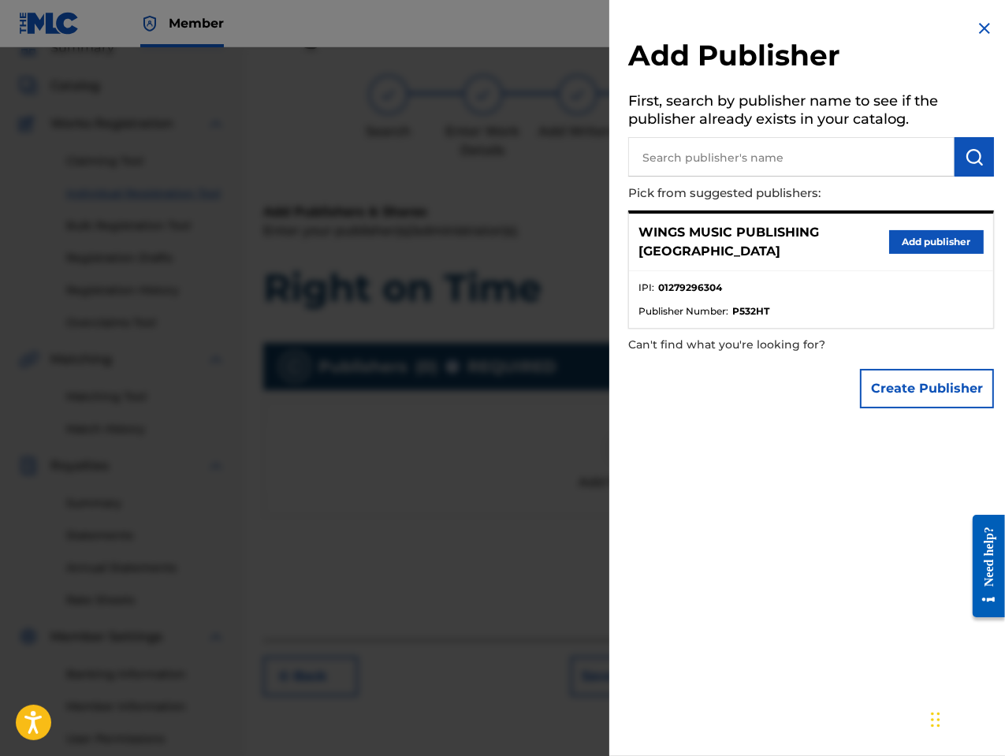
click at [911, 235] on button "Add publisher" at bounding box center [936, 242] width 95 height 24
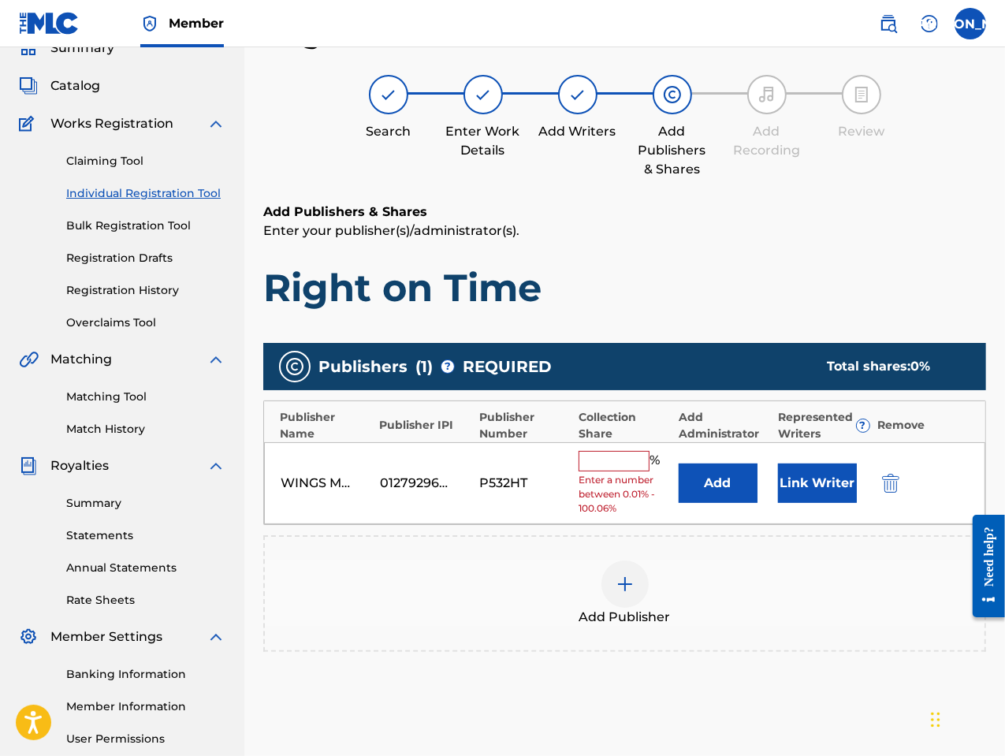
click at [612, 458] on input "text" at bounding box center [614, 461] width 71 height 20
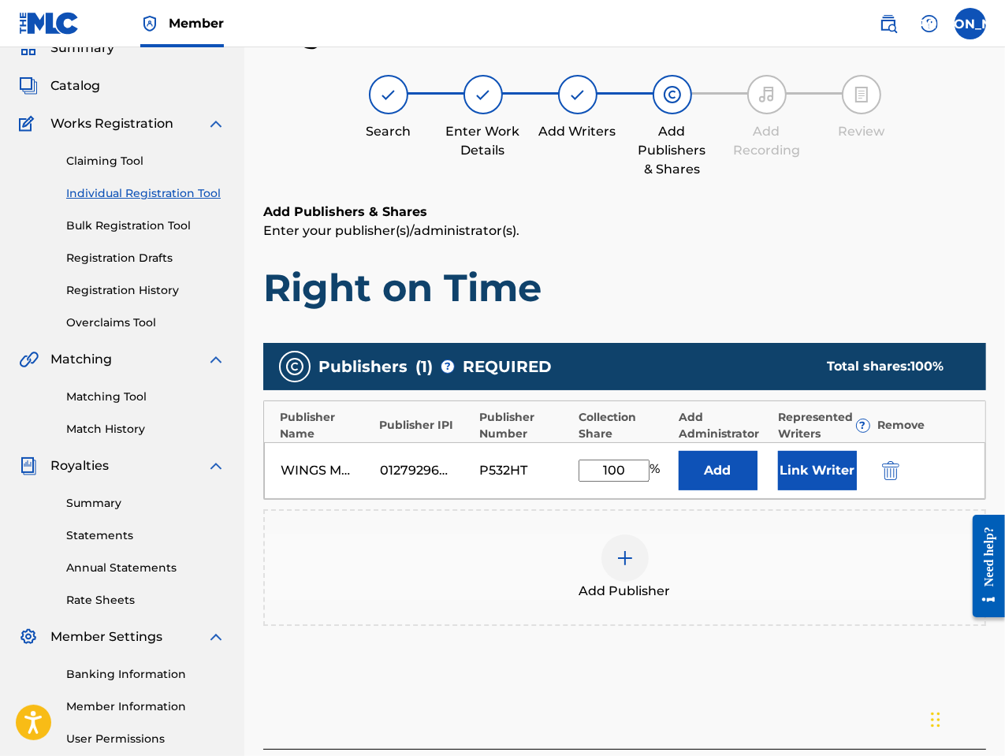
type input "100"
click at [801, 467] on button "Link Writer" at bounding box center [817, 470] width 79 height 39
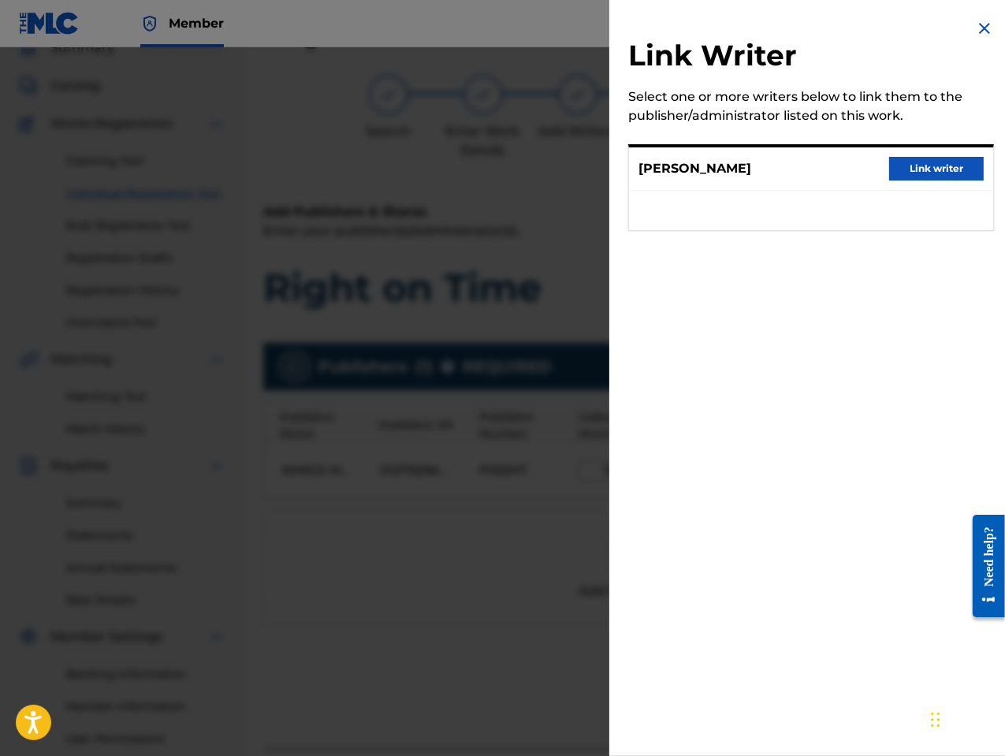
click at [926, 175] on button "Link writer" at bounding box center [936, 169] width 95 height 24
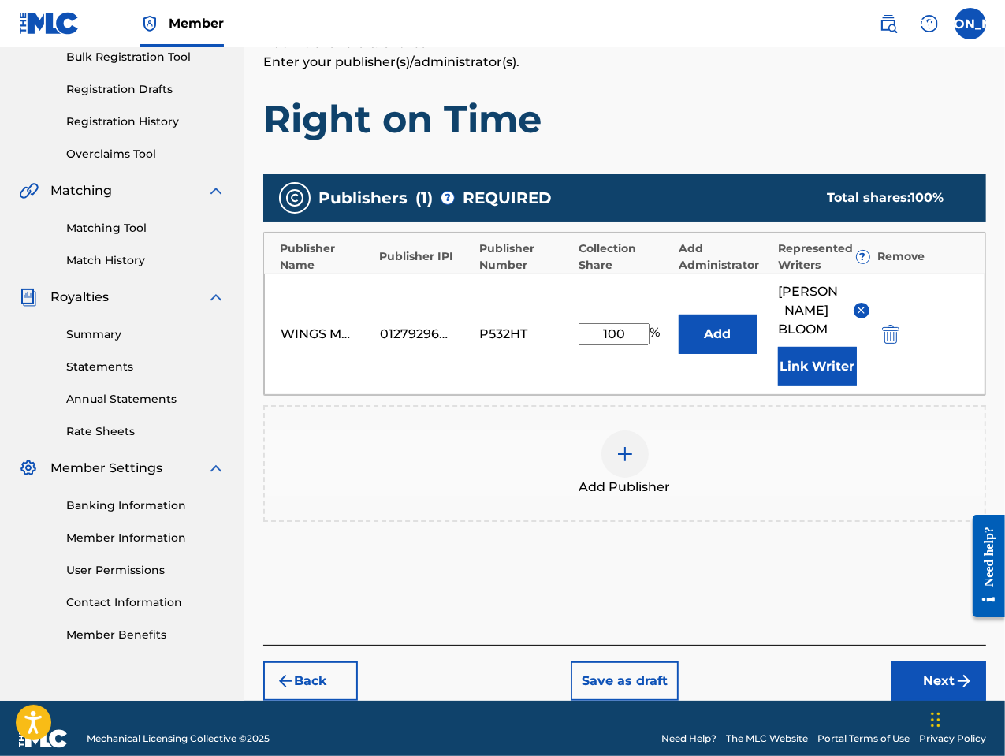
click at [932, 661] on button "Next" at bounding box center [938, 680] width 95 height 39
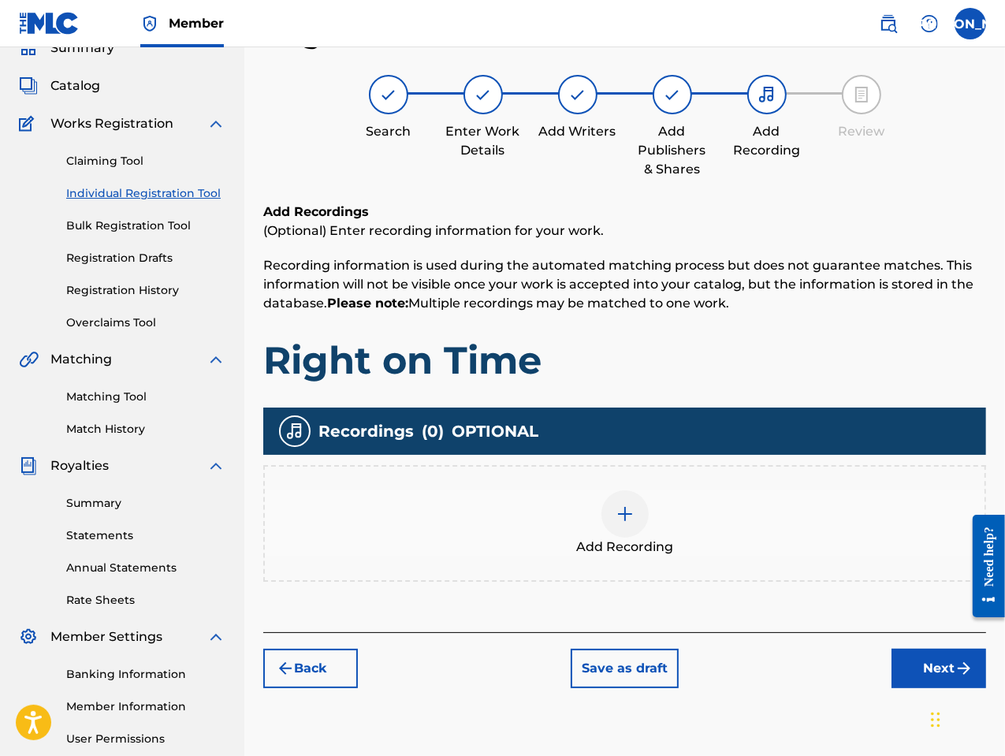
click at [641, 523] on div at bounding box center [624, 513] width 47 height 47
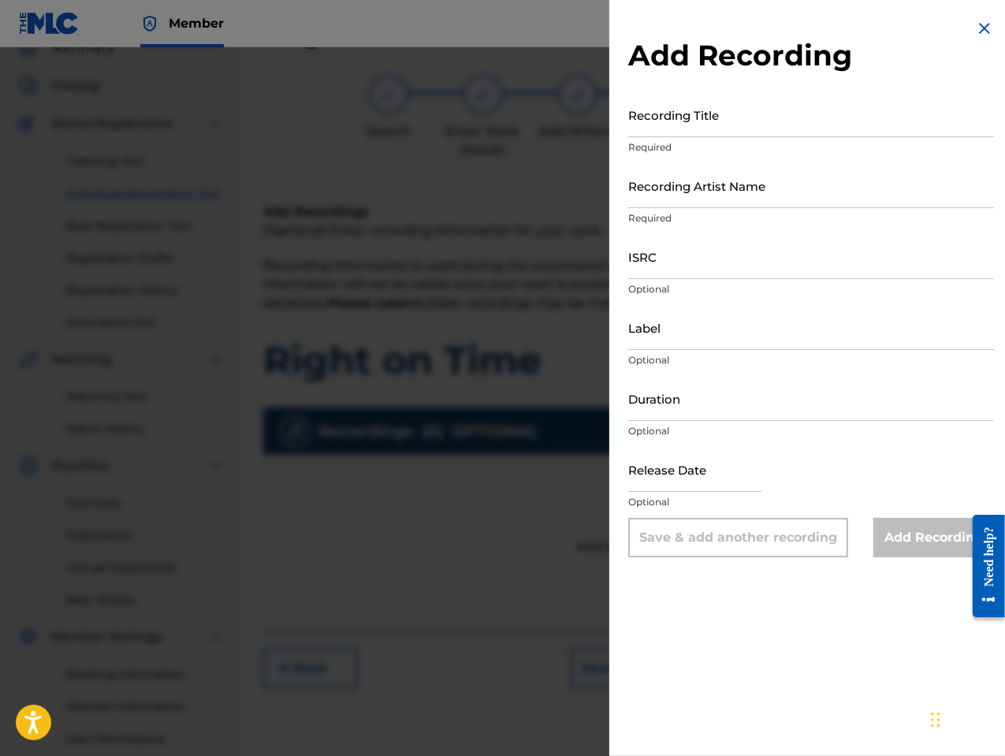
click at [686, 131] on input "Recording Title" at bounding box center [811, 114] width 366 height 45
type input "Right on Time"
click at [665, 203] on input "Recording Artist Name" at bounding box center [811, 185] width 366 height 45
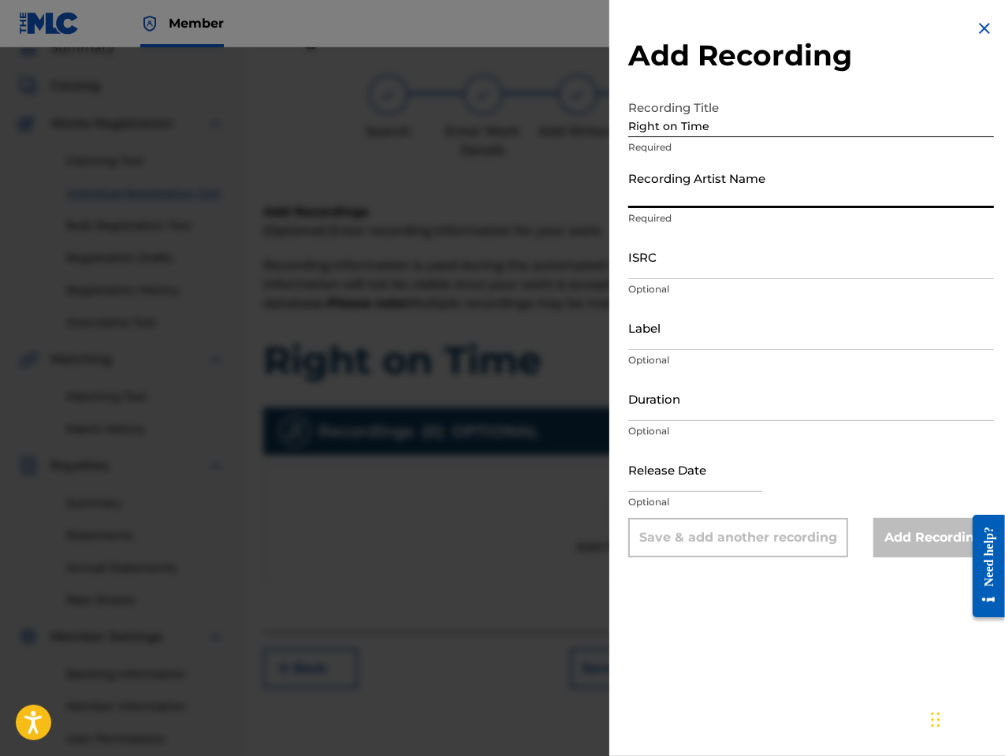
type input "[PERSON_NAME] the Messenger"
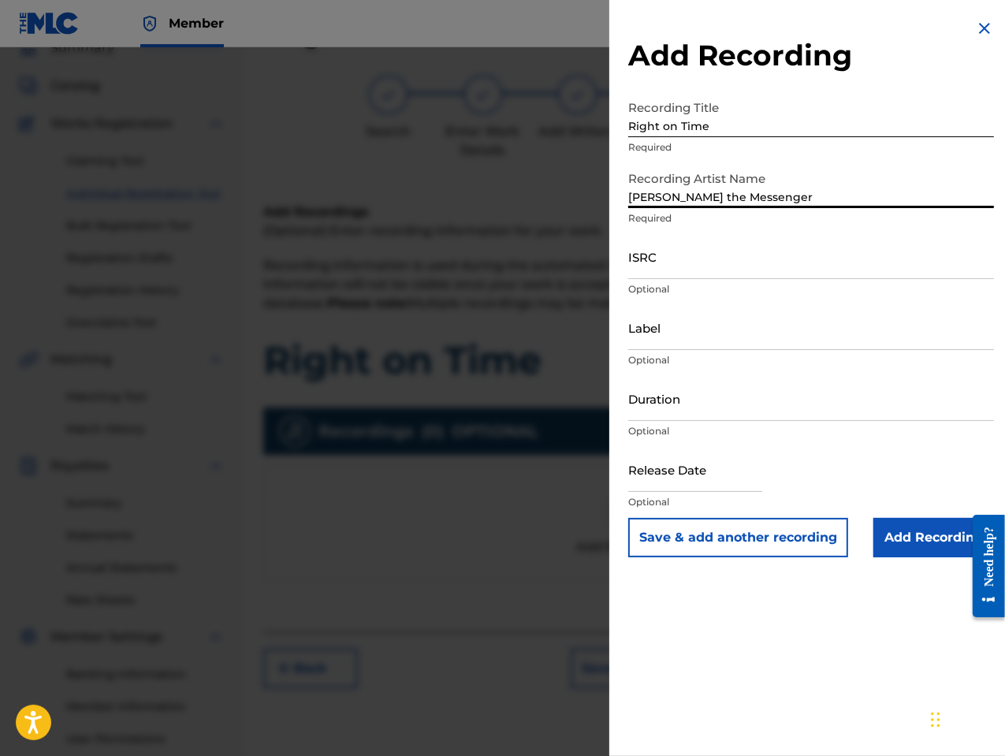
click at [677, 272] on input "ISRC" at bounding box center [811, 256] width 366 height 45
paste input "GBLFP1799718"
type input "GBLFP1799718"
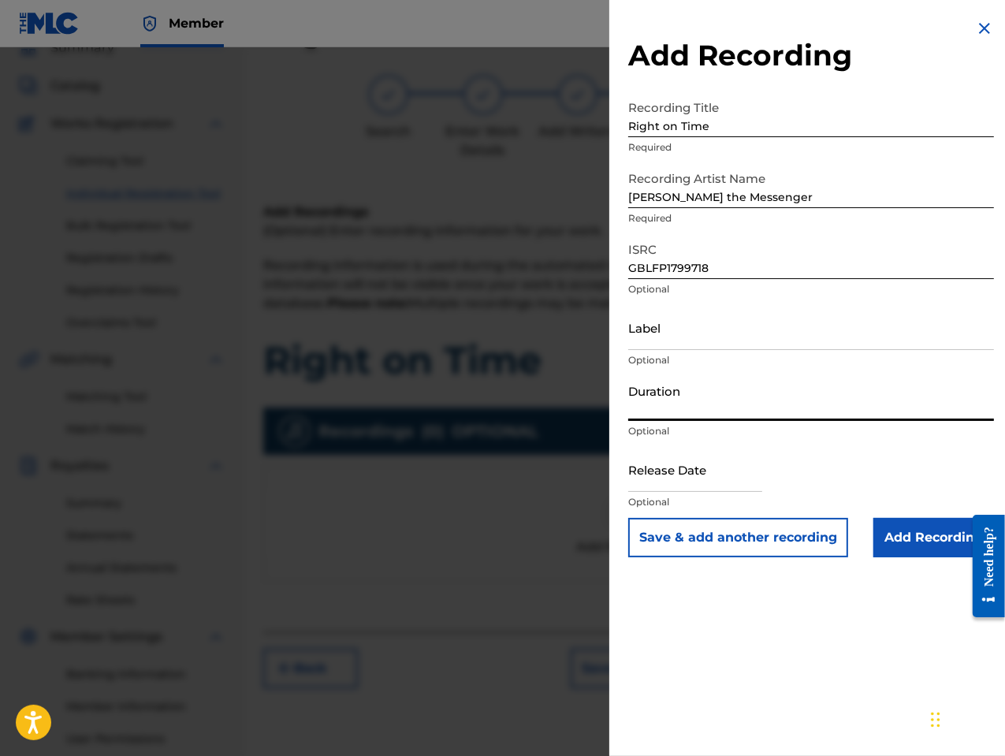
click at [672, 409] on input "Duration" at bounding box center [811, 398] width 366 height 45
type input "03:01"
click at [653, 484] on input "text" at bounding box center [695, 469] width 134 height 45
select select "7"
select select "2025"
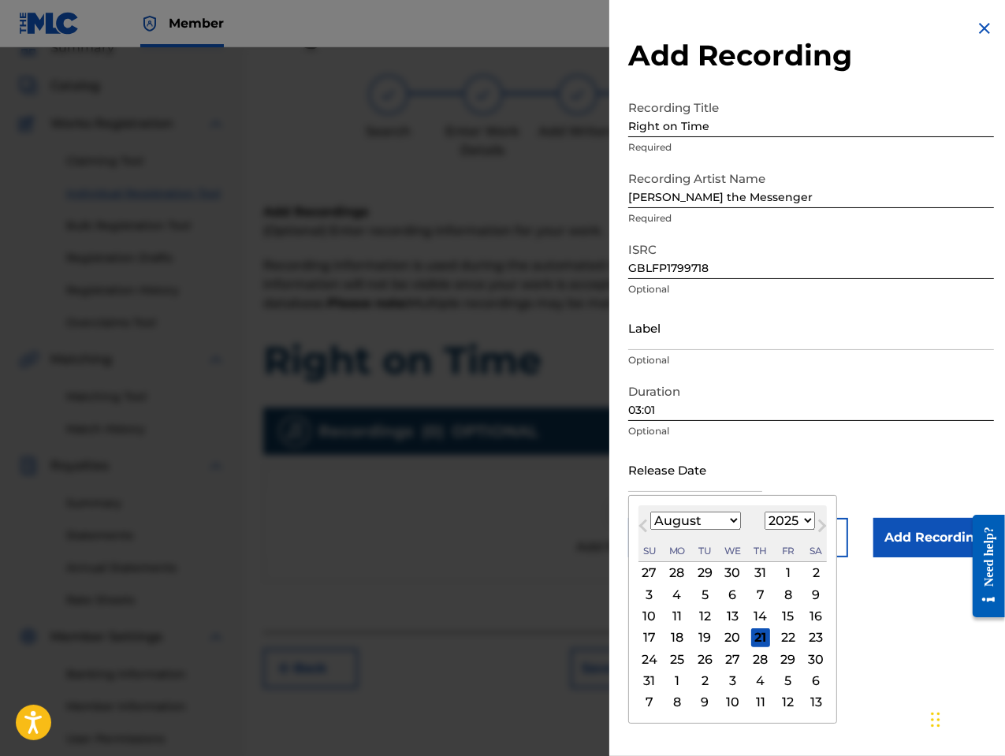
click at [640, 538] on button "Previous Month" at bounding box center [643, 528] width 25 height 25
select select "6"
click at [806, 523] on select "1900 1901 1902 1903 1904 1905 1906 1907 1908 1909 1910 1911 1912 1913 1914 1915…" at bounding box center [790, 521] width 50 height 18
select select "2018"
click at [765, 512] on select "1900 1901 1902 1903 1904 1905 1906 1907 1908 1909 1910 1911 1912 1913 1914 1915…" at bounding box center [790, 521] width 50 height 18
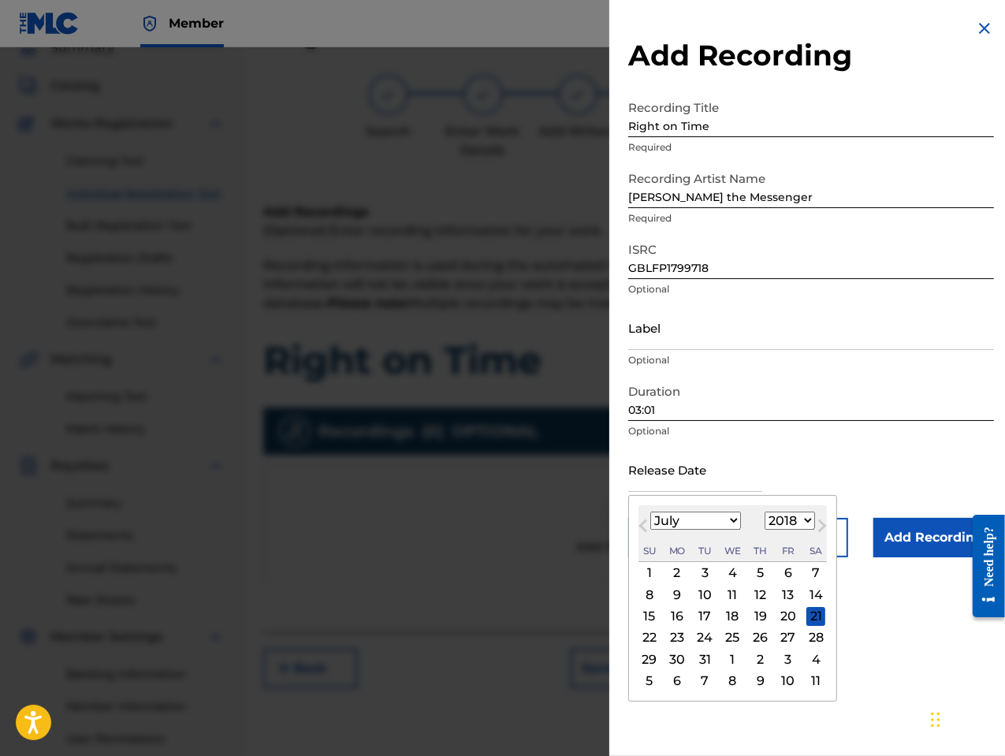
click at [722, 522] on select "January February March April May June July August September October November De…" at bounding box center [695, 521] width 91 height 18
select select "0"
click at [650, 512] on select "January February March April May June July August September October November De…" at bounding box center [695, 521] width 91 height 18
click at [703, 570] on div "2" at bounding box center [704, 573] width 19 height 19
type input "[DATE]"
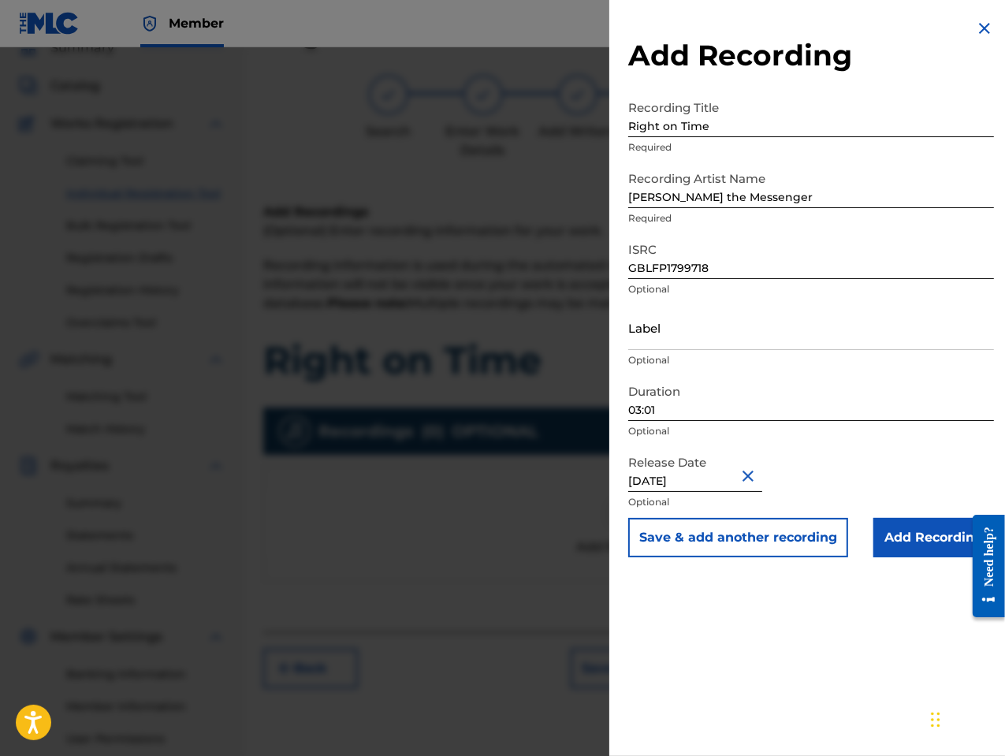
click at [925, 542] on input "Add Recording" at bounding box center [933, 537] width 121 height 39
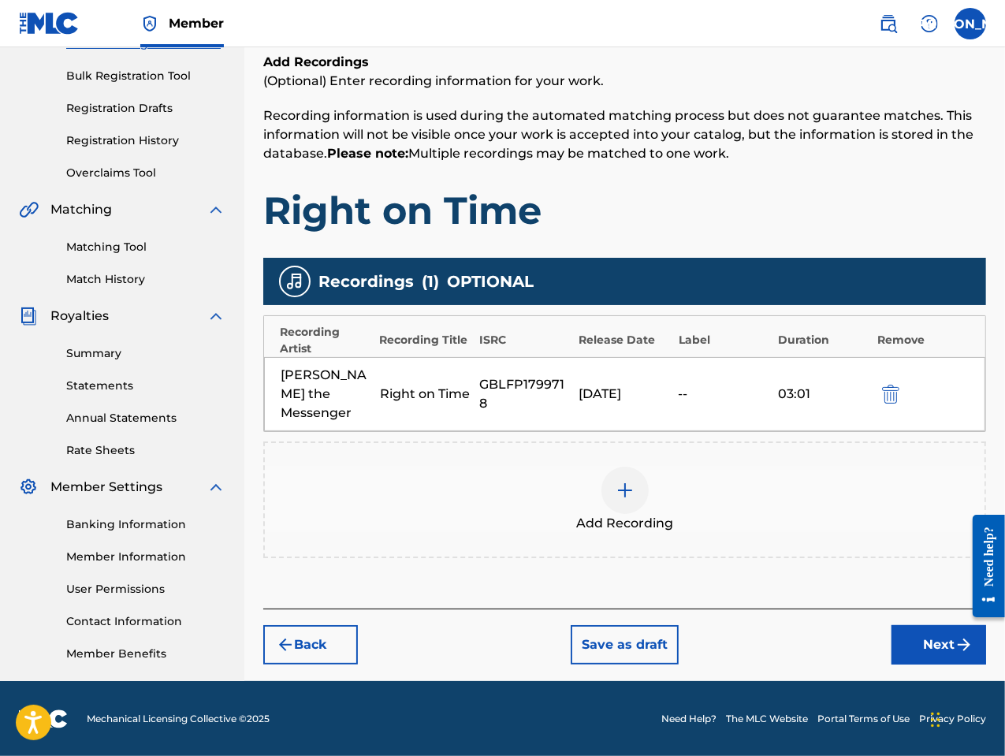
click at [929, 625] on button "Next" at bounding box center [938, 644] width 95 height 39
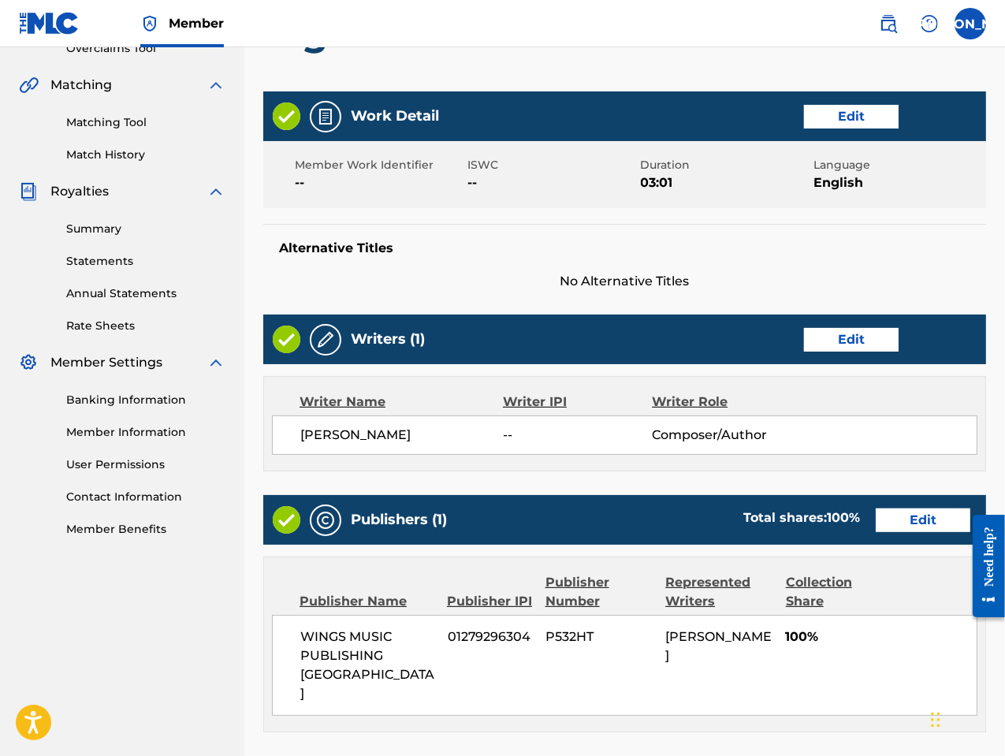
scroll to position [612, 0]
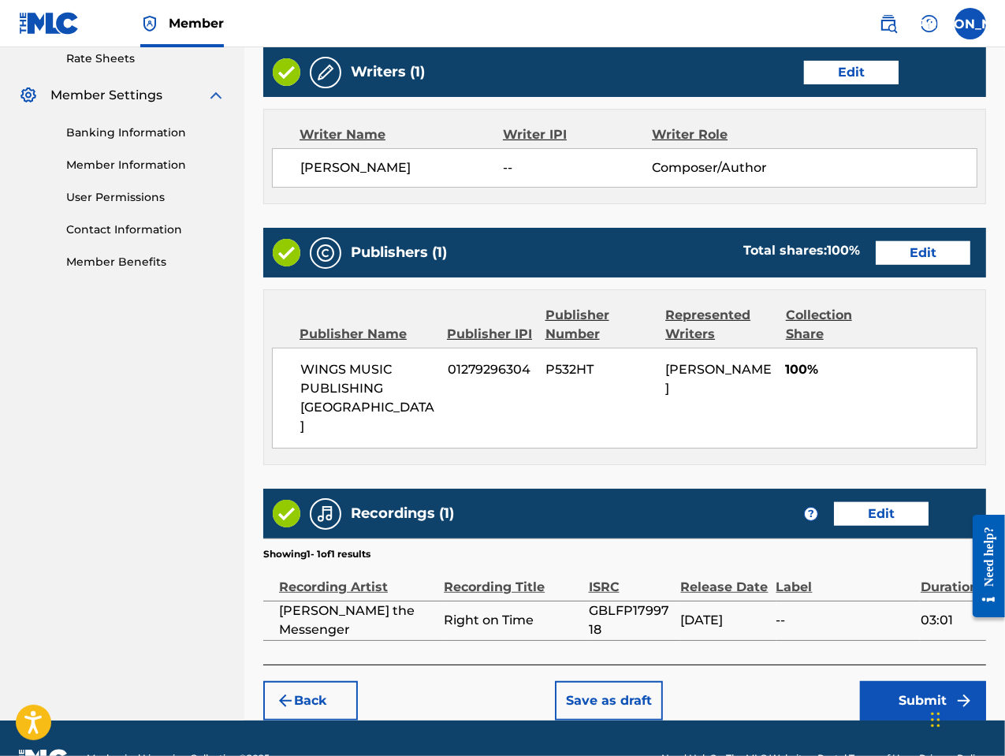
click at [927, 681] on button "Submit" at bounding box center [923, 700] width 126 height 39
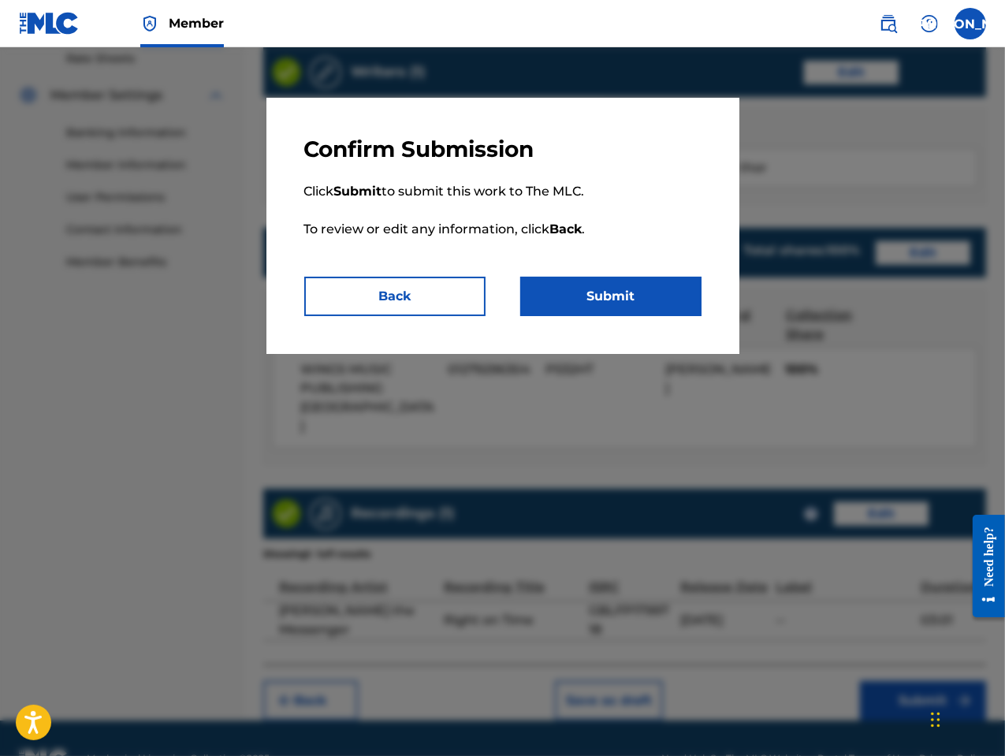
click at [655, 303] on button "Submit" at bounding box center [610, 296] width 181 height 39
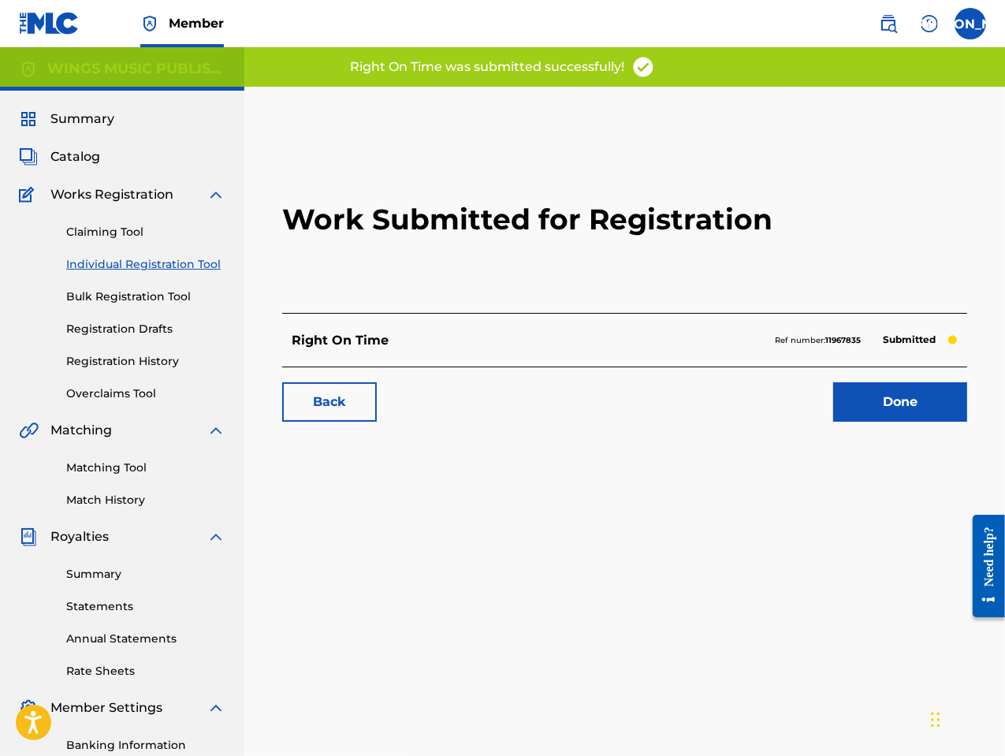
click at [907, 408] on link "Done" at bounding box center [900, 401] width 134 height 39
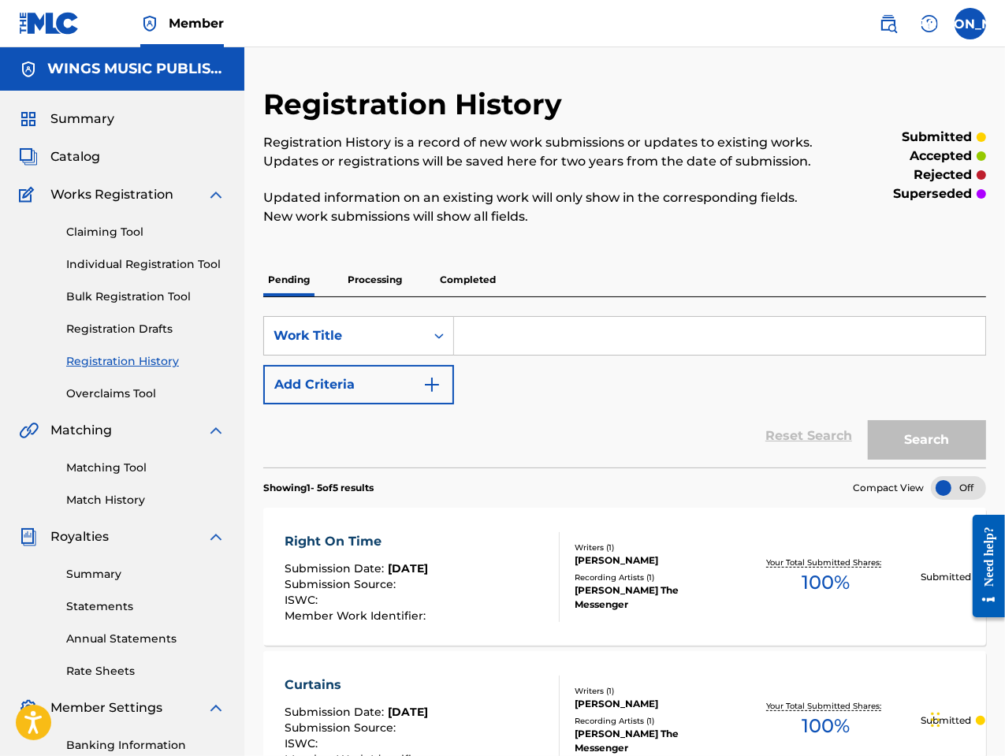
click at [114, 264] on link "Individual Registration Tool" at bounding box center [145, 264] width 159 height 17
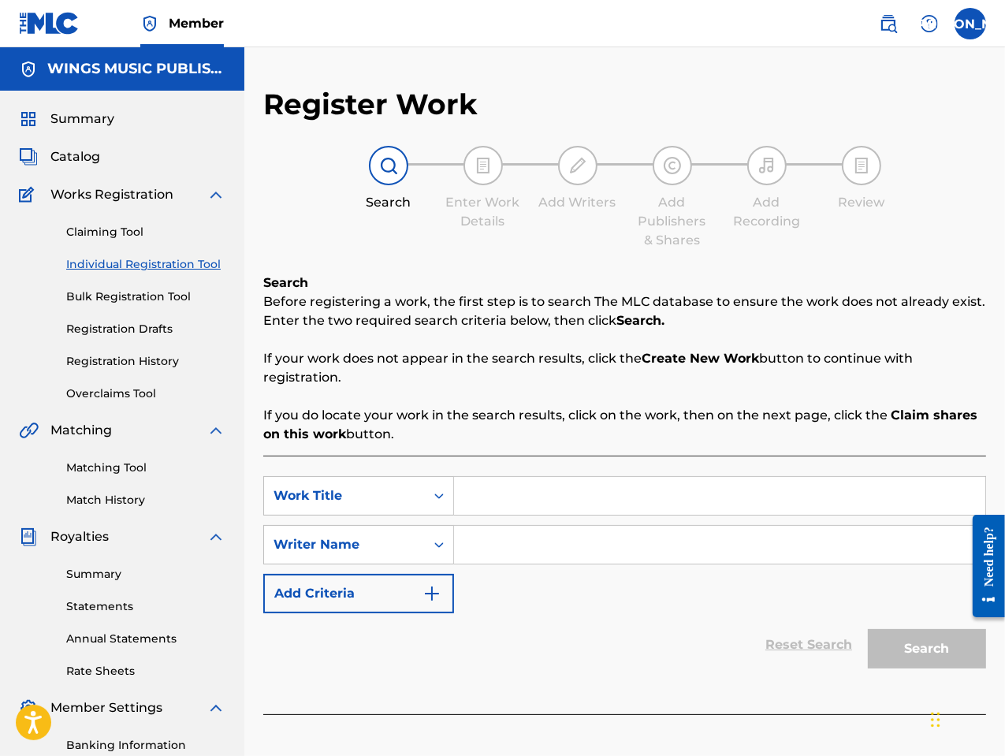
click at [112, 264] on link "Individual Registration Tool" at bounding box center [145, 264] width 159 height 17
click at [107, 356] on link "Registration History" at bounding box center [145, 361] width 159 height 17
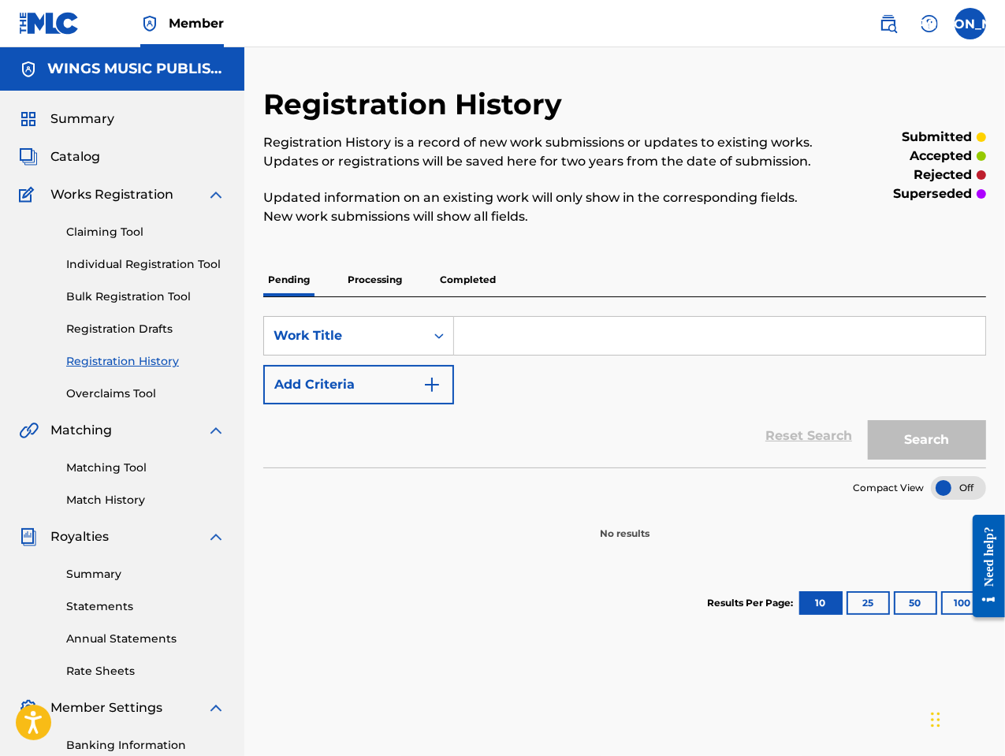
click at [372, 279] on p "Processing" at bounding box center [375, 279] width 64 height 33
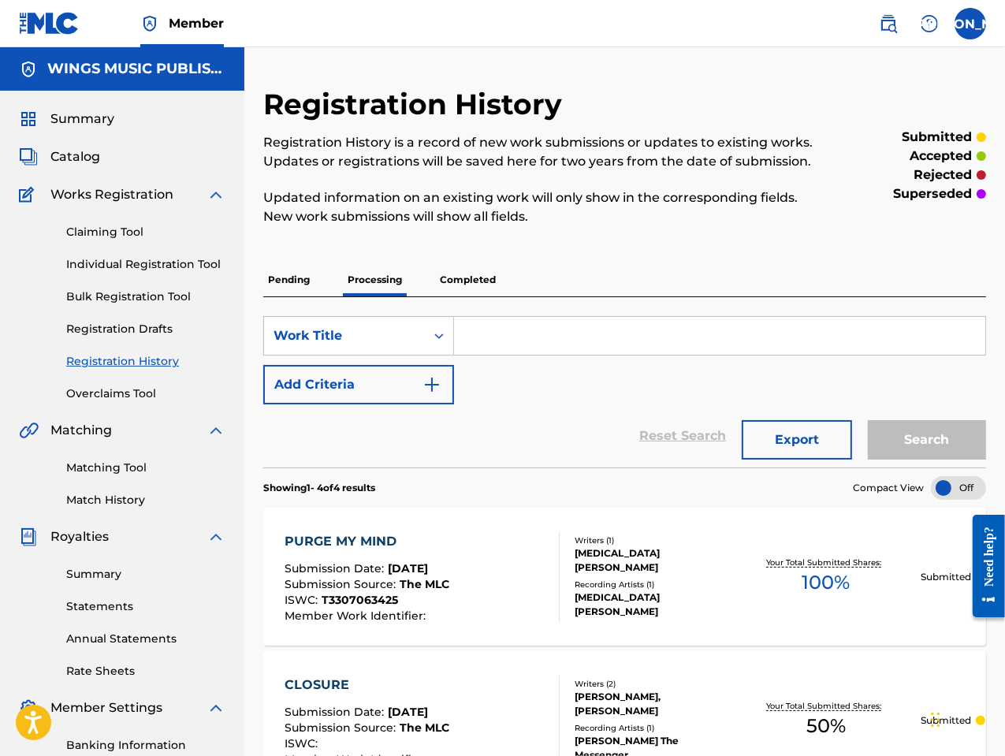
click at [296, 280] on p "Pending" at bounding box center [288, 279] width 51 height 33
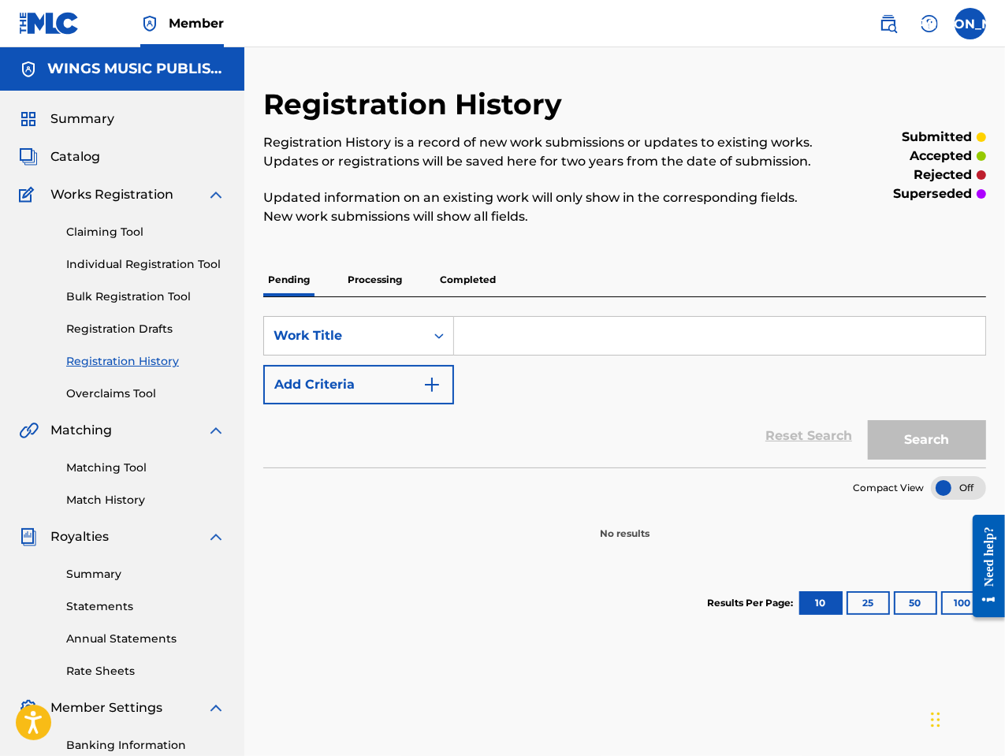
click at [107, 262] on link "Individual Registration Tool" at bounding box center [145, 264] width 159 height 17
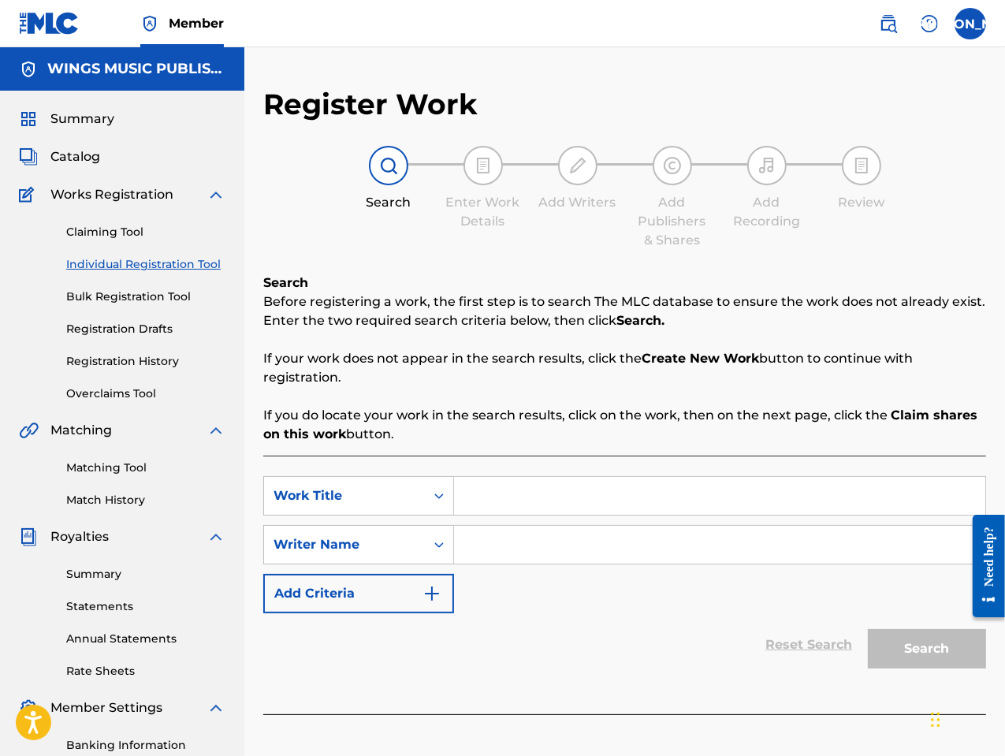
click at [512, 503] on input "Search Form" at bounding box center [719, 496] width 531 height 38
type input "Miss You"
click at [500, 623] on div "Reset Search Search" at bounding box center [624, 644] width 723 height 63
click at [501, 557] on input "Search Form" at bounding box center [719, 545] width 531 height 38
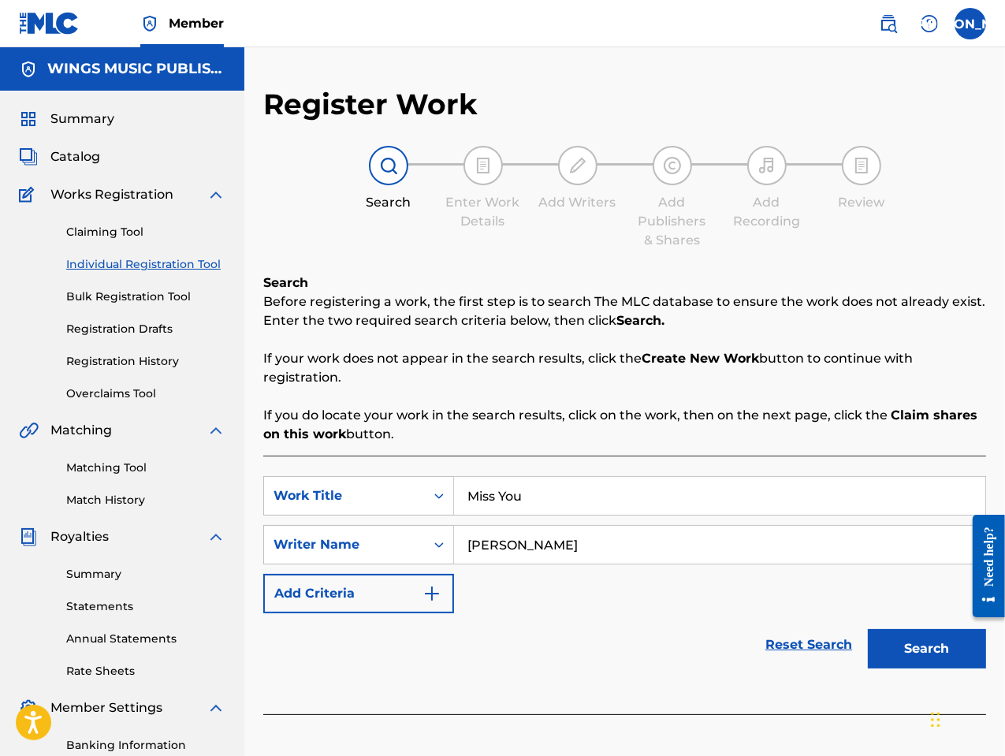
type input "[PERSON_NAME]"
click at [868, 629] on button "Search" at bounding box center [927, 648] width 118 height 39
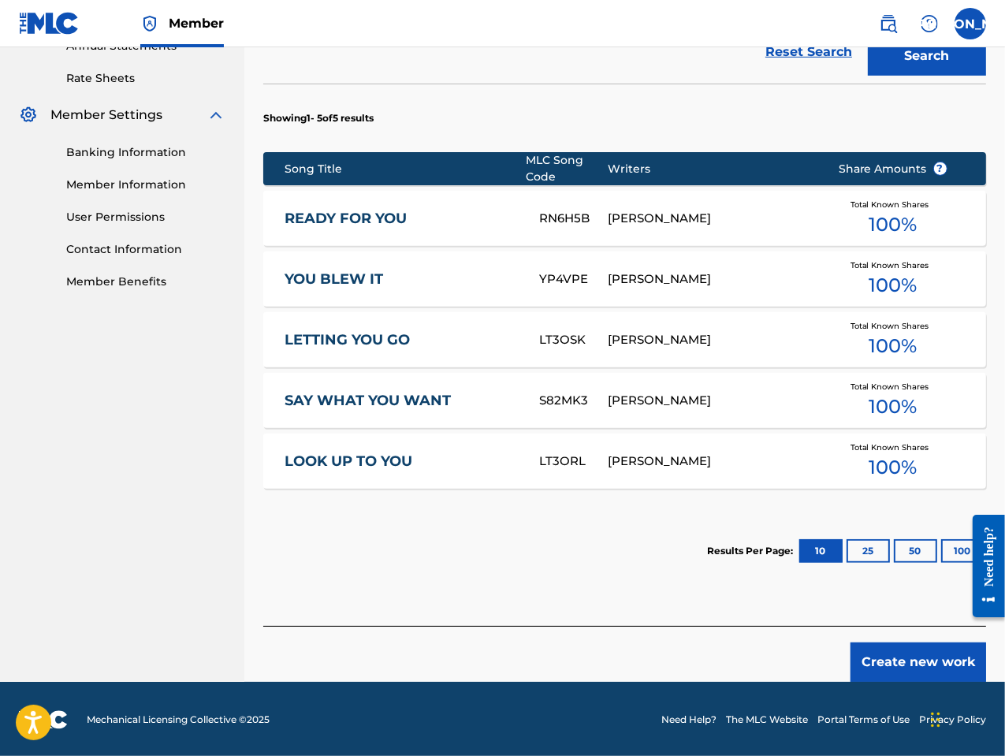
scroll to position [594, 0]
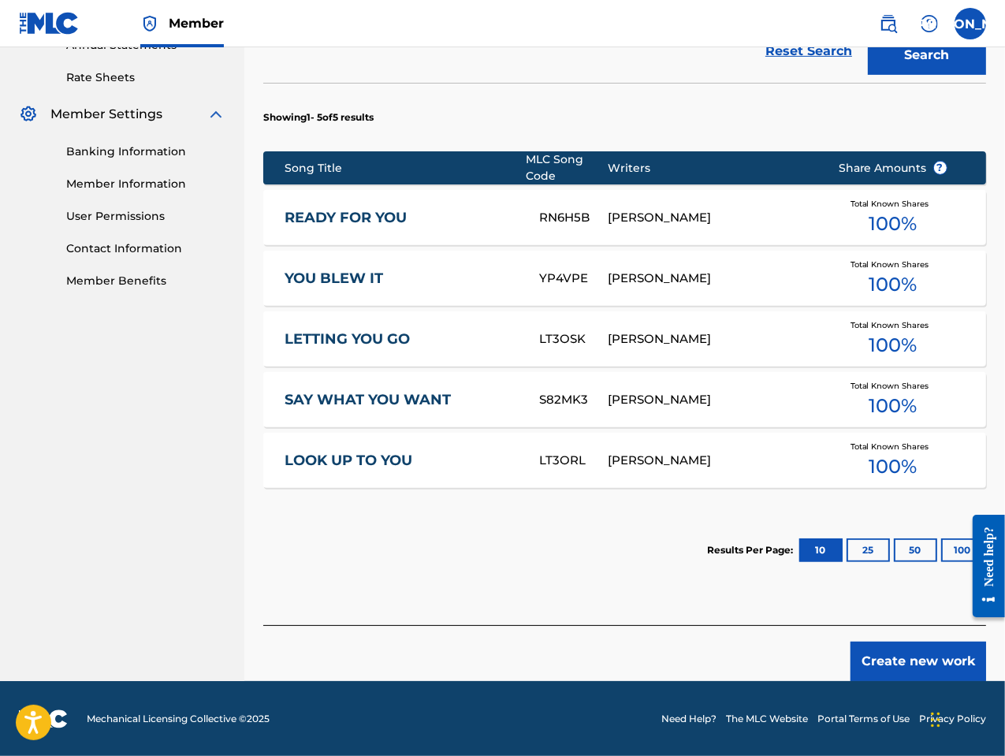
click at [882, 653] on button "Create new work" at bounding box center [918, 661] width 136 height 39
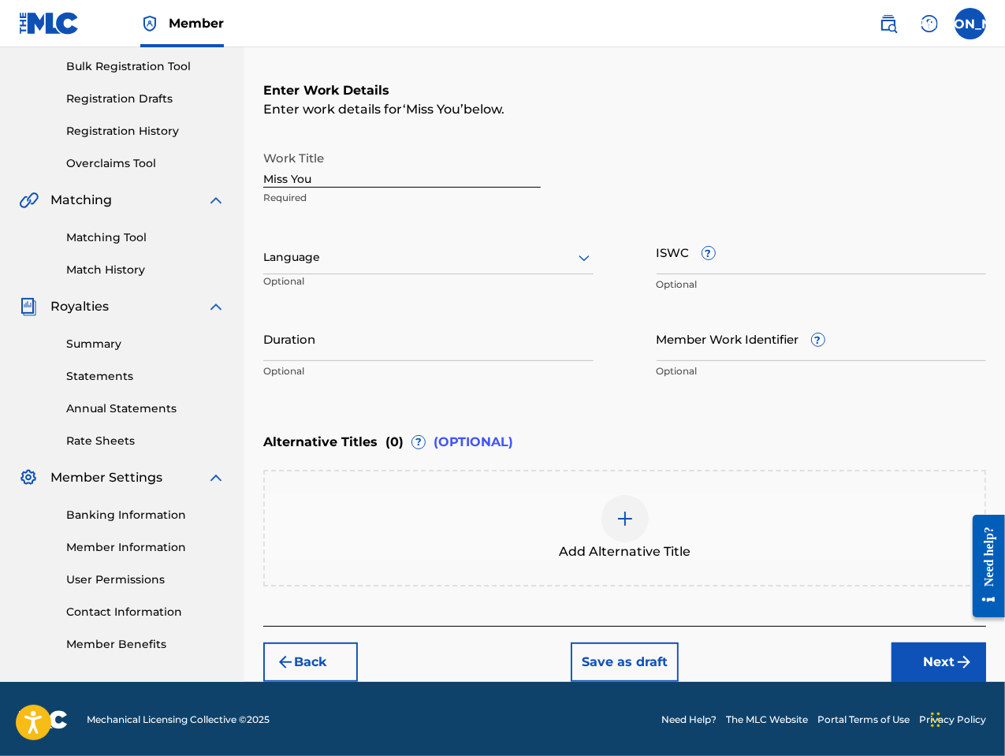
click at [361, 258] on div at bounding box center [428, 258] width 330 height 20
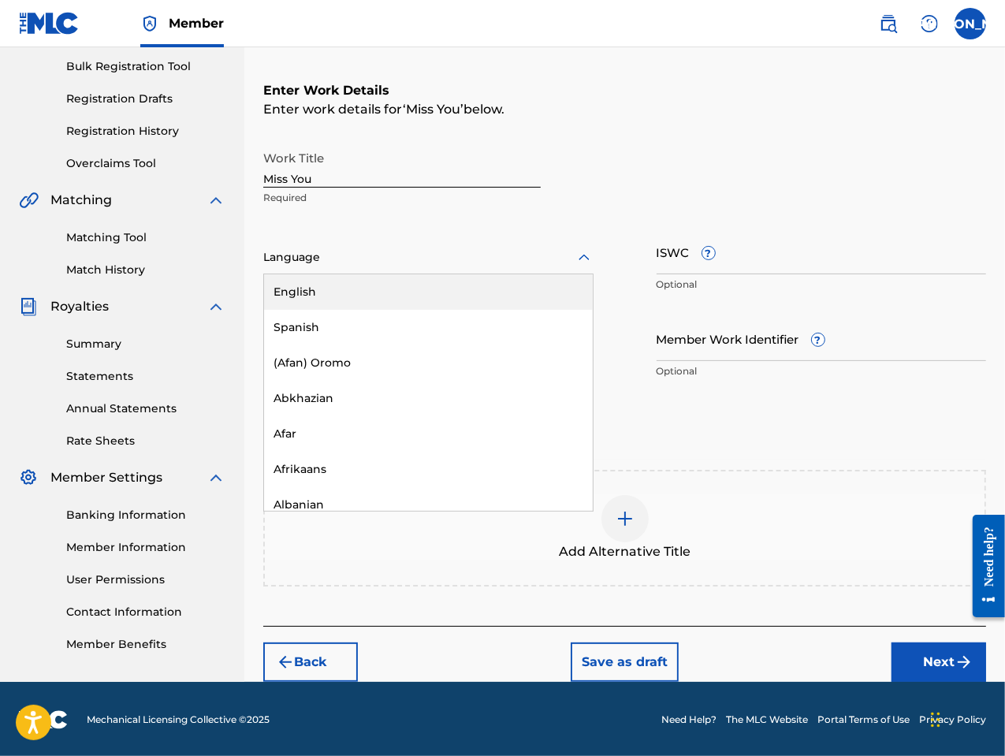
click at [361, 292] on div "English" at bounding box center [428, 291] width 329 height 35
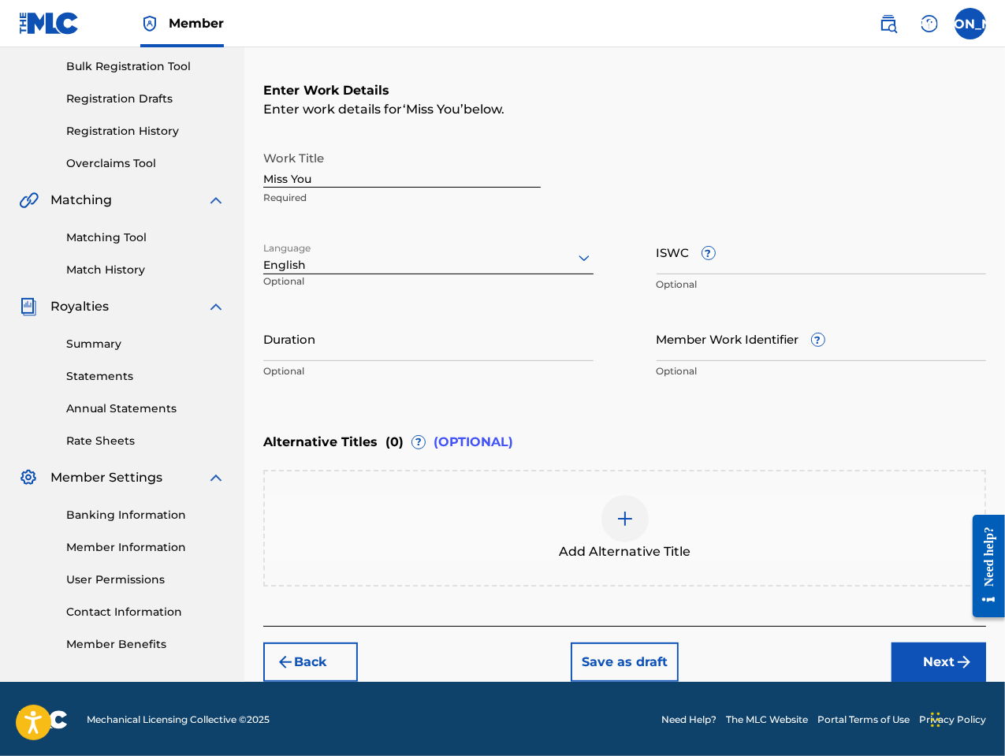
click at [356, 352] on input "Duration" at bounding box center [428, 338] width 330 height 45
type input "03:31"
click at [954, 660] on button "Next" at bounding box center [938, 661] width 95 height 39
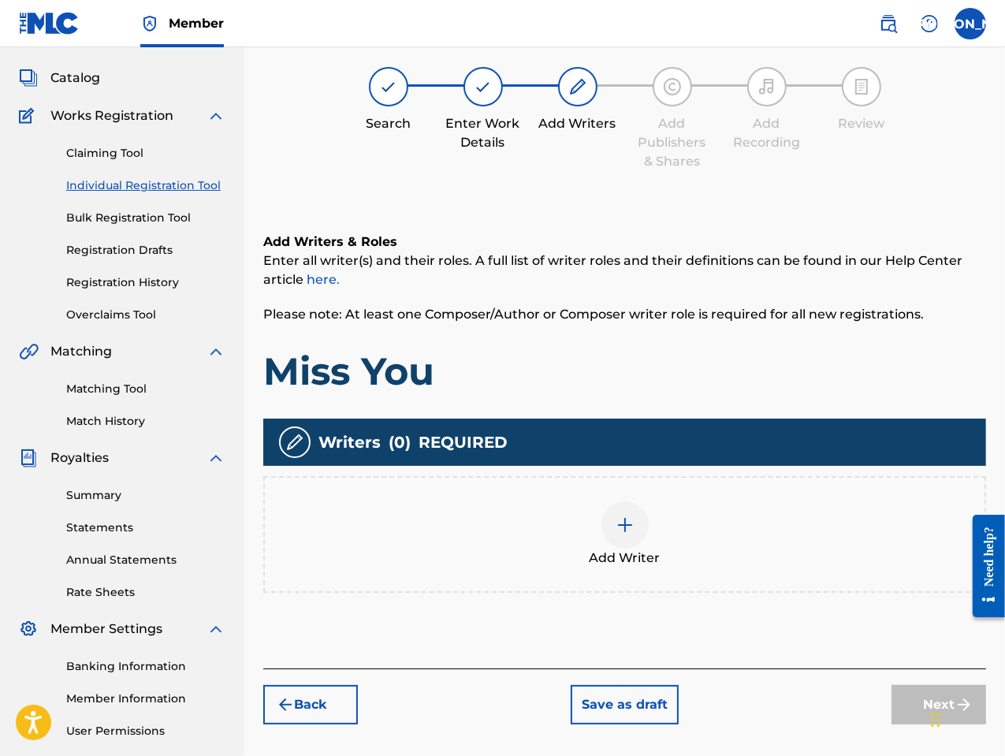
scroll to position [71, 0]
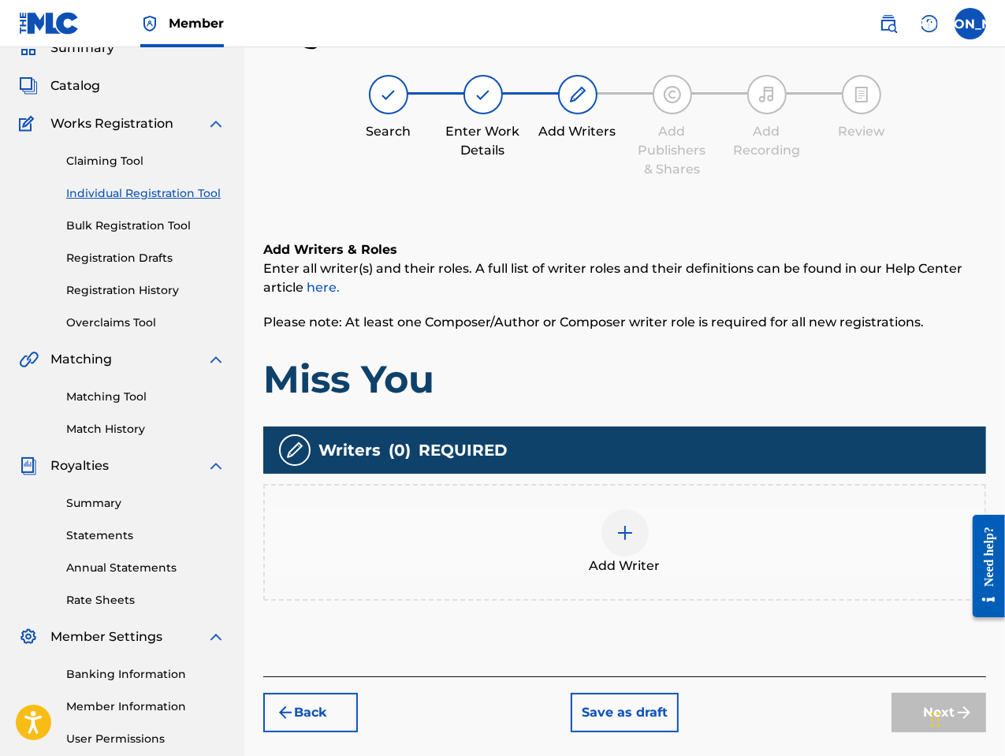
click at [630, 542] on div at bounding box center [624, 532] width 47 height 47
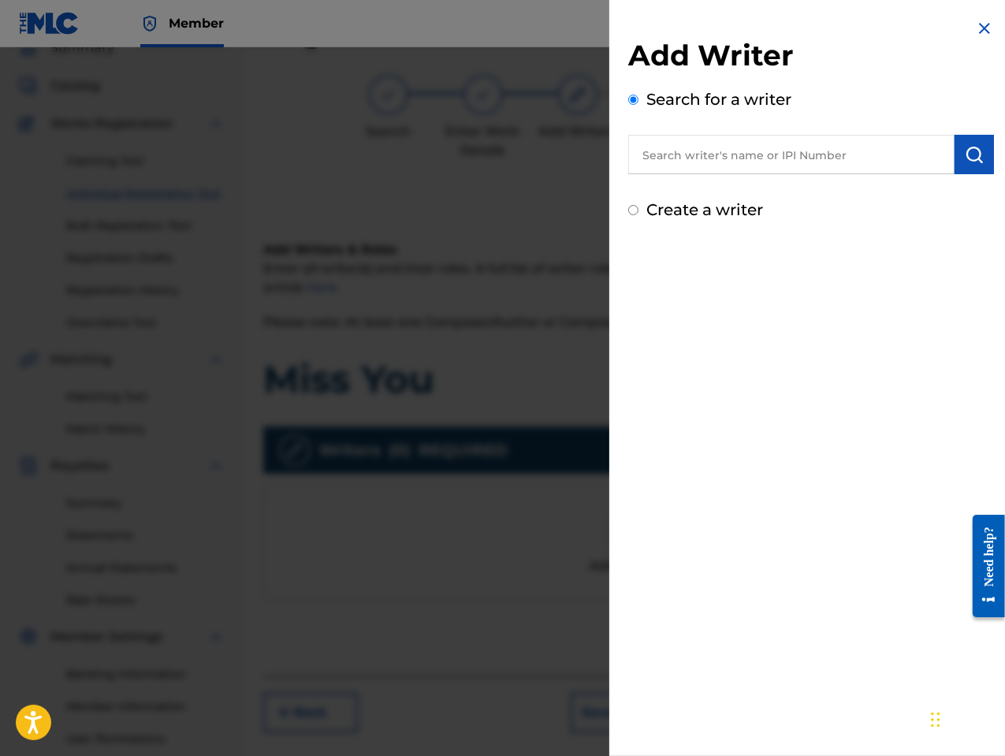
click at [677, 169] on input "text" at bounding box center [791, 154] width 326 height 39
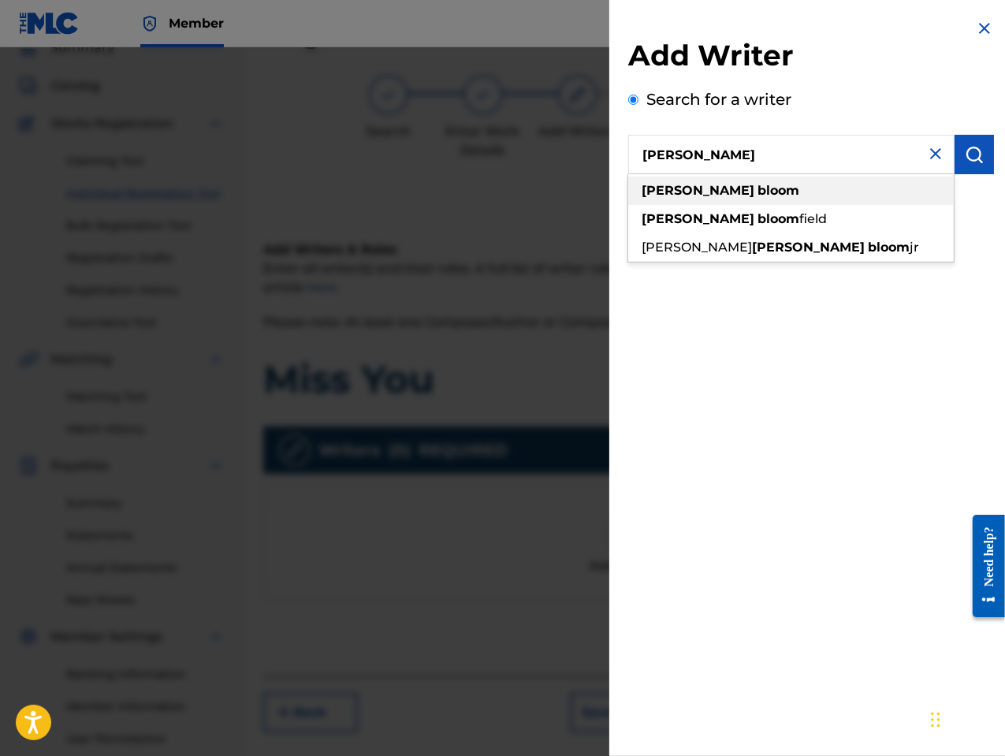
click at [780, 186] on div "[PERSON_NAME]" at bounding box center [791, 191] width 326 height 28
type input "[PERSON_NAME]"
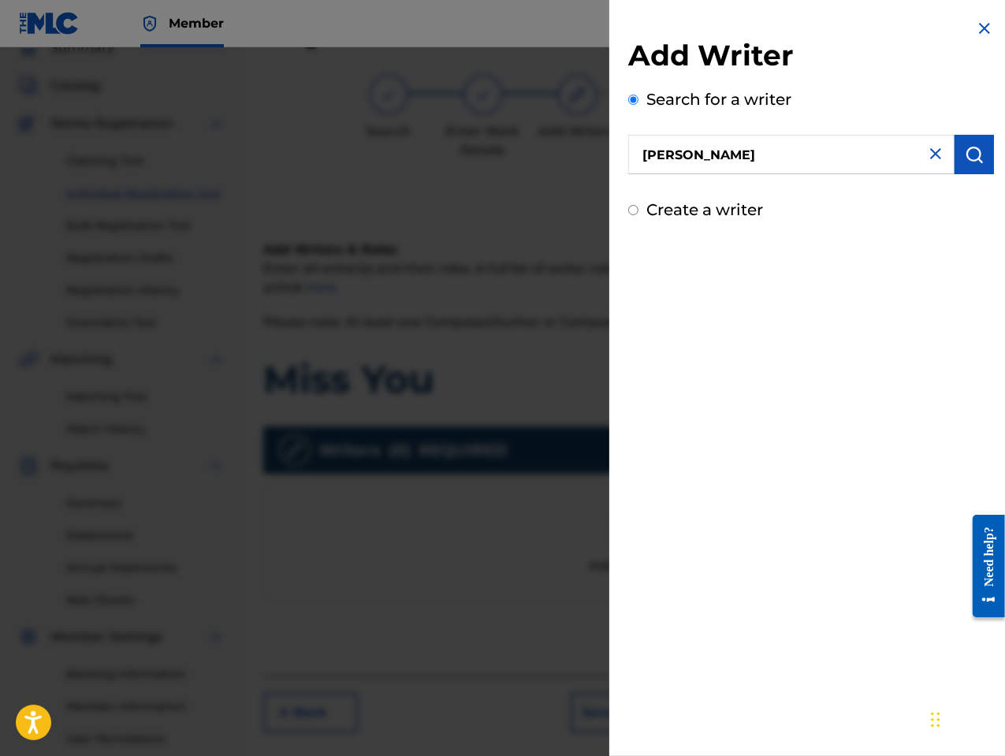
click at [973, 157] on img "submit" at bounding box center [974, 154] width 19 height 19
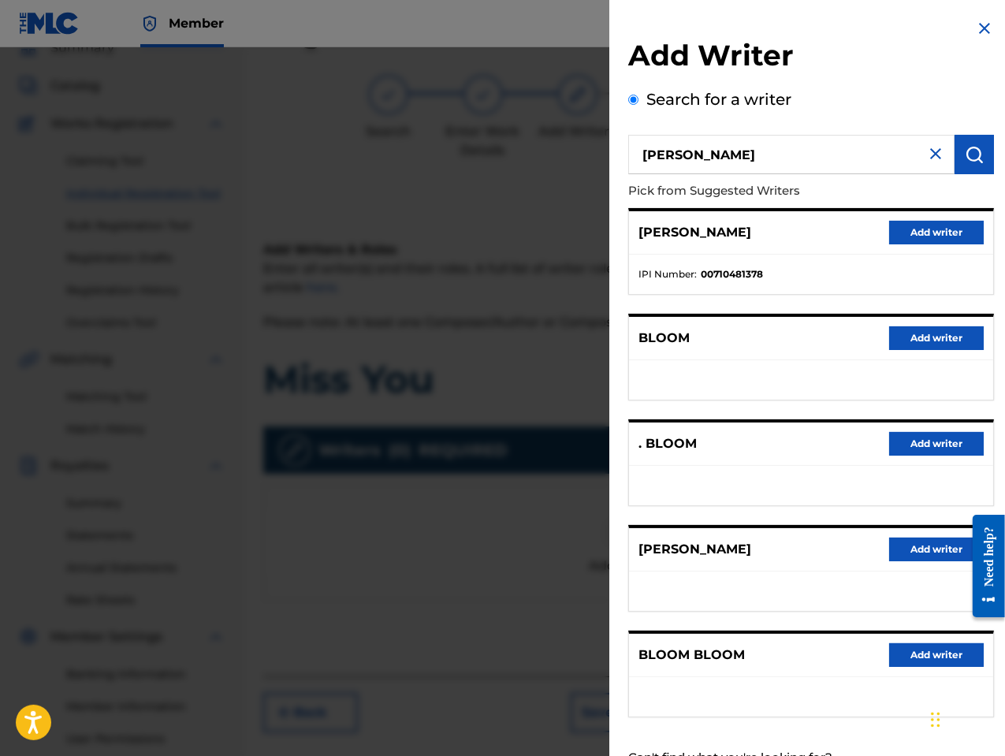
click at [921, 548] on button "Add writer" at bounding box center [936, 550] width 95 height 24
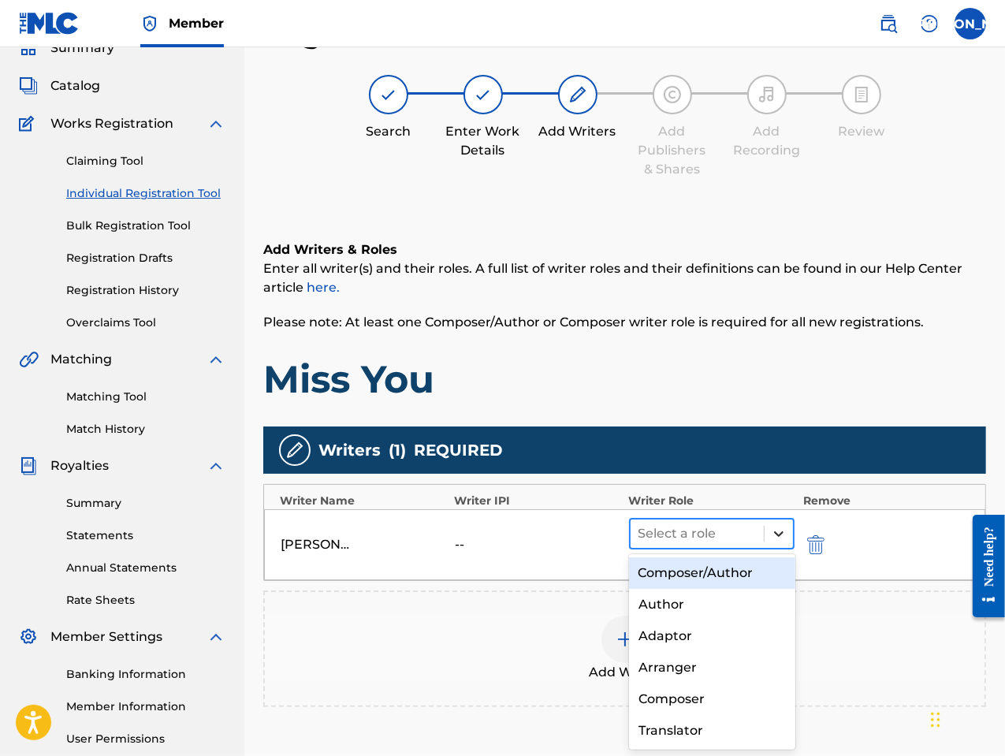
click at [777, 534] on icon at bounding box center [779, 534] width 16 height 16
click at [738, 579] on div "Composer/Author" at bounding box center [712, 573] width 166 height 32
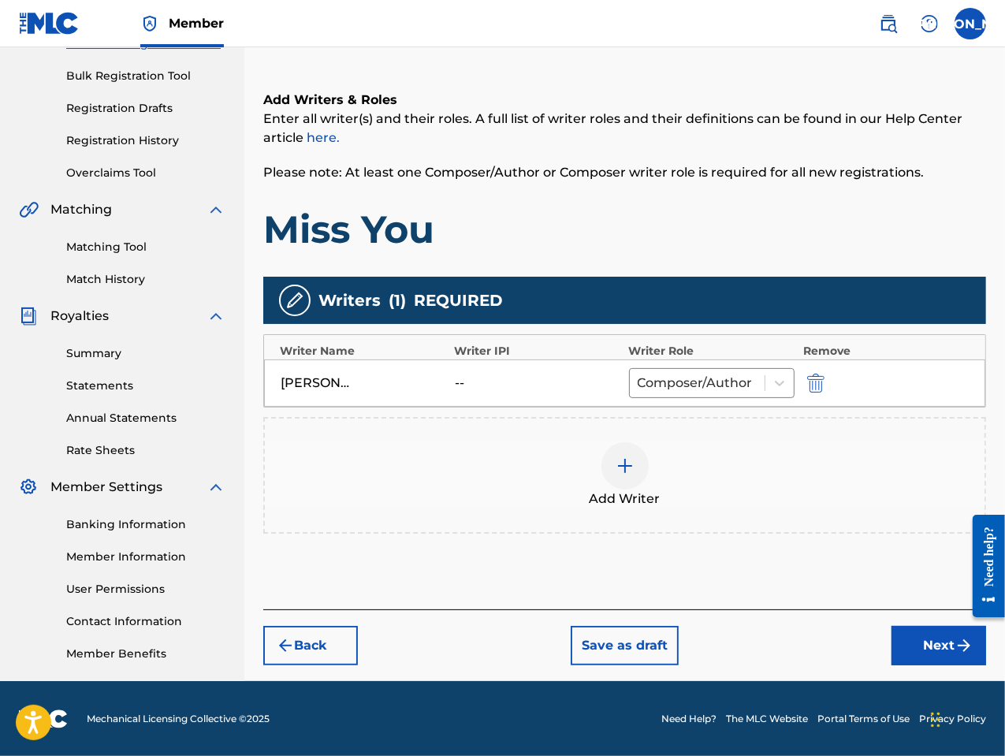
click at [953, 649] on button "Next" at bounding box center [938, 645] width 95 height 39
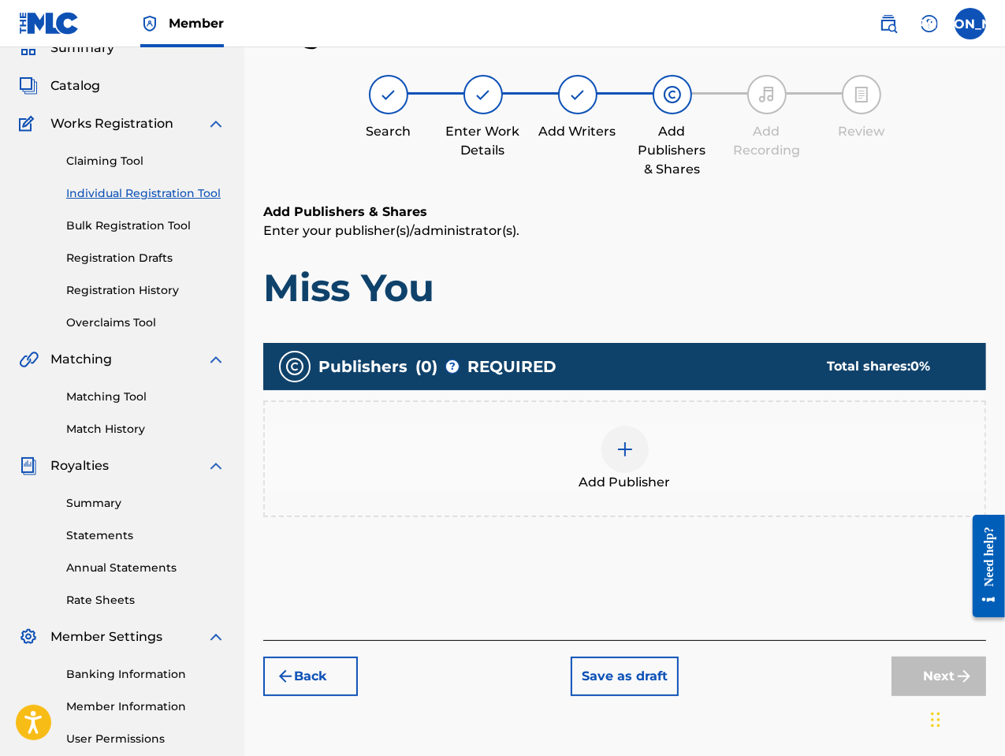
click at [624, 452] on img at bounding box center [625, 449] width 19 height 19
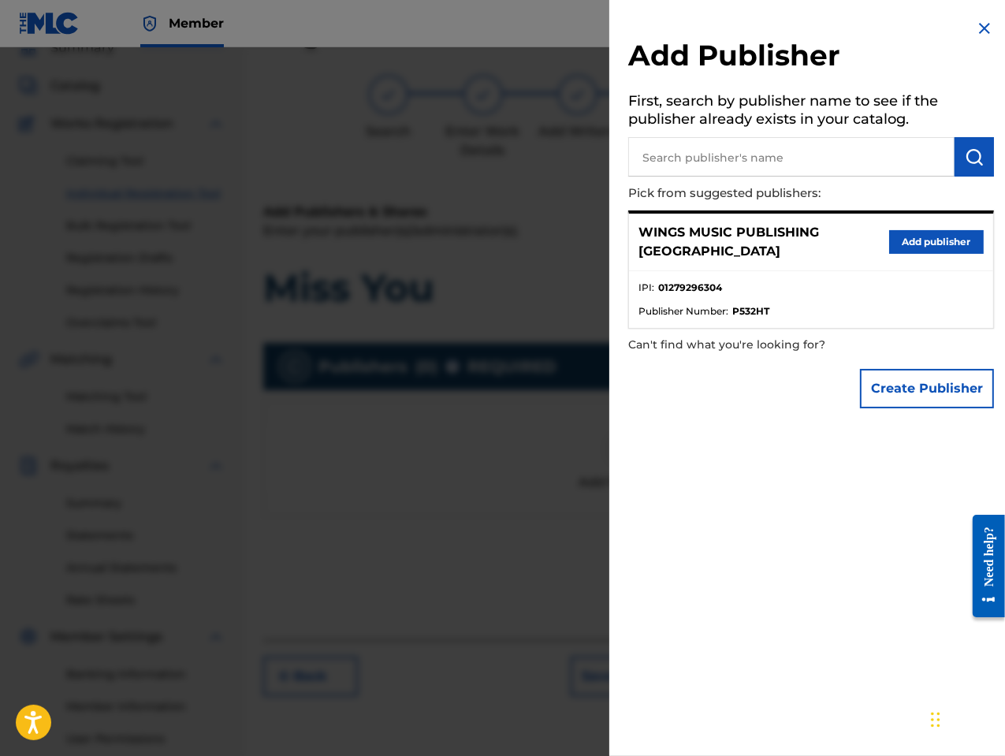
click at [940, 233] on button "Add publisher" at bounding box center [936, 242] width 95 height 24
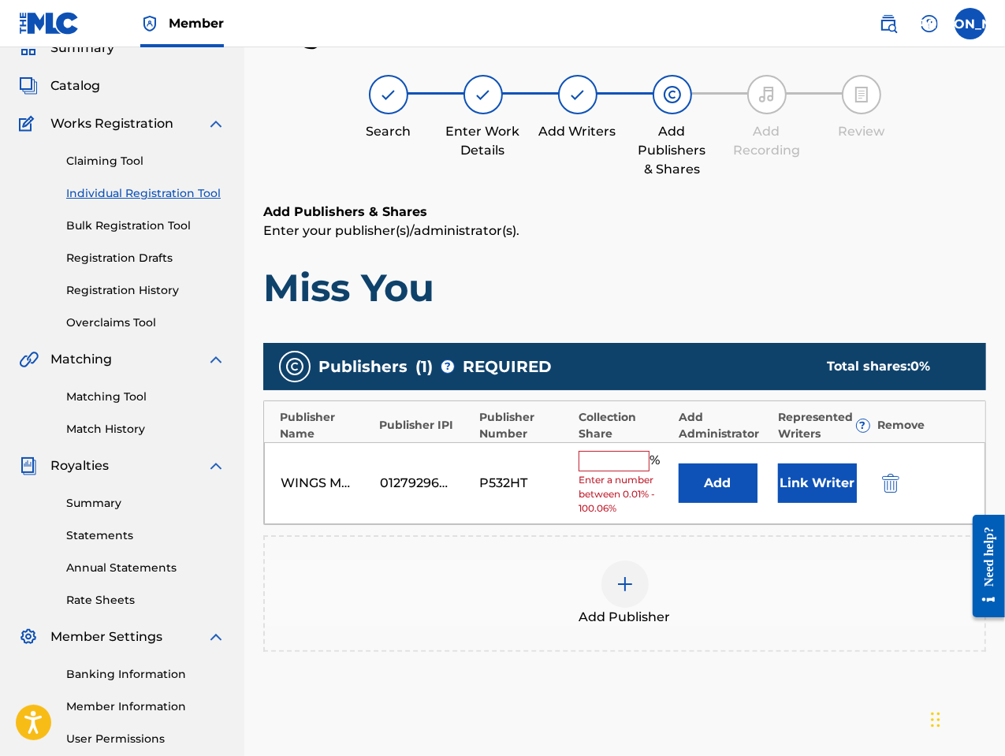
click at [597, 460] on input "text" at bounding box center [614, 461] width 71 height 20
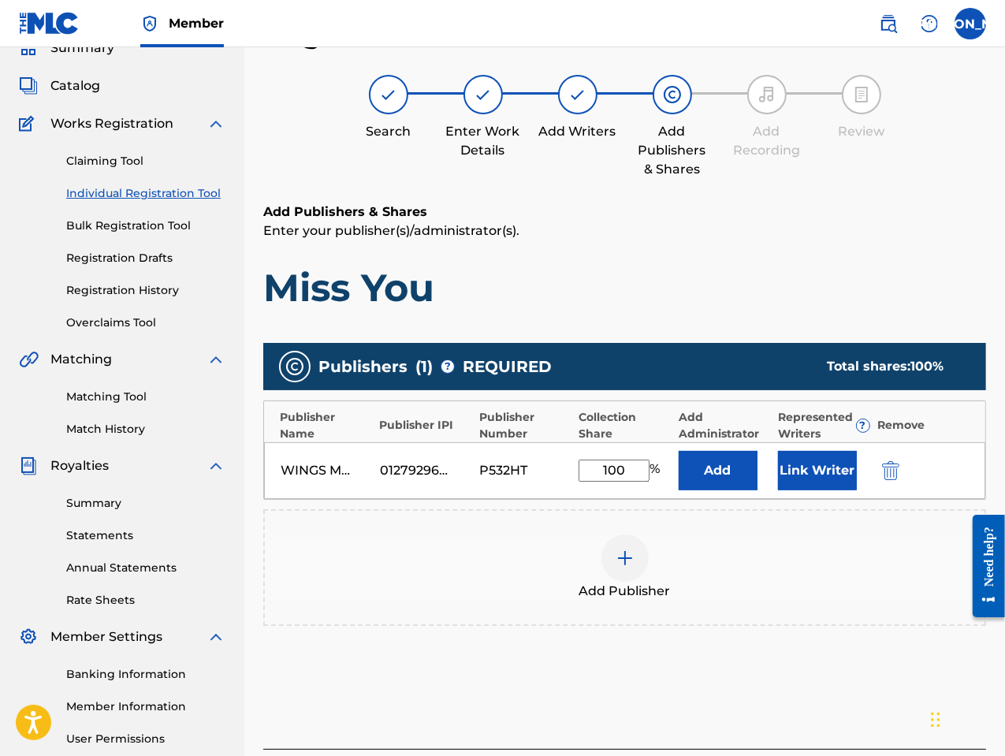
type input "100"
click at [792, 472] on button "Link Writer" at bounding box center [817, 470] width 79 height 39
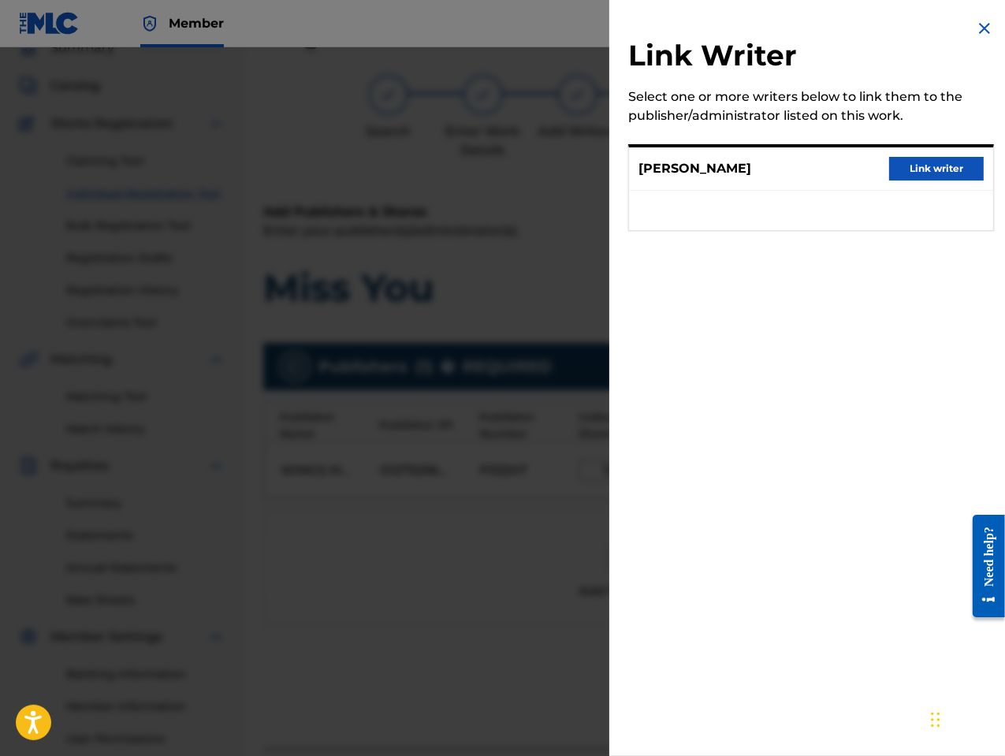
click at [933, 166] on button "Link writer" at bounding box center [936, 169] width 95 height 24
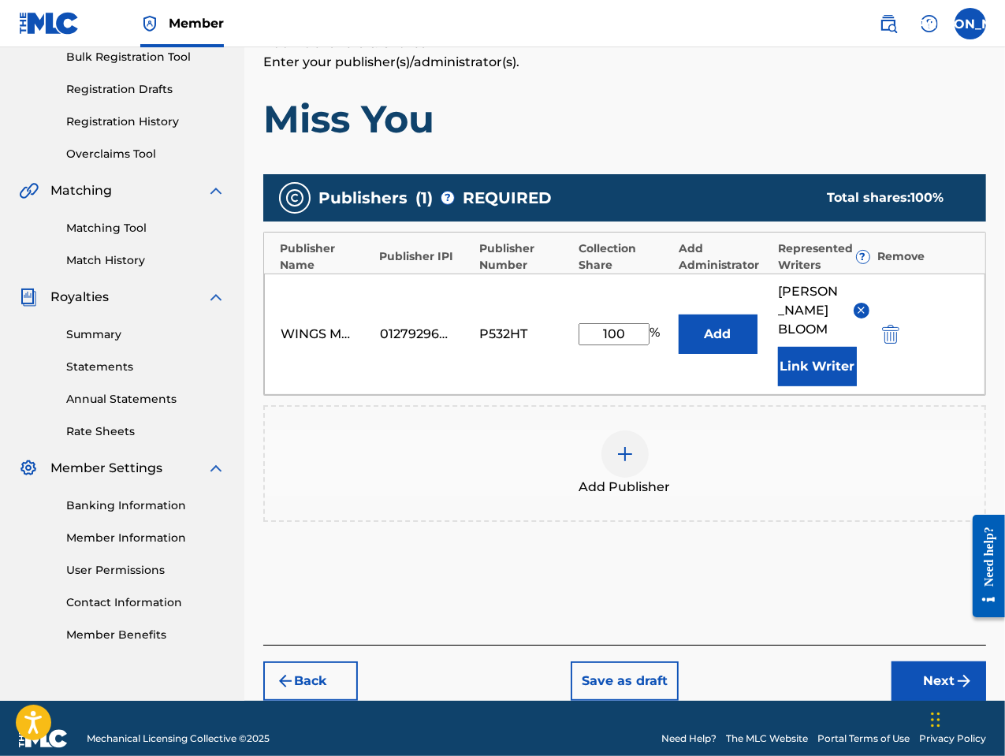
click at [949, 664] on button "Next" at bounding box center [938, 680] width 95 height 39
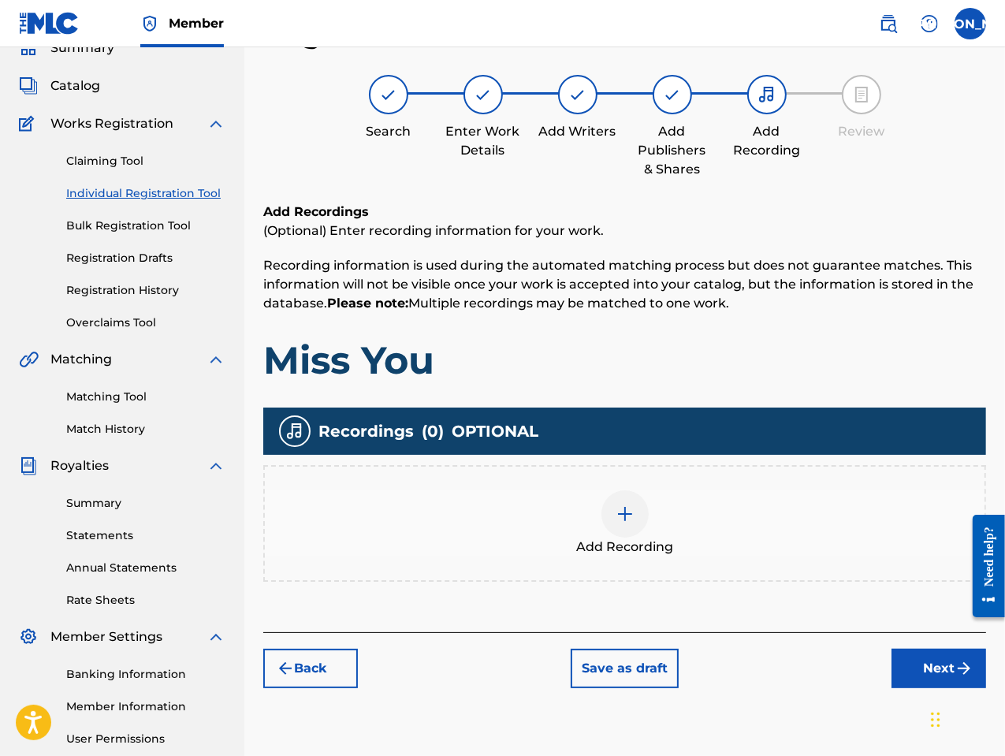
click at [623, 538] on span "Add Recording" at bounding box center [624, 547] width 97 height 19
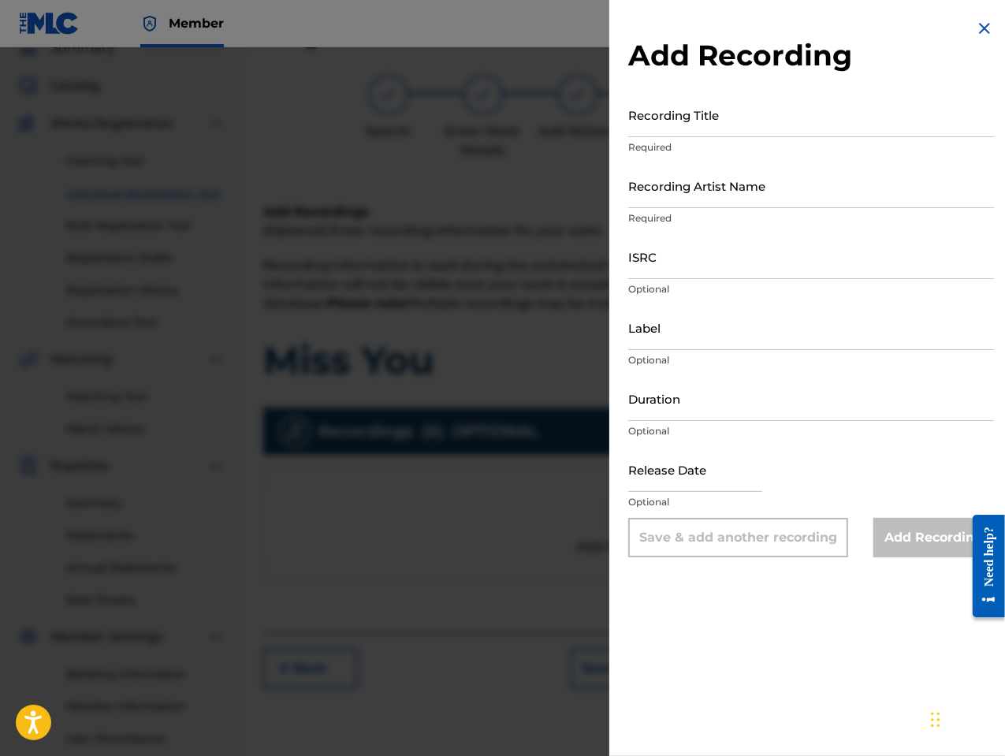
click at [684, 135] on input "Recording Title" at bounding box center [811, 114] width 366 height 45
type input "Miss You"
click at [710, 198] on input "Recording Artist Name" at bounding box center [811, 185] width 366 height 45
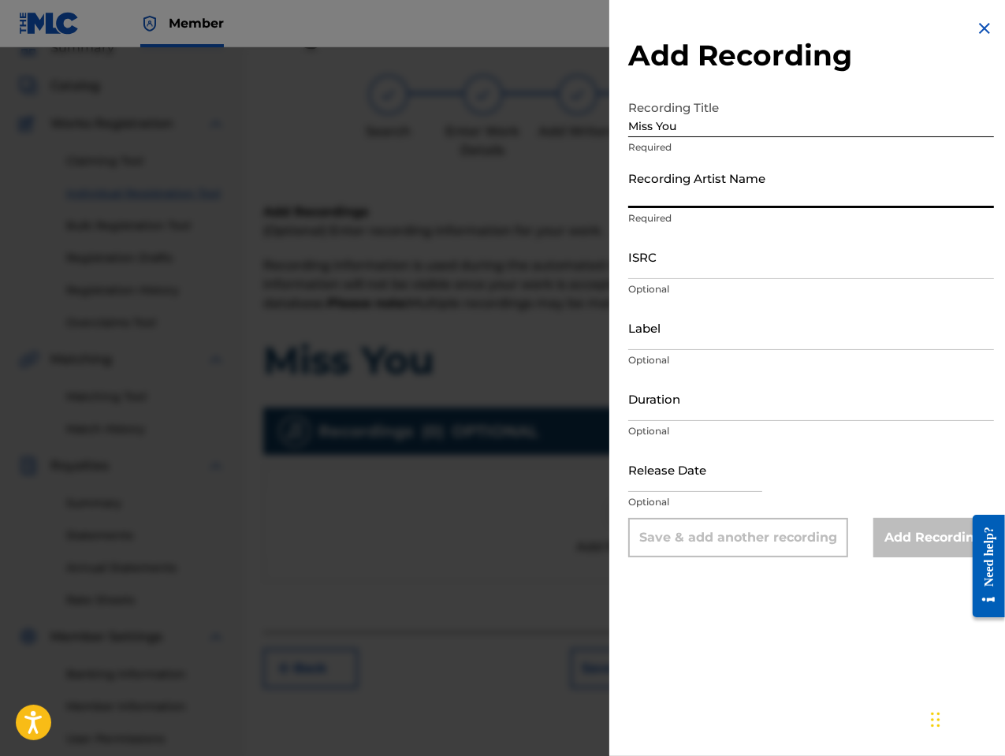
type input "[PERSON_NAME] the Messenger"
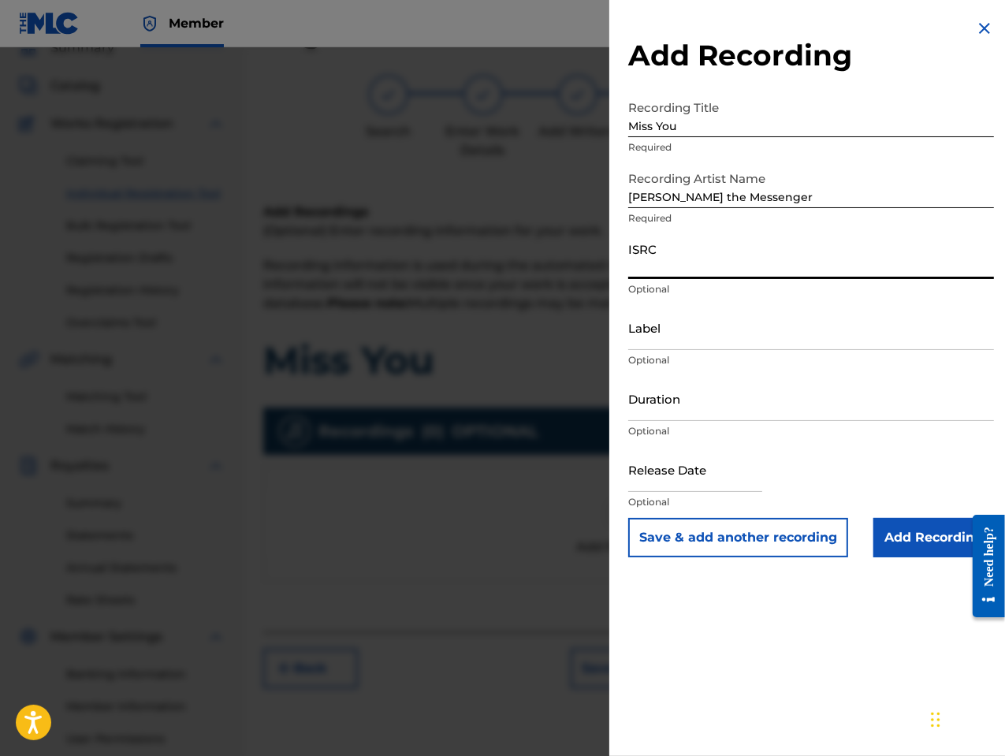
click at [650, 270] on input "ISRC" at bounding box center [811, 256] width 366 height 45
paste input "GBLFP1798237"
type input "GBLFP1798237"
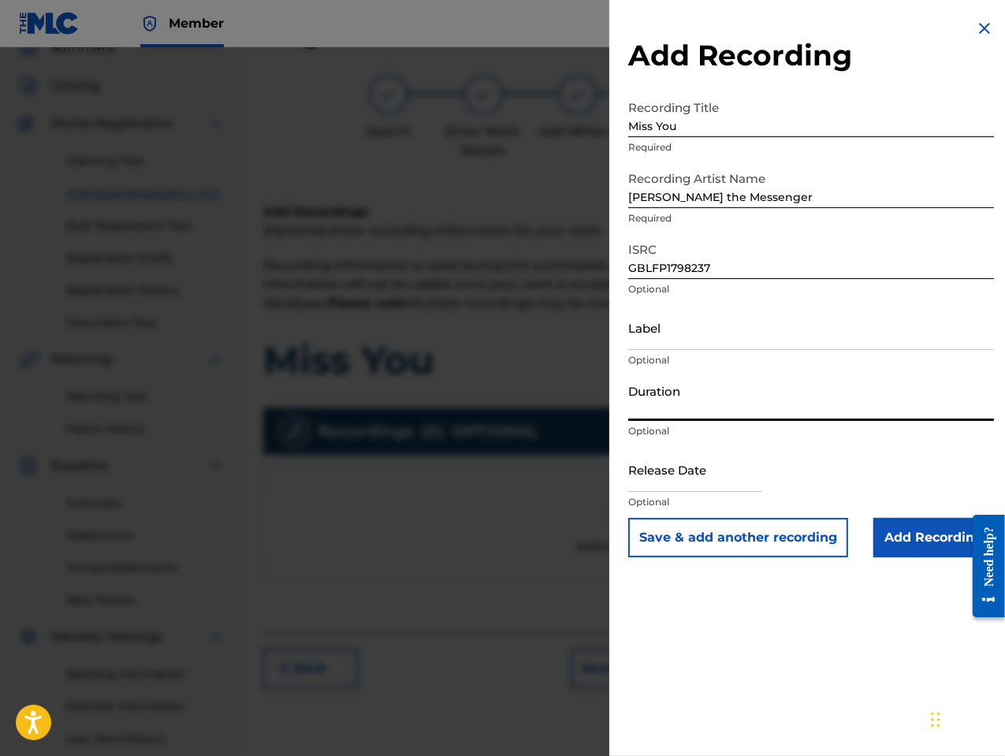
click at [706, 408] on input "Duration" at bounding box center [811, 398] width 366 height 45
type input "03:31"
click at [738, 478] on input "text" at bounding box center [695, 469] width 134 height 45
select select "7"
select select "2025"
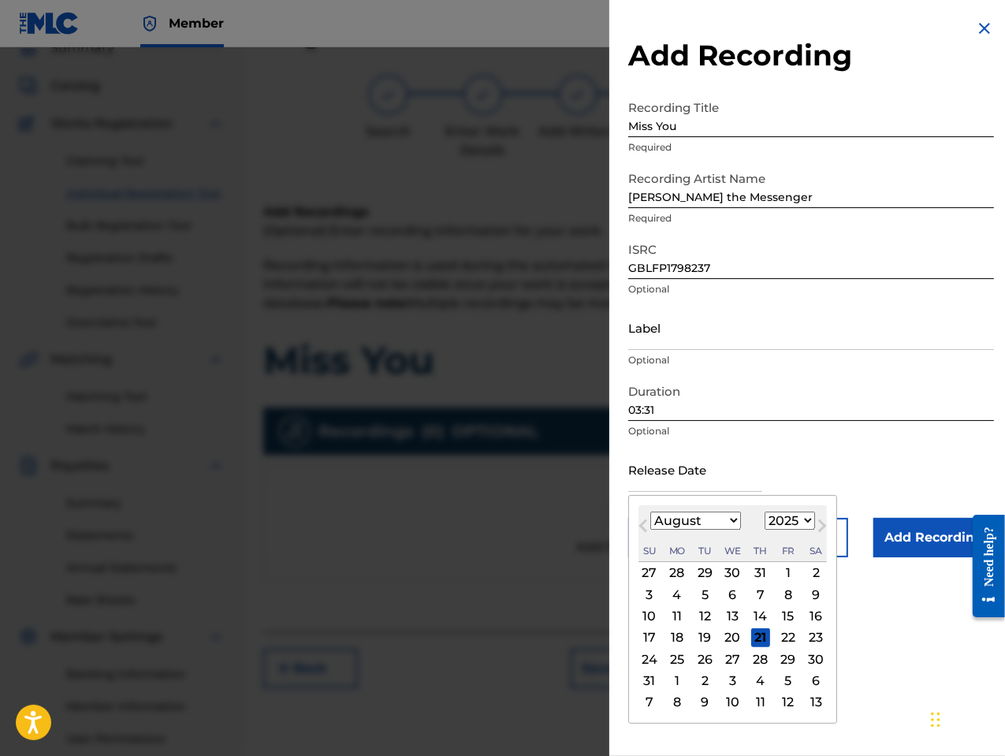
click at [662, 538] on div "August [DATE] February March April May June July August September October Novem…" at bounding box center [732, 533] width 188 height 57
click at [810, 520] on button "Next Month" at bounding box center [822, 528] width 25 height 25
select select "8"
click at [804, 520] on select "1900 1901 1902 1903 1904 1905 1906 1907 1908 1909 1910 1911 1912 1913 1914 1915…" at bounding box center [790, 521] width 50 height 18
select select "2018"
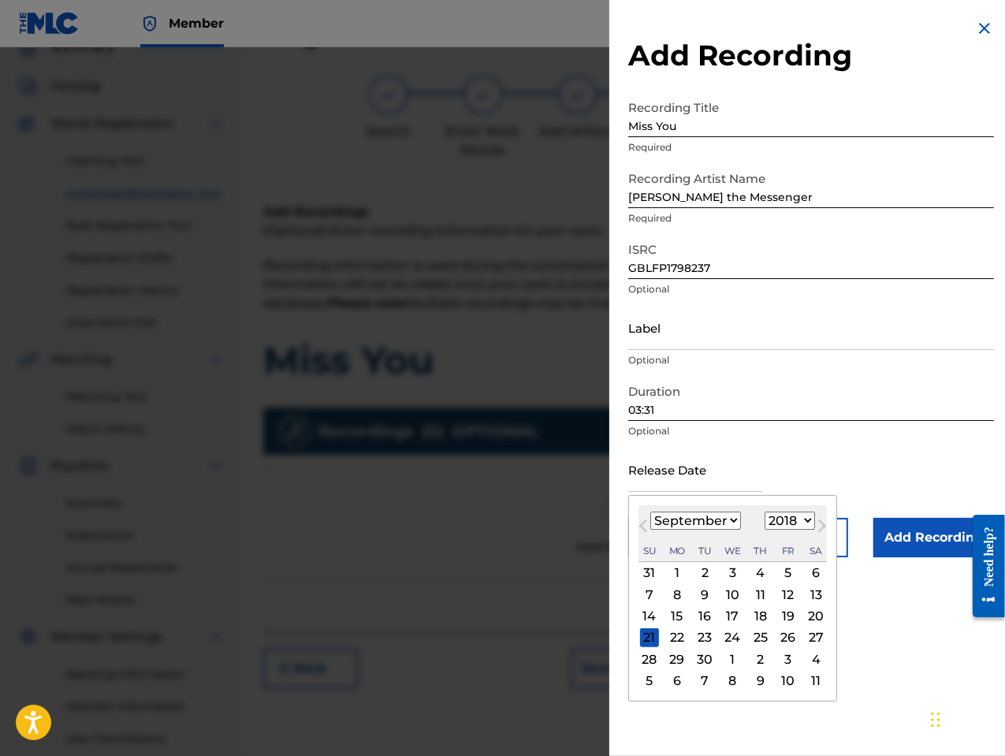
click at [765, 512] on select "1900 1901 1902 1903 1904 1905 1906 1907 1908 1909 1910 1911 1912 1913 1914 1915…" at bounding box center [790, 521] width 50 height 18
click at [691, 523] on select "January February March April May June July August September October November De…" at bounding box center [695, 521] width 91 height 18
select select "0"
click at [650, 512] on select "January February March April May June July August September October November De…" at bounding box center [695, 521] width 91 height 18
click at [677, 577] on div "1" at bounding box center [677, 573] width 19 height 19
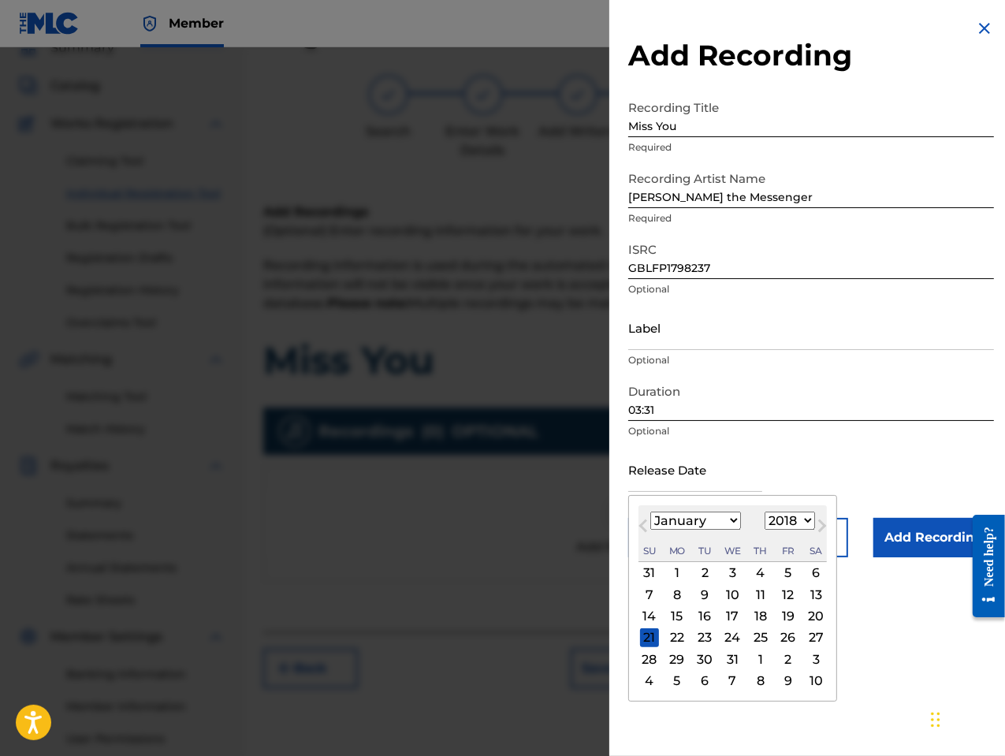
type input "[DATE]"
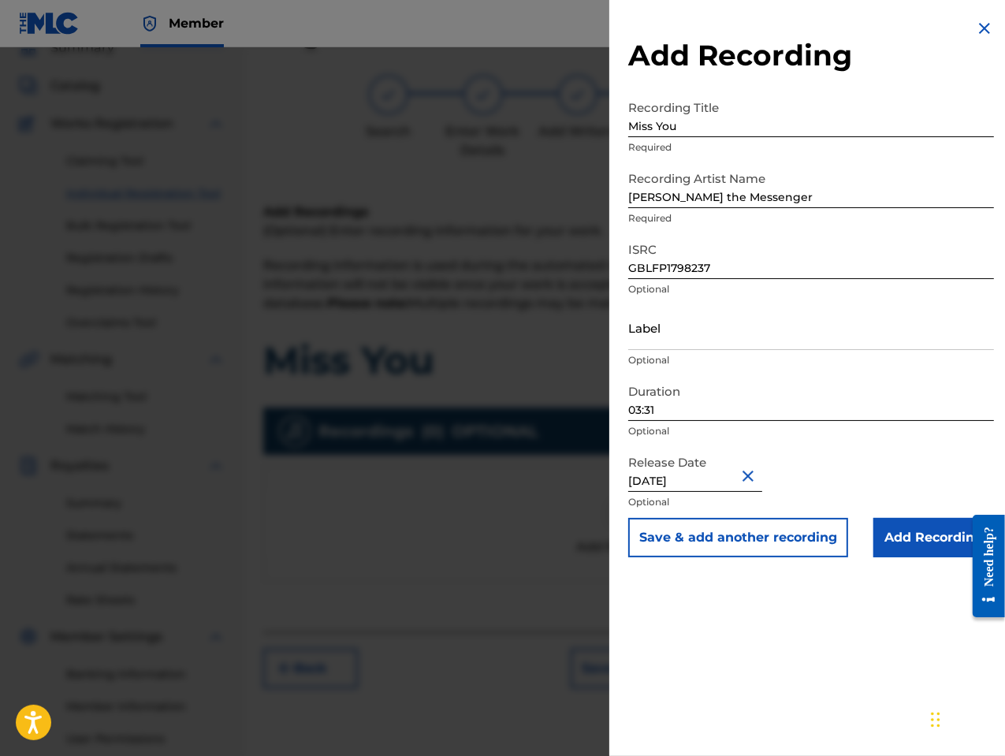
click at [895, 540] on input "Add Recording" at bounding box center [933, 537] width 121 height 39
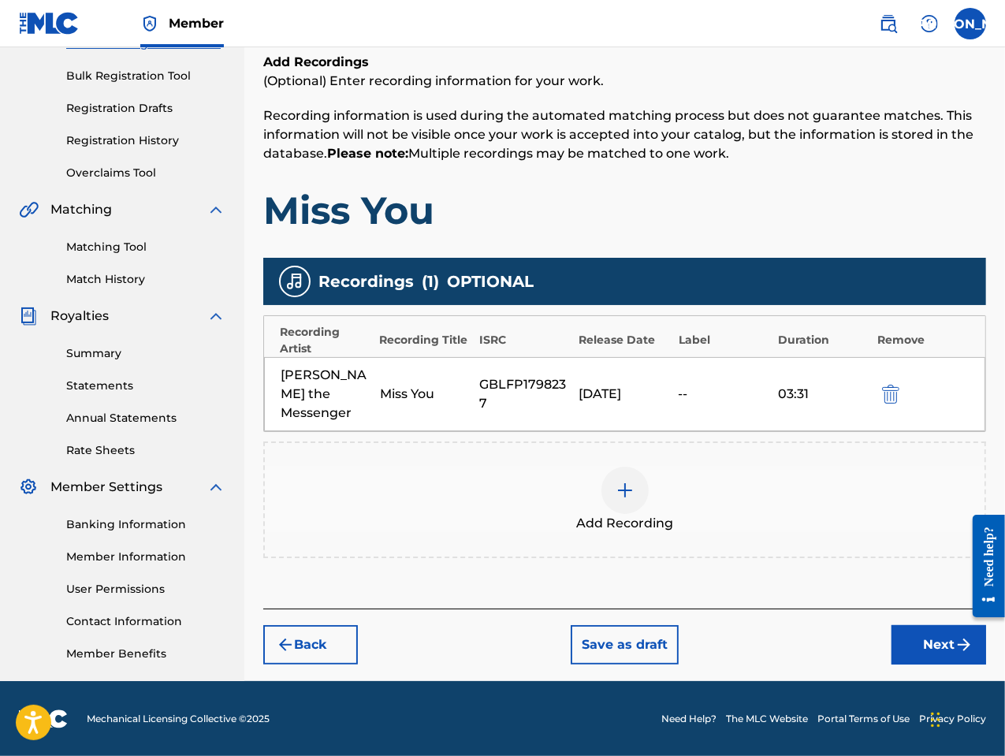
click at [910, 625] on button "Next" at bounding box center [938, 644] width 95 height 39
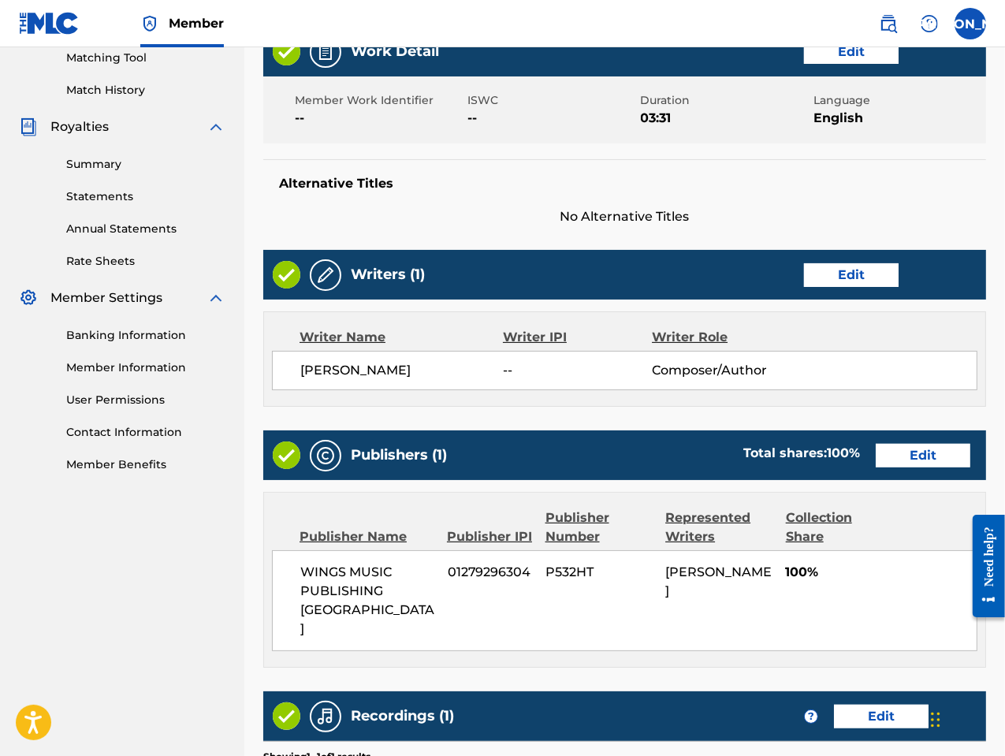
scroll to position [612, 0]
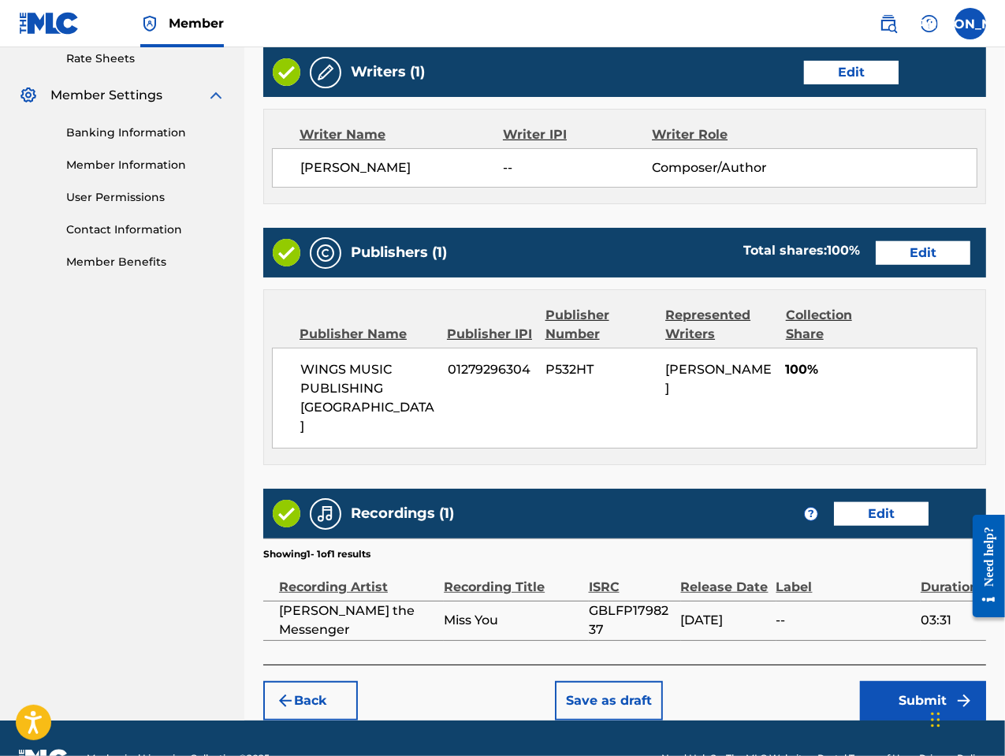
click at [918, 681] on button "Submit" at bounding box center [923, 700] width 126 height 39
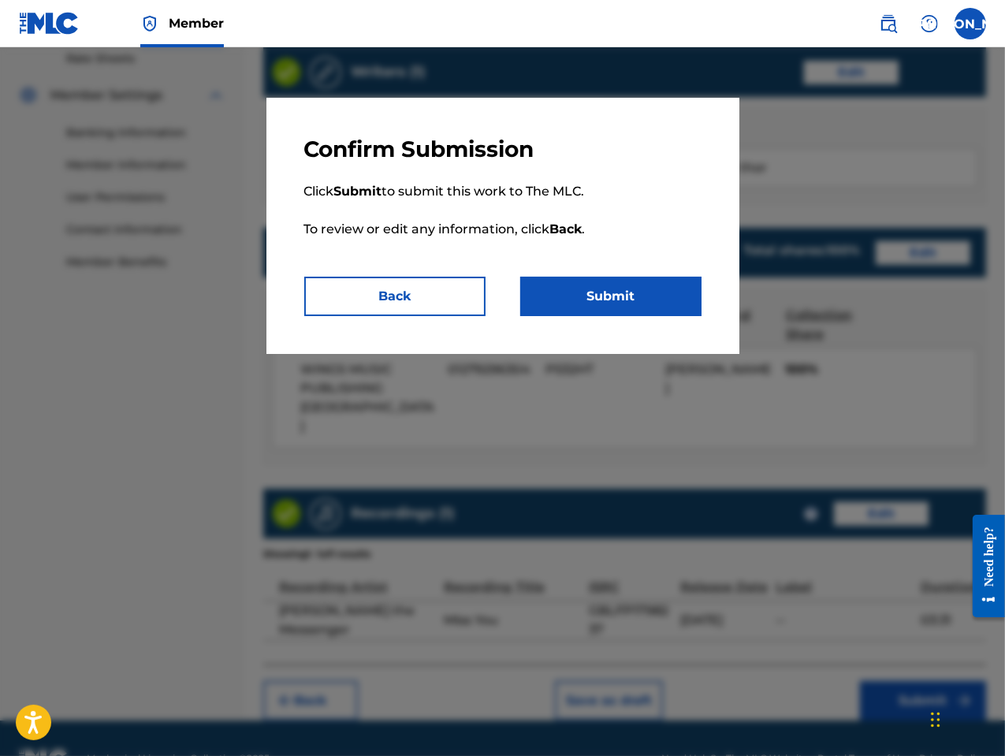
click at [614, 296] on button "Submit" at bounding box center [610, 296] width 181 height 39
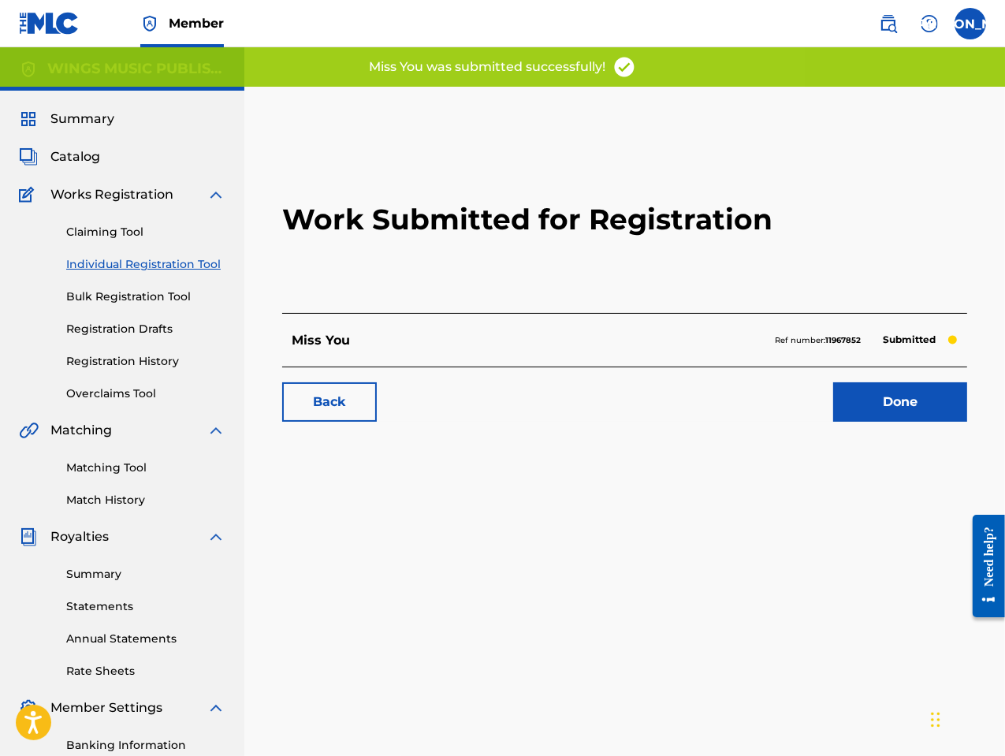
click at [886, 405] on link "Done" at bounding box center [900, 401] width 134 height 39
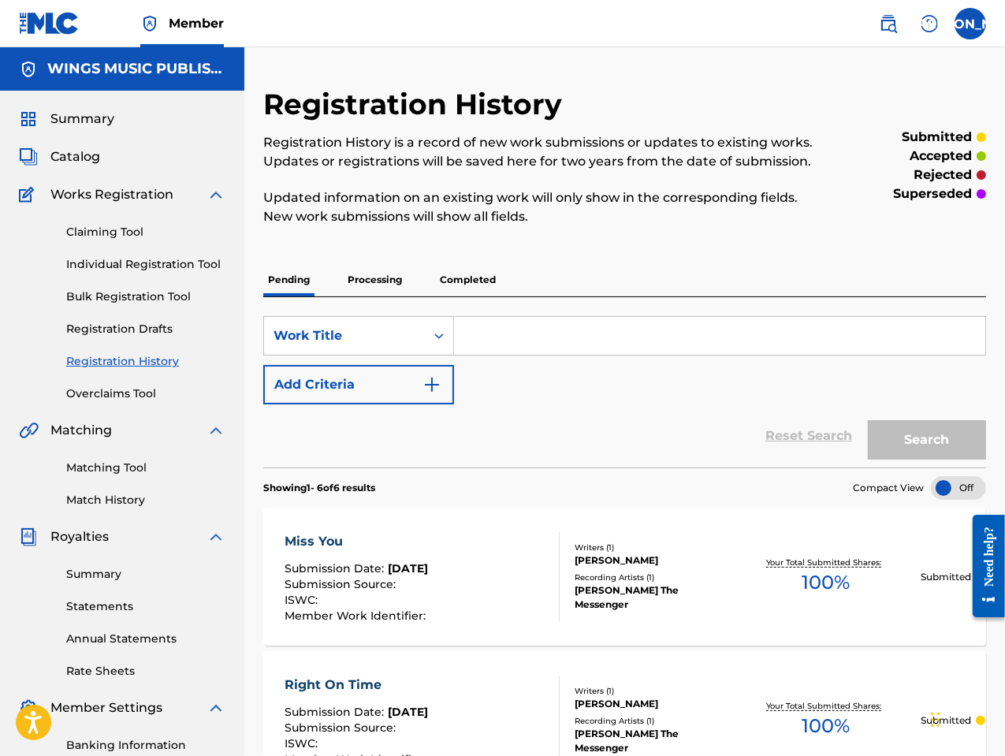
click at [151, 265] on link "Individual Registration Tool" at bounding box center [145, 264] width 159 height 17
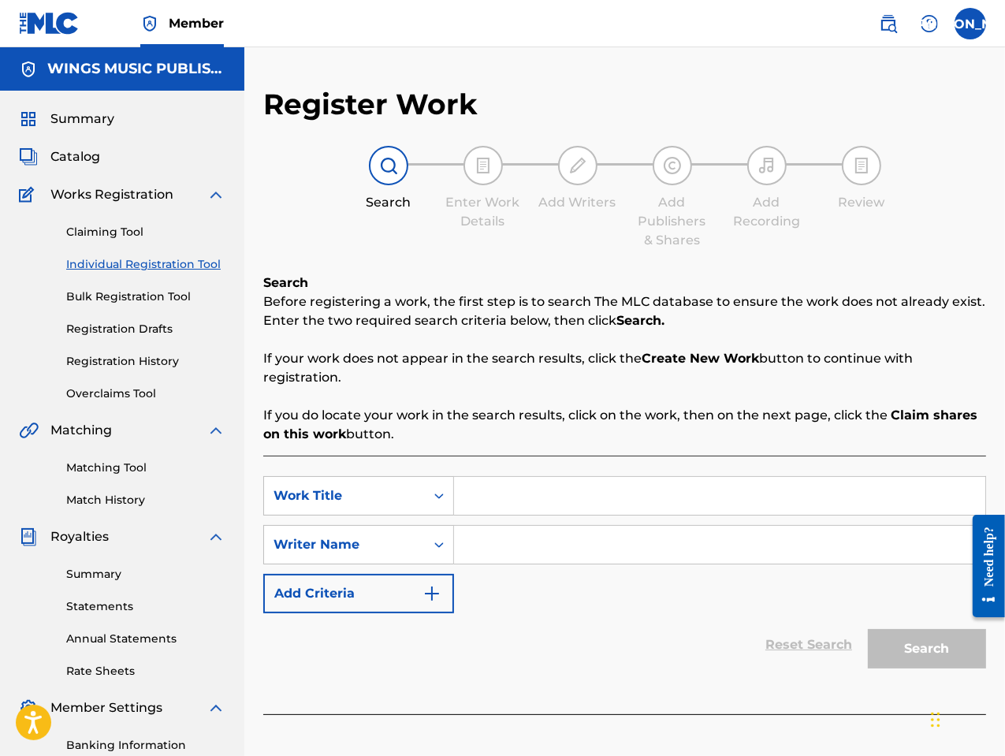
click at [460, 497] on input "Search Form" at bounding box center [719, 496] width 531 height 38
type input "Insecure"
click at [497, 550] on input "Search Form" at bounding box center [719, 545] width 531 height 38
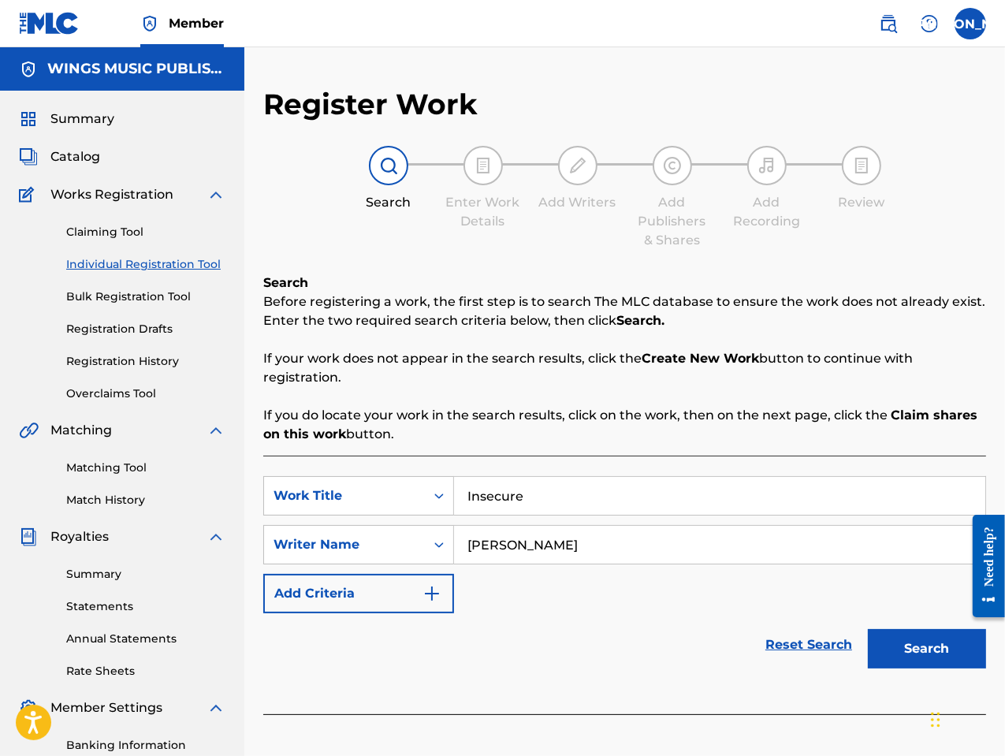
type input "[PERSON_NAME]"
click at [892, 653] on button "Search" at bounding box center [927, 648] width 118 height 39
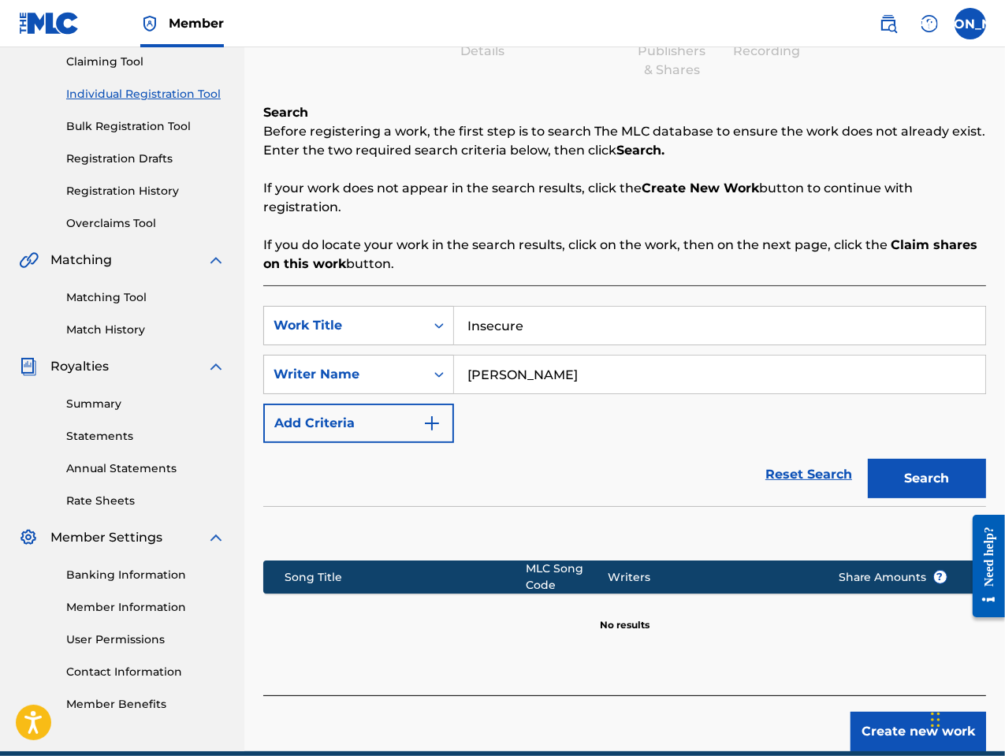
scroll to position [240, 0]
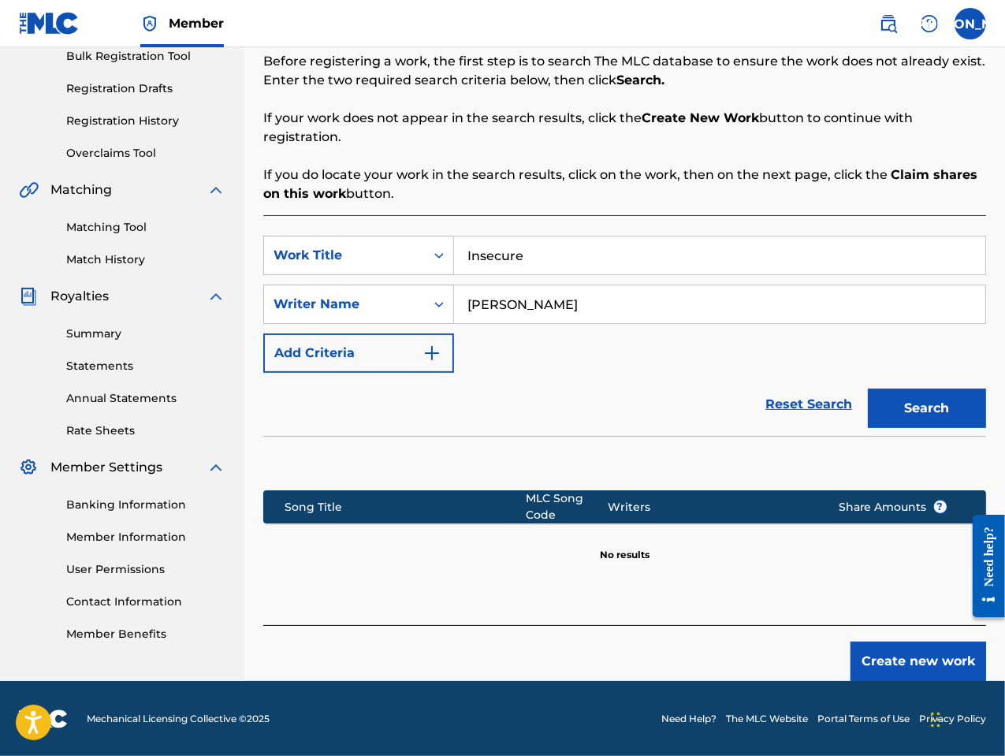
click at [905, 661] on button "Create new work" at bounding box center [918, 661] width 136 height 39
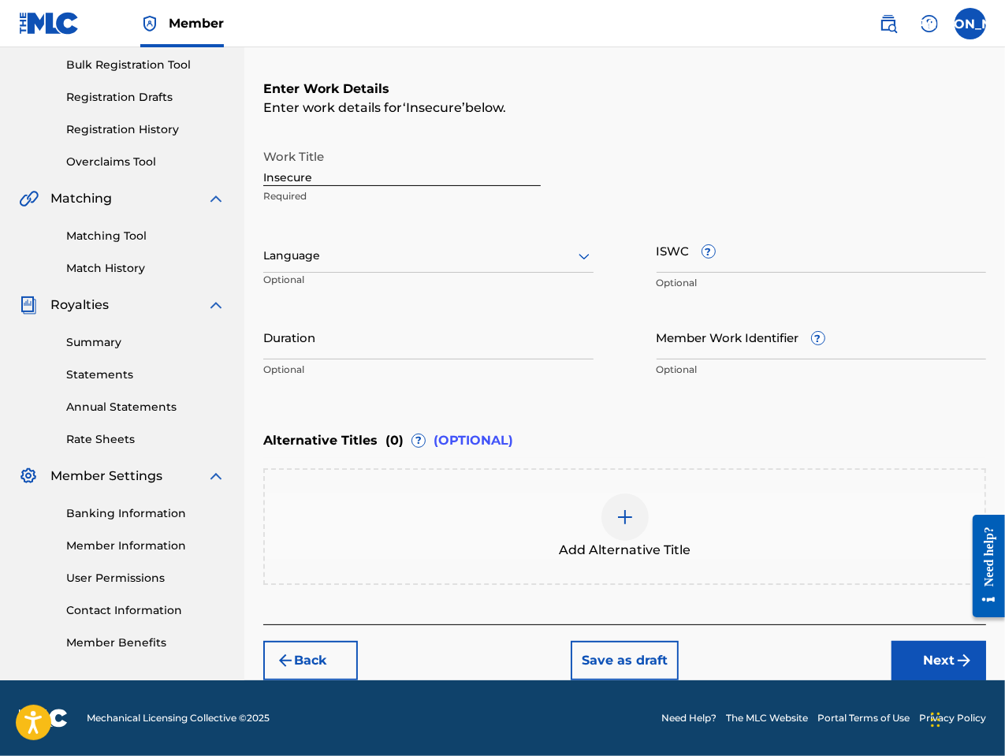
scroll to position [230, 0]
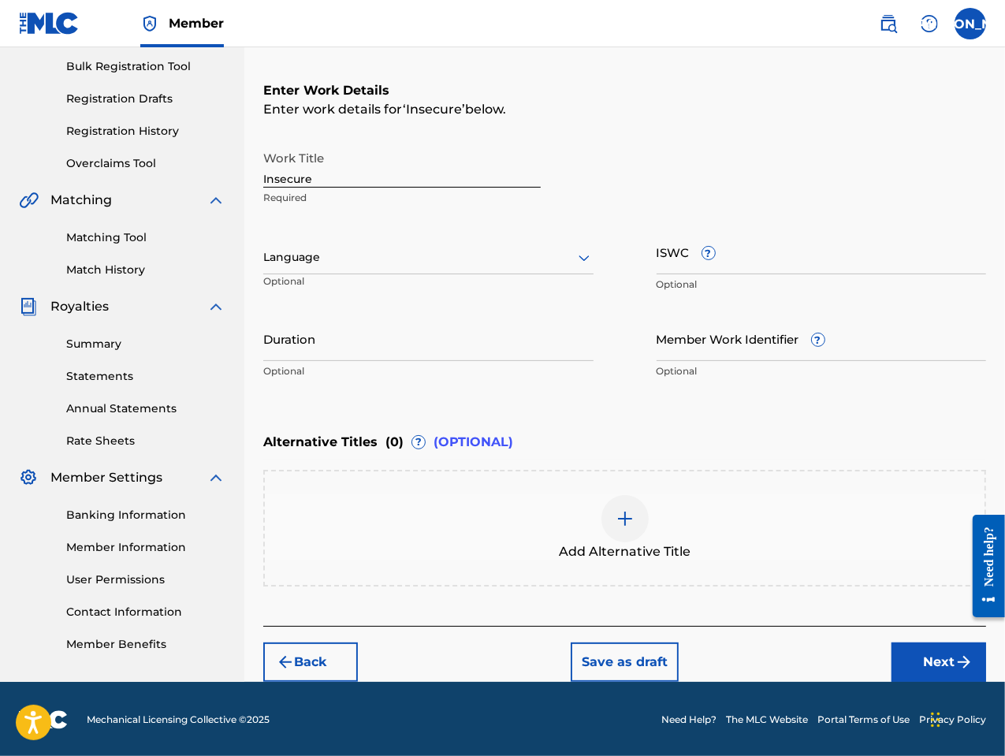
click at [199, 630] on div "Banking Information Member Information User Permissions Contact Information Mem…" at bounding box center [122, 570] width 207 height 166
click at [353, 254] on div at bounding box center [428, 258] width 330 height 20
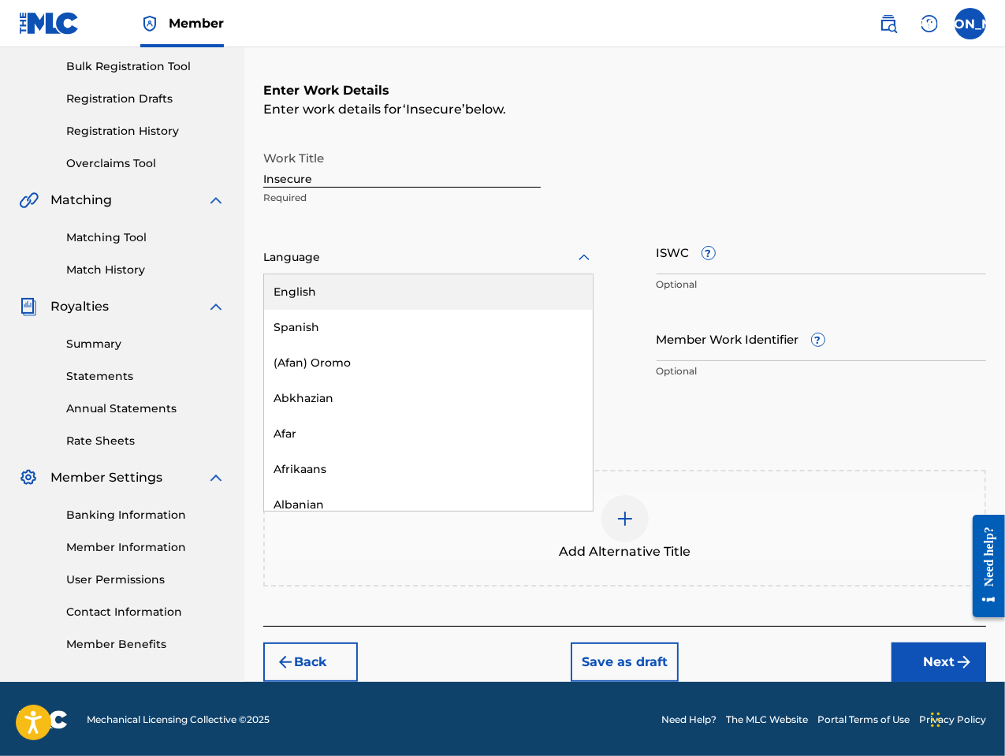
click at [348, 288] on div "English" at bounding box center [428, 291] width 329 height 35
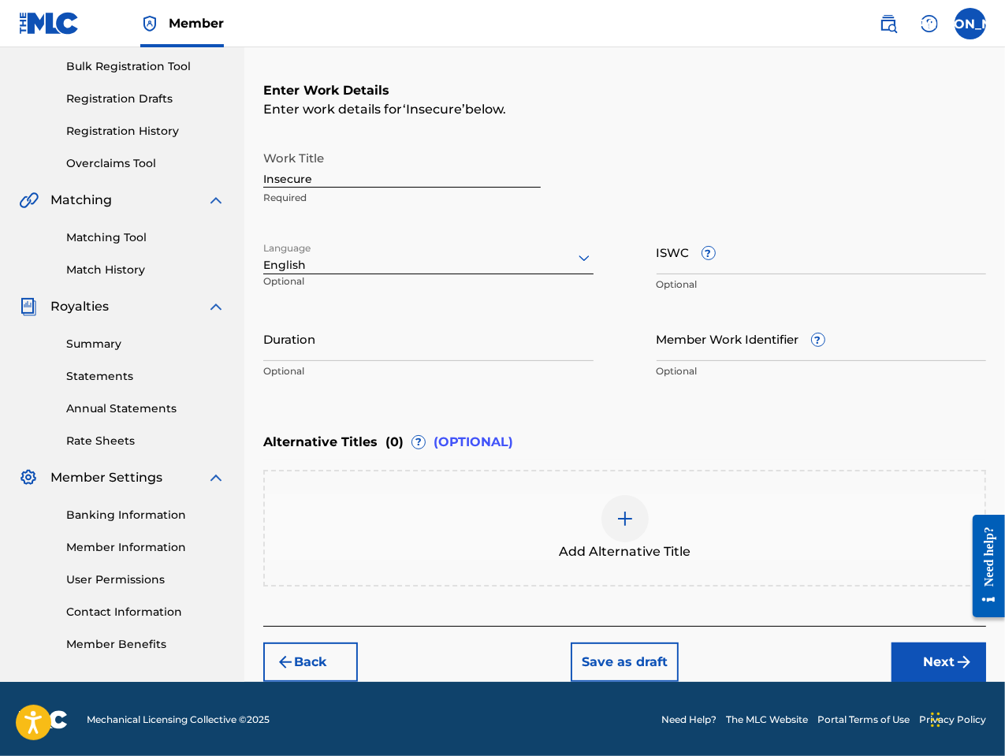
click at [415, 341] on input "Duration" at bounding box center [428, 338] width 330 height 45
type input "03:03"
click at [933, 653] on button "Next" at bounding box center [938, 661] width 95 height 39
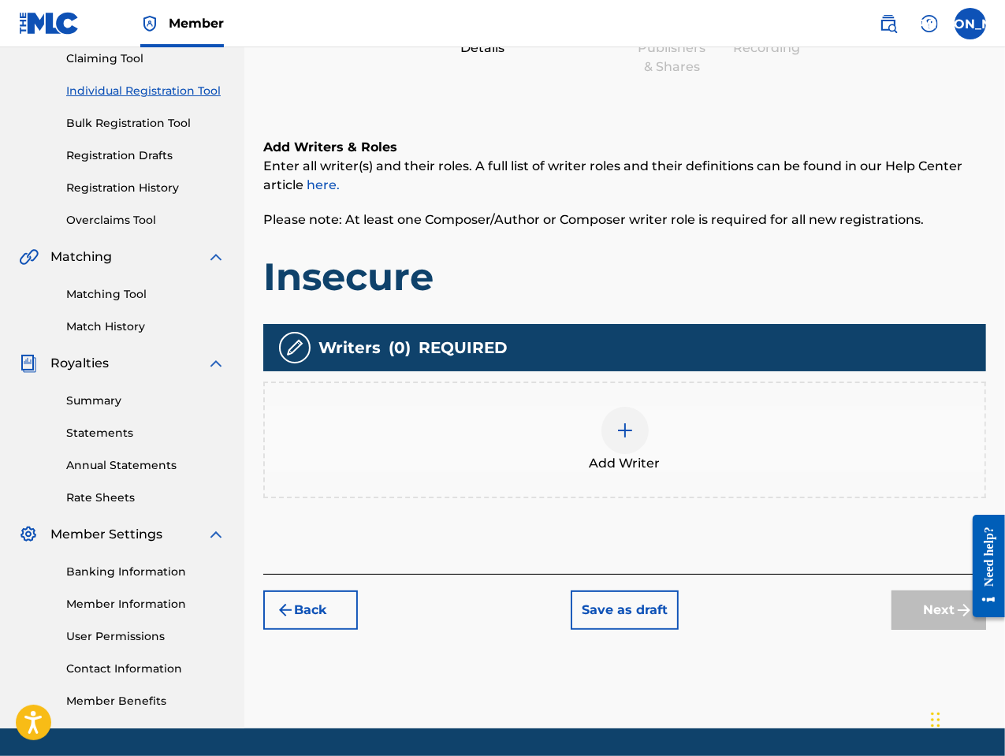
scroll to position [71, 0]
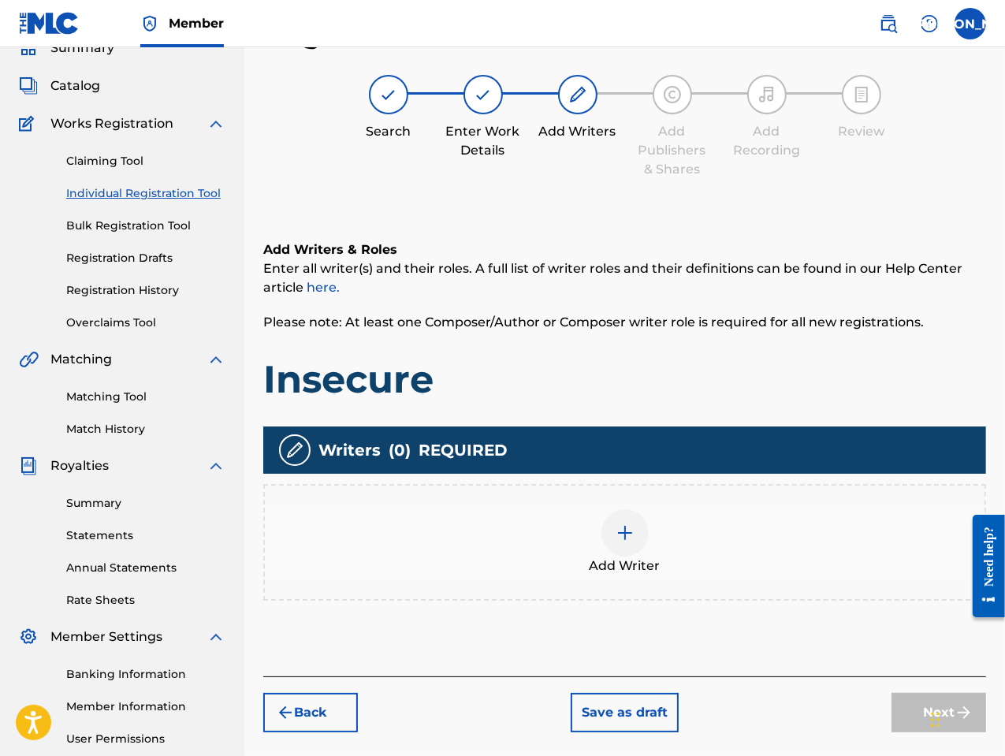
click at [634, 549] on div at bounding box center [624, 532] width 47 height 47
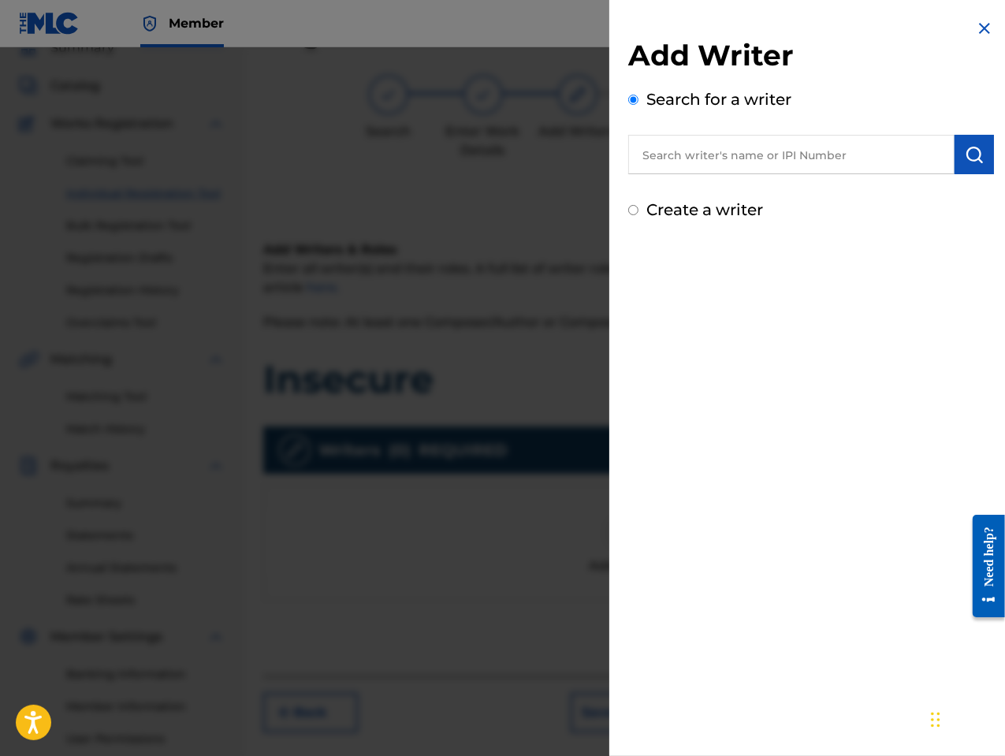
click at [663, 147] on input "text" at bounding box center [791, 154] width 326 height 39
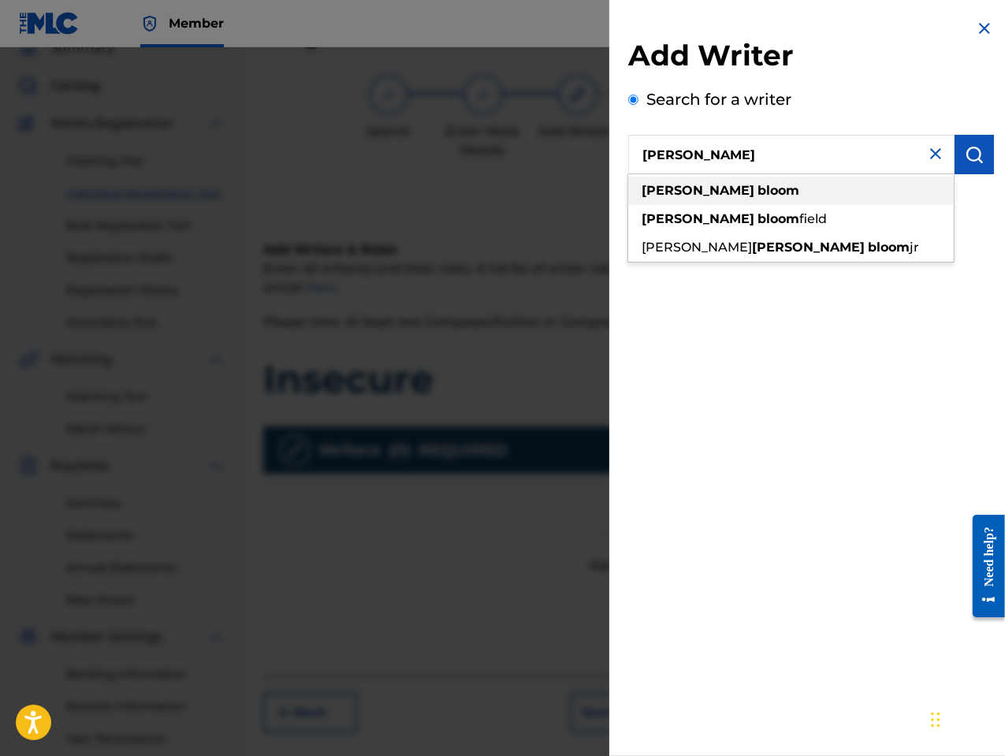
click at [757, 188] on strong "bloom" at bounding box center [778, 190] width 42 height 15
type input "[PERSON_NAME]"
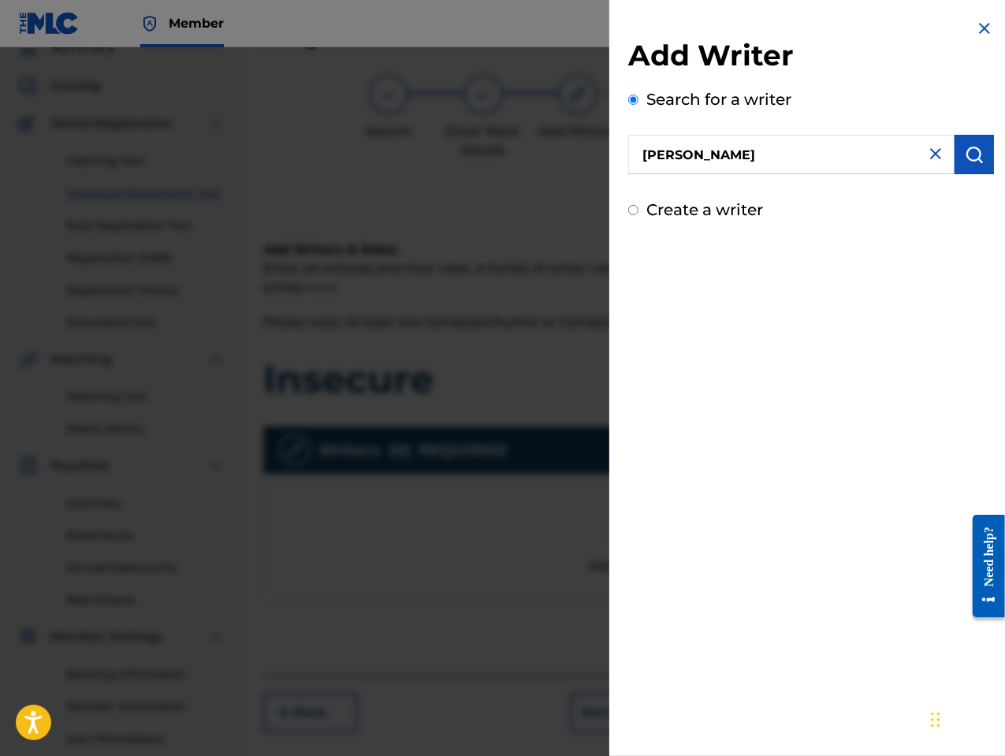
click at [973, 157] on img "submit" at bounding box center [974, 154] width 19 height 19
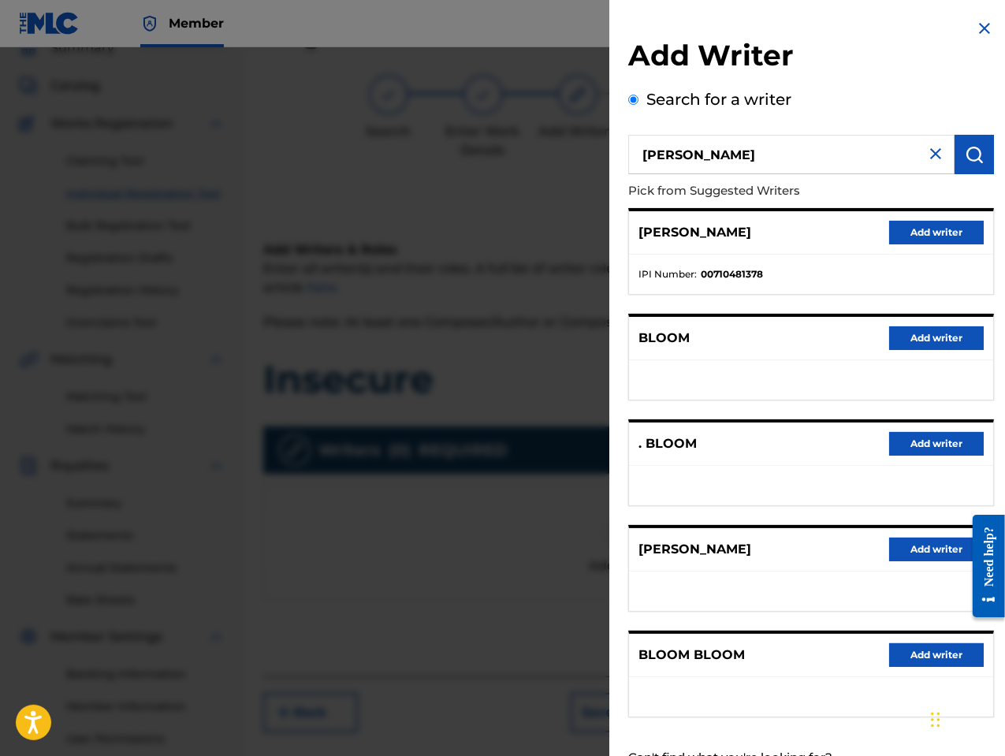
click at [911, 551] on button "Add writer" at bounding box center [936, 550] width 95 height 24
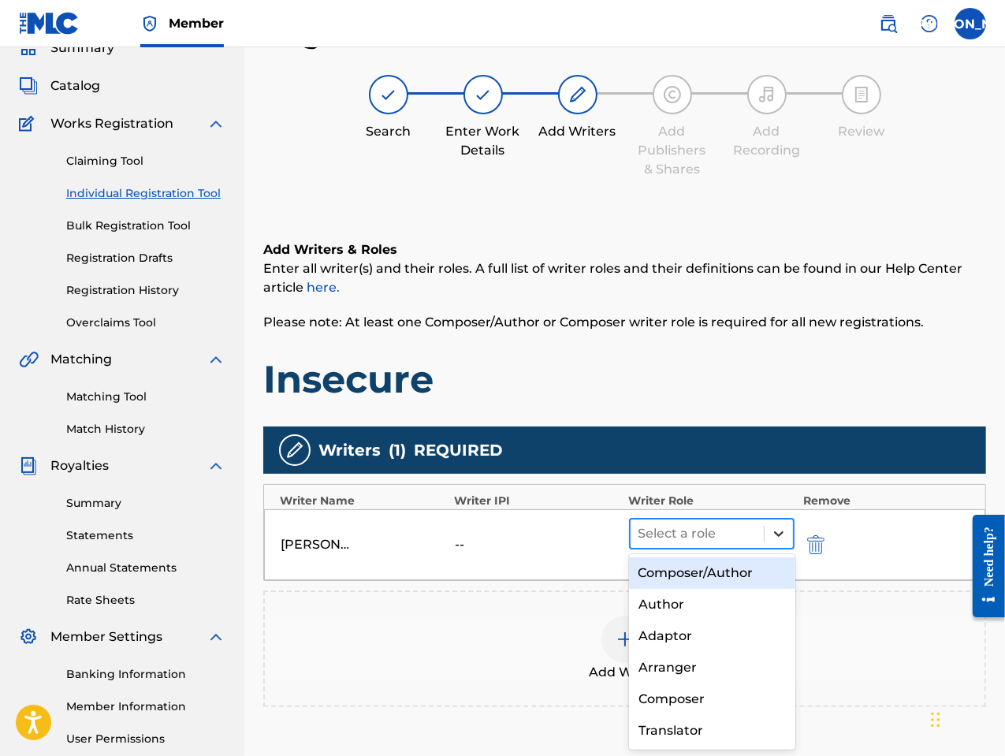
click at [787, 534] on div at bounding box center [779, 533] width 28 height 28
click at [739, 574] on div "Composer/Author" at bounding box center [712, 573] width 166 height 32
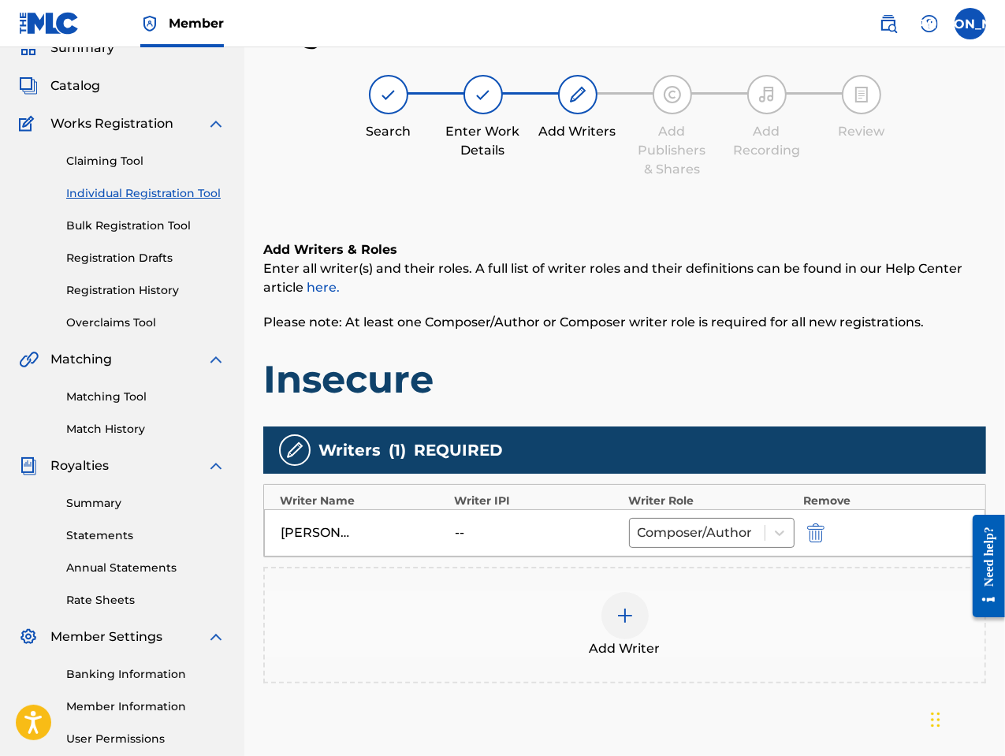
scroll to position [221, 0]
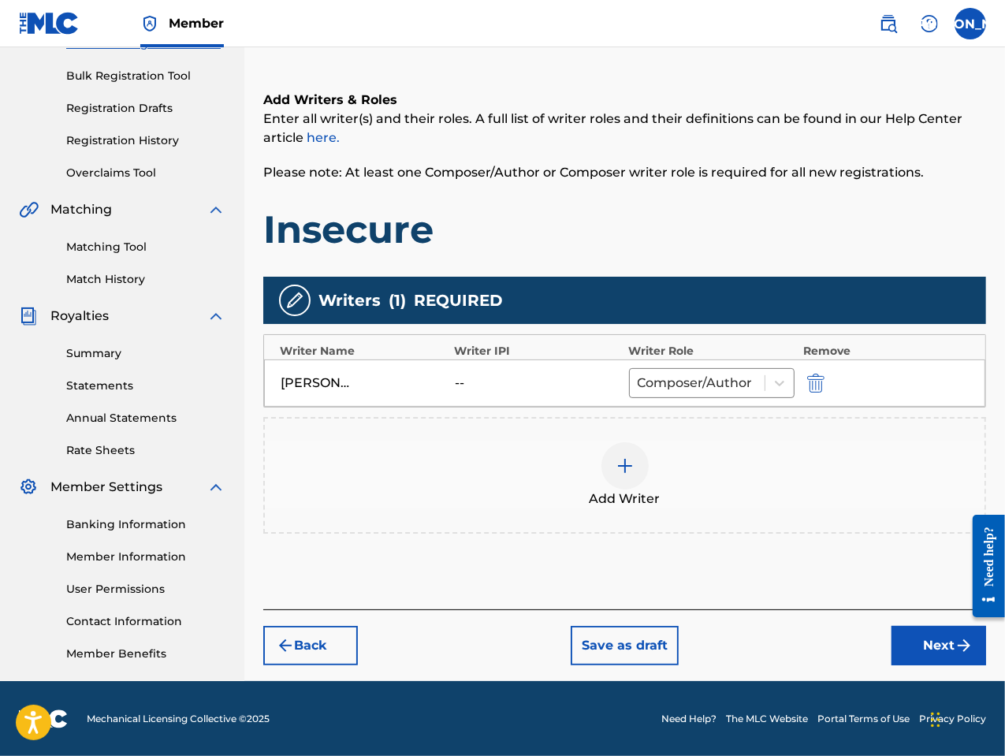
click at [927, 642] on button "Next" at bounding box center [938, 645] width 95 height 39
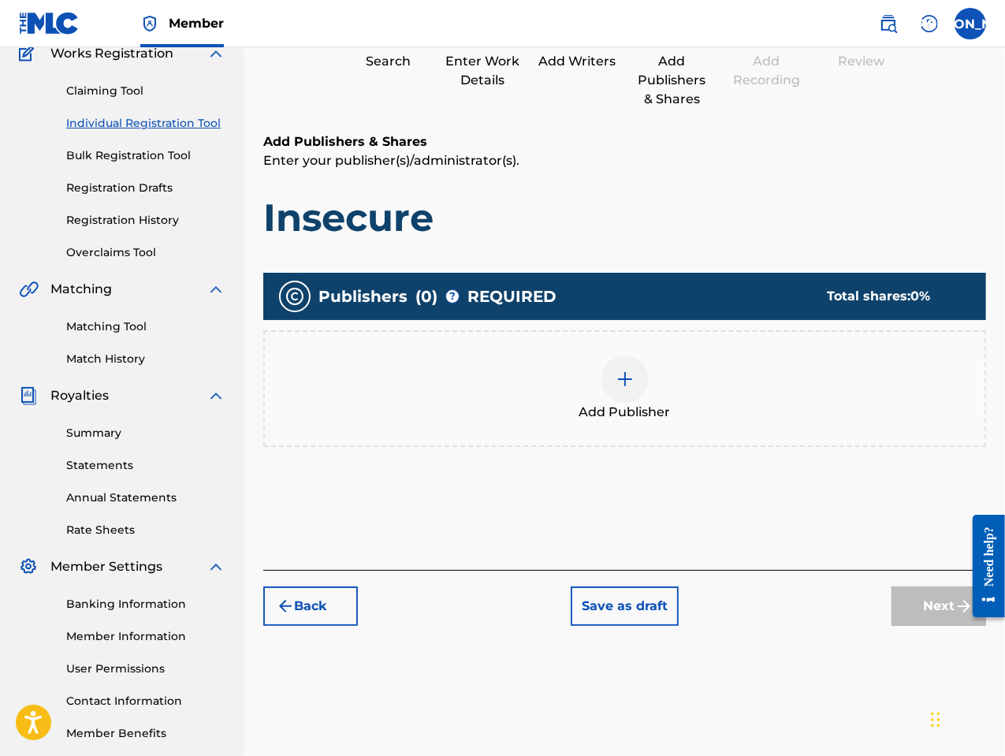
scroll to position [71, 0]
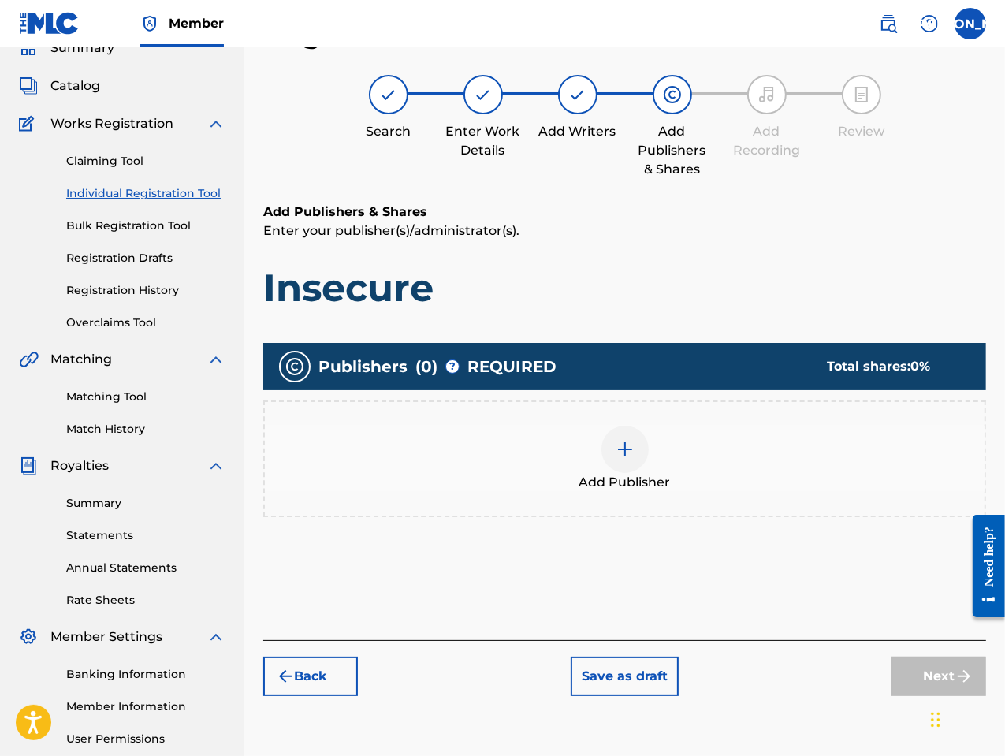
click at [615, 471] on div "Add Publisher" at bounding box center [625, 459] width 720 height 66
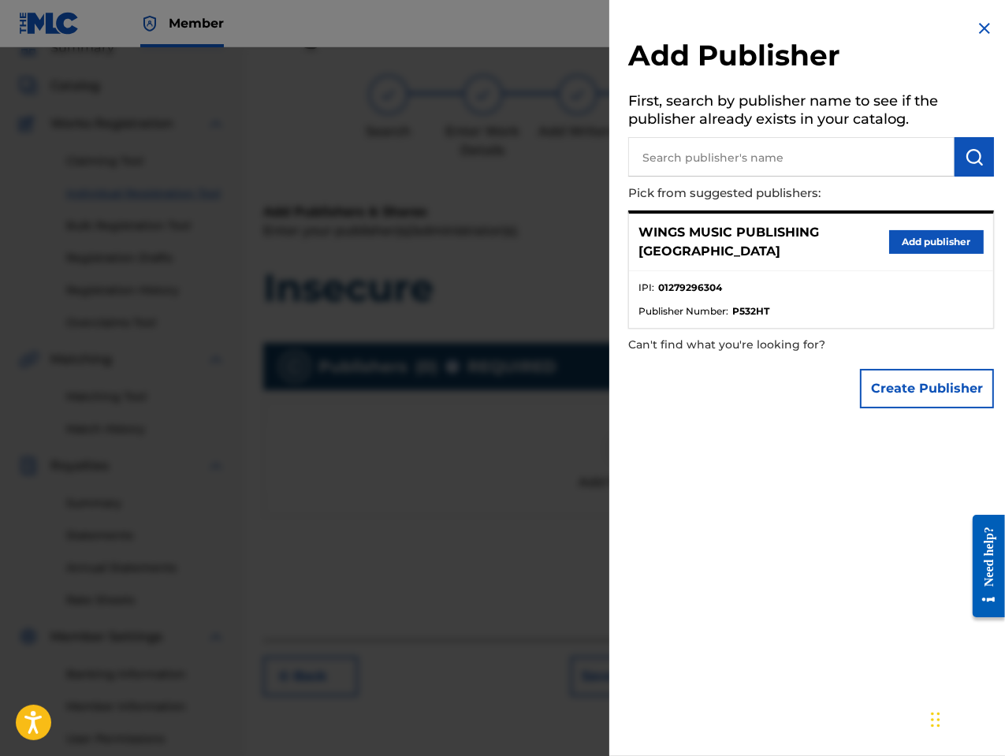
click at [939, 238] on button "Add publisher" at bounding box center [936, 242] width 95 height 24
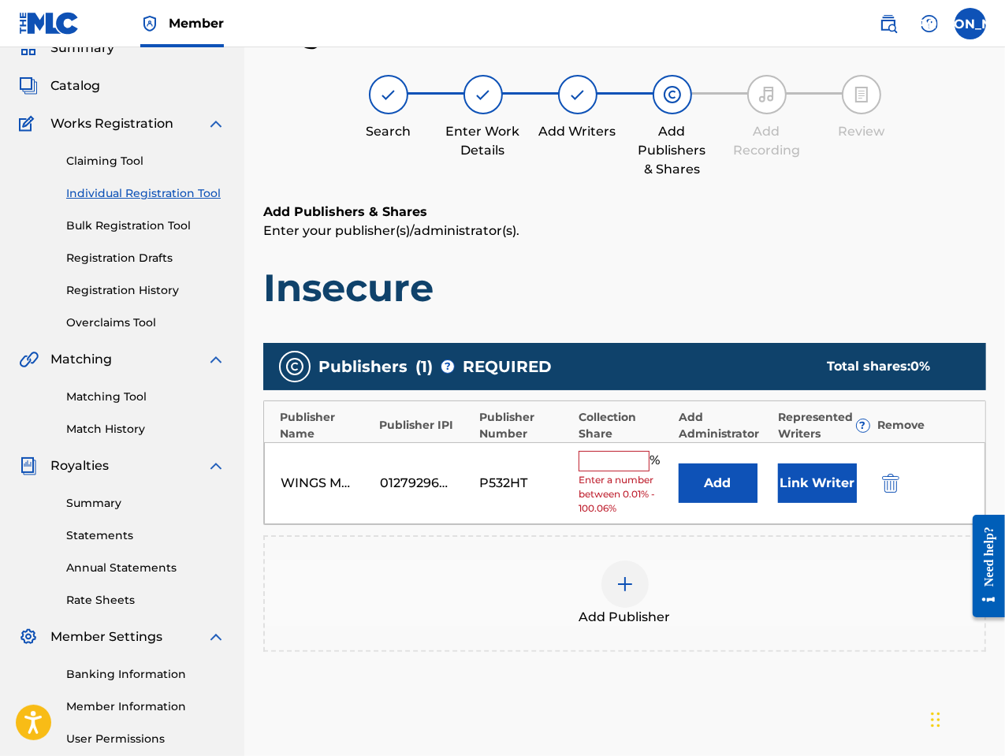
click at [609, 460] on input "text" at bounding box center [614, 461] width 71 height 20
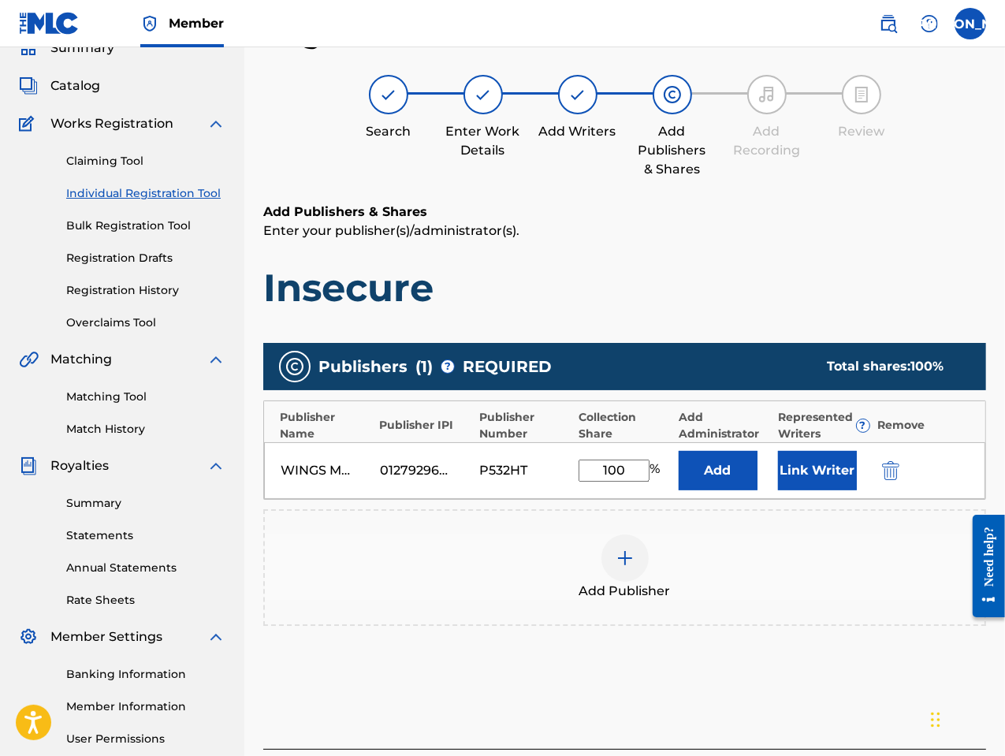
type input "100"
click at [817, 472] on button "Link Writer" at bounding box center [817, 470] width 79 height 39
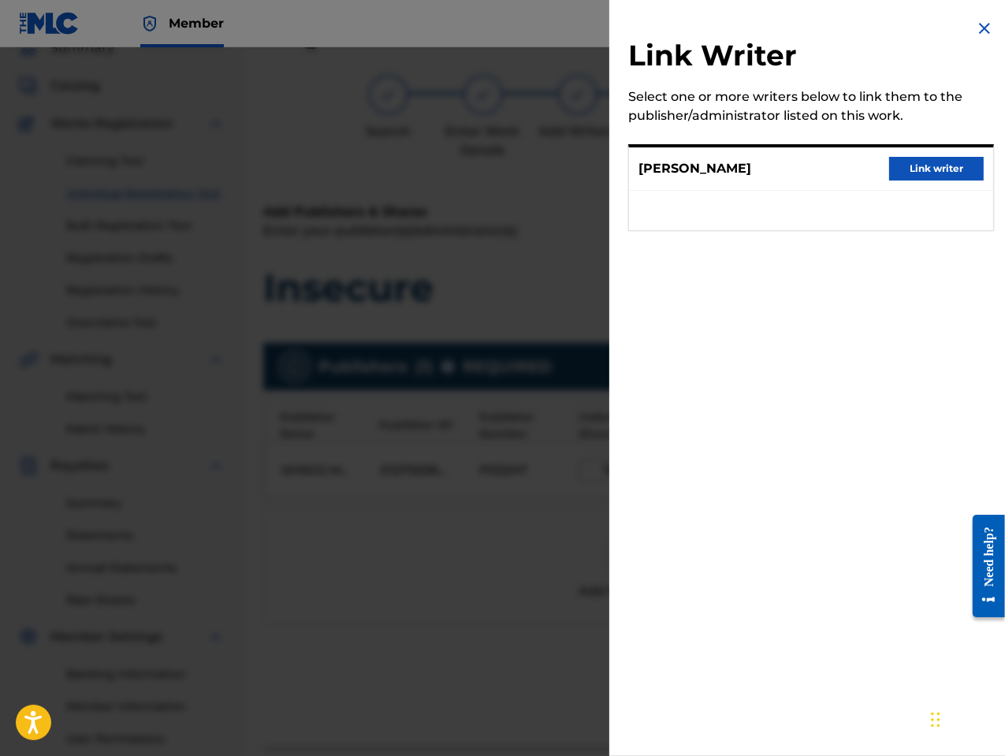
click at [920, 162] on button "Link writer" at bounding box center [936, 169] width 95 height 24
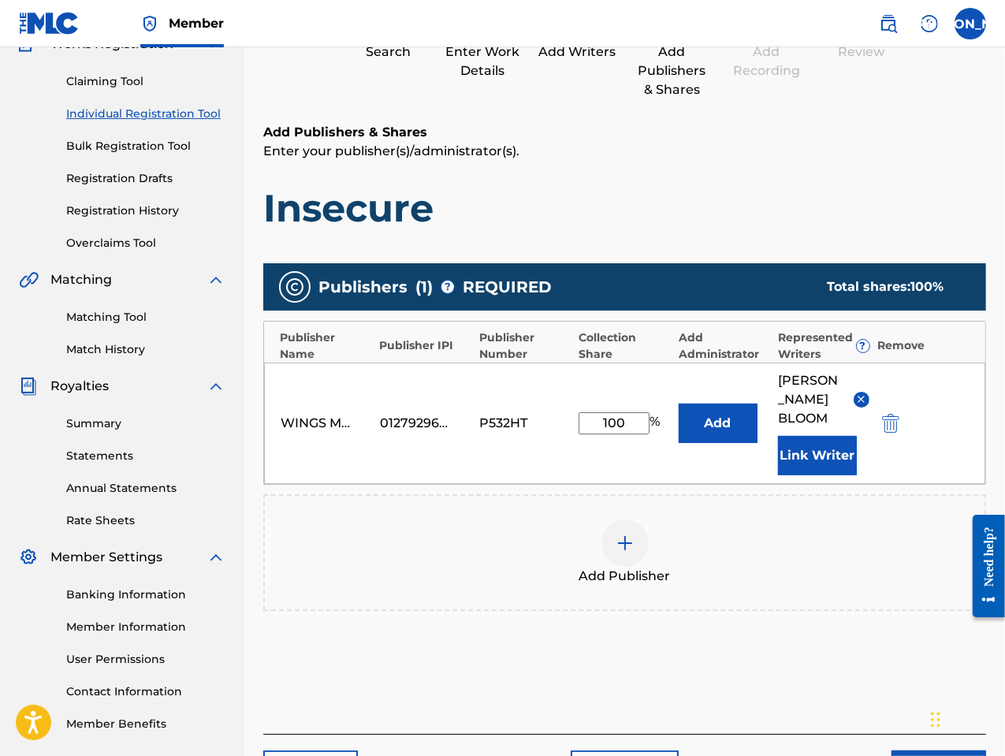
scroll to position [240, 0]
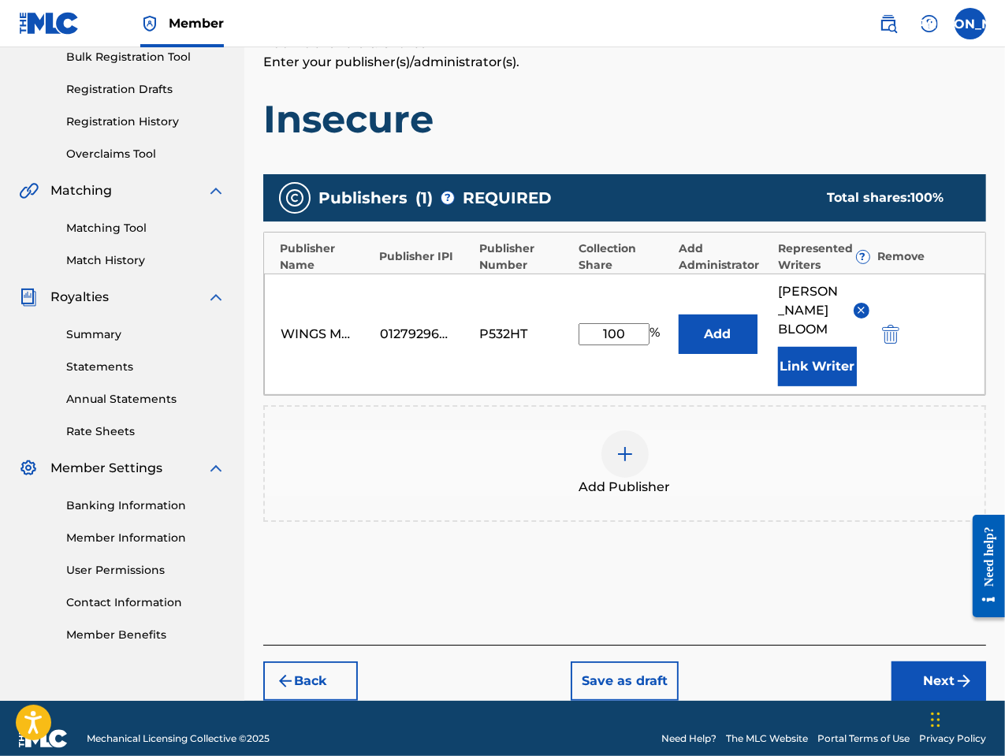
click at [951, 661] on button "Next" at bounding box center [938, 680] width 95 height 39
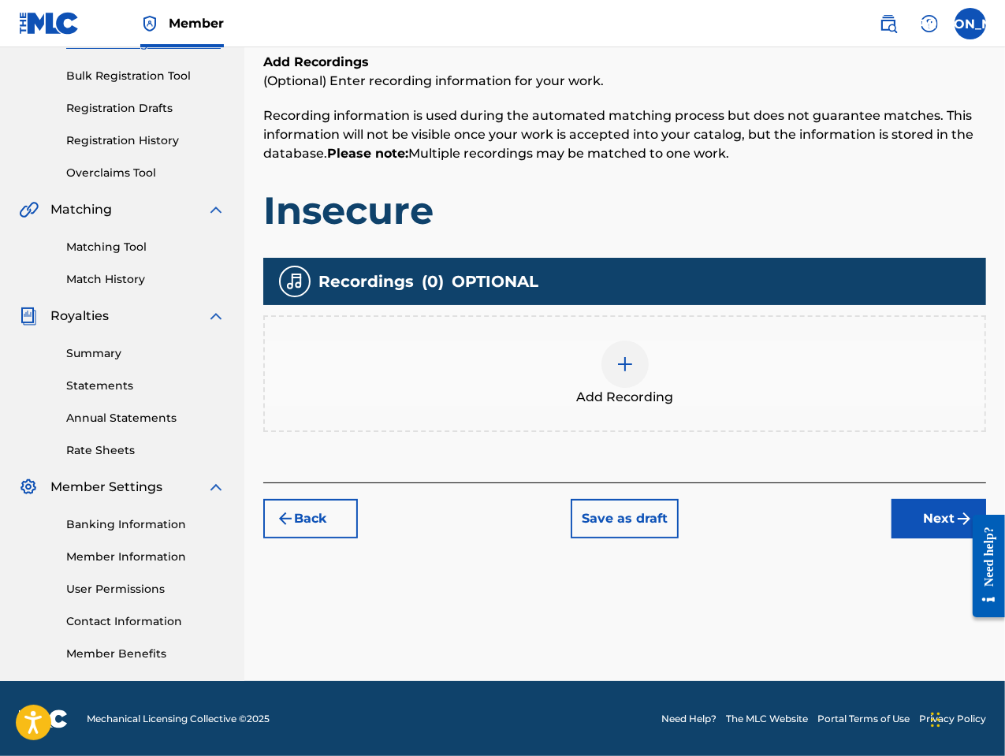
click at [933, 512] on button "Next" at bounding box center [938, 518] width 95 height 39
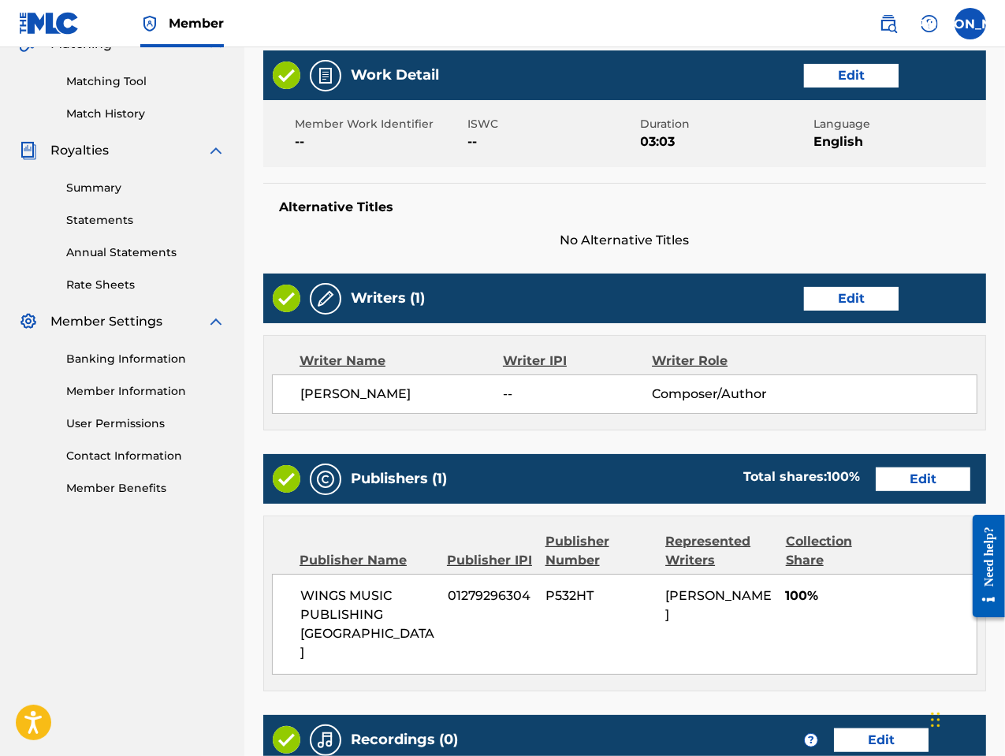
scroll to position [561, 0]
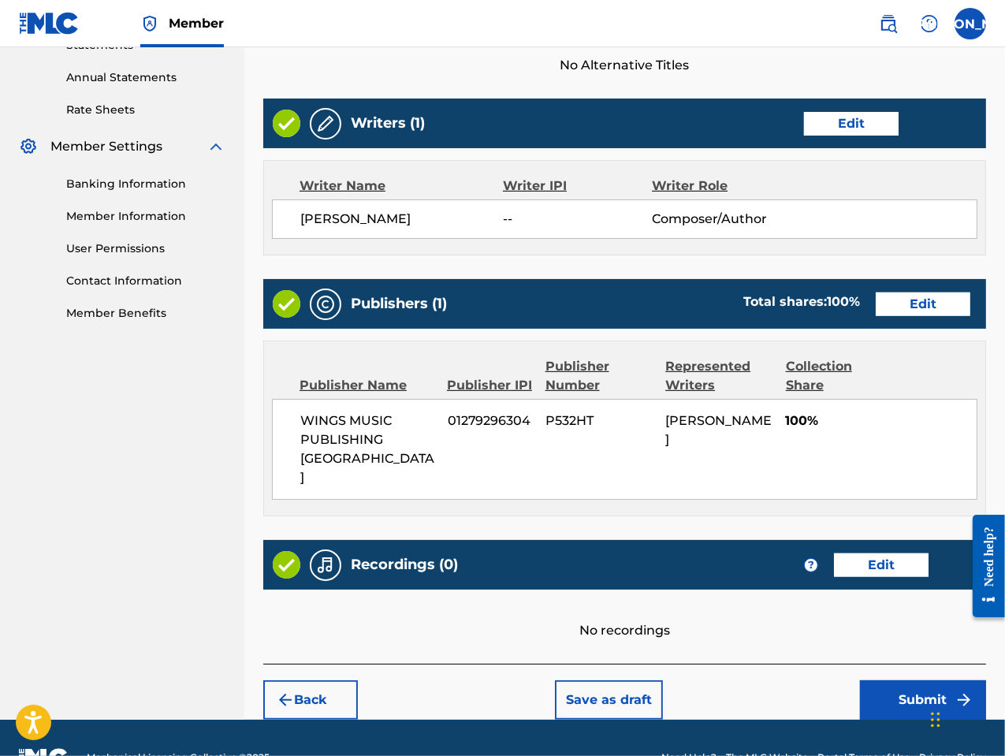
click at [864, 553] on button "Edit" at bounding box center [881, 565] width 95 height 24
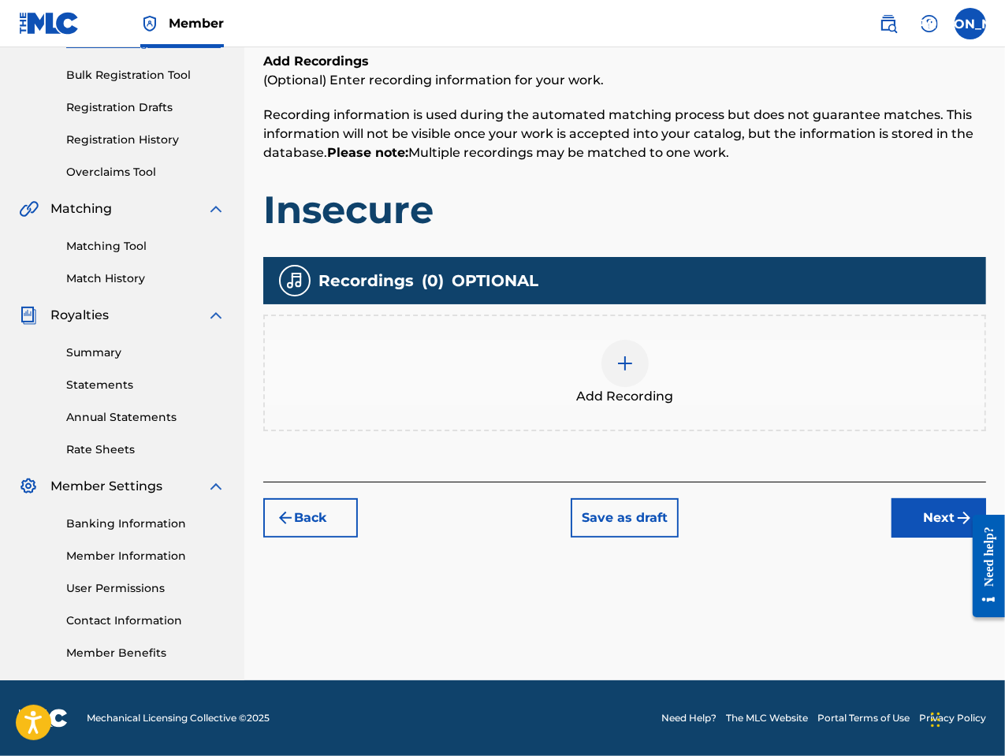
scroll to position [221, 0]
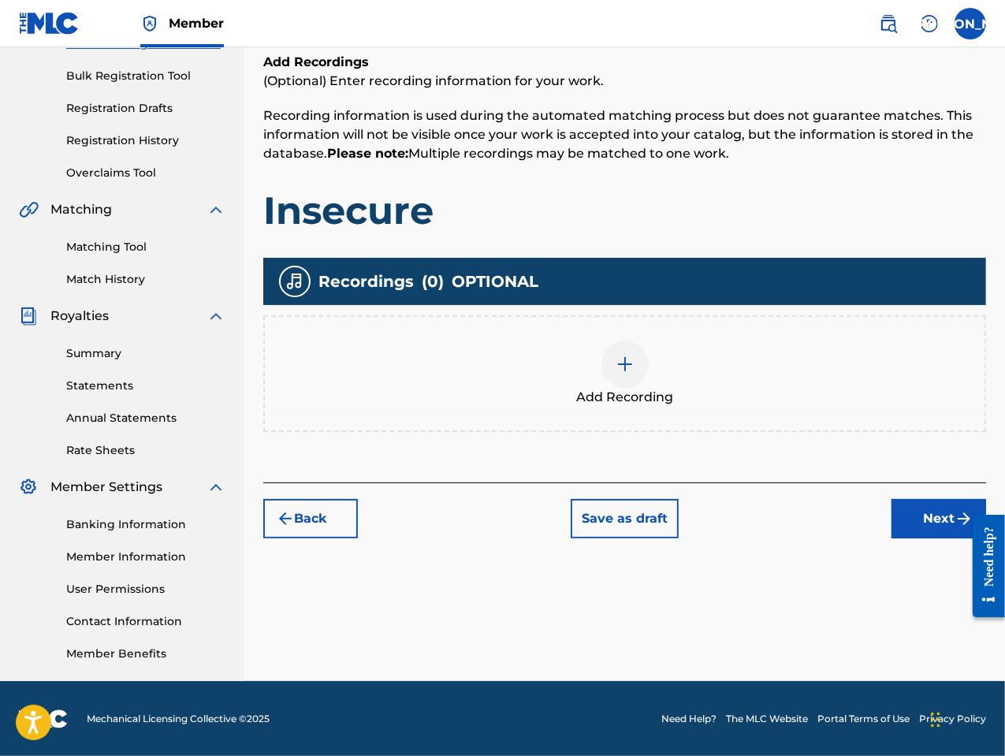
click at [624, 369] on img at bounding box center [625, 364] width 19 height 19
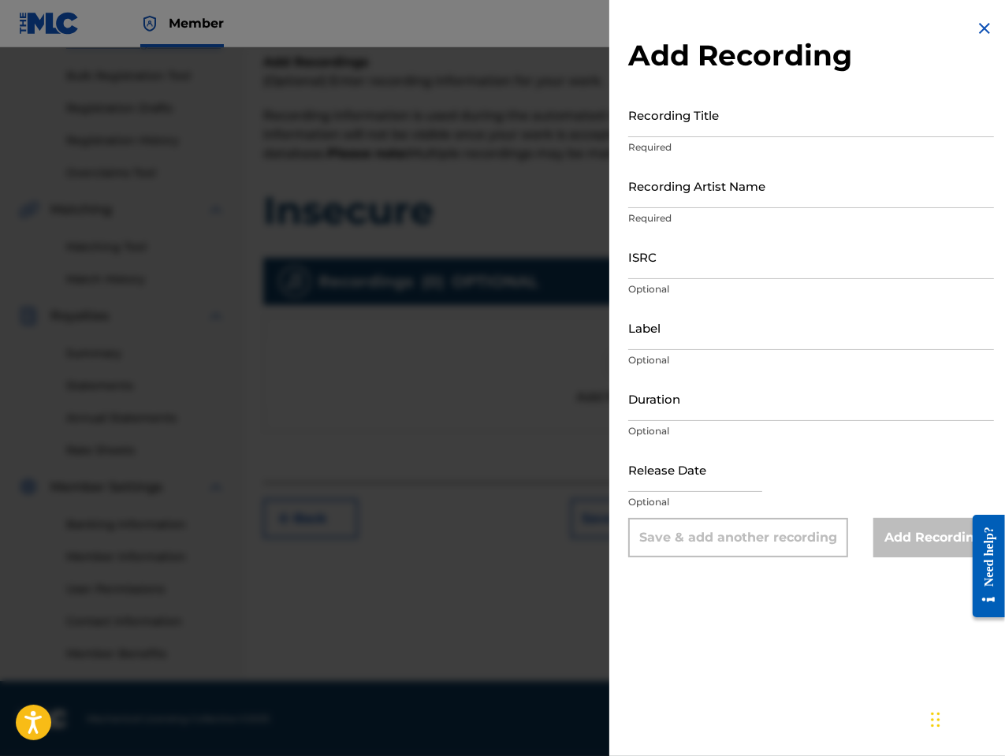
click at [672, 128] on input "Recording Title" at bounding box center [811, 114] width 366 height 45
type input "Insecure"
click at [657, 199] on input "Recording Artist Name" at bounding box center [811, 185] width 366 height 45
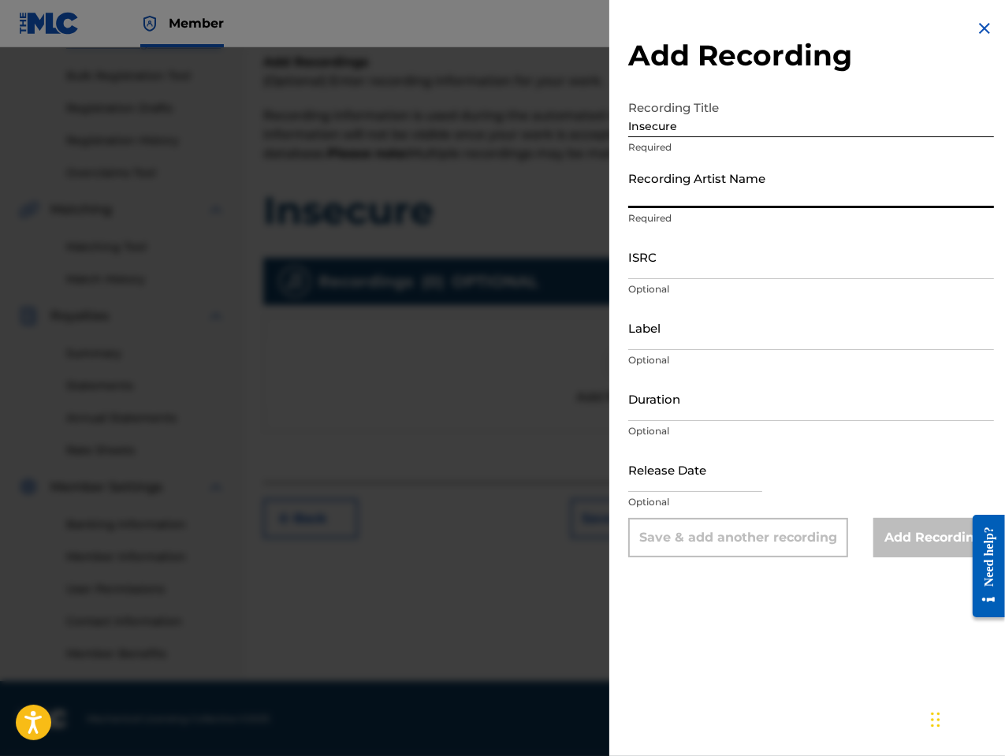
type input "[PERSON_NAME] the Messenger"
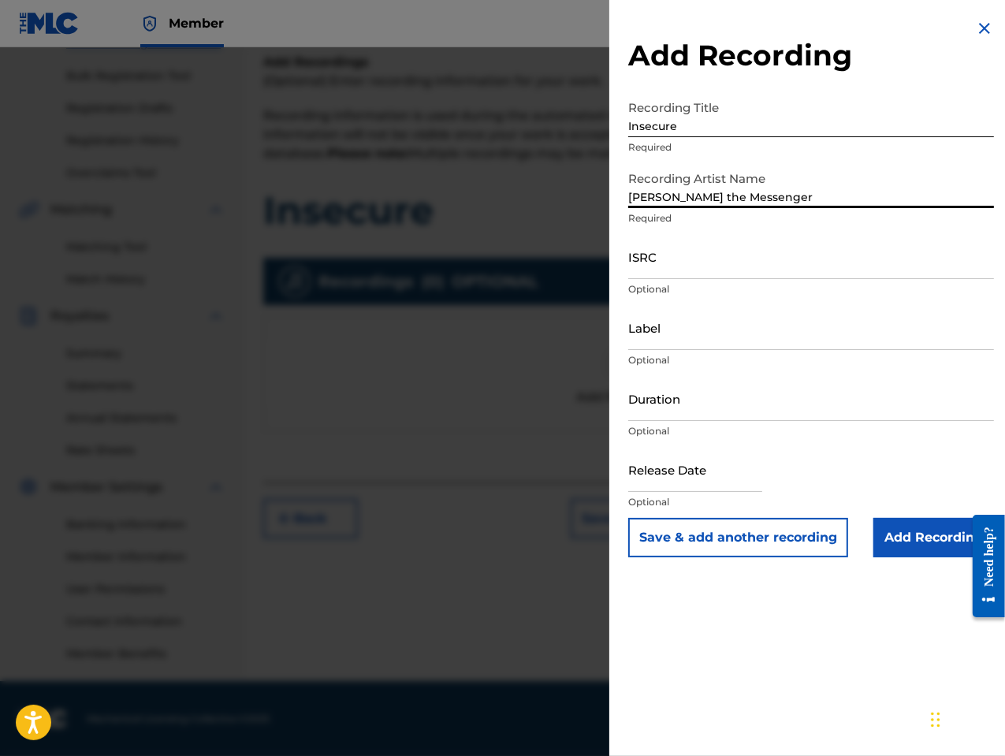
click at [653, 264] on input "ISRC" at bounding box center [811, 256] width 366 height 45
drag, startPoint x: 653, startPoint y: 264, endPoint x: 638, endPoint y: 262, distance: 15.8
click at [638, 262] on input "ISRC" at bounding box center [811, 256] width 366 height 45
paste input "GBLFP1798231"
type input "GBLFP1798231"
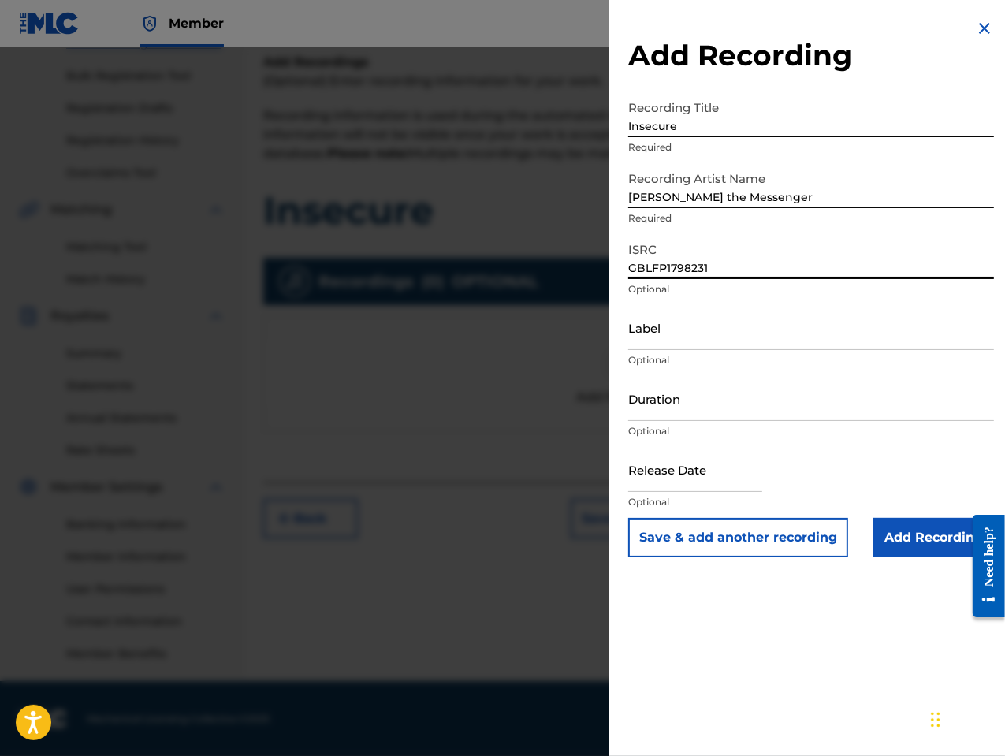
click at [702, 405] on input "Duration" at bounding box center [811, 398] width 366 height 45
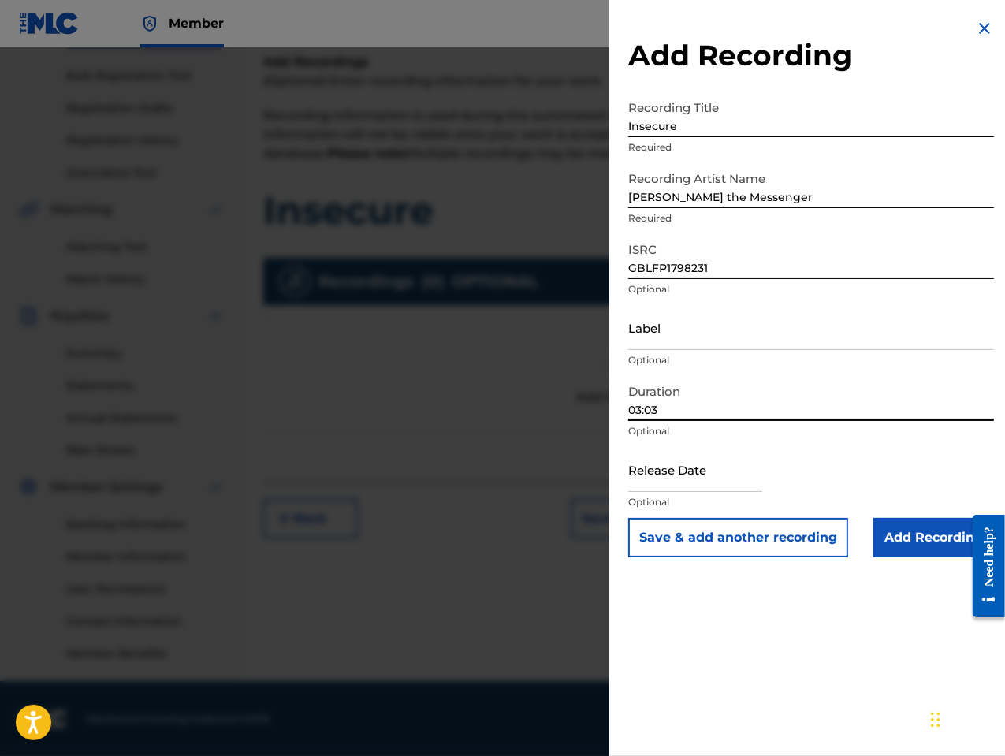
type input "03:03"
click at [672, 478] on input "text" at bounding box center [695, 469] width 134 height 45
select select "7"
select select "2025"
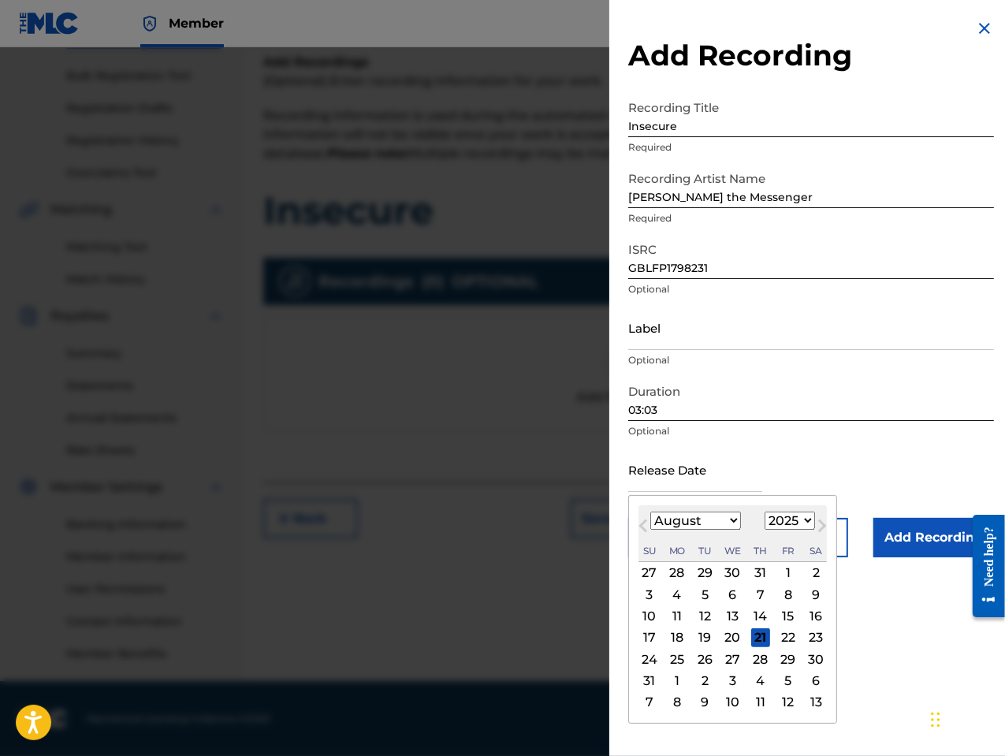
drag, startPoint x: 638, startPoint y: 538, endPoint x: 676, endPoint y: 538, distance: 38.6
click at [638, 538] on button "Previous Month" at bounding box center [643, 528] width 25 height 25
select select "6"
click at [787, 516] on select "1900 1901 1902 1903 1904 1905 1906 1907 1908 1909 1910 1911 1912 1913 1914 1915…" at bounding box center [790, 521] width 50 height 18
select select "2018"
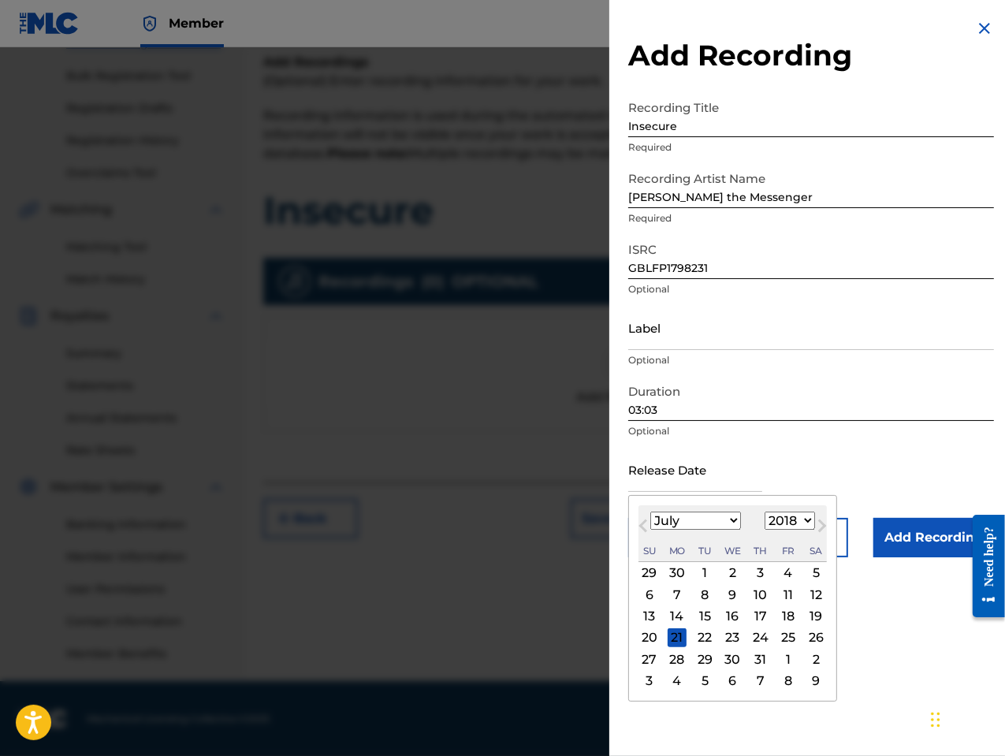
click at [765, 512] on select "1900 1901 1902 1903 1904 1905 1906 1907 1908 1909 1910 1911 1912 1913 1914 1915…" at bounding box center [790, 521] width 50 height 18
click at [722, 521] on select "January February March April May June July August September October November De…" at bounding box center [695, 521] width 91 height 18
select select "0"
click at [650, 512] on select "January February March April May June July August September October November De…" at bounding box center [695, 521] width 91 height 18
click at [677, 579] on div "1" at bounding box center [677, 573] width 19 height 19
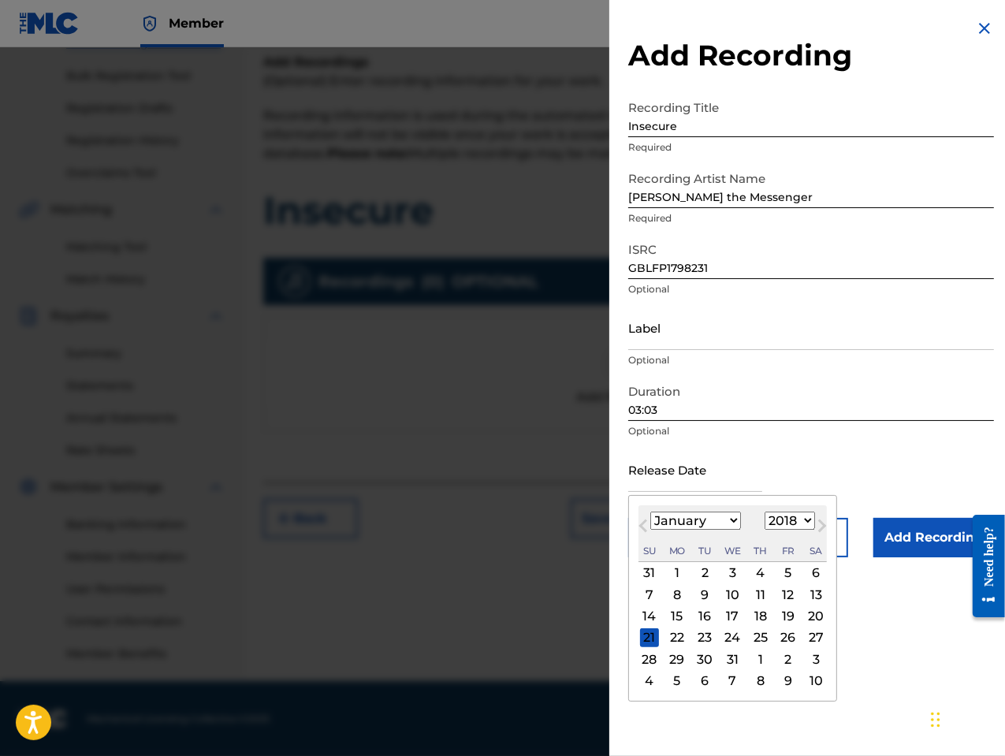
type input "[DATE]"
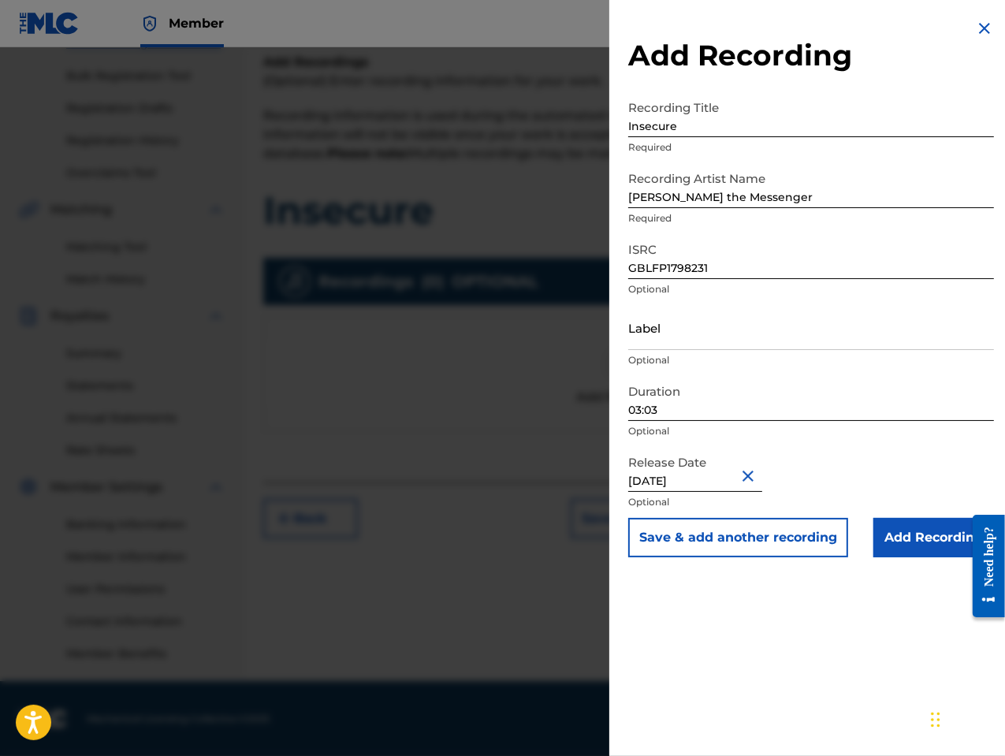
click at [901, 541] on input "Add Recording" at bounding box center [933, 537] width 121 height 39
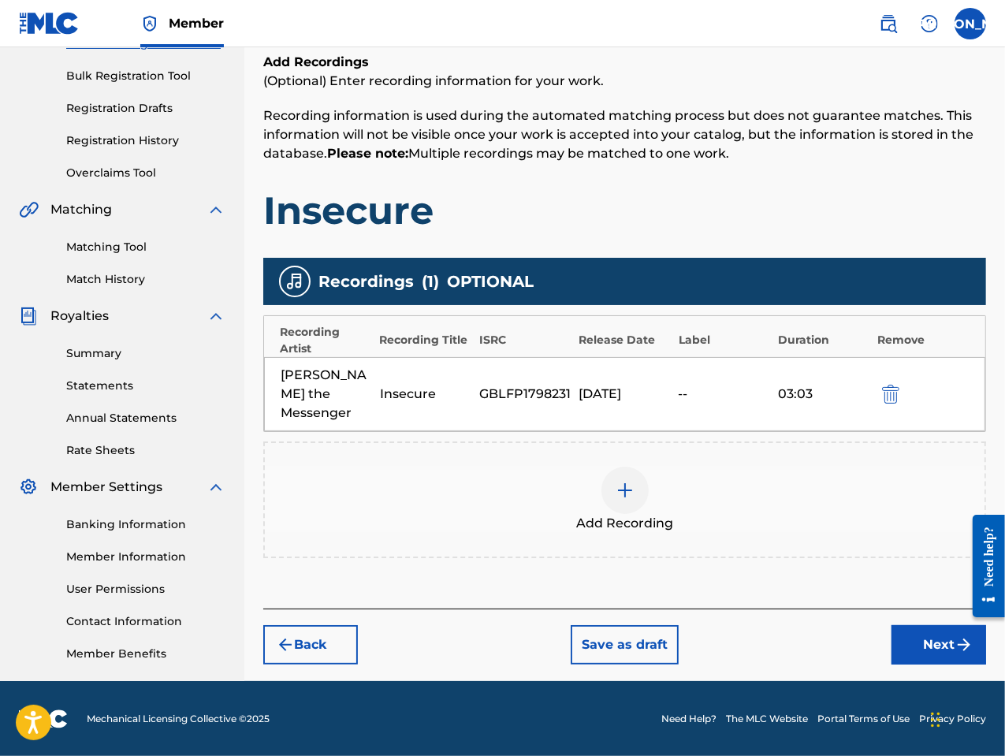
click at [921, 625] on button "Next" at bounding box center [938, 644] width 95 height 39
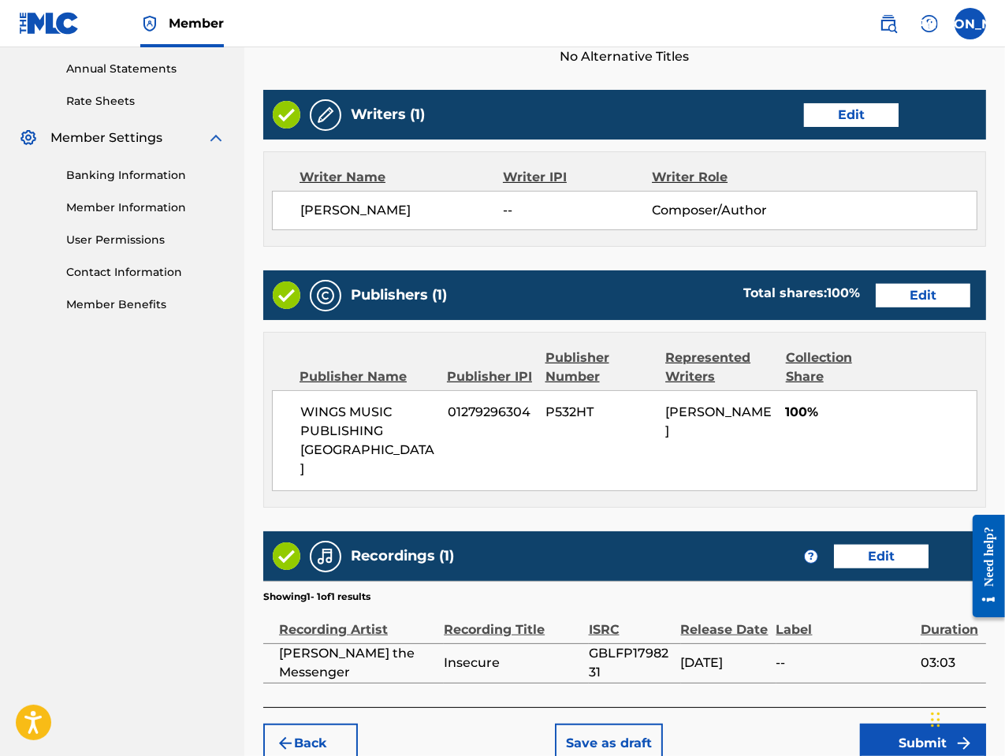
scroll to position [612, 0]
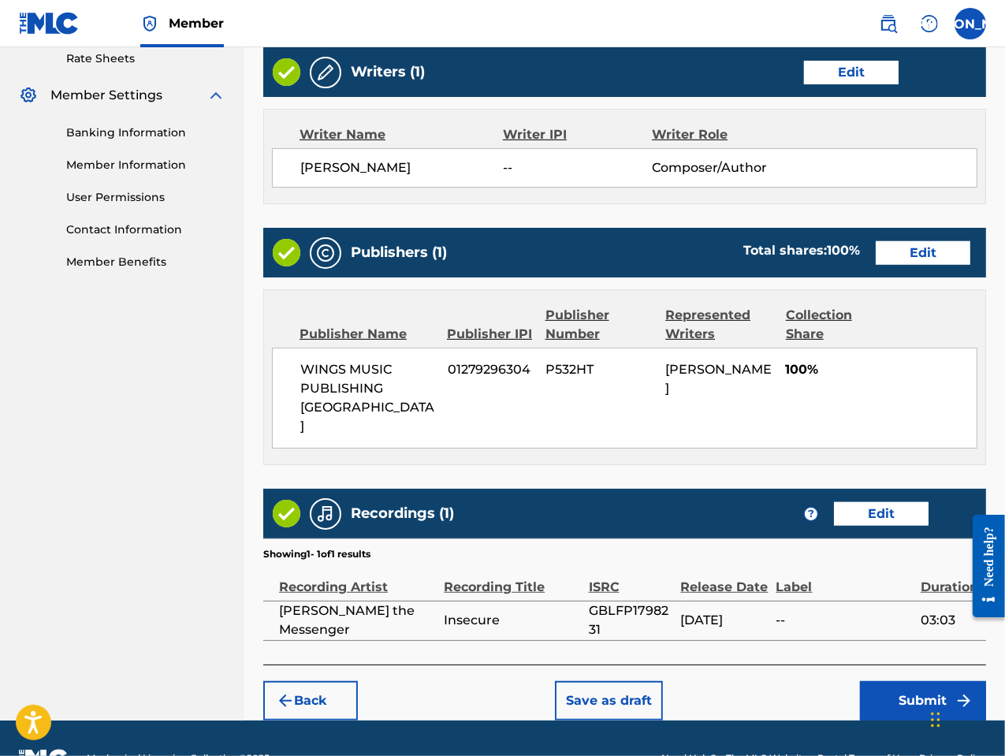
click at [908, 681] on button "Submit" at bounding box center [923, 700] width 126 height 39
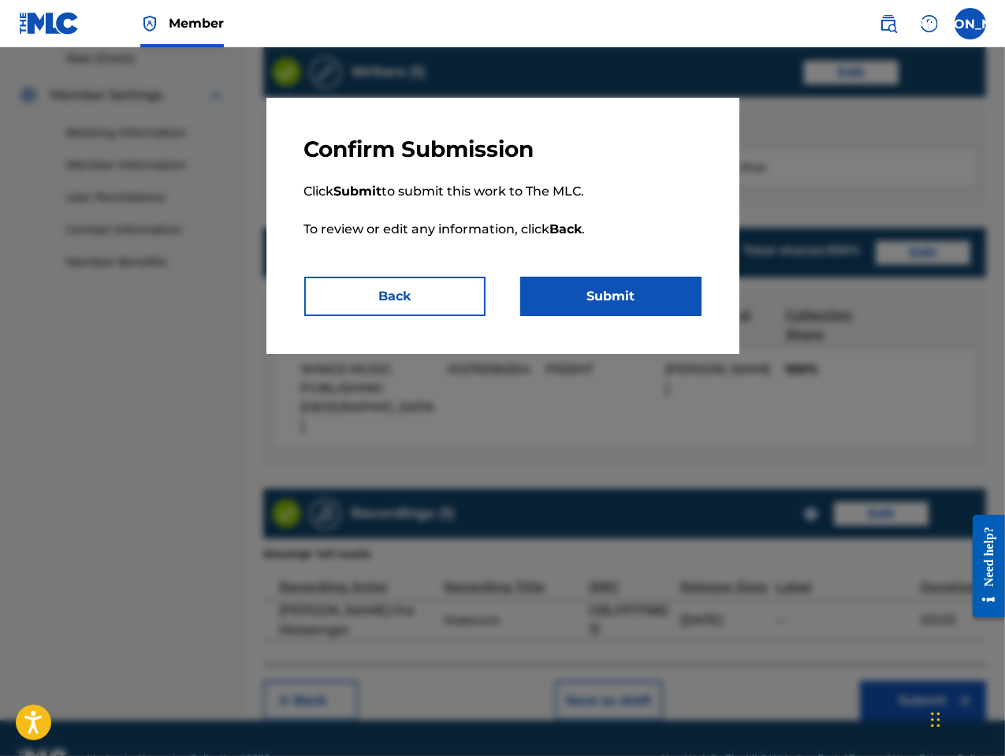
click at [632, 300] on button "Submit" at bounding box center [610, 296] width 181 height 39
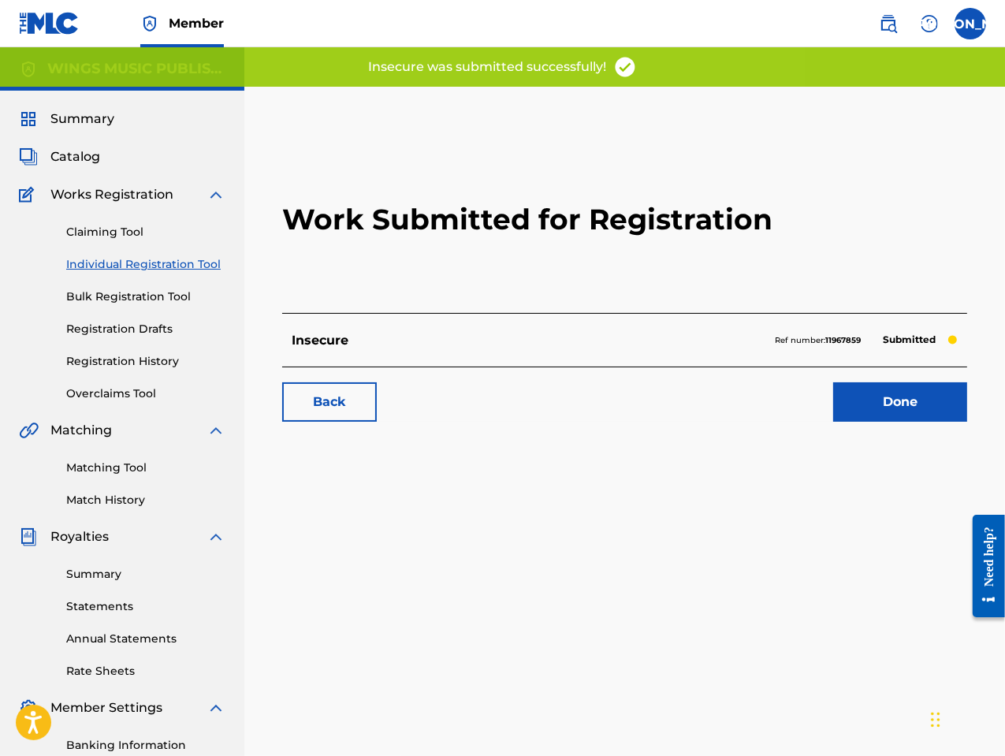
click at [910, 393] on link "Done" at bounding box center [900, 401] width 134 height 39
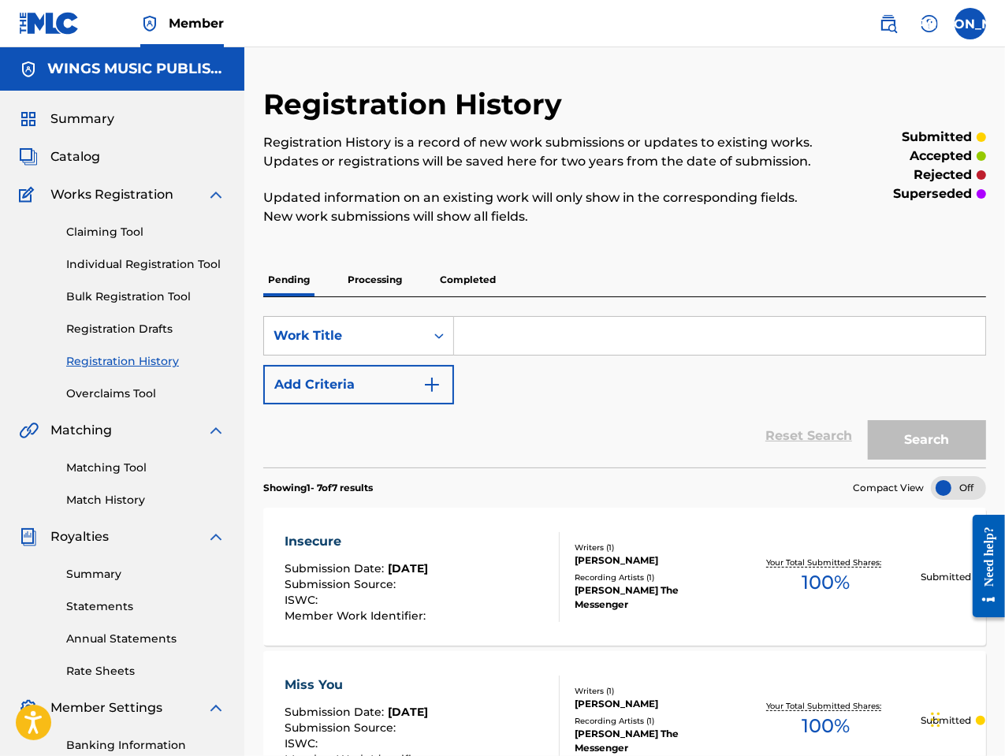
click at [94, 270] on link "Individual Registration Tool" at bounding box center [145, 264] width 159 height 17
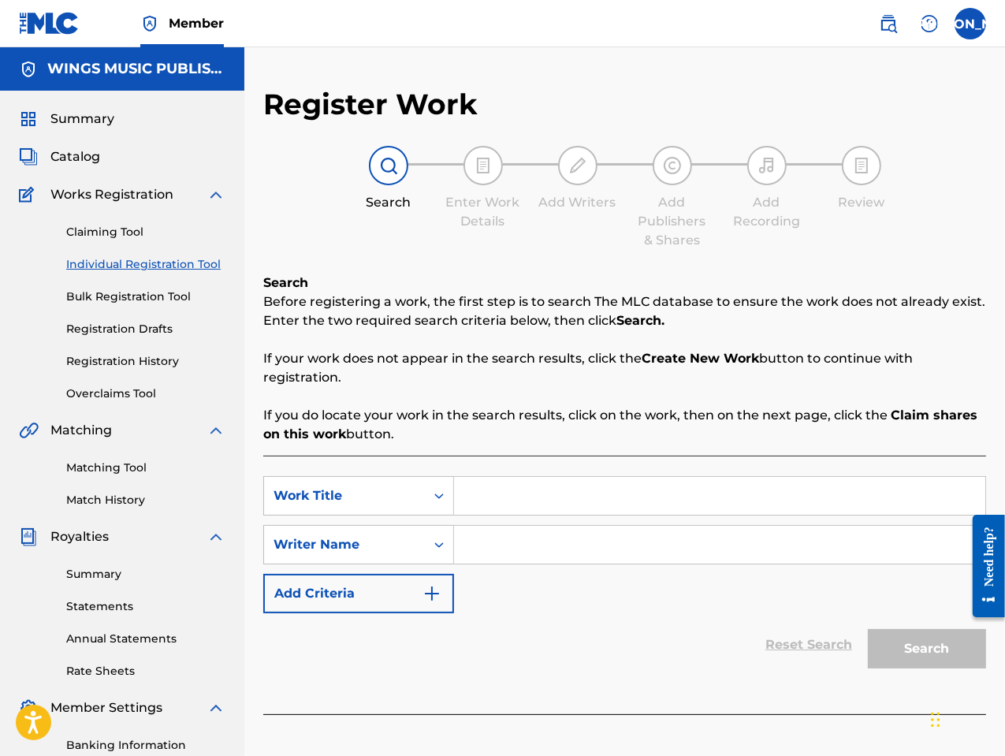
click at [497, 501] on input "Search Form" at bounding box center [719, 496] width 531 height 38
type input "Catch 22"
click at [499, 557] on input "Search Form" at bounding box center [719, 545] width 531 height 38
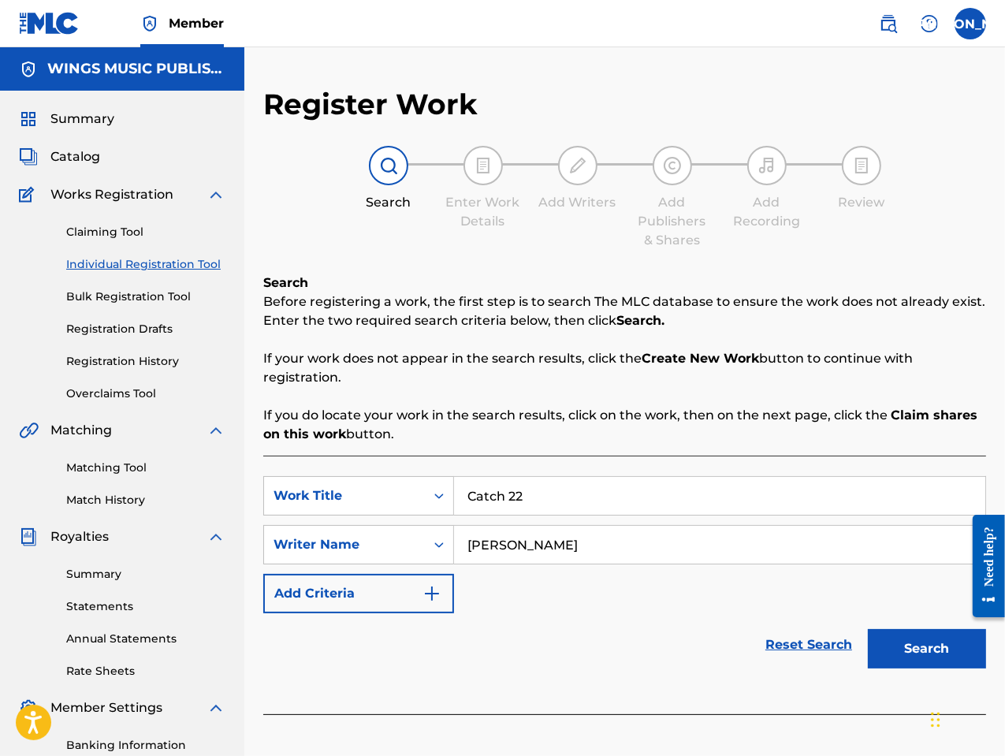
type input "[PERSON_NAME]"
click at [892, 648] on button "Search" at bounding box center [927, 648] width 118 height 39
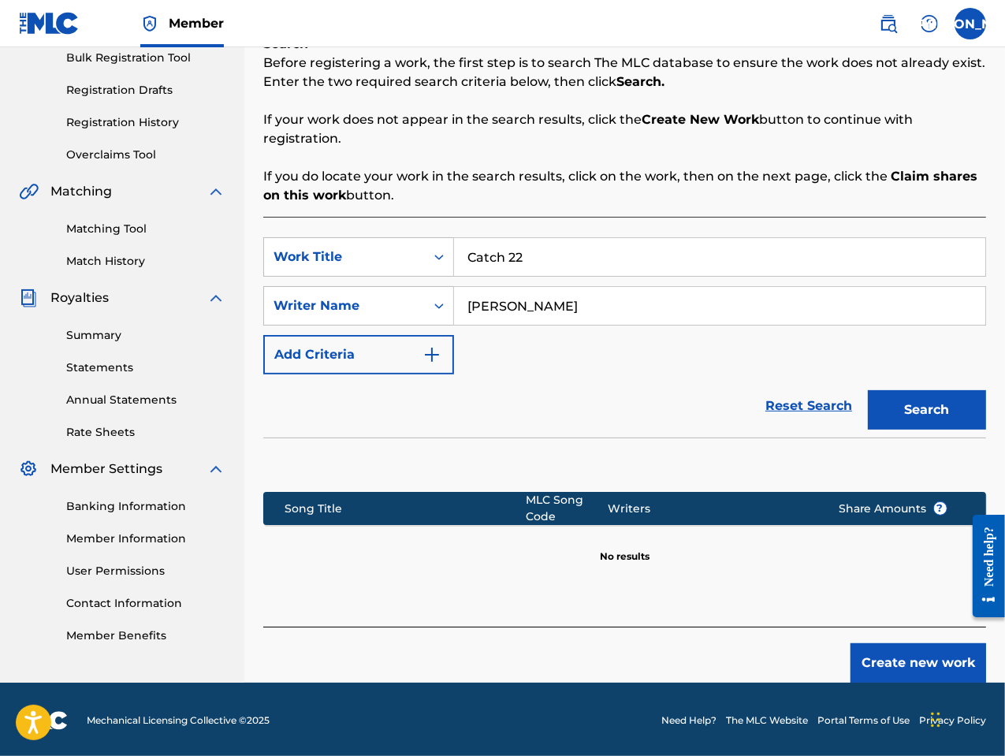
scroll to position [240, 0]
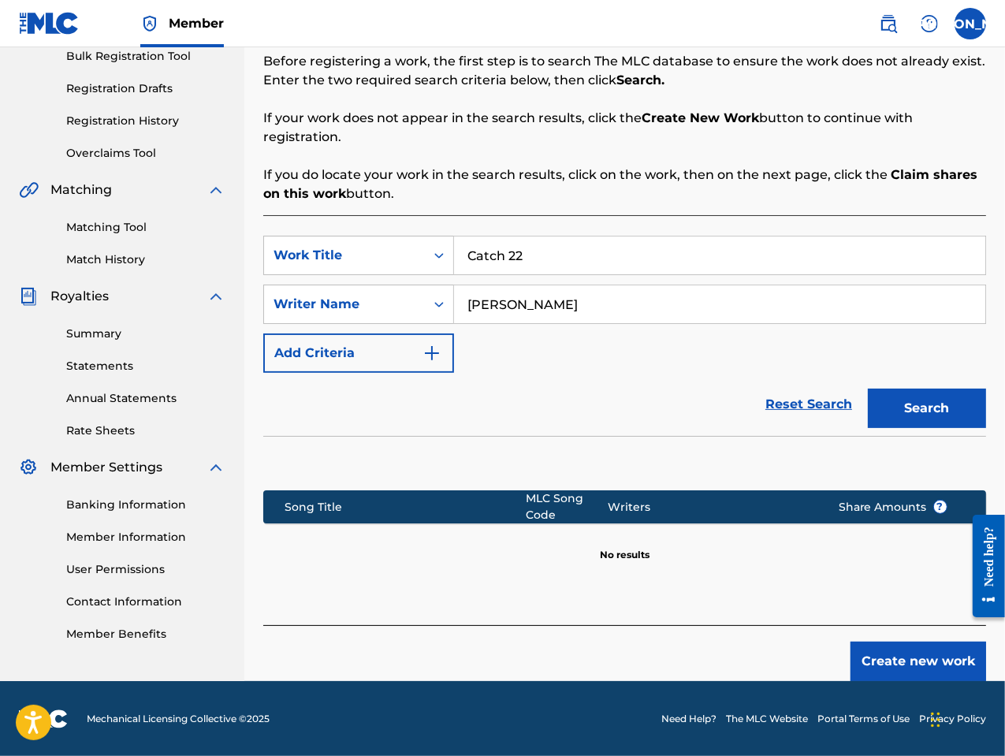
click at [887, 662] on button "Create new work" at bounding box center [918, 661] width 136 height 39
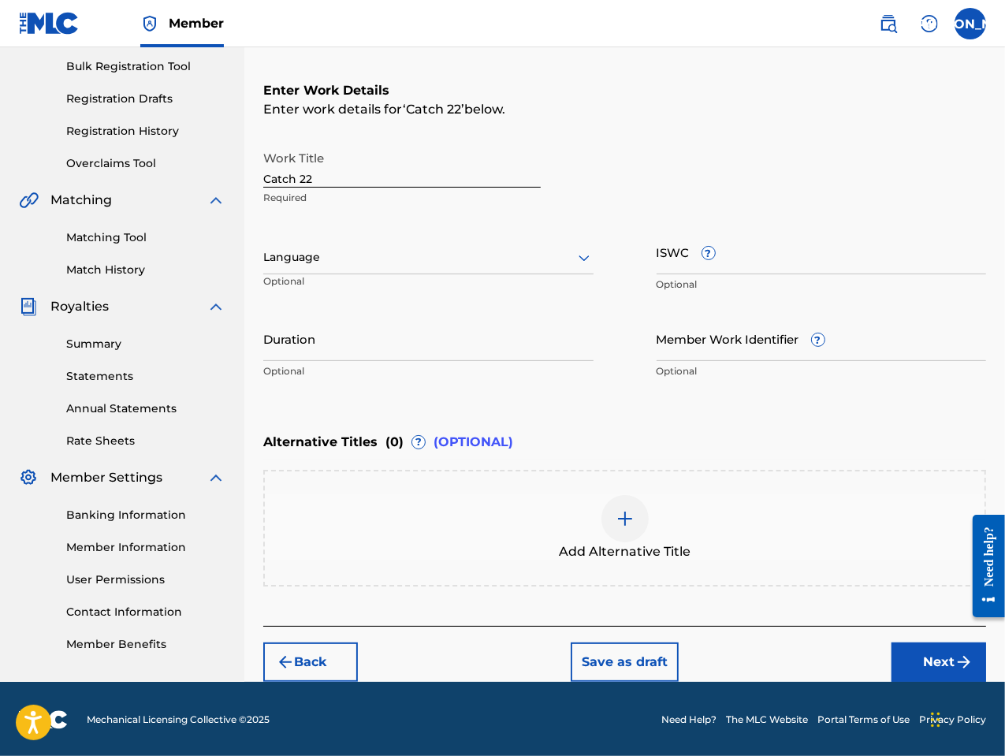
click at [295, 257] on div at bounding box center [428, 258] width 330 height 20
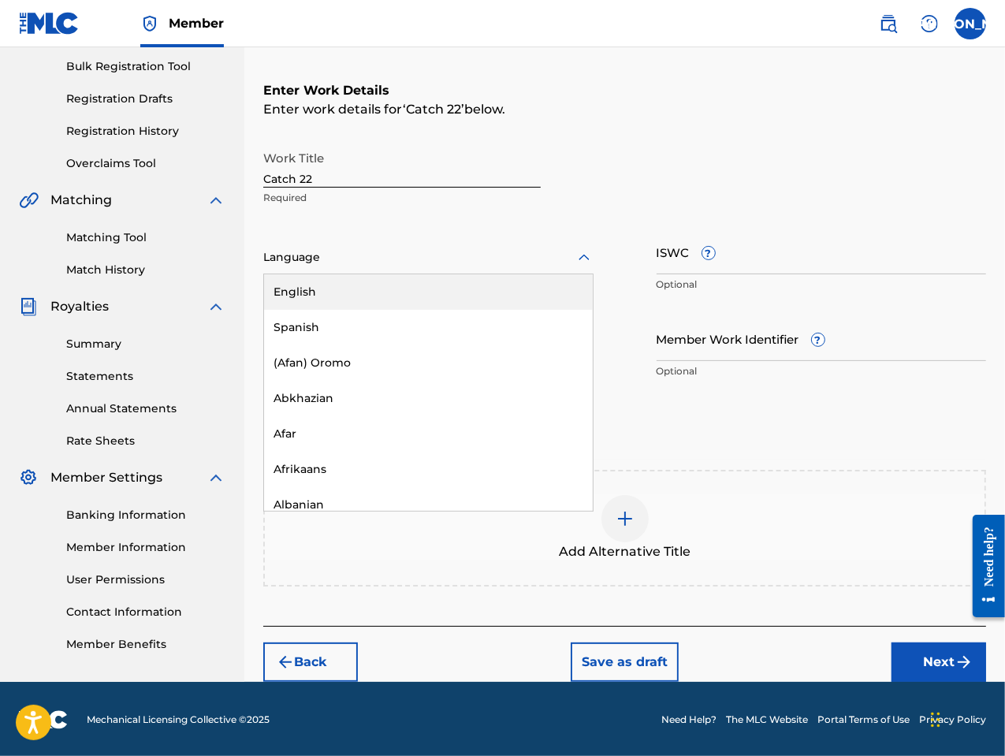
click at [306, 284] on div "English" at bounding box center [428, 291] width 329 height 35
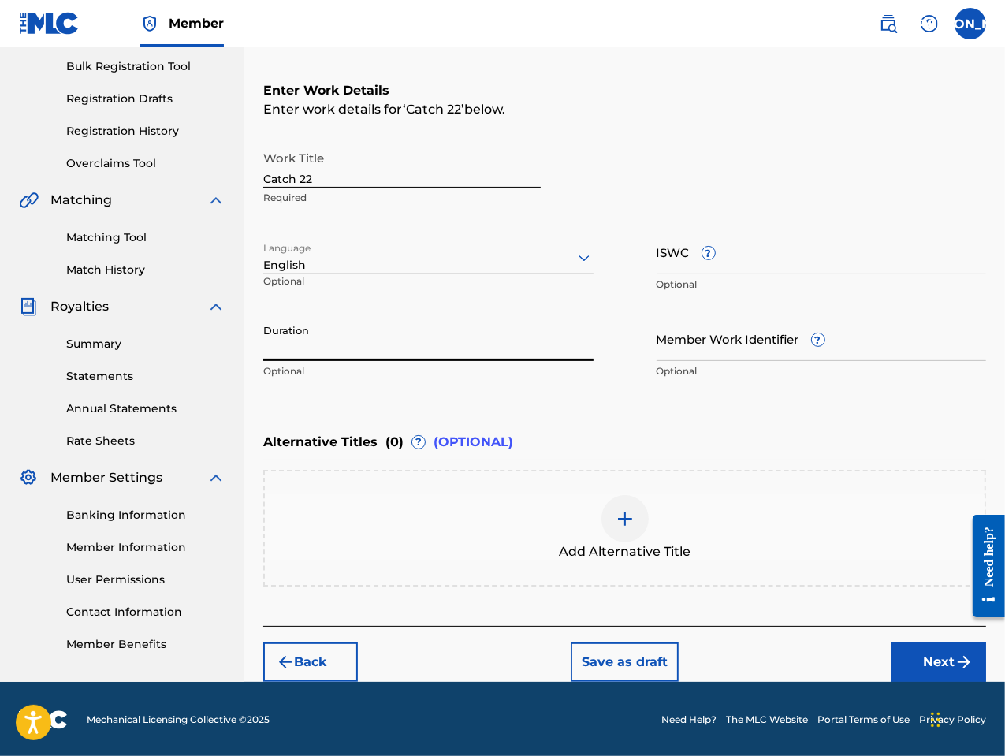
click at [339, 356] on input "Duration" at bounding box center [428, 338] width 330 height 45
type input "03:54"
click at [933, 655] on button "Next" at bounding box center [938, 661] width 95 height 39
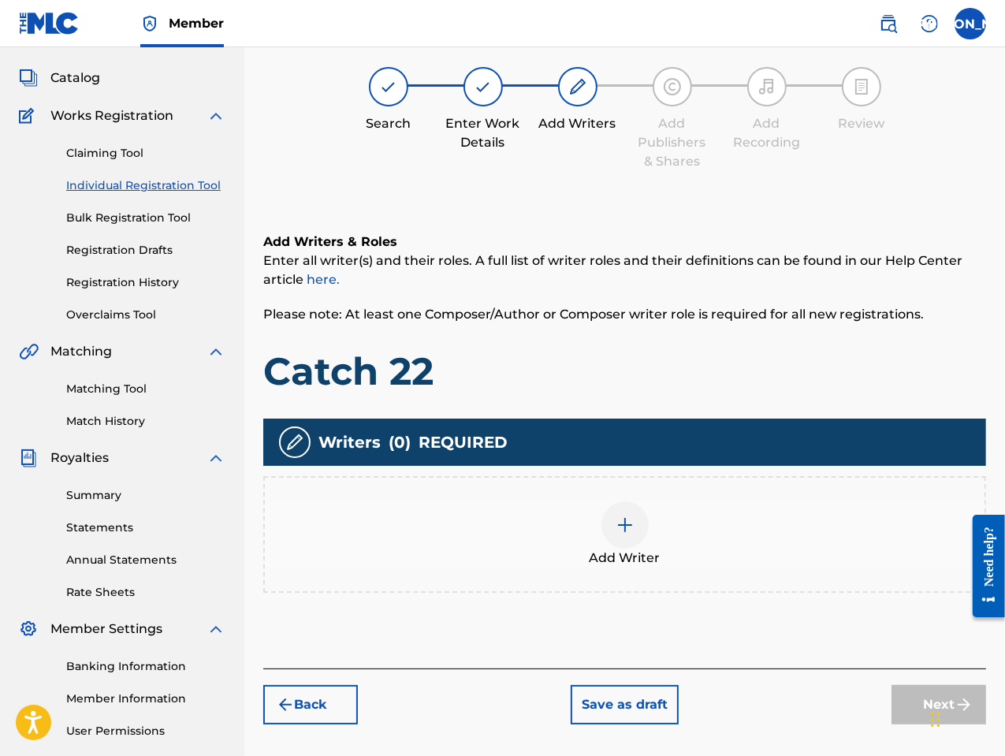
scroll to position [71, 0]
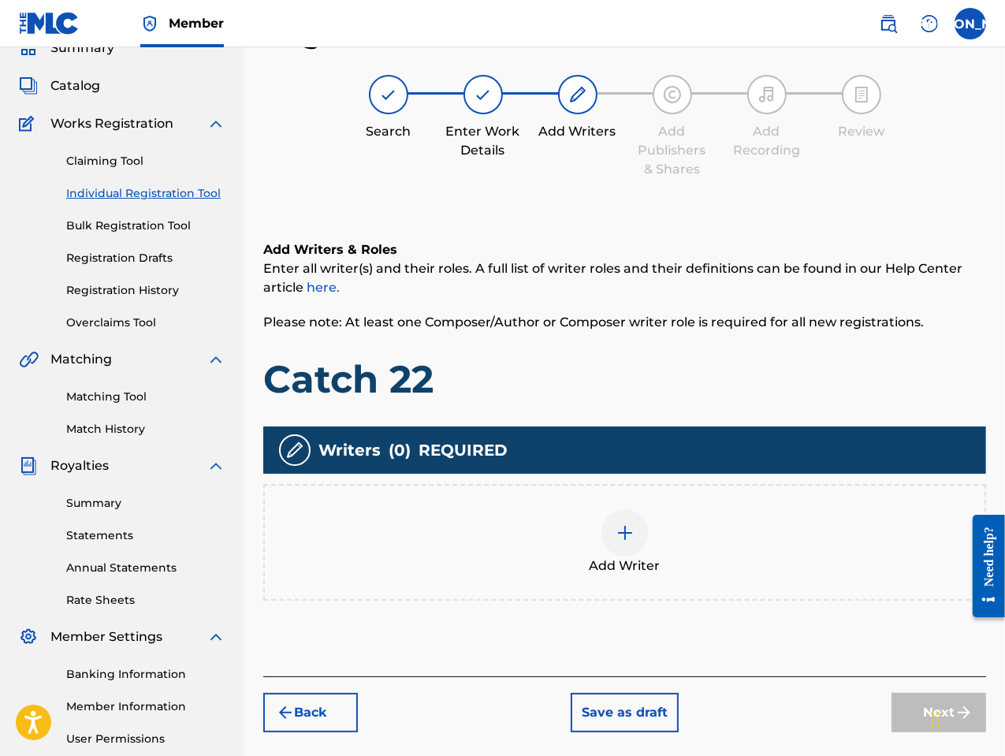
click at [644, 529] on div at bounding box center [624, 532] width 47 height 47
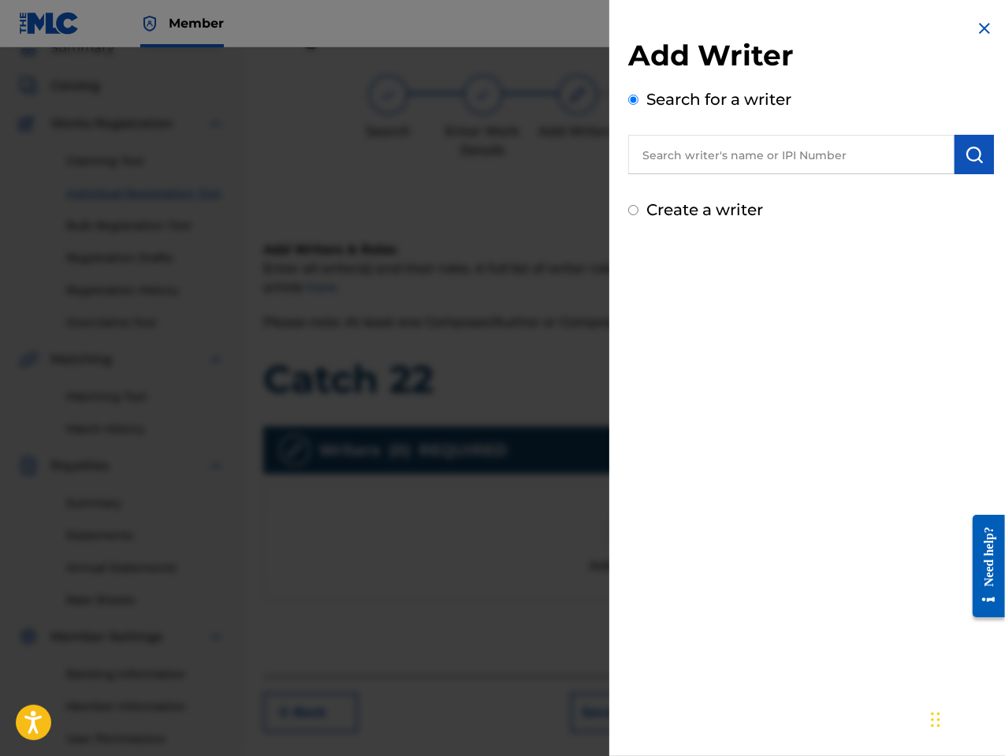
click at [662, 166] on input "text" at bounding box center [791, 154] width 326 height 39
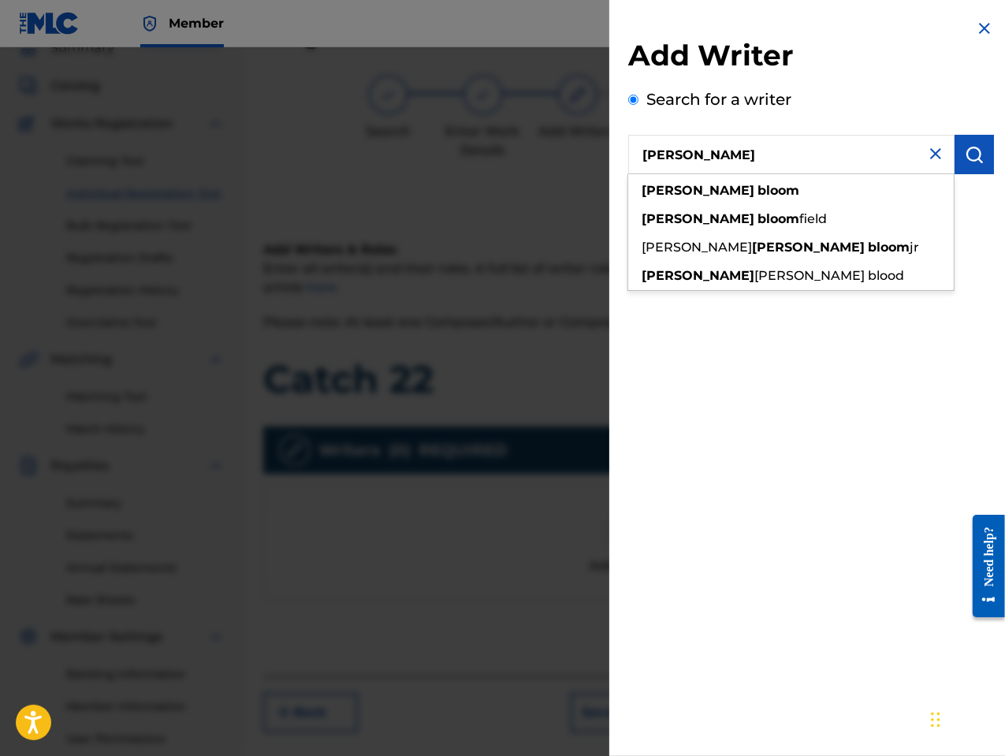
type input "[PERSON_NAME]"
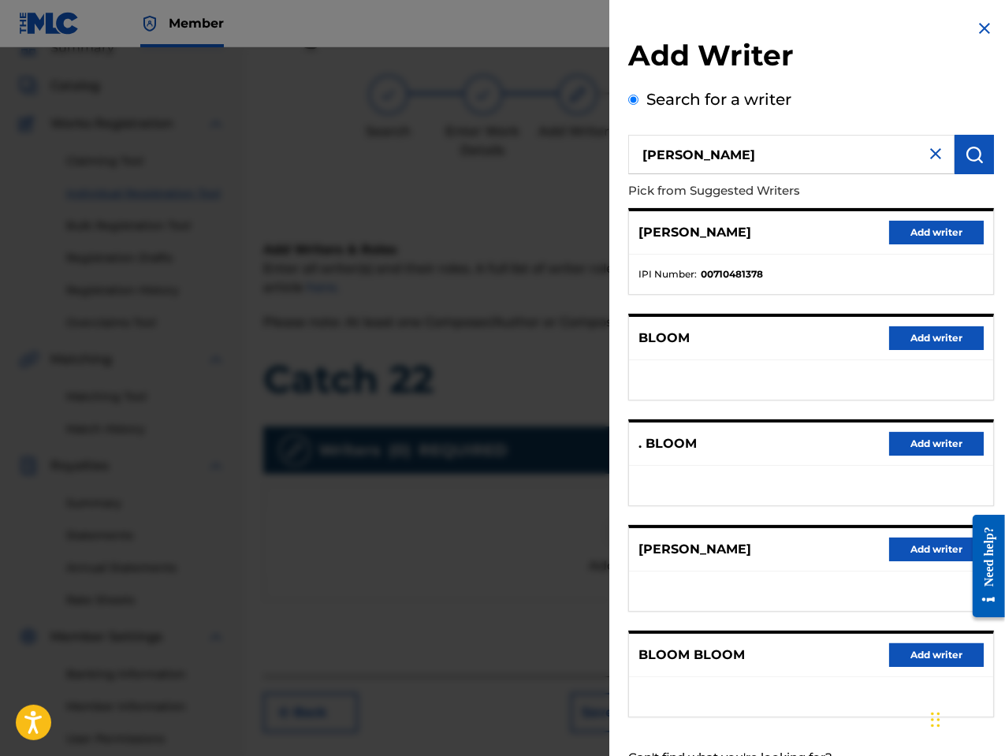
click at [906, 554] on button "Add writer" at bounding box center [936, 550] width 95 height 24
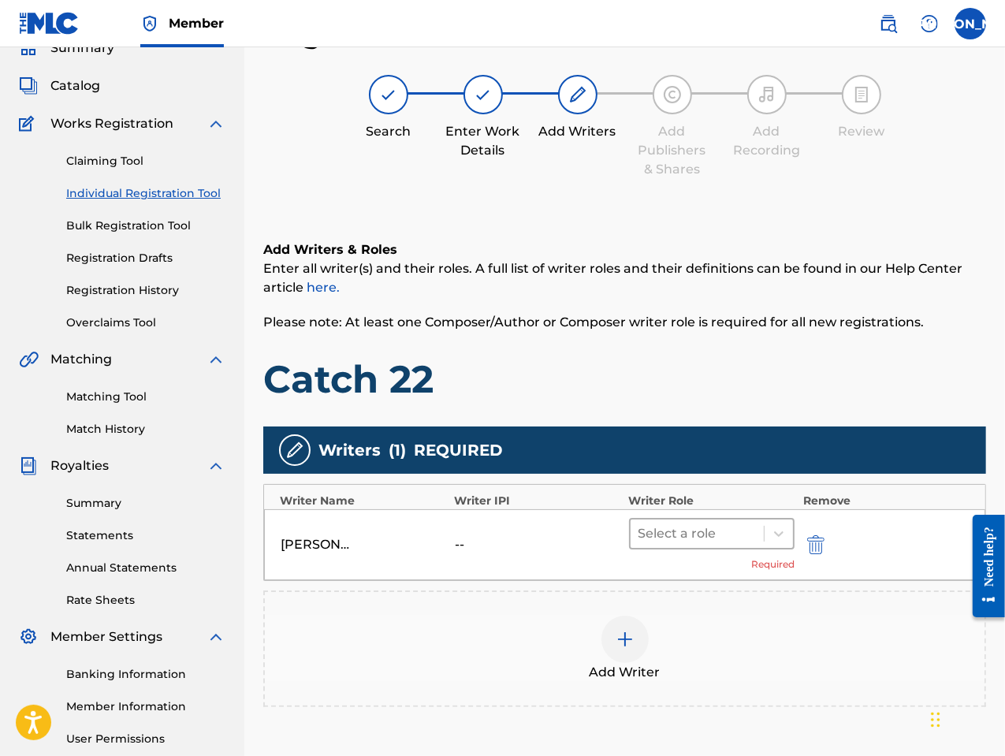
click at [692, 538] on div at bounding box center [697, 534] width 118 height 22
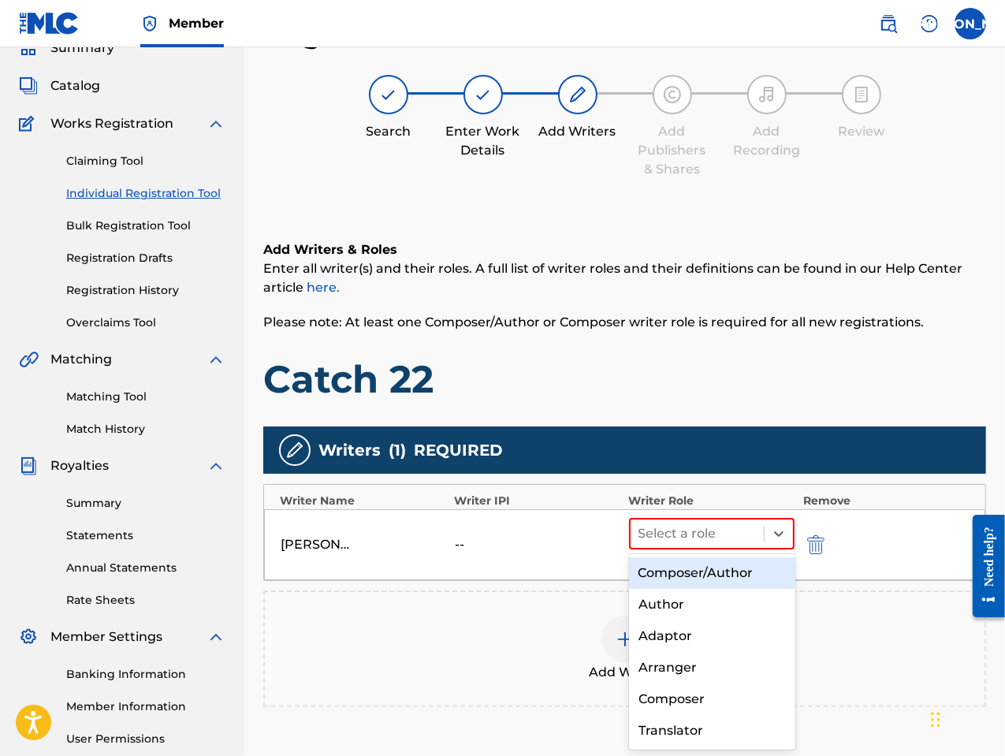
click at [701, 576] on div "Composer/Author" at bounding box center [712, 573] width 166 height 32
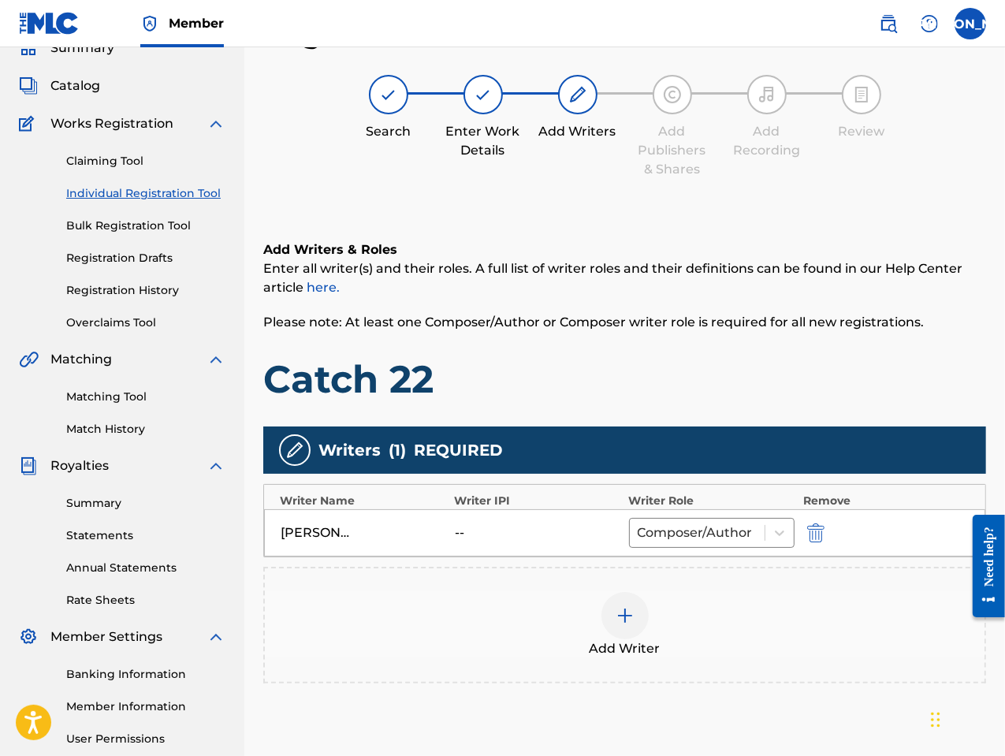
scroll to position [221, 0]
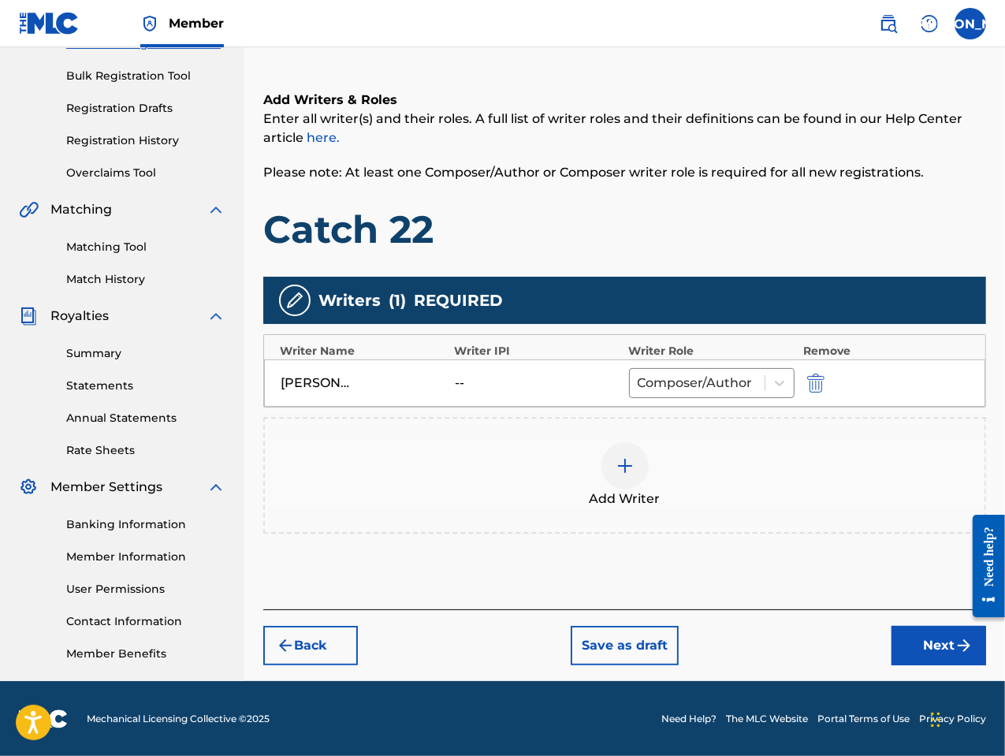
click at [907, 646] on button "Next" at bounding box center [938, 645] width 95 height 39
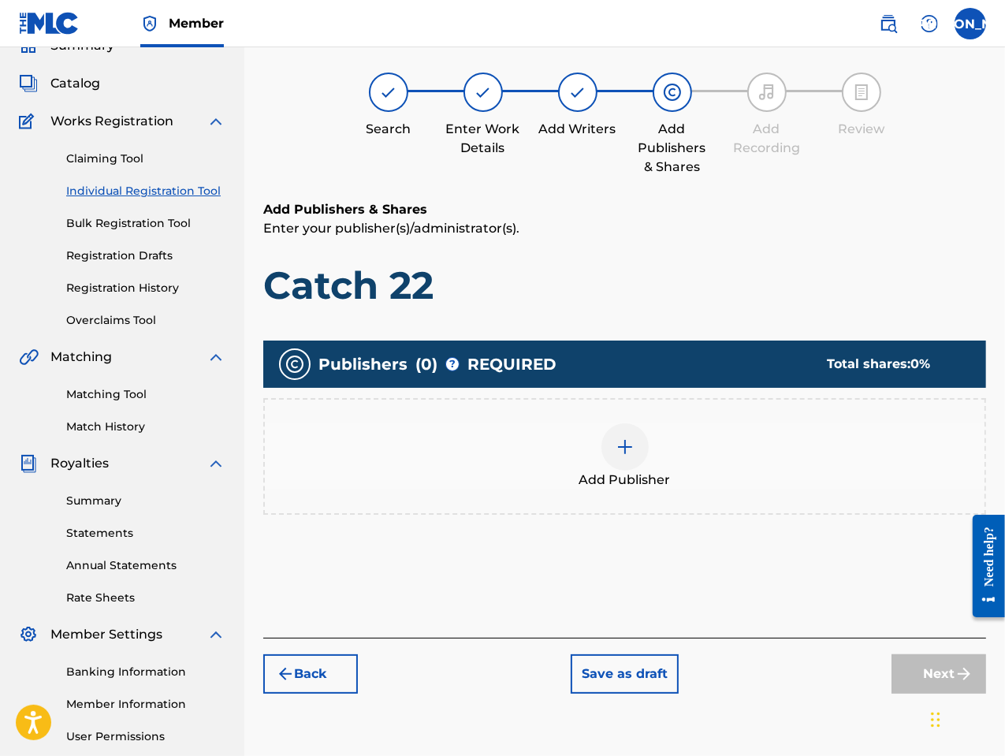
scroll to position [71, 0]
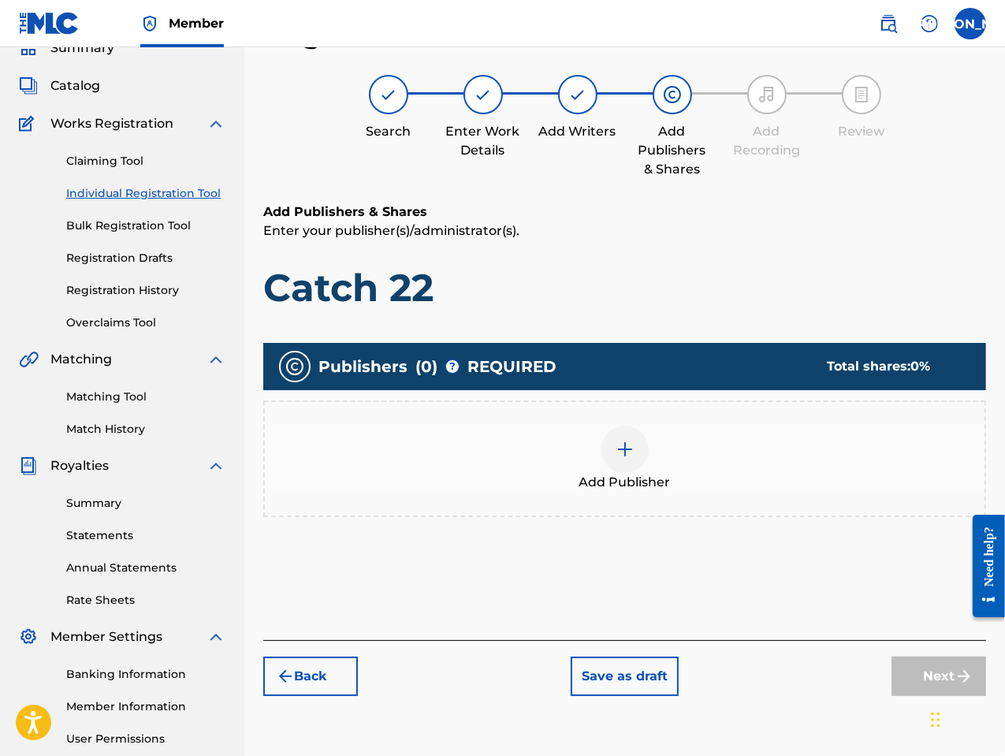
click at [615, 485] on span "Add Publisher" at bounding box center [624, 482] width 91 height 19
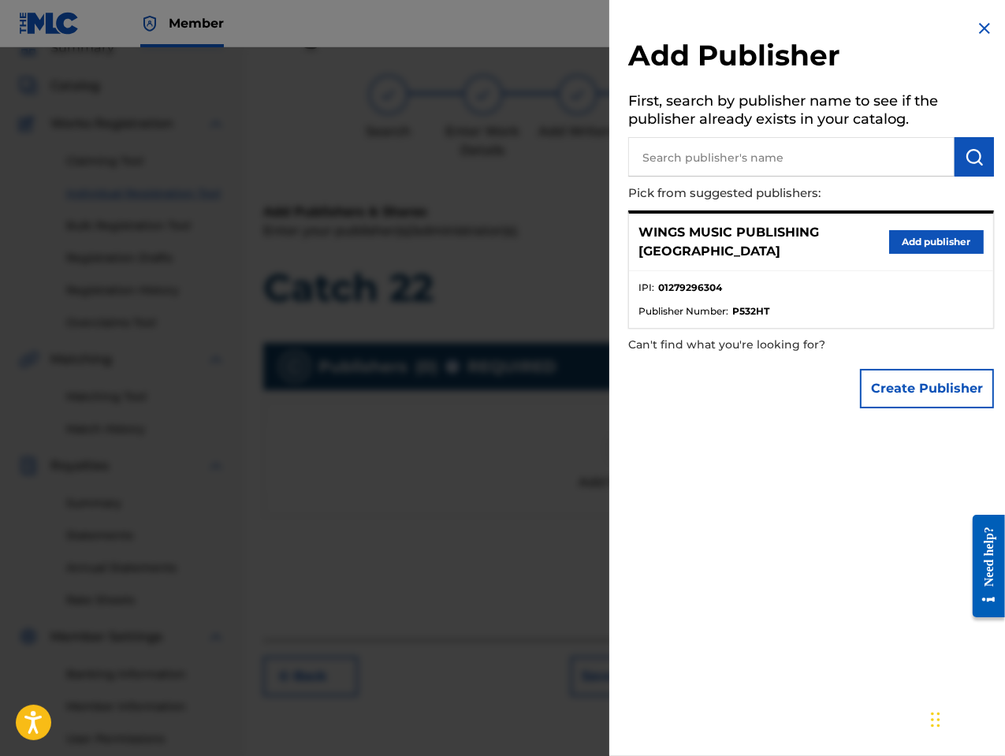
click at [926, 232] on button "Add publisher" at bounding box center [936, 242] width 95 height 24
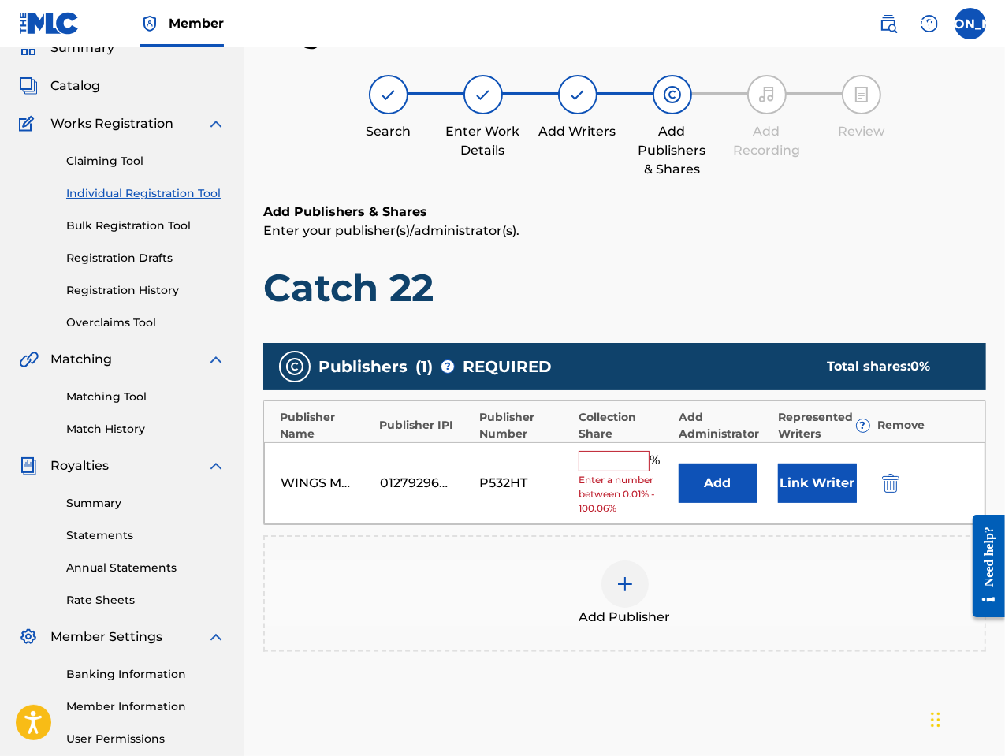
click at [610, 460] on input "text" at bounding box center [614, 461] width 71 height 20
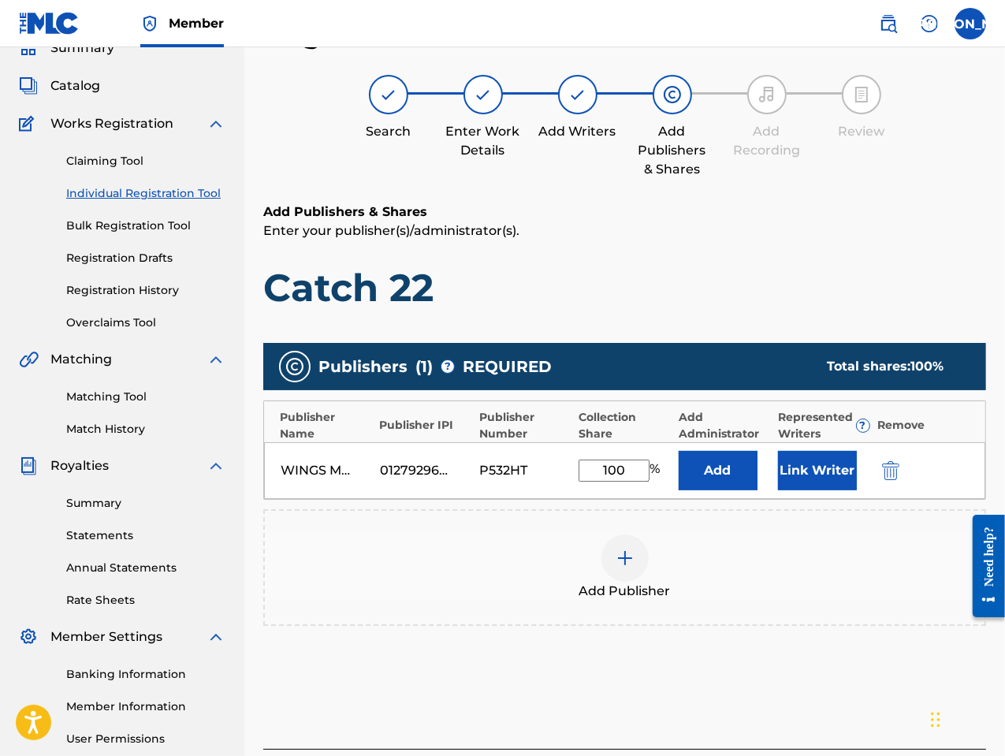
type input "100"
click at [822, 475] on button "Link Writer" at bounding box center [817, 470] width 79 height 39
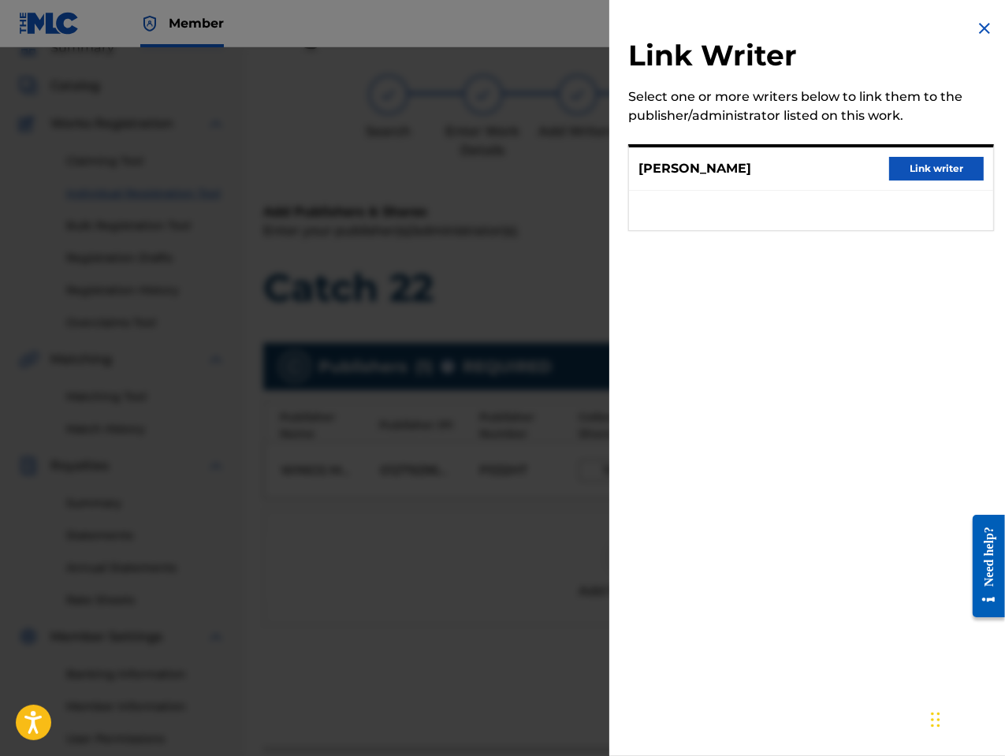
click at [926, 170] on button "Link writer" at bounding box center [936, 169] width 95 height 24
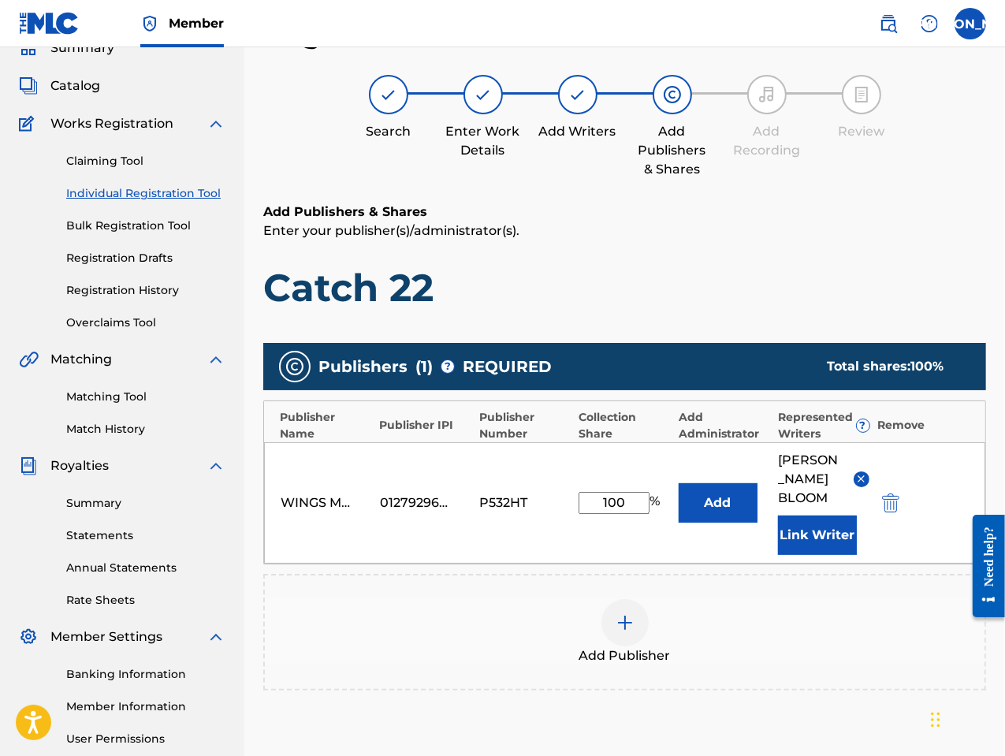
scroll to position [240, 0]
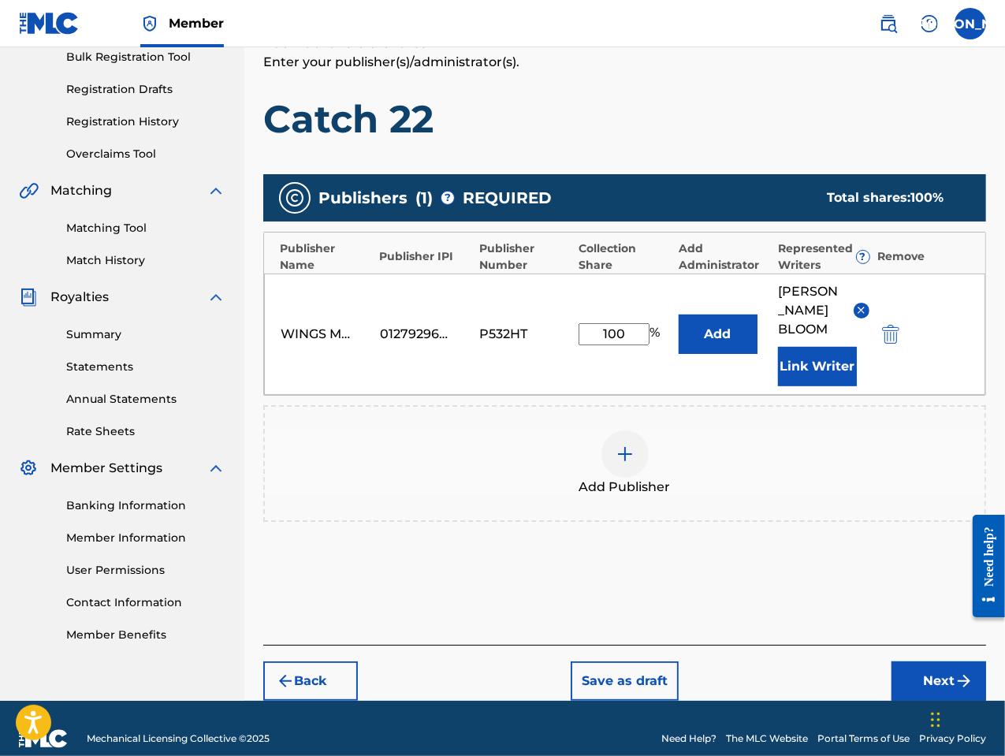
click at [924, 664] on button "Next" at bounding box center [938, 680] width 95 height 39
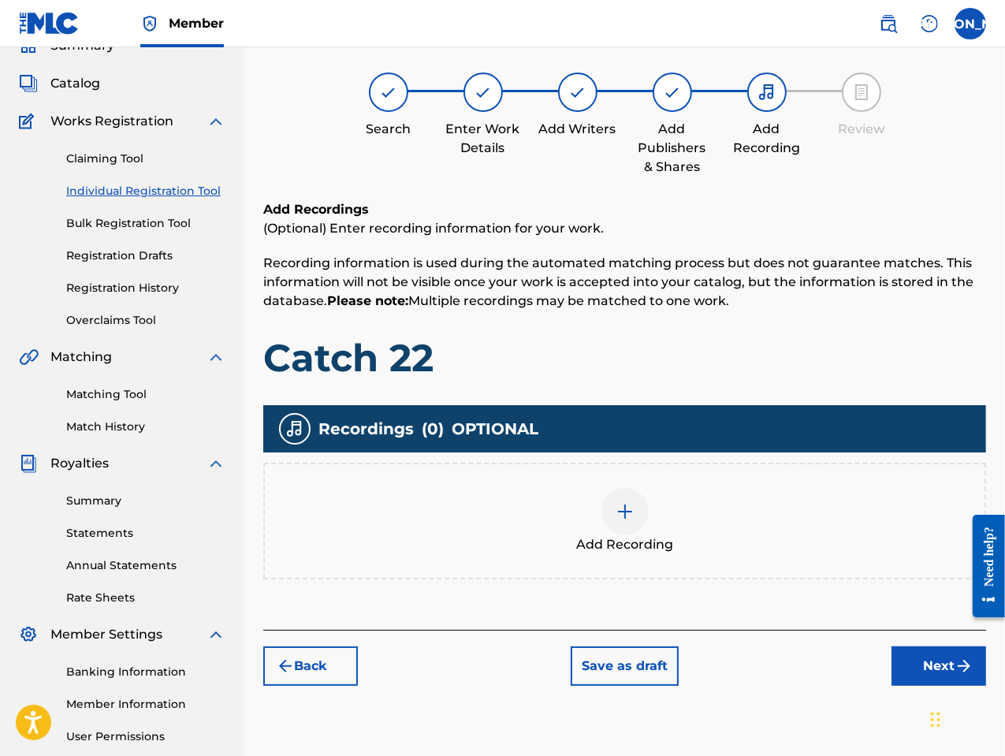
scroll to position [71, 0]
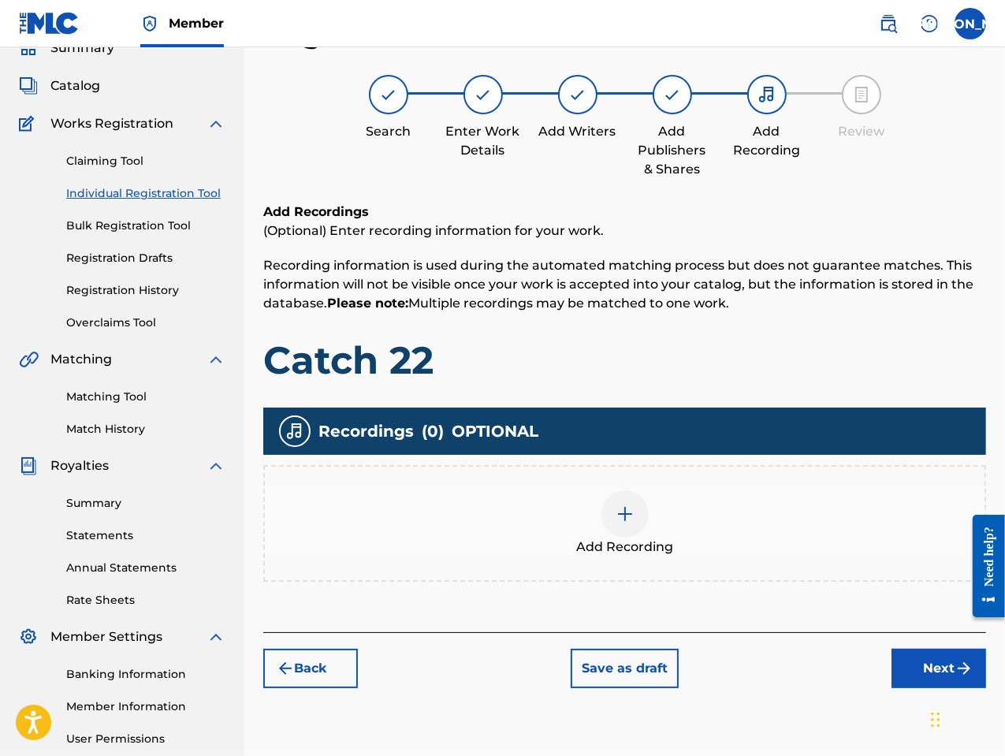
click at [639, 541] on span "Add Recording" at bounding box center [624, 547] width 97 height 19
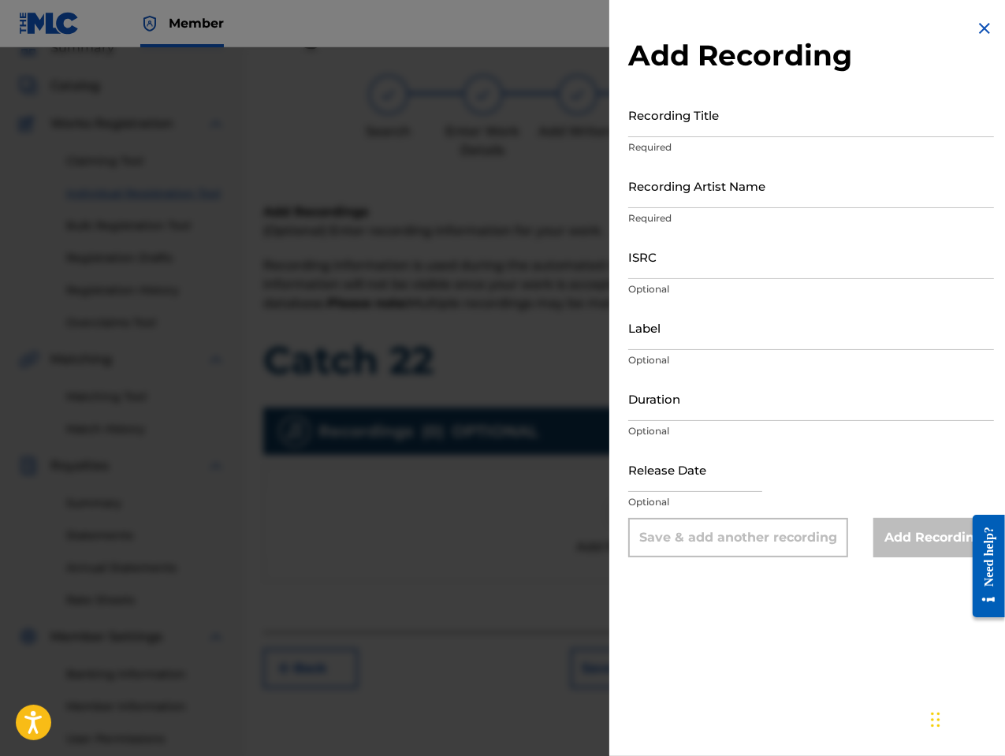
click at [716, 128] on input "Recording Title" at bounding box center [811, 114] width 366 height 45
type input "Catch 22"
click at [730, 208] on div "Recording Artist Name Required" at bounding box center [811, 198] width 366 height 71
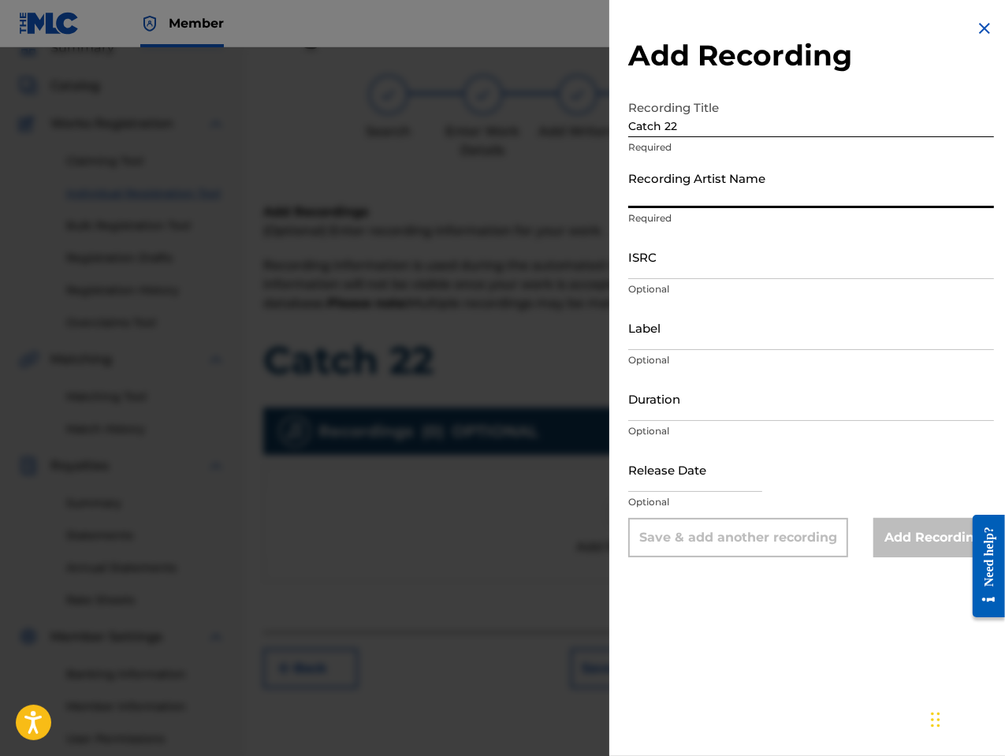
click at [728, 198] on input "Recording Artist Name" at bounding box center [811, 185] width 366 height 45
type input "[PERSON_NAME] the Messenger"
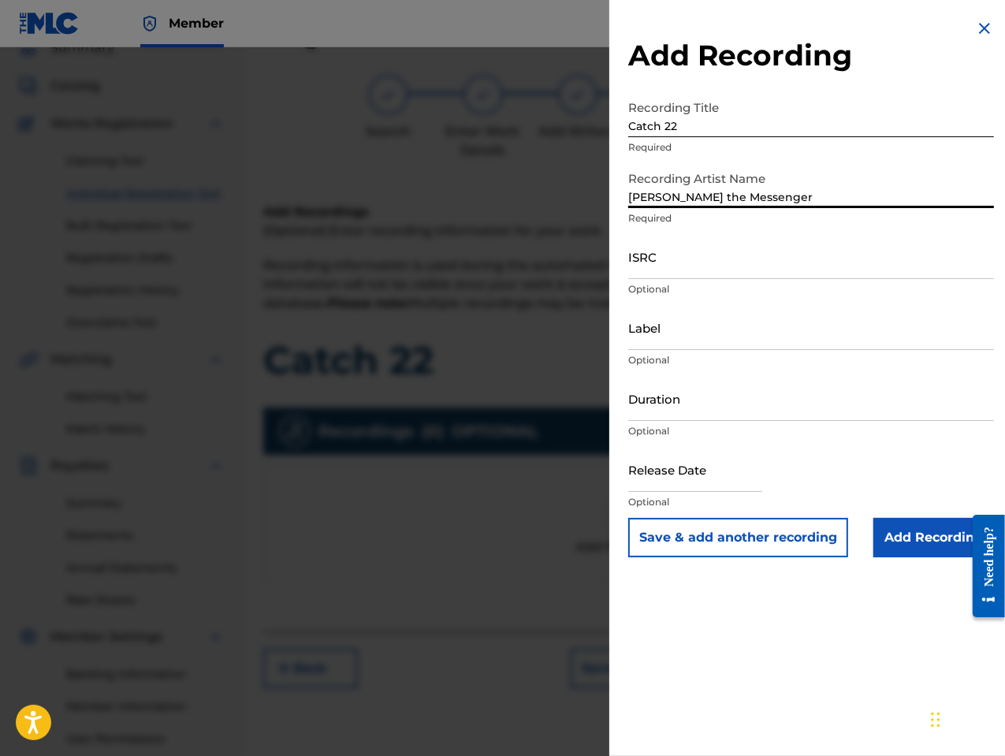
click at [653, 270] on input "ISRC" at bounding box center [811, 256] width 366 height 45
paste input "GBLFP1798650"
type input "GBLFP1798650"
click at [727, 415] on input "Duration" at bounding box center [811, 398] width 366 height 45
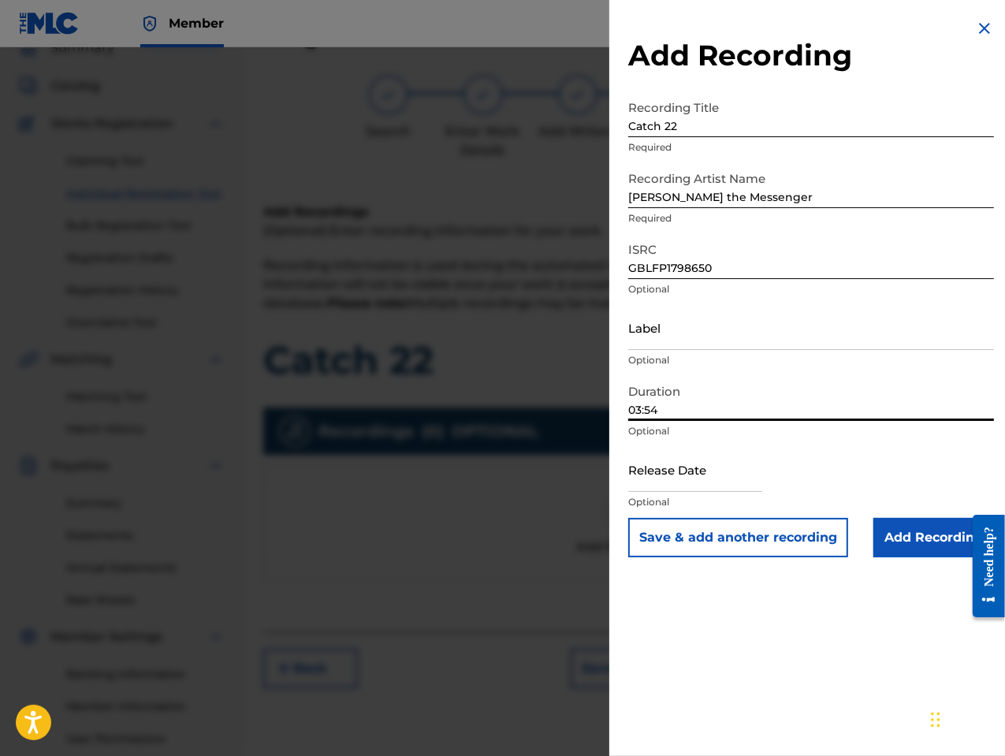
type input "03:54"
click at [739, 483] on input "text" at bounding box center [695, 469] width 134 height 45
select select "7"
select select "2025"
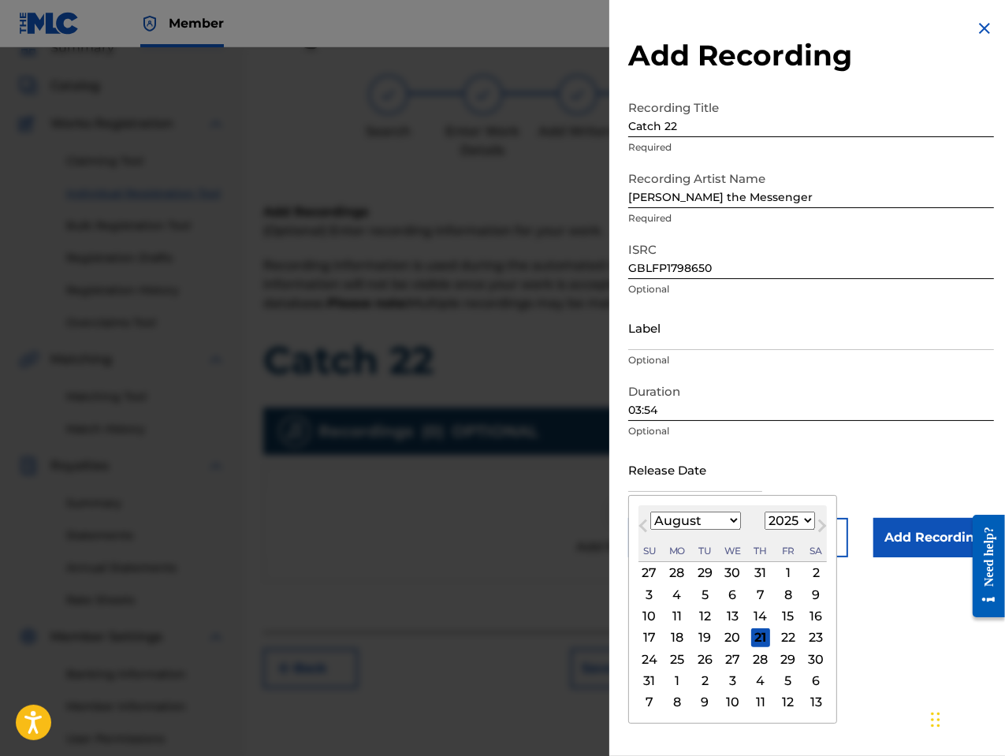
click at [652, 535] on button "Previous Month" at bounding box center [643, 528] width 25 height 25
select select "6"
click at [775, 521] on select "1900 1901 1902 1903 1904 1905 1906 1907 1908 1909 1910 1911 1912 1913 1914 1915…" at bounding box center [790, 521] width 50 height 18
select select "2018"
click at [765, 512] on select "1900 1901 1902 1903 1904 1905 1906 1907 1908 1909 1910 1911 1912 1913 1914 1915…" at bounding box center [790, 521] width 50 height 18
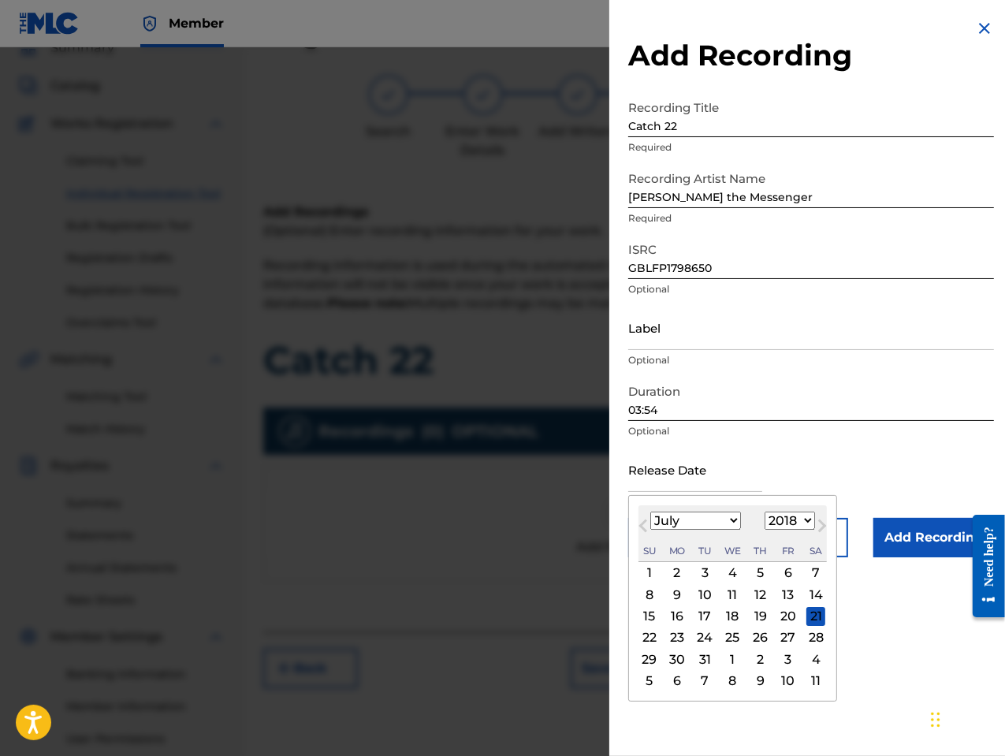
click at [726, 518] on select "January February March April May June July August September October November De…" at bounding box center [695, 521] width 91 height 18
select select "0"
click at [650, 512] on select "January February March April May June July August September October November De…" at bounding box center [695, 521] width 91 height 18
click at [672, 571] on div "1" at bounding box center [677, 573] width 19 height 19
type input "[DATE]"
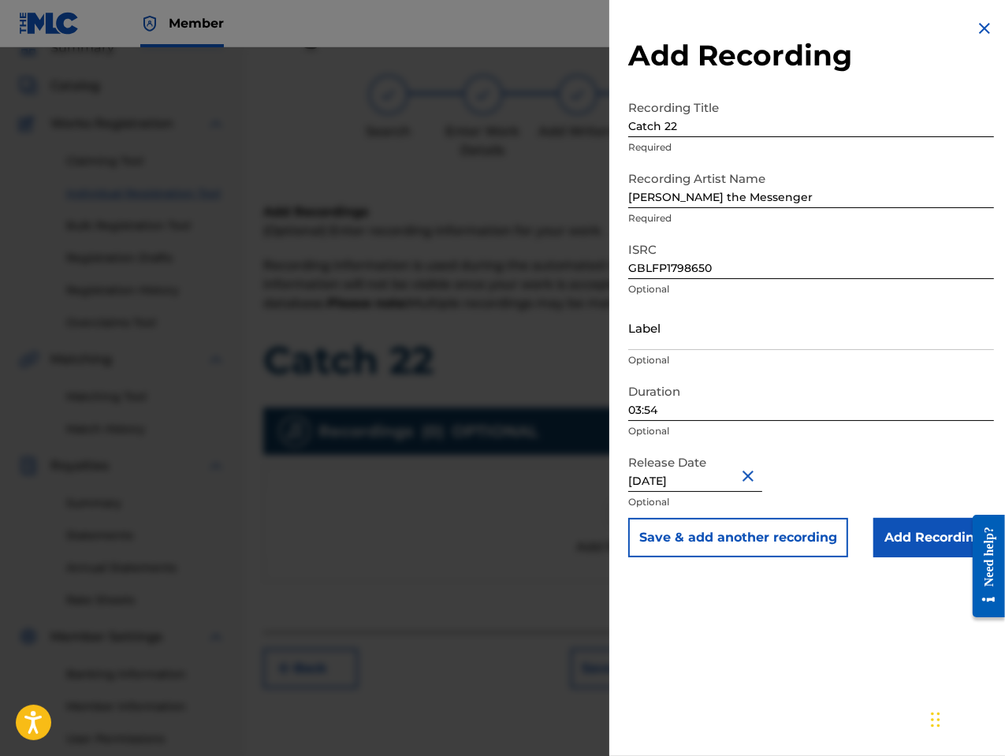
click at [912, 535] on input "Add Recording" at bounding box center [933, 537] width 121 height 39
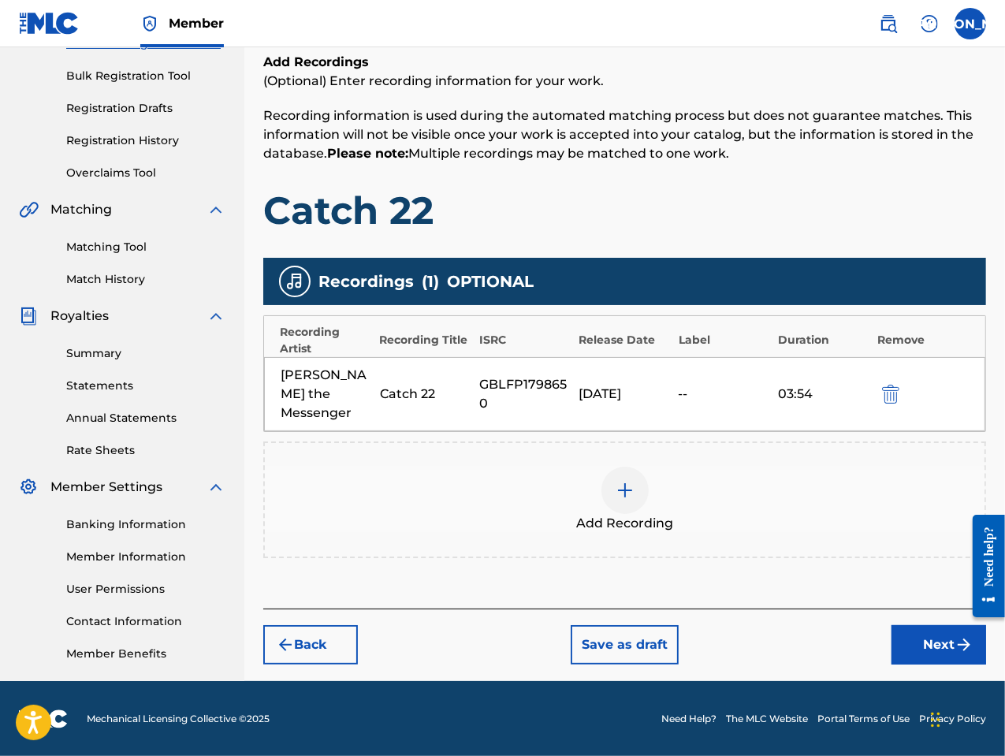
click at [928, 632] on button "Next" at bounding box center [938, 644] width 95 height 39
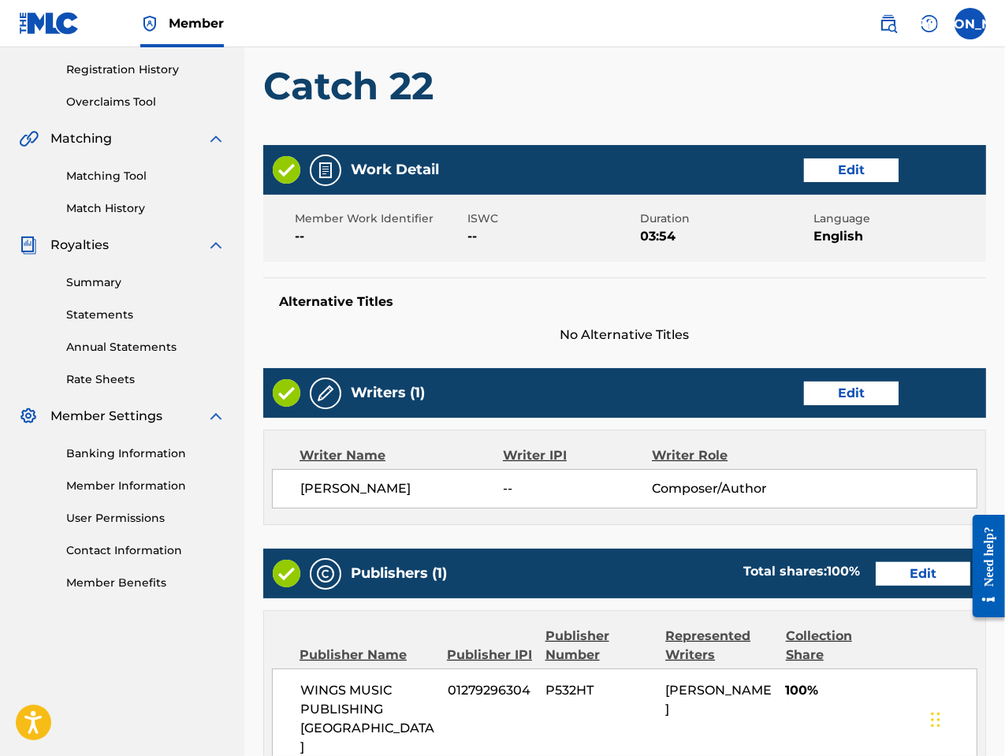
scroll to position [612, 0]
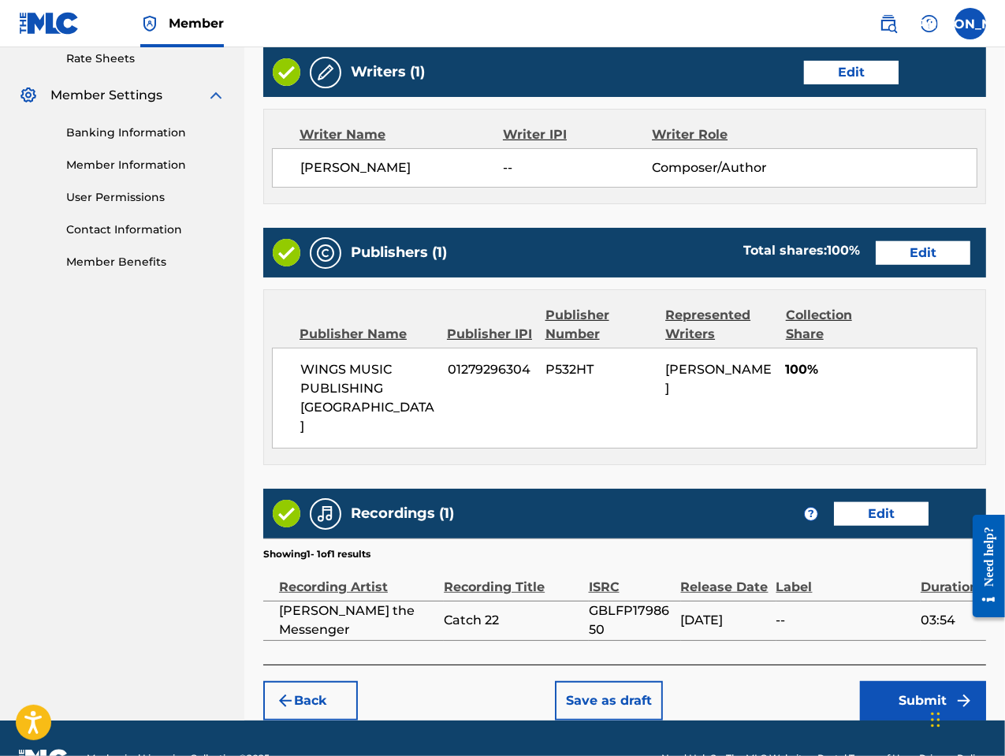
click at [935, 681] on button "Submit" at bounding box center [923, 700] width 126 height 39
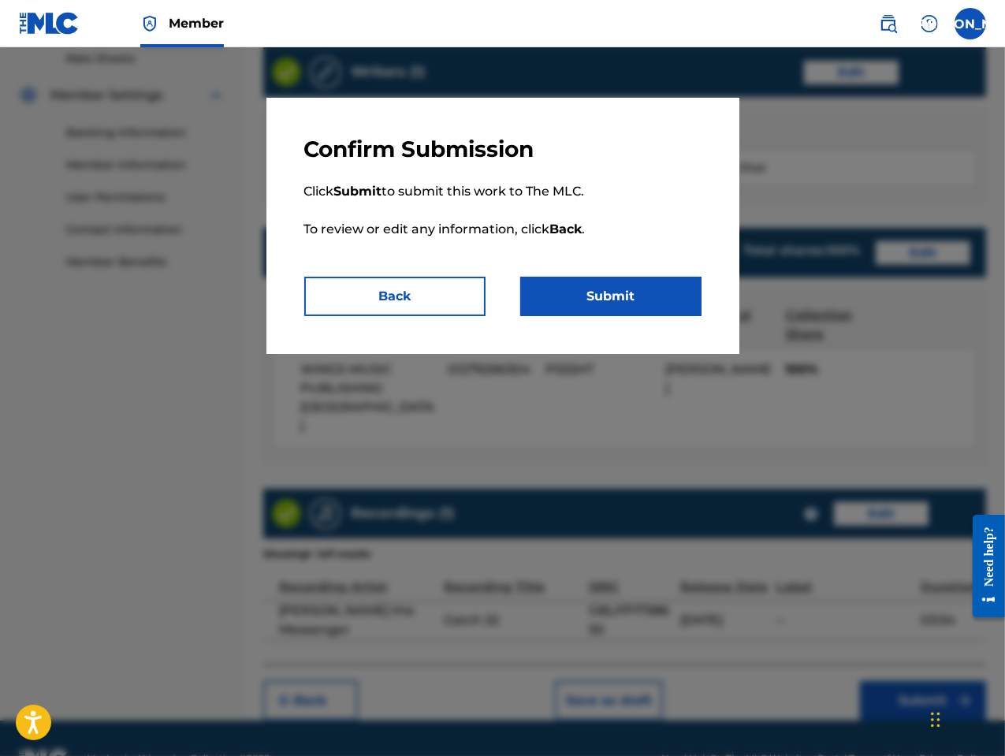
click at [641, 300] on button "Submit" at bounding box center [610, 296] width 181 height 39
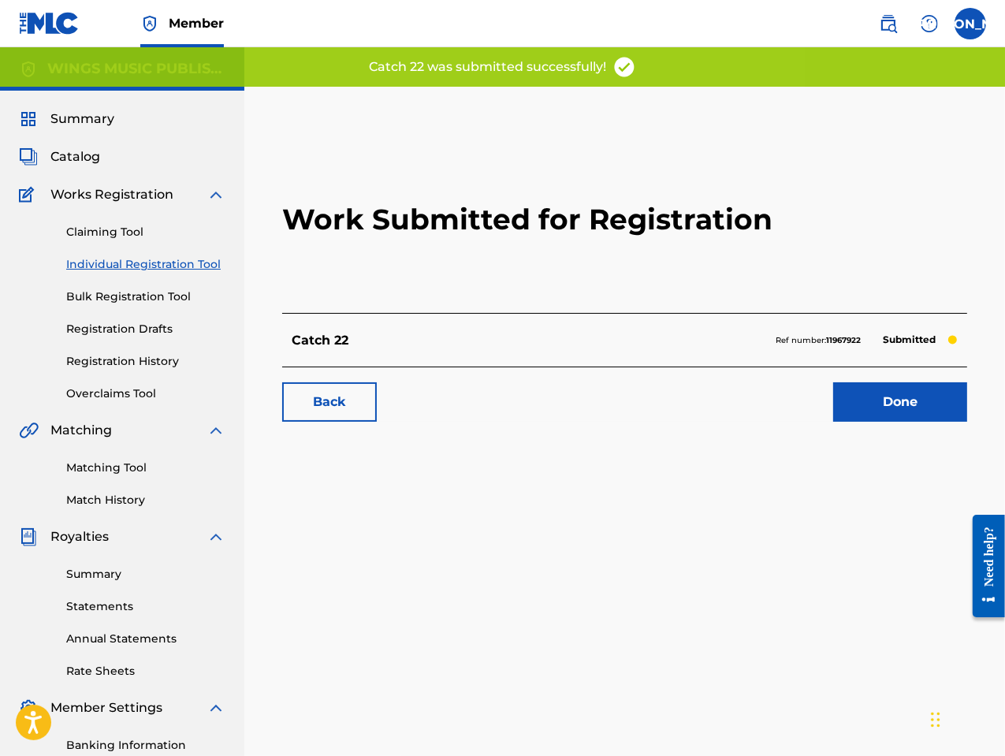
click at [912, 409] on link "Done" at bounding box center [900, 401] width 134 height 39
